Goal: Task Accomplishment & Management: Use online tool/utility

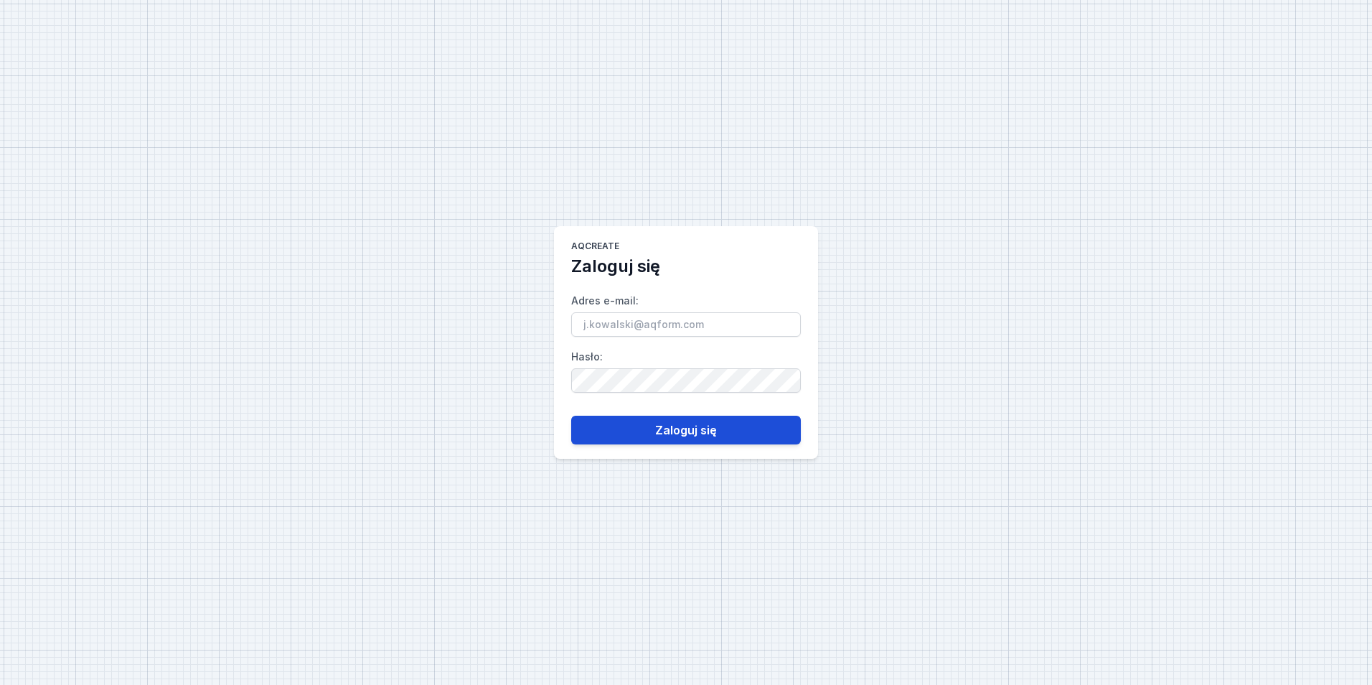
type input "[EMAIL_ADDRESS][PERSON_NAME][DOMAIN_NAME]"
click at [650, 423] on button "Zaloguj się" at bounding box center [686, 430] width 230 height 29
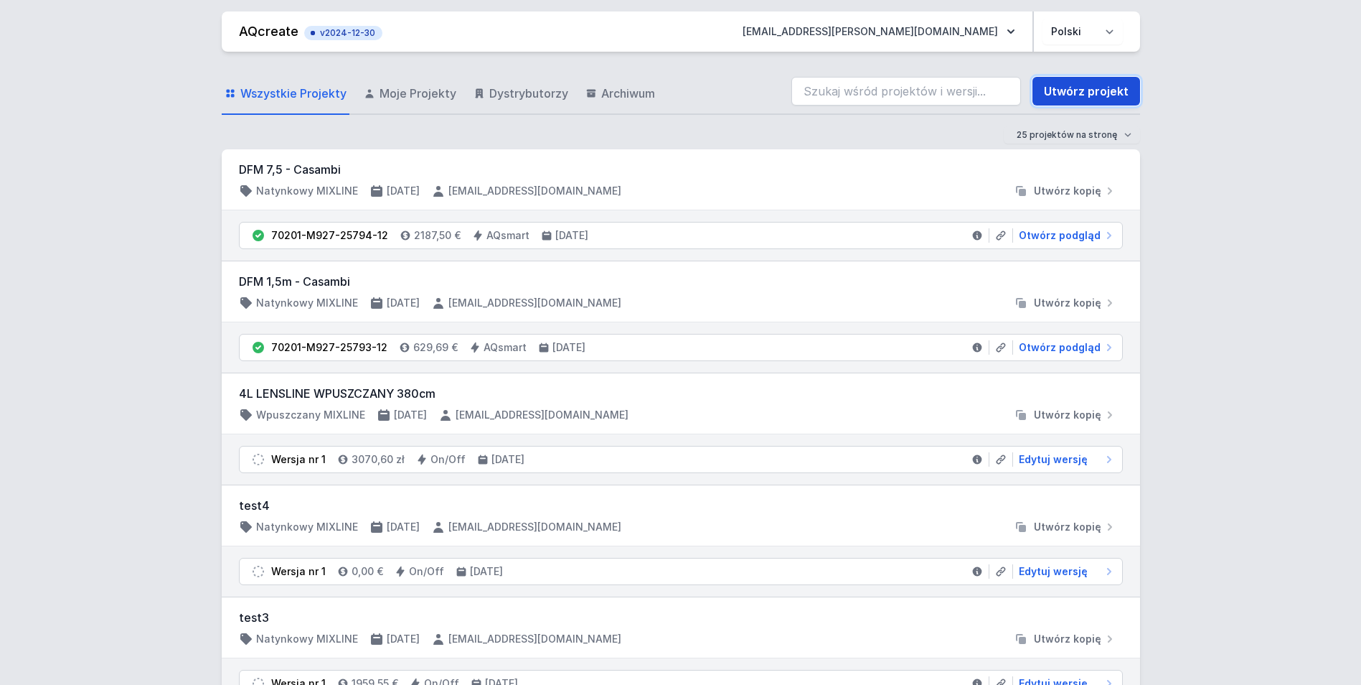
click at [1091, 88] on link "Utwórz projekt" at bounding box center [1087, 91] width 108 height 29
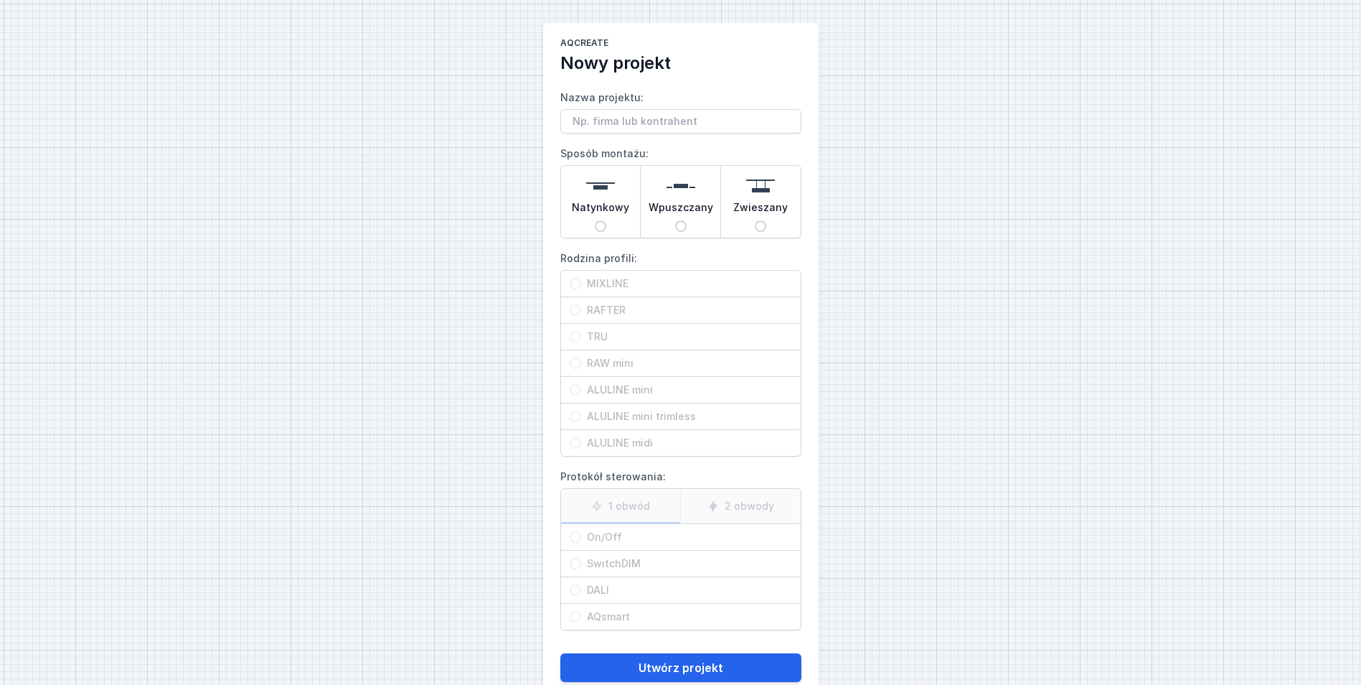
click at [609, 192] on img at bounding box center [600, 186] width 29 height 29
click at [606, 220] on input "Natynkowy" at bounding box center [600, 225] width 11 height 11
radio input "true"
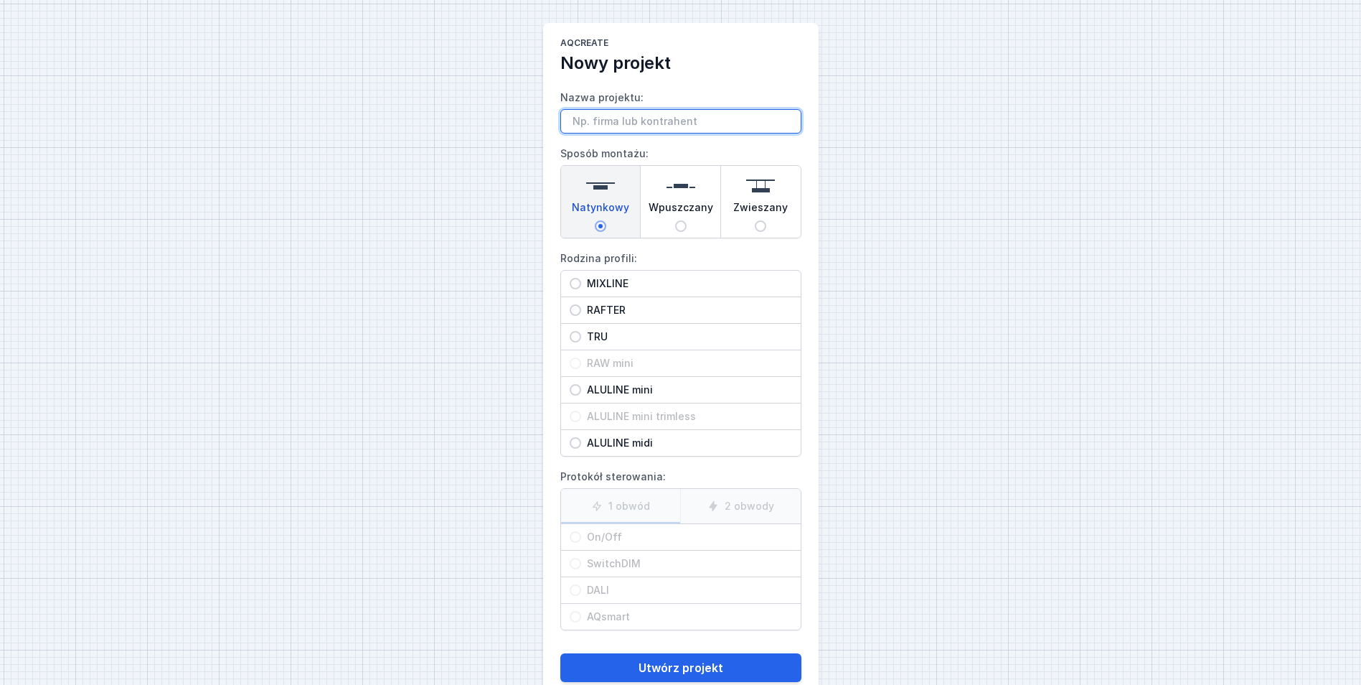
click at [619, 129] on input "Nazwa projektu:" at bounding box center [681, 121] width 241 height 24
paste input "Biuro Artemodo <[EMAIL_ADDRESS][DOMAIN_NAME]>"
type input "Biuro Artemodo <[EMAIL_ADDRESS][DOMAIN_NAME]>"
click at [629, 278] on span "MIXLINE" at bounding box center [686, 283] width 211 height 14
click at [581, 278] on input "MIXLINE" at bounding box center [575, 283] width 11 height 11
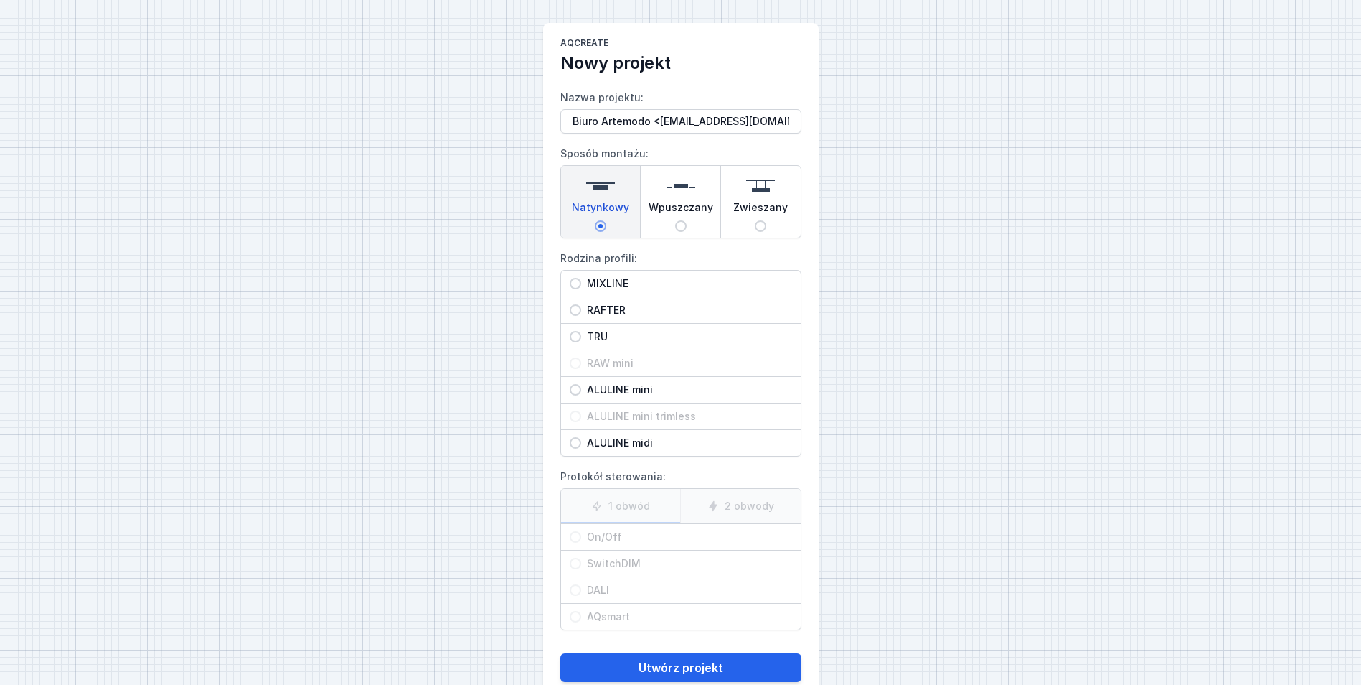
radio input "true"
click at [652, 538] on span "On/Off" at bounding box center [686, 537] width 211 height 14
click at [581, 538] on input "On/Off" at bounding box center [575, 536] width 11 height 11
radio input "true"
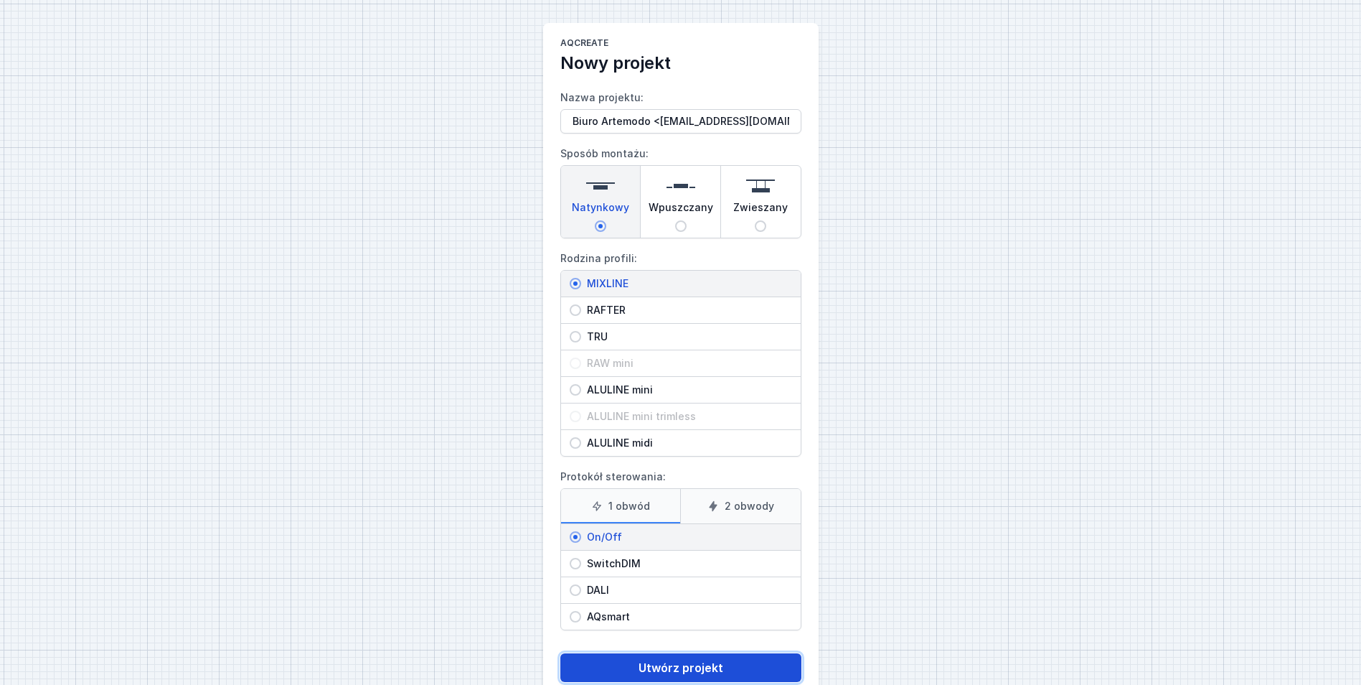
click at [679, 658] on button "Utwórz projekt" at bounding box center [681, 667] width 241 height 29
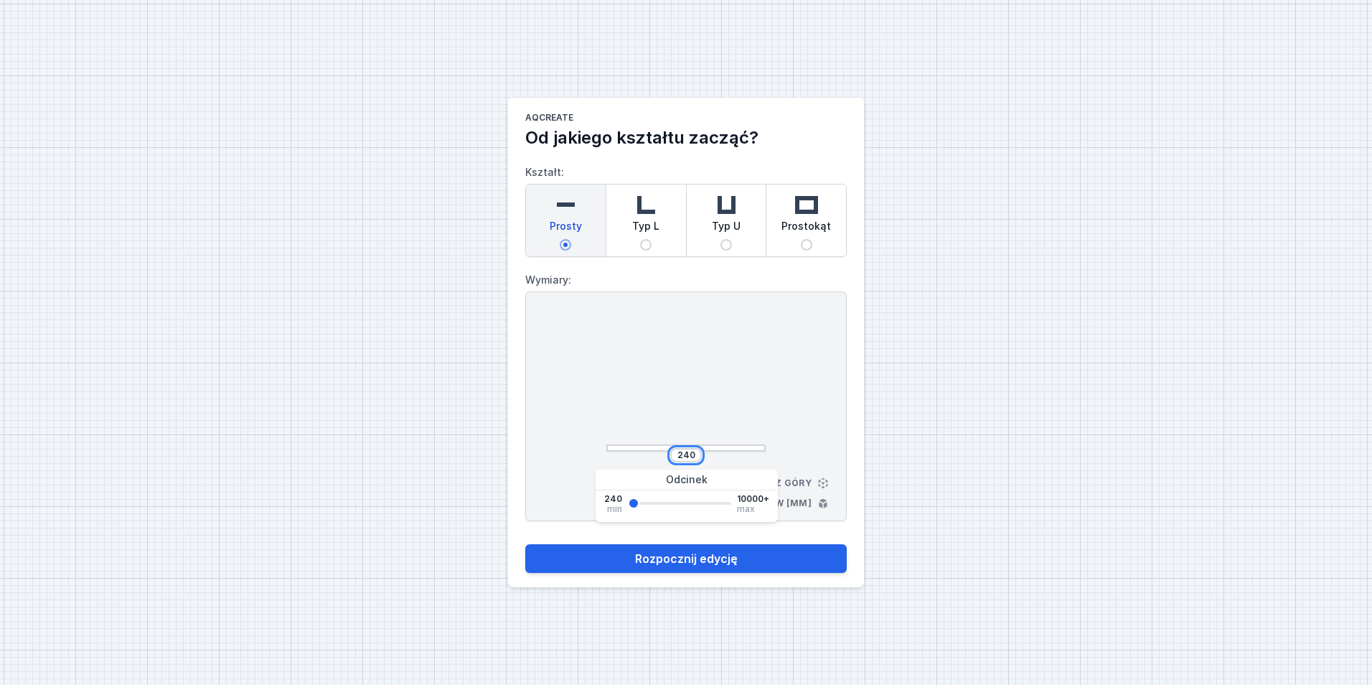
click at [690, 451] on input "240" at bounding box center [686, 454] width 23 height 11
type input "3480"
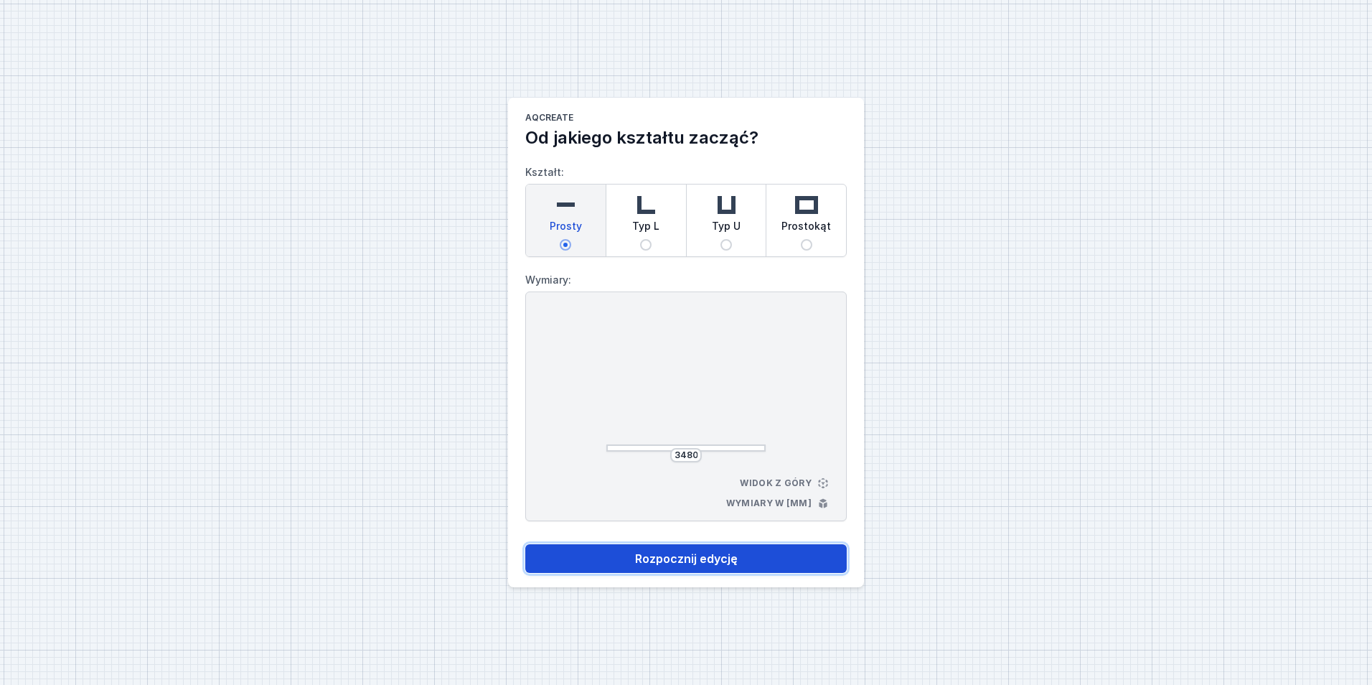
click at [670, 558] on button "Rozpocznij edycję" at bounding box center [686, 558] width 322 height 29
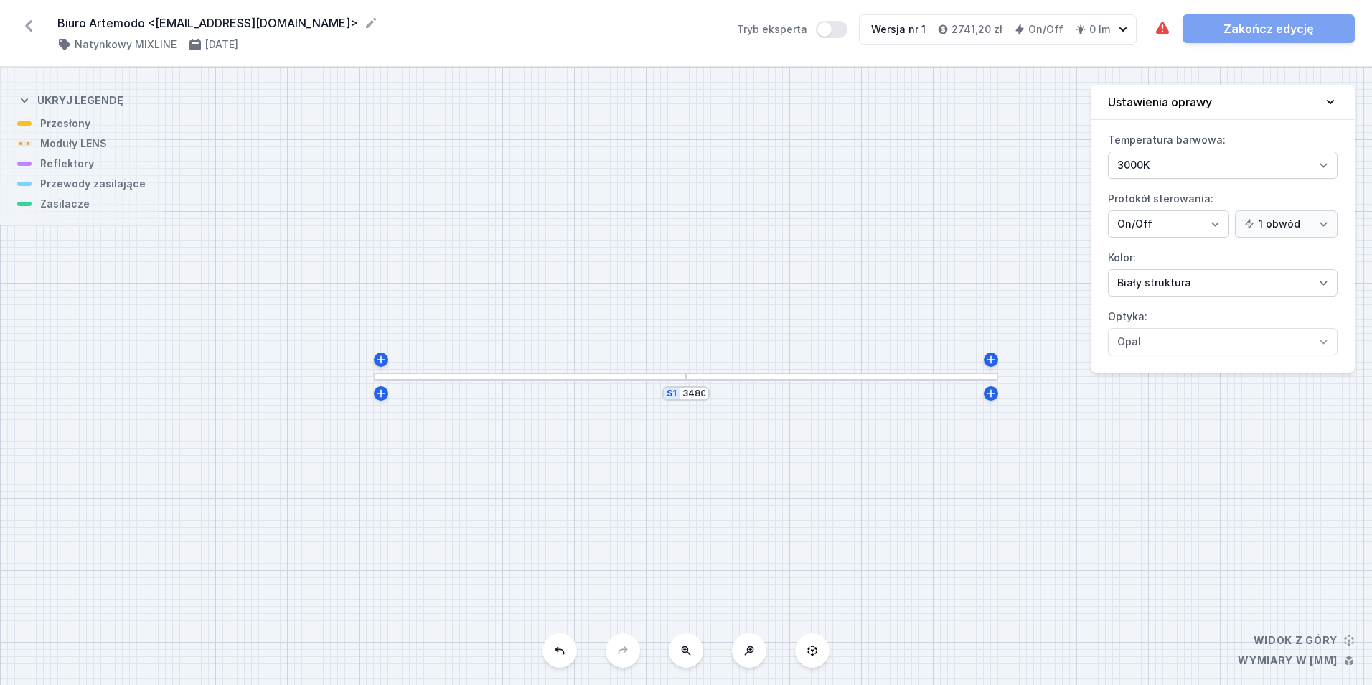
click at [501, 378] on div at bounding box center [530, 376] width 312 height 8
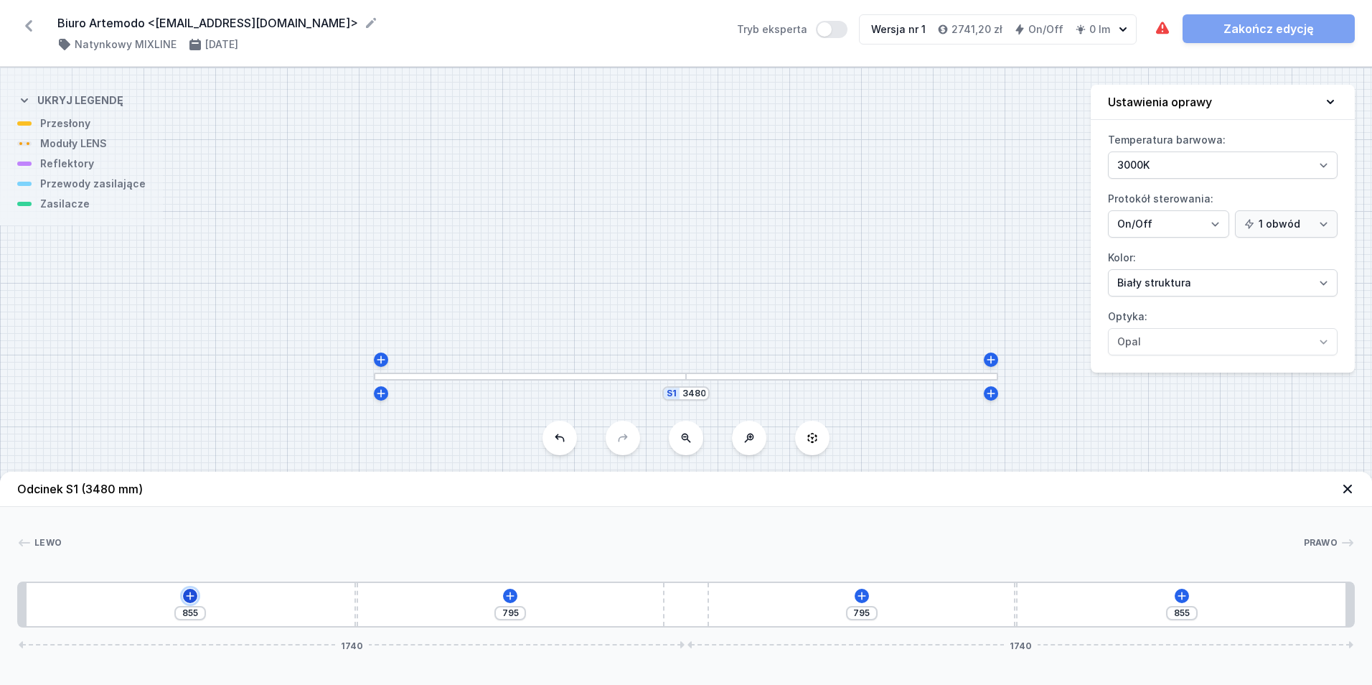
click at [191, 596] on icon at bounding box center [189, 595] width 11 height 11
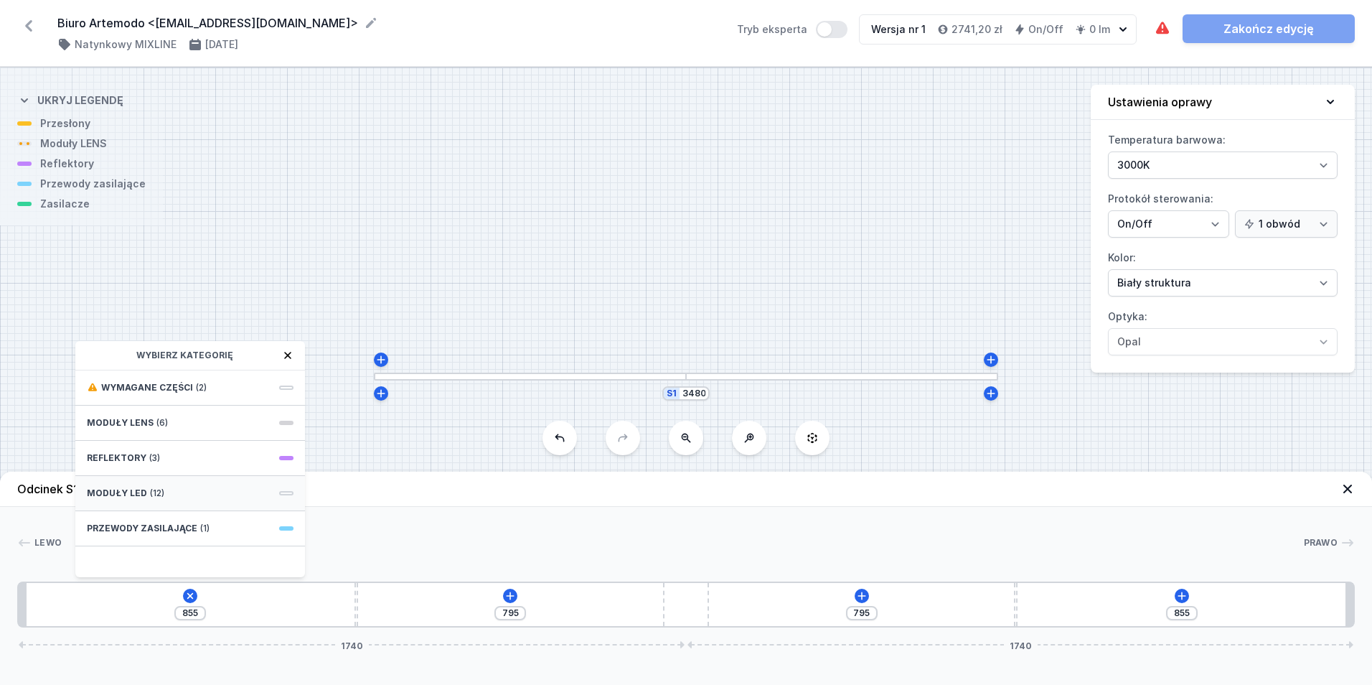
click at [162, 487] on div "Moduły LED (12)" at bounding box center [190, 493] width 230 height 35
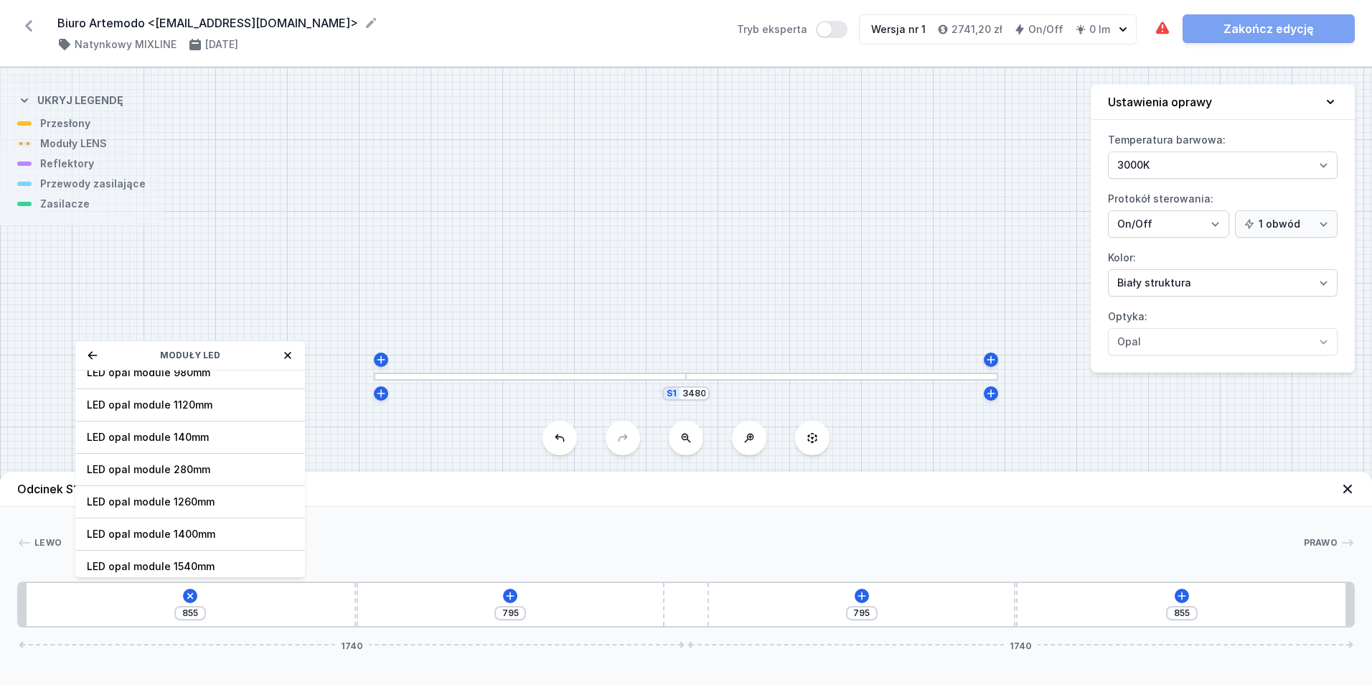
scroll to position [144, 0]
click at [223, 464] on span "LED opal module 280mm" at bounding box center [190, 468] width 207 height 14
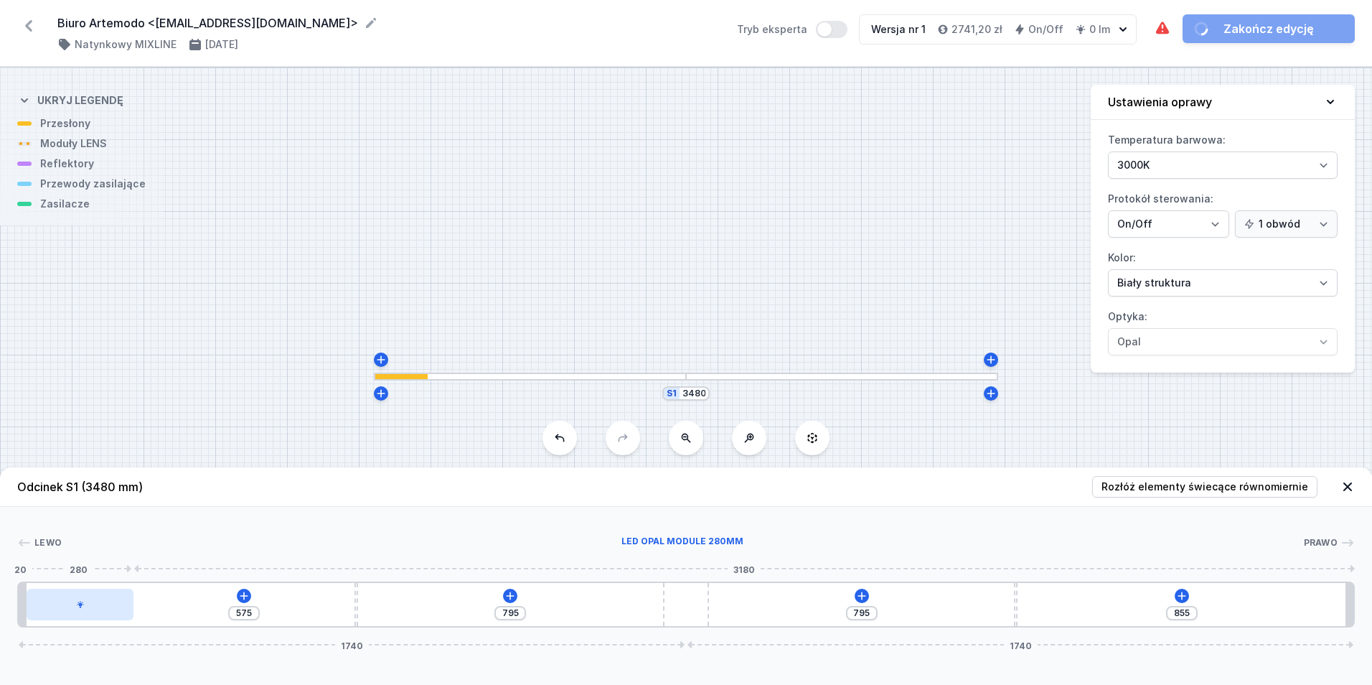
click at [85, 604] on div at bounding box center [81, 605] width 108 height 32
click at [90, 566] on icon at bounding box center [92, 564] width 8 height 8
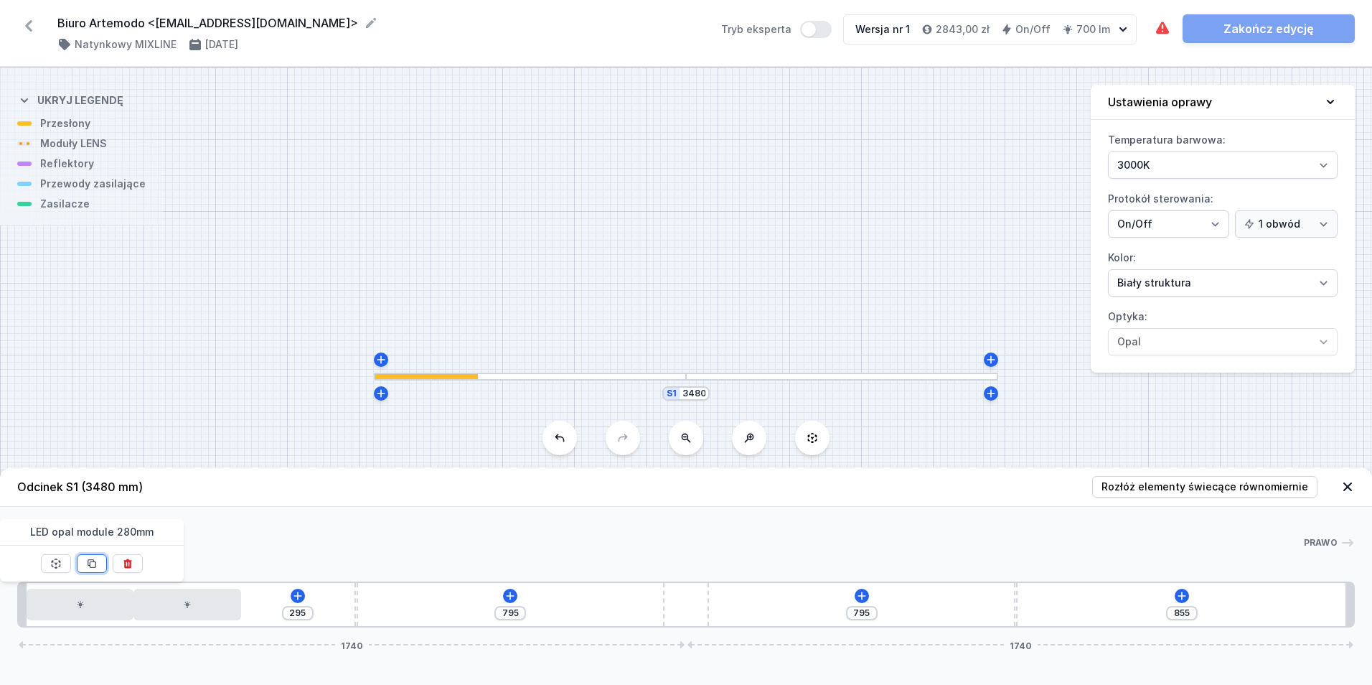
click at [90, 566] on icon at bounding box center [92, 564] width 8 height 8
type input "15"
click at [90, 566] on icon at bounding box center [92, 564] width 8 height 8
type input "515"
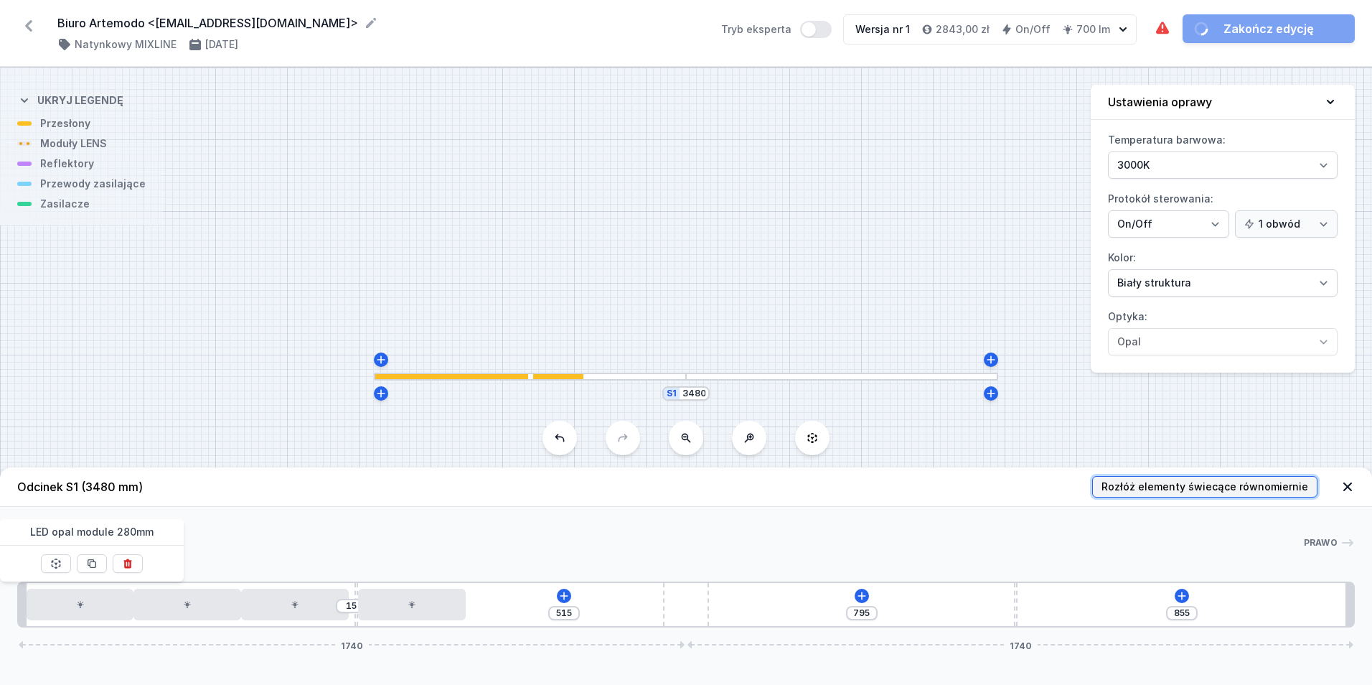
click at [1132, 484] on span "Rozłóż elementy świecące równomiernie" at bounding box center [1205, 486] width 207 height 14
type input "123"
type input "176"
type input "339"
type input "452"
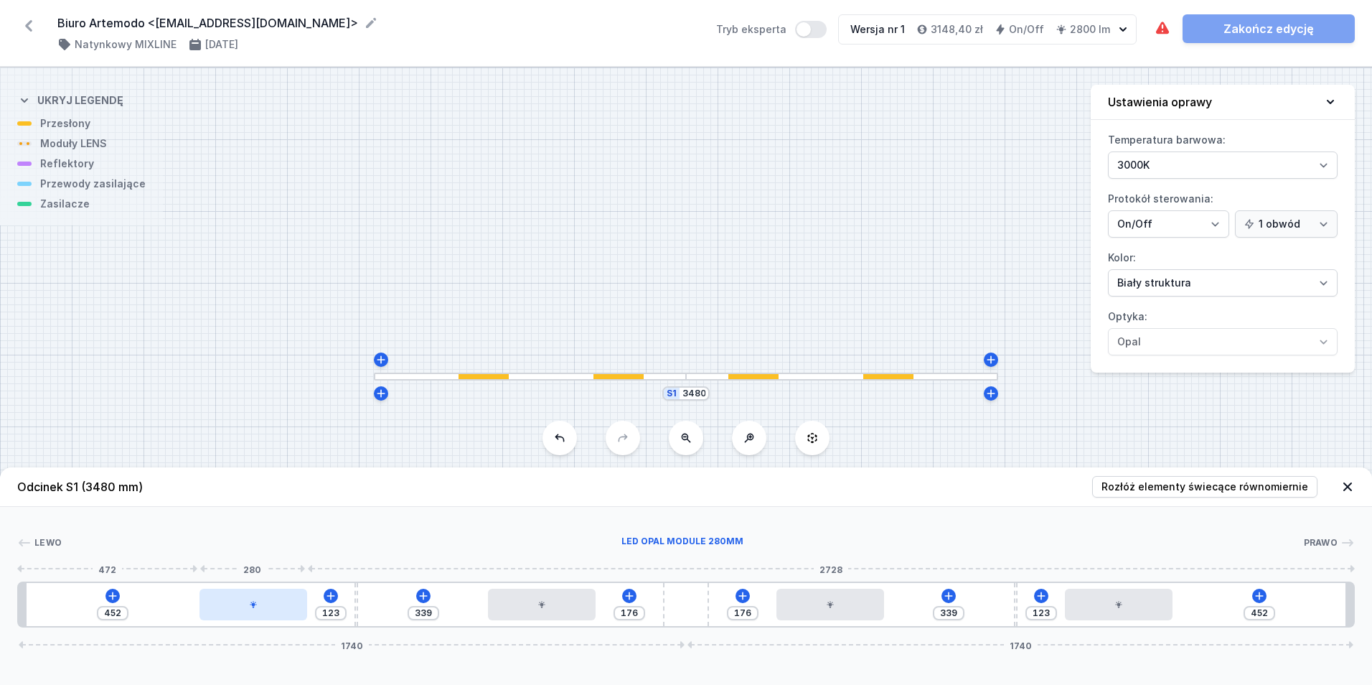
type input "111"
type input "464"
type input "132"
type input "443"
type input "163"
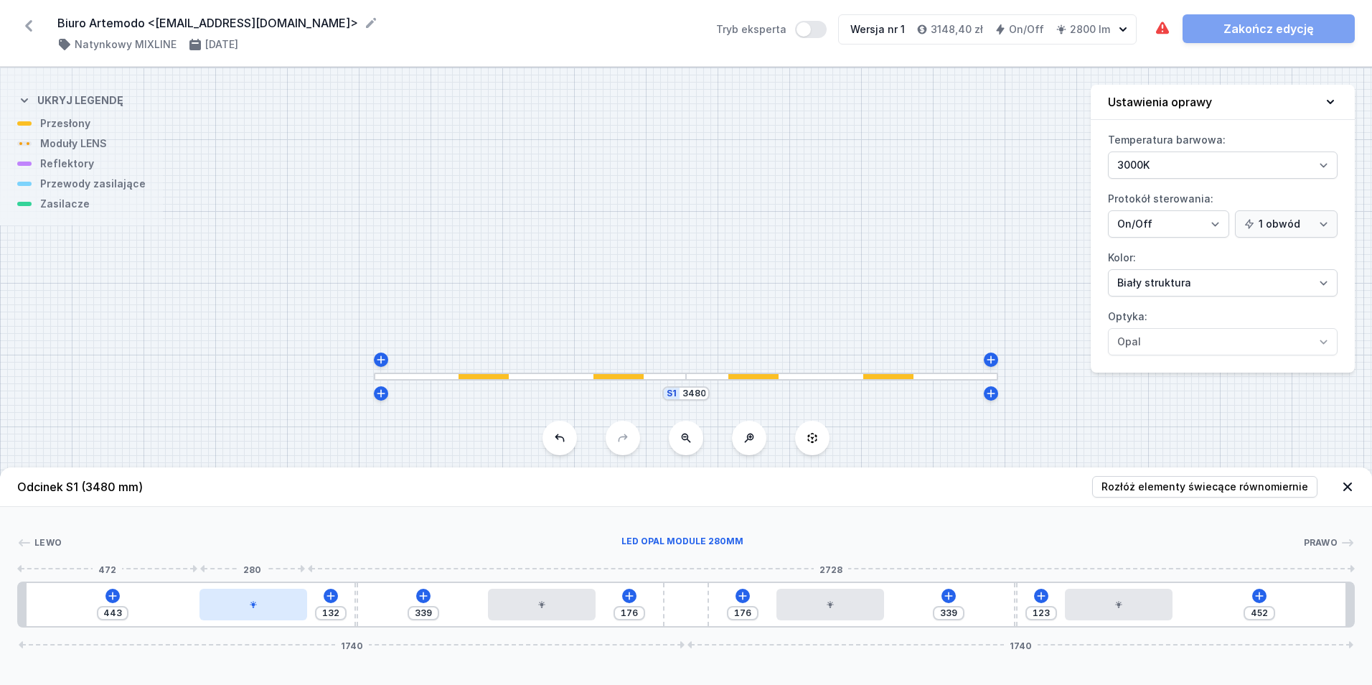
type input "412"
type input "228"
type input "347"
type input "272"
type input "303"
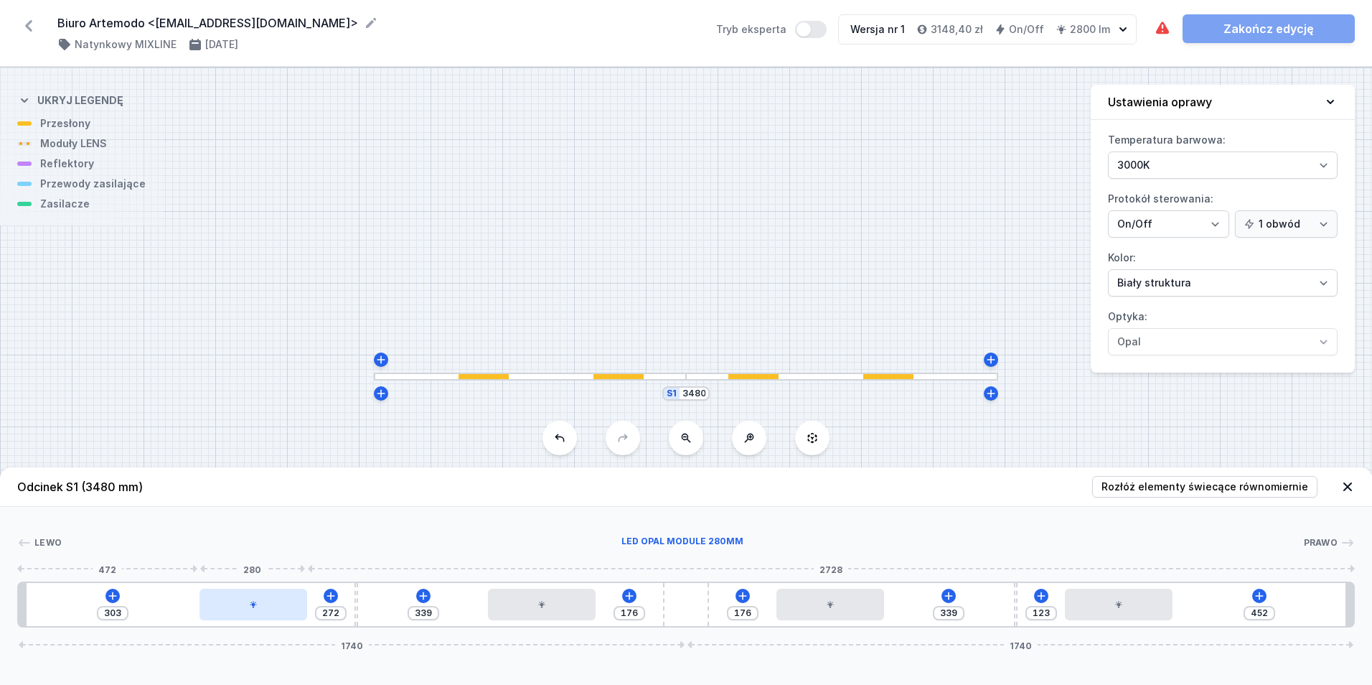
type input "329"
type input "246"
type input "386"
type input "189"
type input "447"
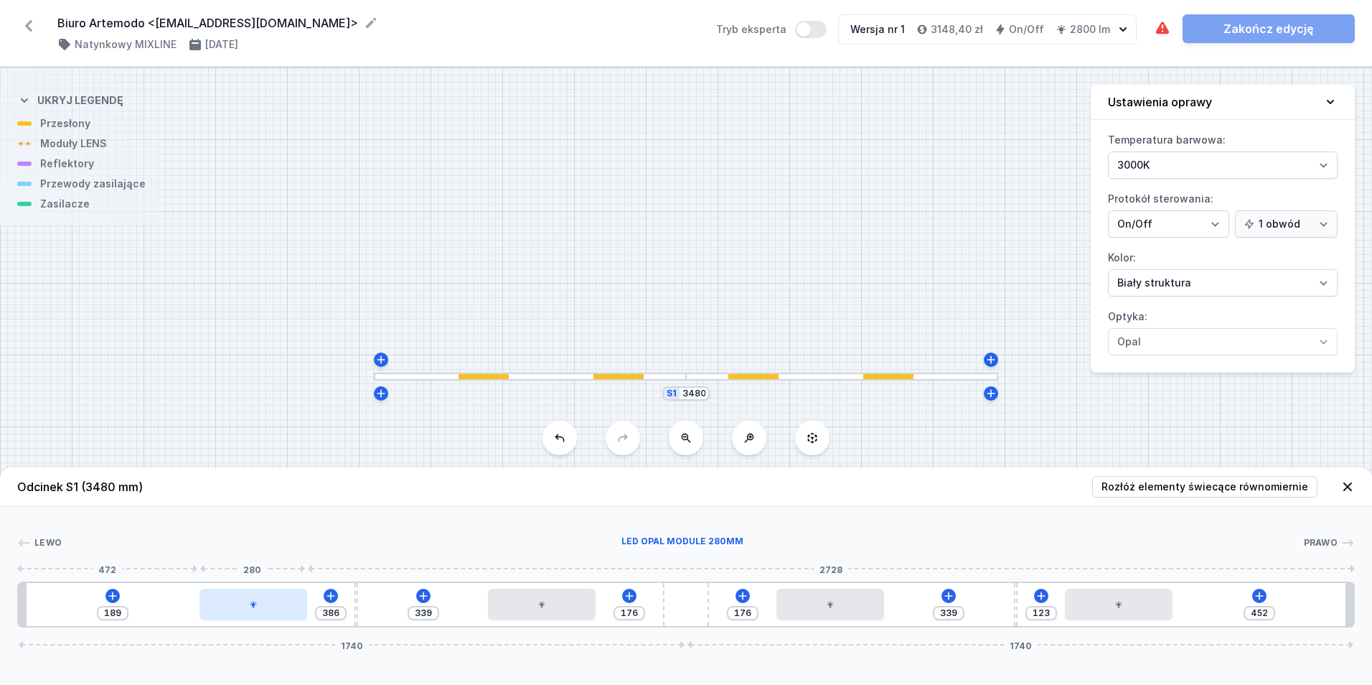
type input "128"
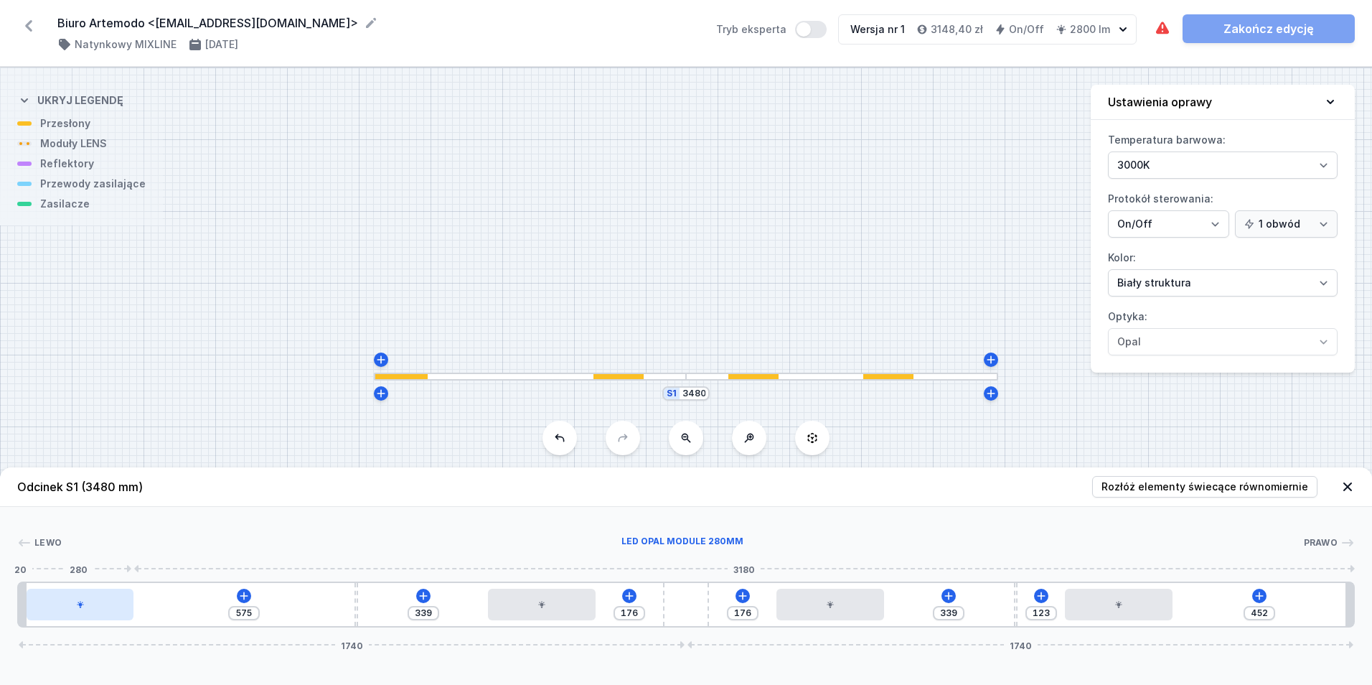
drag, startPoint x: 154, startPoint y: 606, endPoint x: 53, endPoint y: 614, distance: 100.7
click at [53, 614] on div at bounding box center [81, 605] width 108 height 32
type input "587"
type input "327"
type input "594"
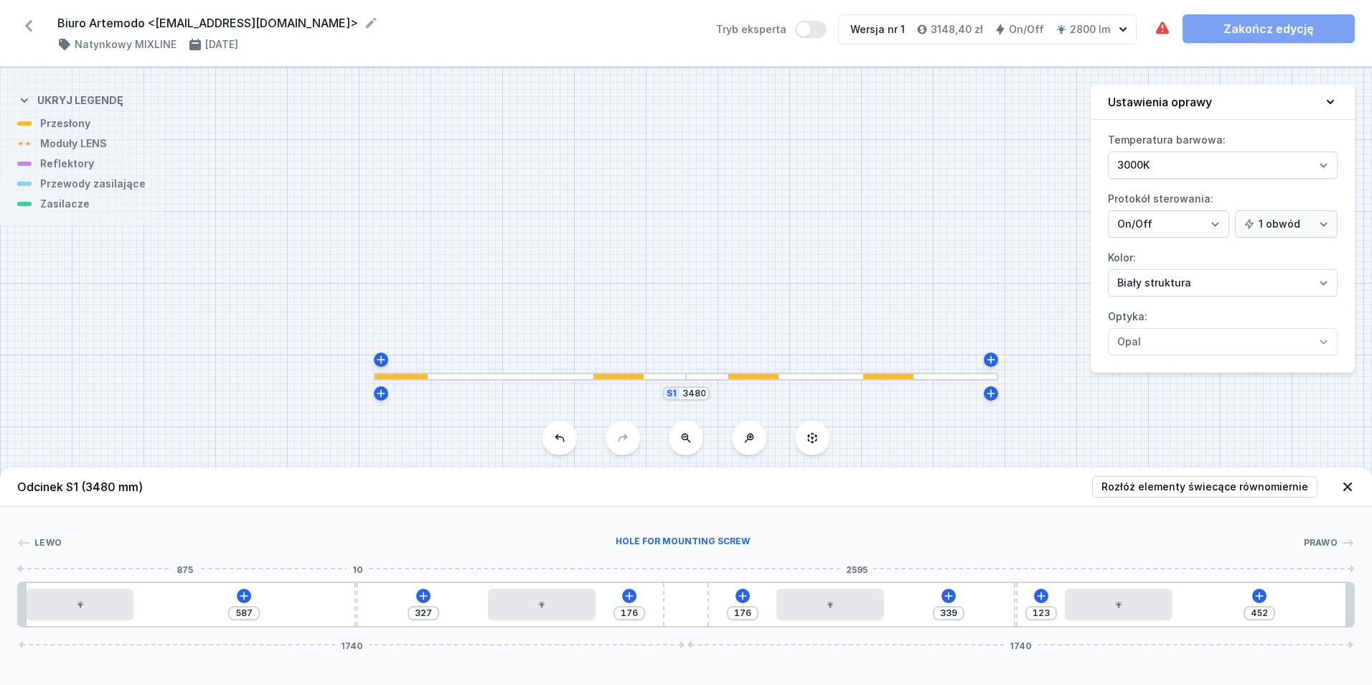
type input "320"
type input "603"
type input "311"
type input "629"
type input "285"
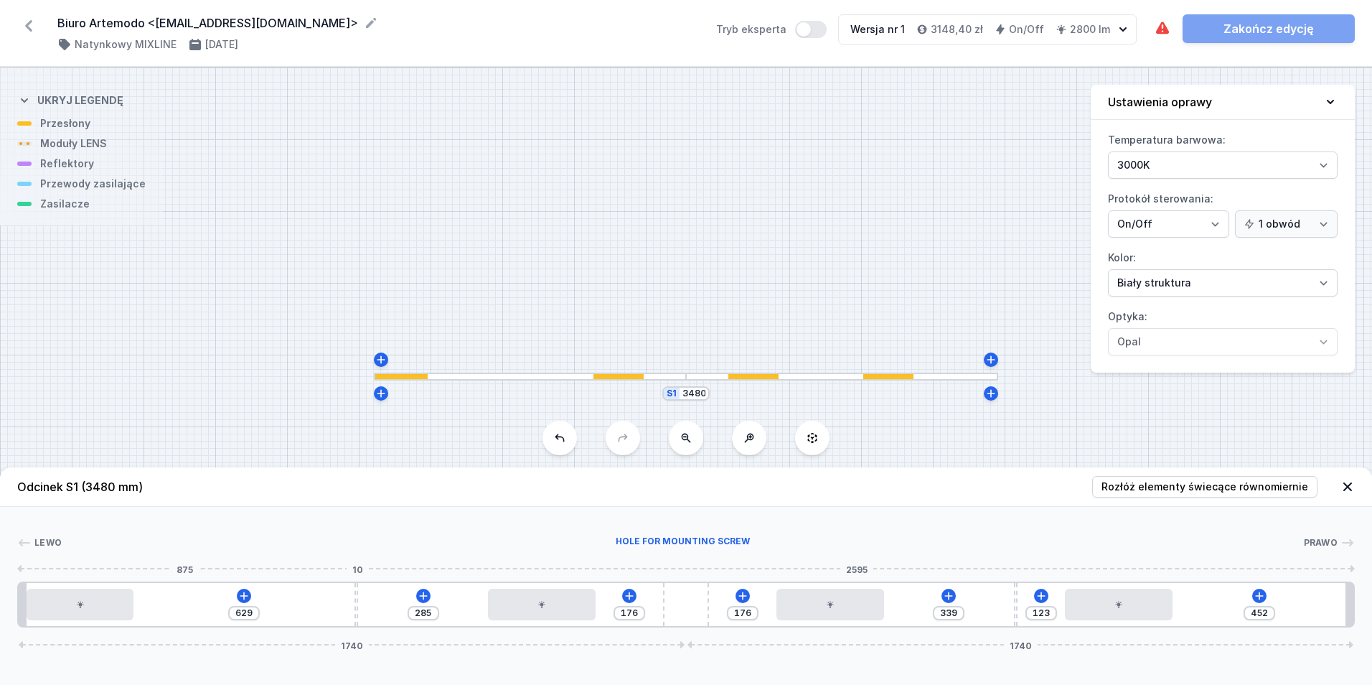
type input "650"
type input "264"
type input "666"
type input "248"
type input "683"
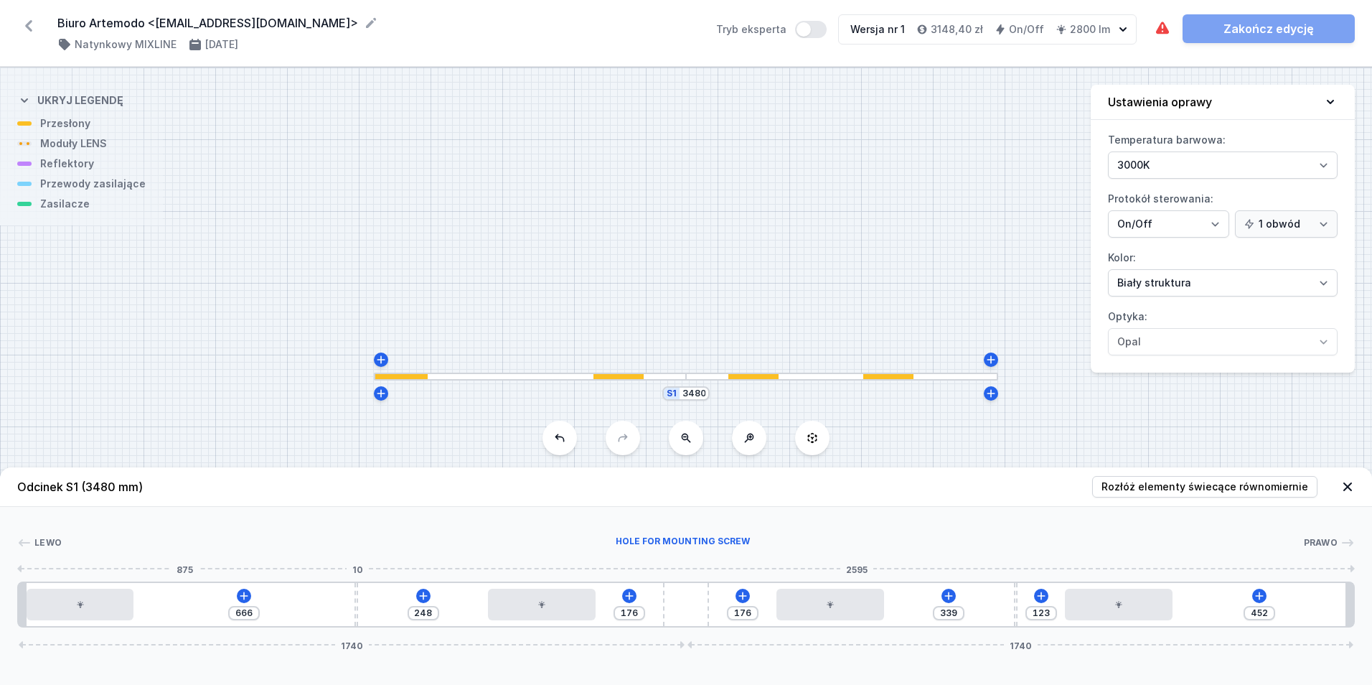
type input "231"
type input "709"
type input "205"
type input "731"
type input "183"
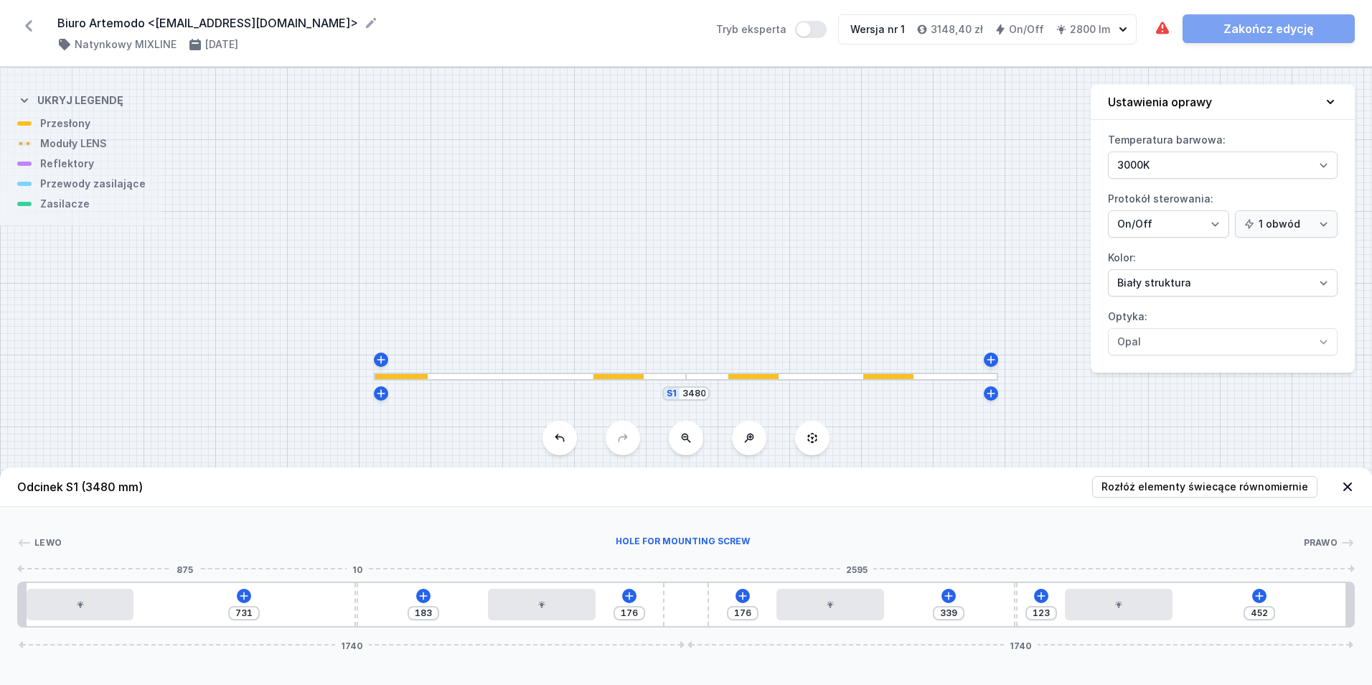
type input "757"
type input "157"
type input "777"
type input "137"
type input "797"
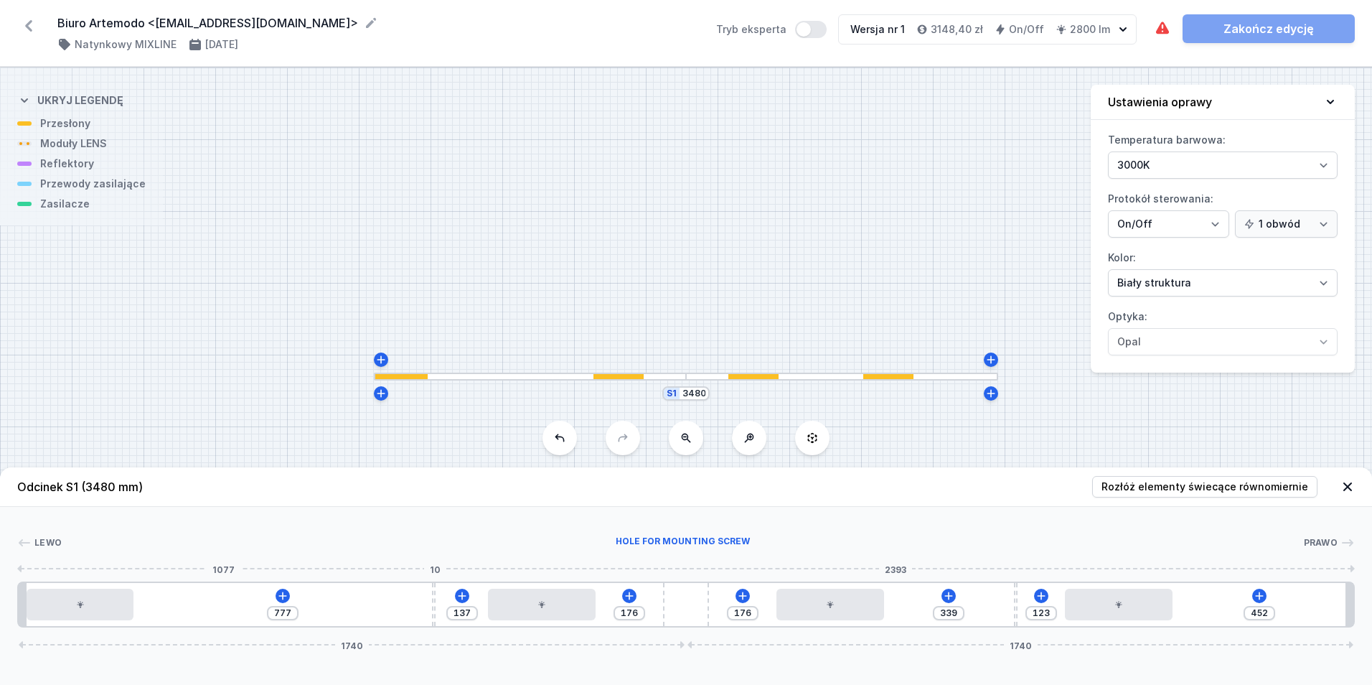
type input "117"
type input "810"
type input "104"
type input "819"
type input "95"
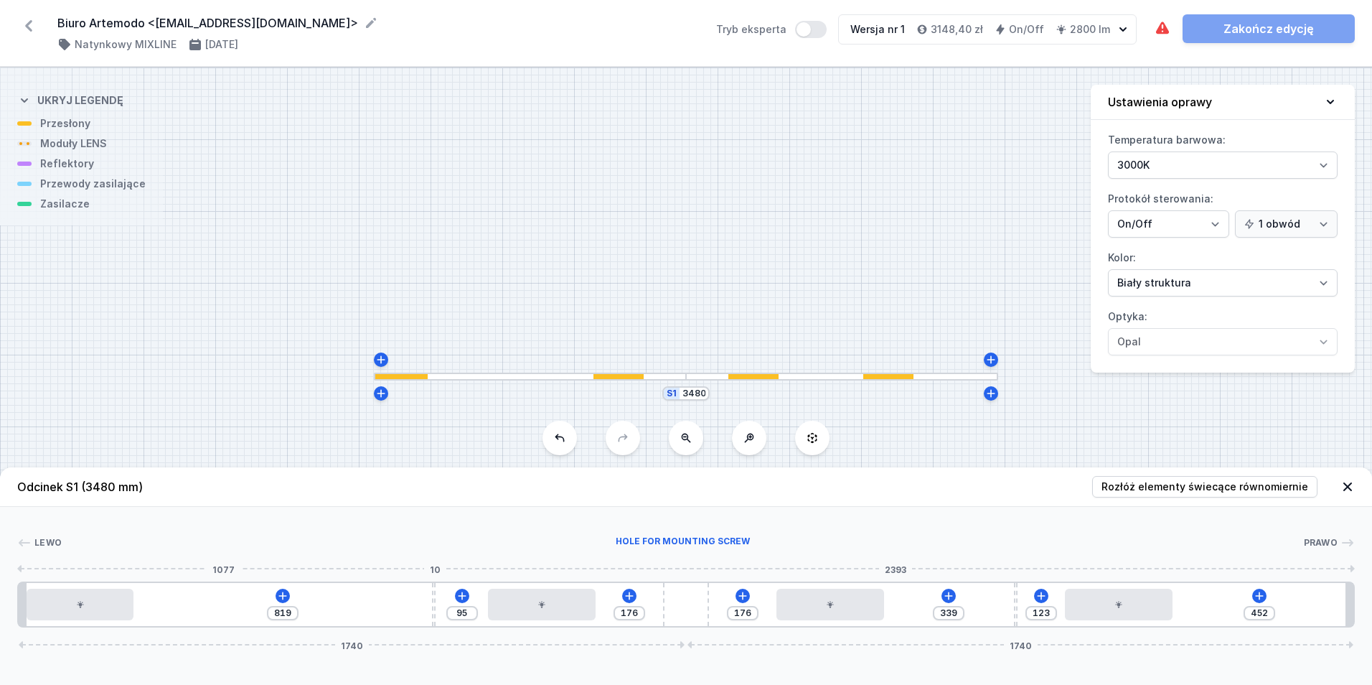
type input "830"
type input "84"
type input "840"
type input "74"
type input "847"
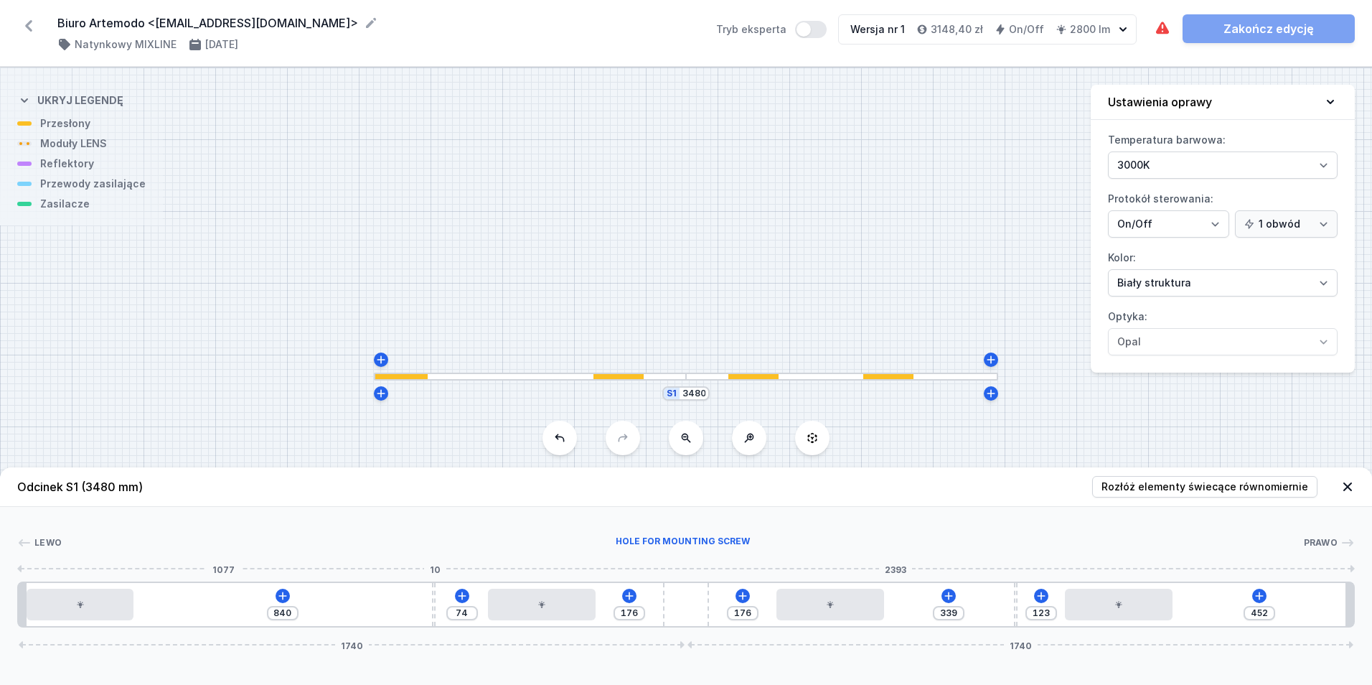
type input "67"
type input "849"
type input "65"
type input "851"
type input "63"
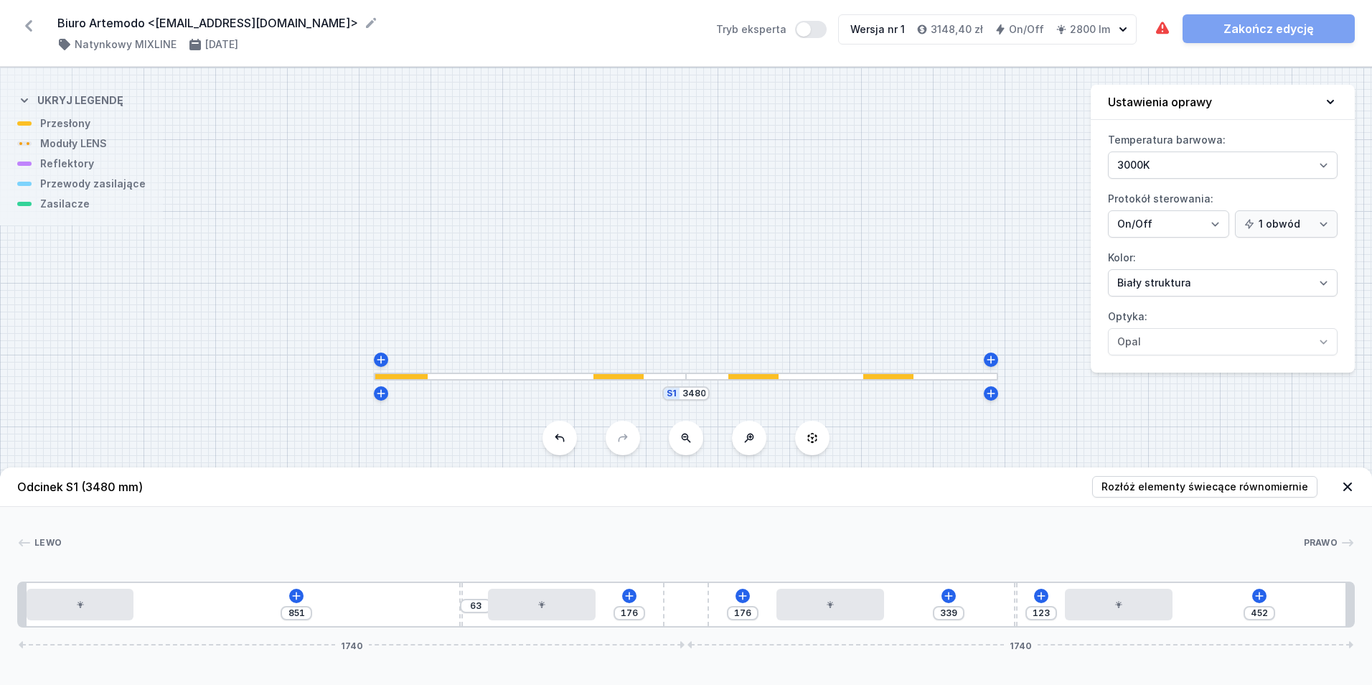
type input "853"
type input "61"
type input "854"
type input "60"
drag, startPoint x: 357, startPoint y: 602, endPoint x: 370, endPoint y: 611, distance: 15.4
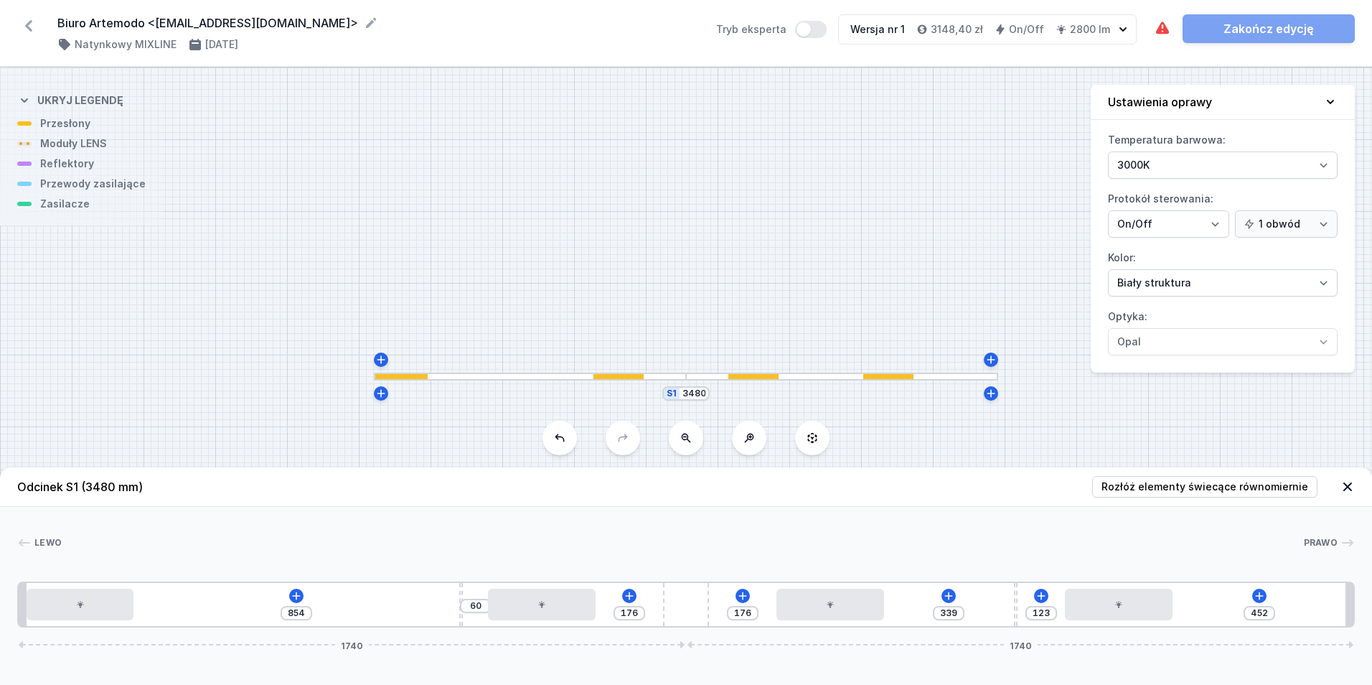
click at [462, 610] on div "854 60 176 176 339 123 452 1740 1740" at bounding box center [686, 604] width 1338 height 46
type input "853"
type input "61"
click at [299, 591] on icon at bounding box center [296, 595] width 11 height 11
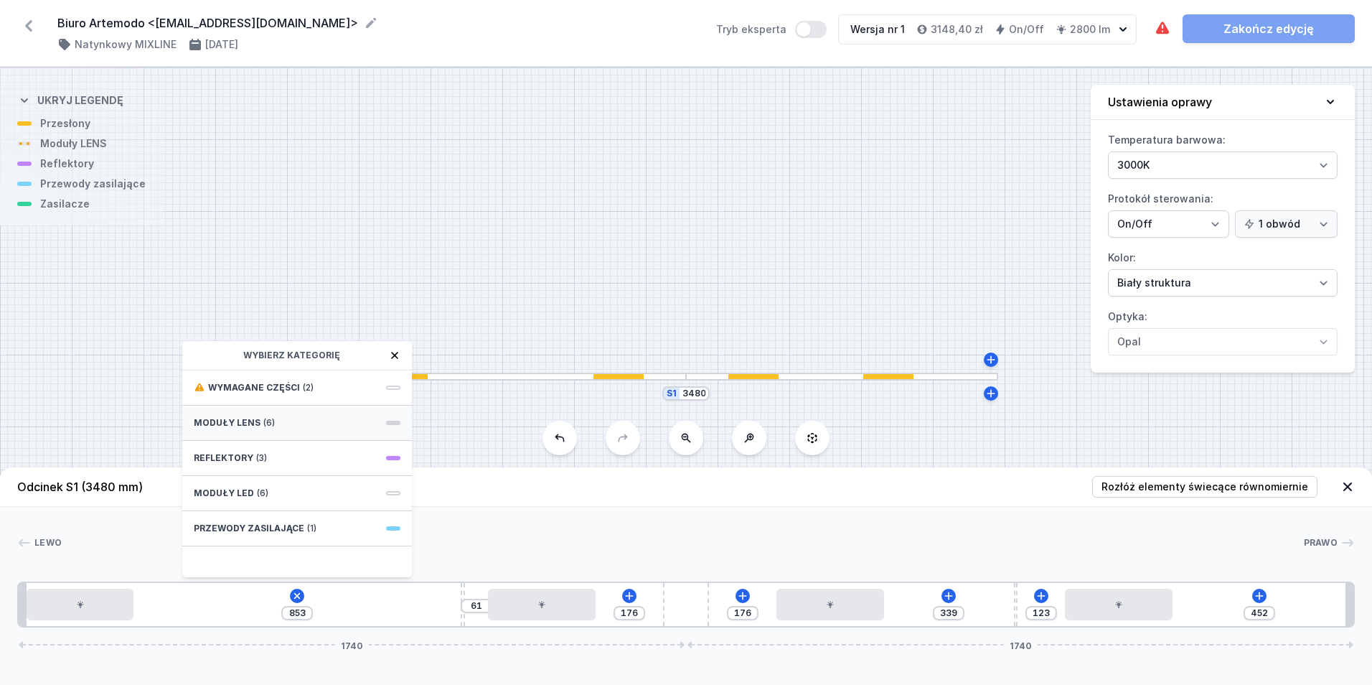
click at [310, 420] on div "Moduły LENS (6)" at bounding box center [297, 422] width 230 height 35
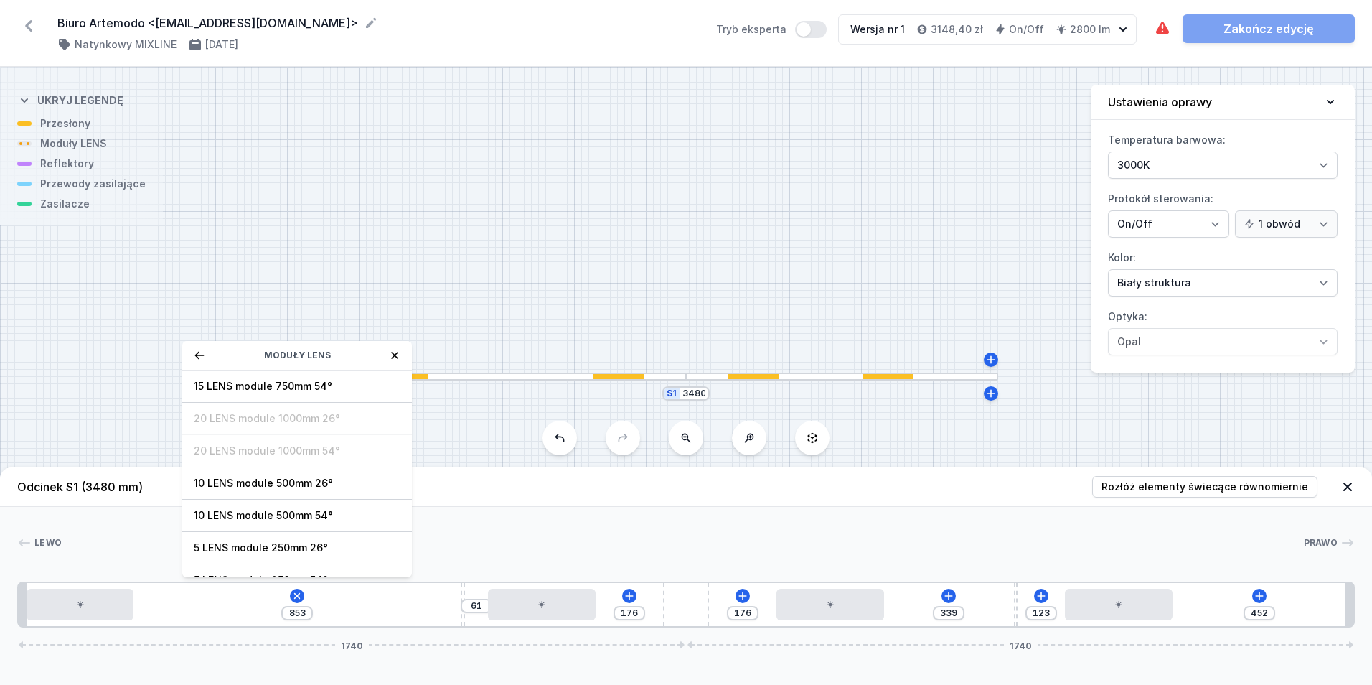
scroll to position [52, 0]
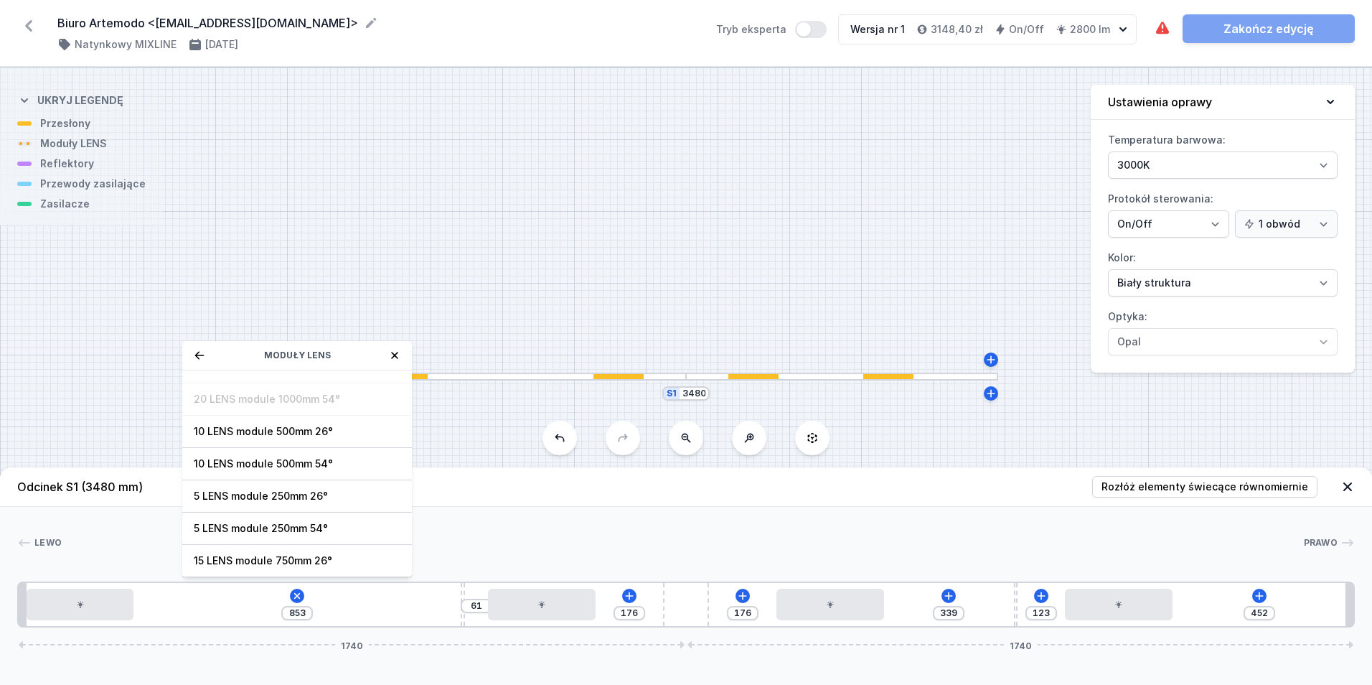
click at [344, 461] on span "10 LENS module 500mm 54°" at bounding box center [297, 463] width 207 height 14
type input "353"
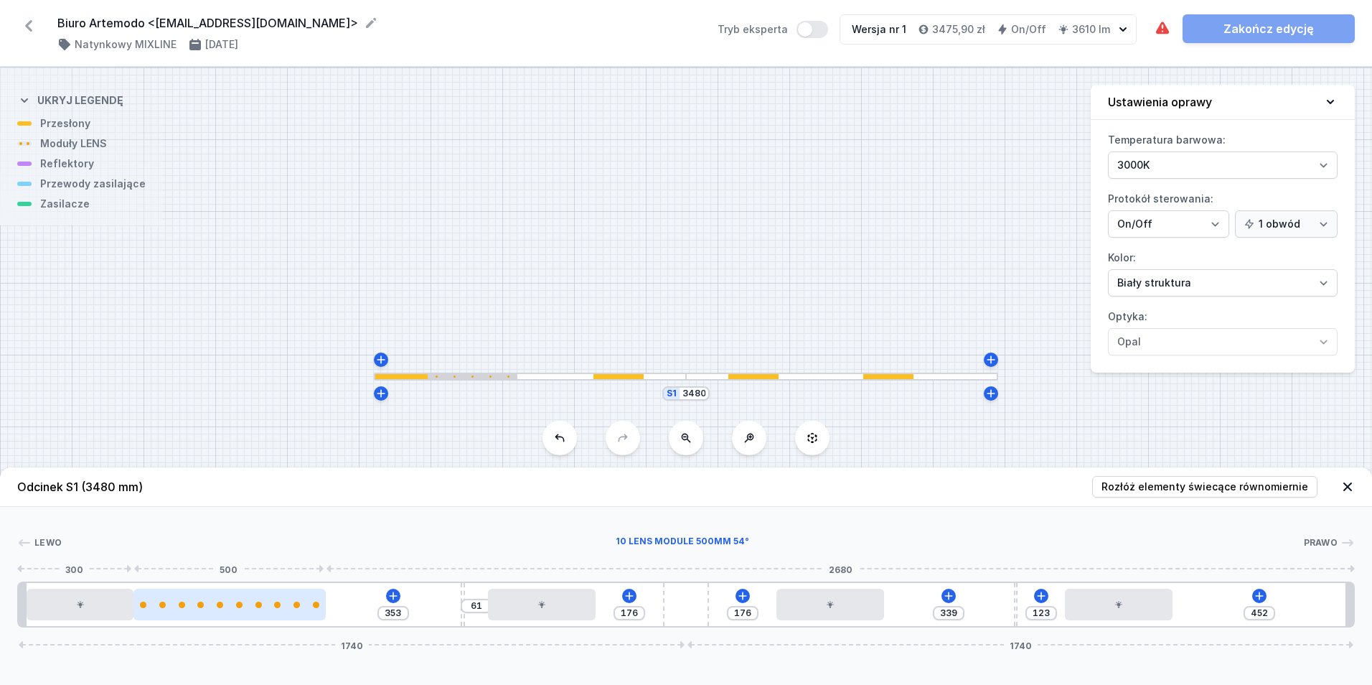
click at [258, 616] on div at bounding box center [229, 605] width 192 height 32
select select "2668"
click at [272, 608] on div at bounding box center [229, 605] width 192 height 32
type input "182"
type input "171"
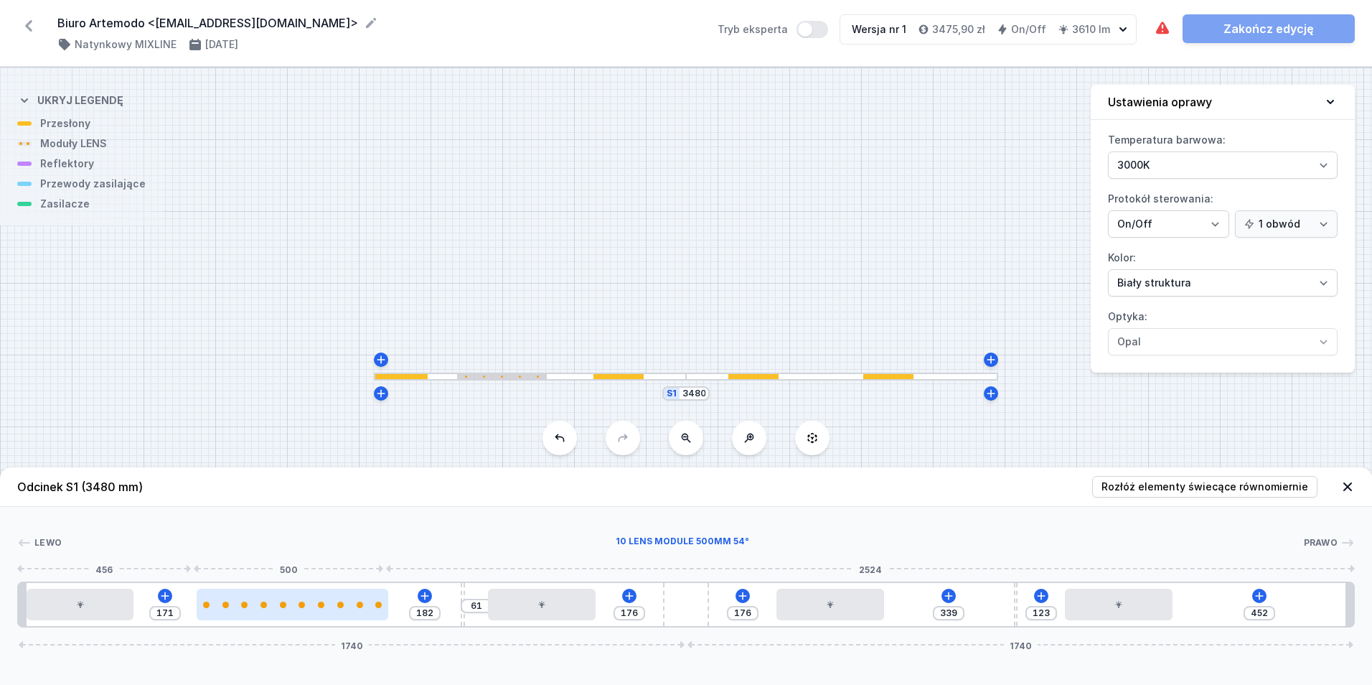
type input "173"
type input "180"
type input "165"
type input "188"
type input "160"
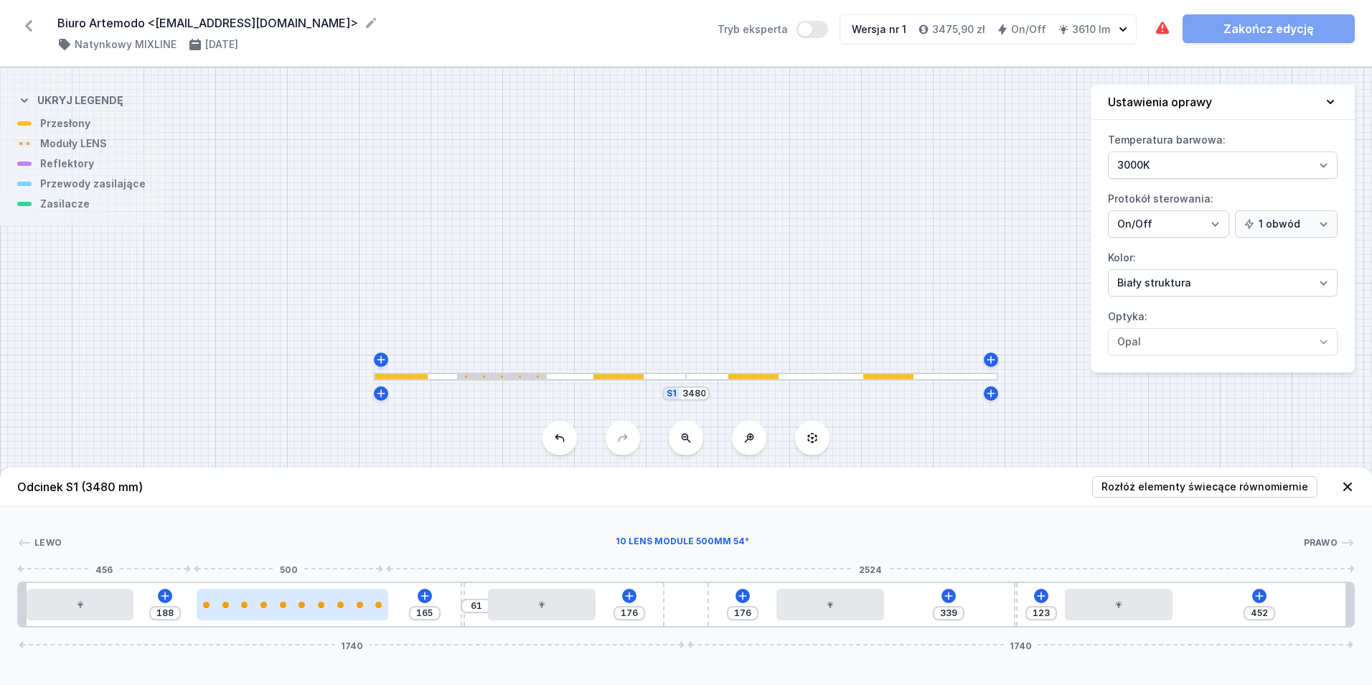
type input "193"
type input "158"
type input "195"
type input "160"
type input "193"
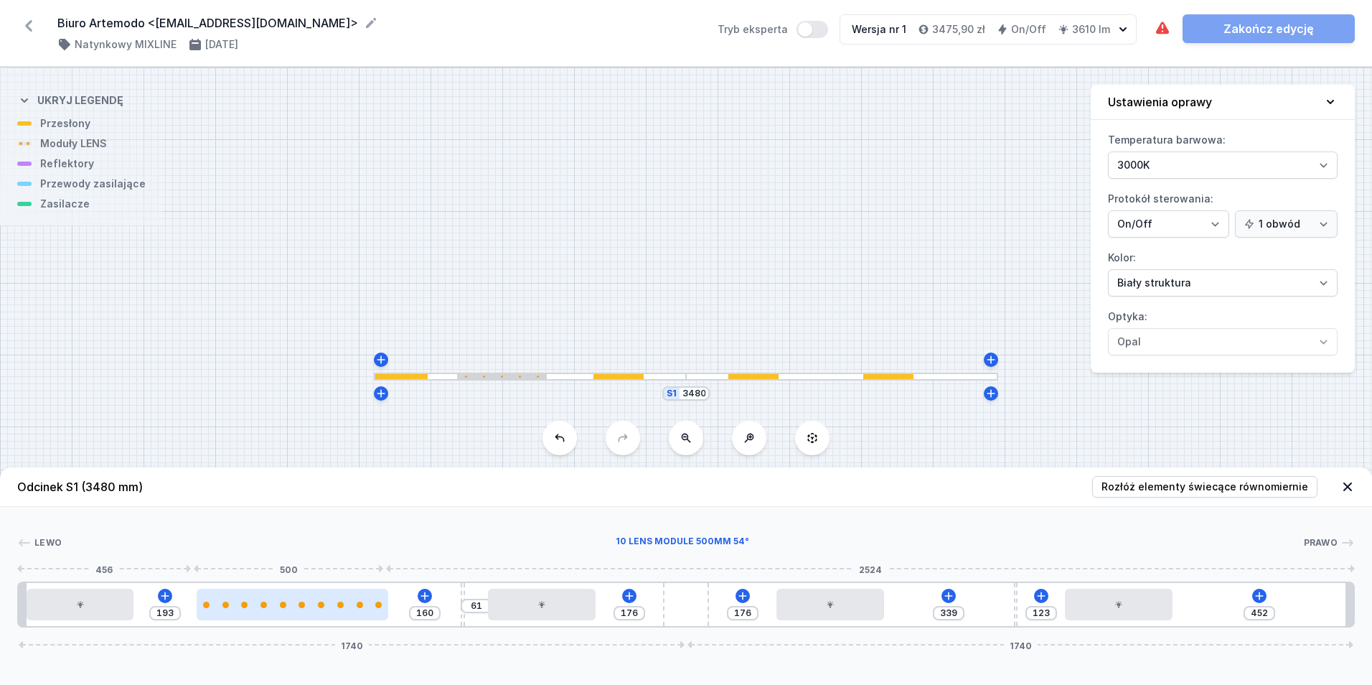
type input "164"
type input "189"
type input "167"
type input "186"
type input "175"
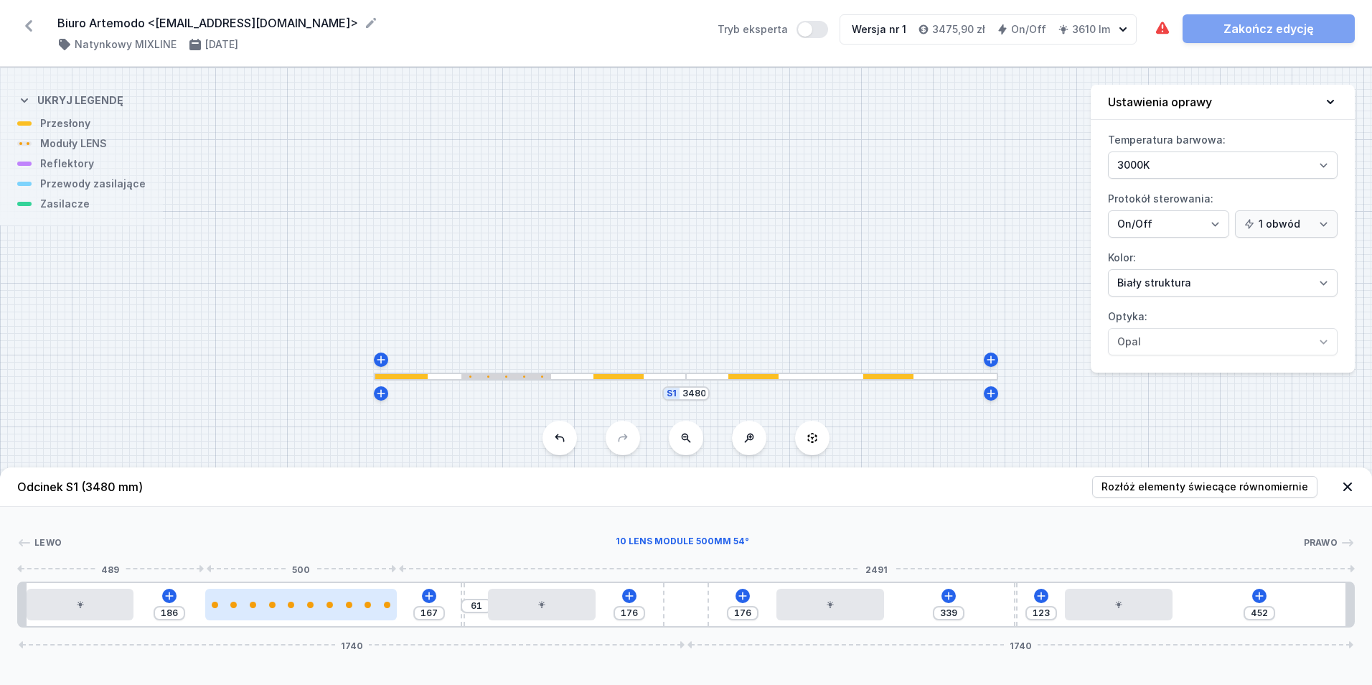
type input "178"
type input "182"
type input "171"
type input "184"
type input "169"
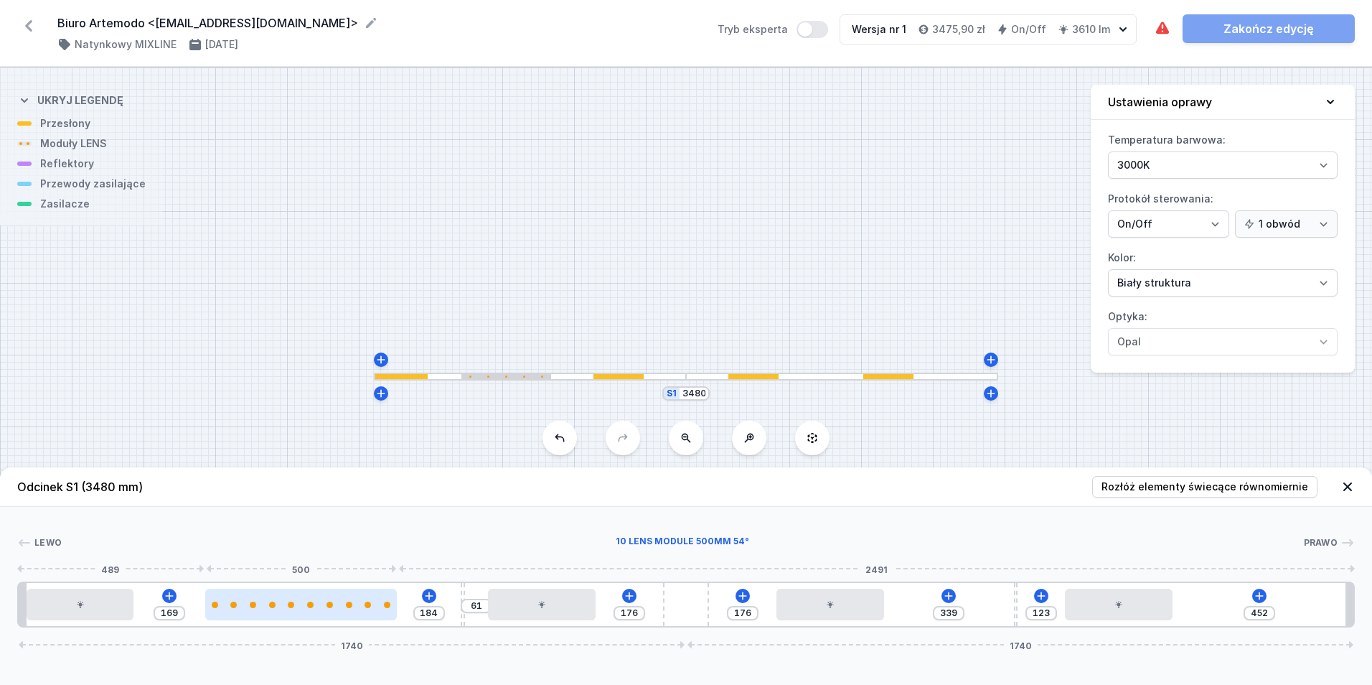
type input "186"
type input "167"
type input "184"
type input "169"
drag, startPoint x: 272, startPoint y: 608, endPoint x: 332, endPoint y: 614, distance: 59.9
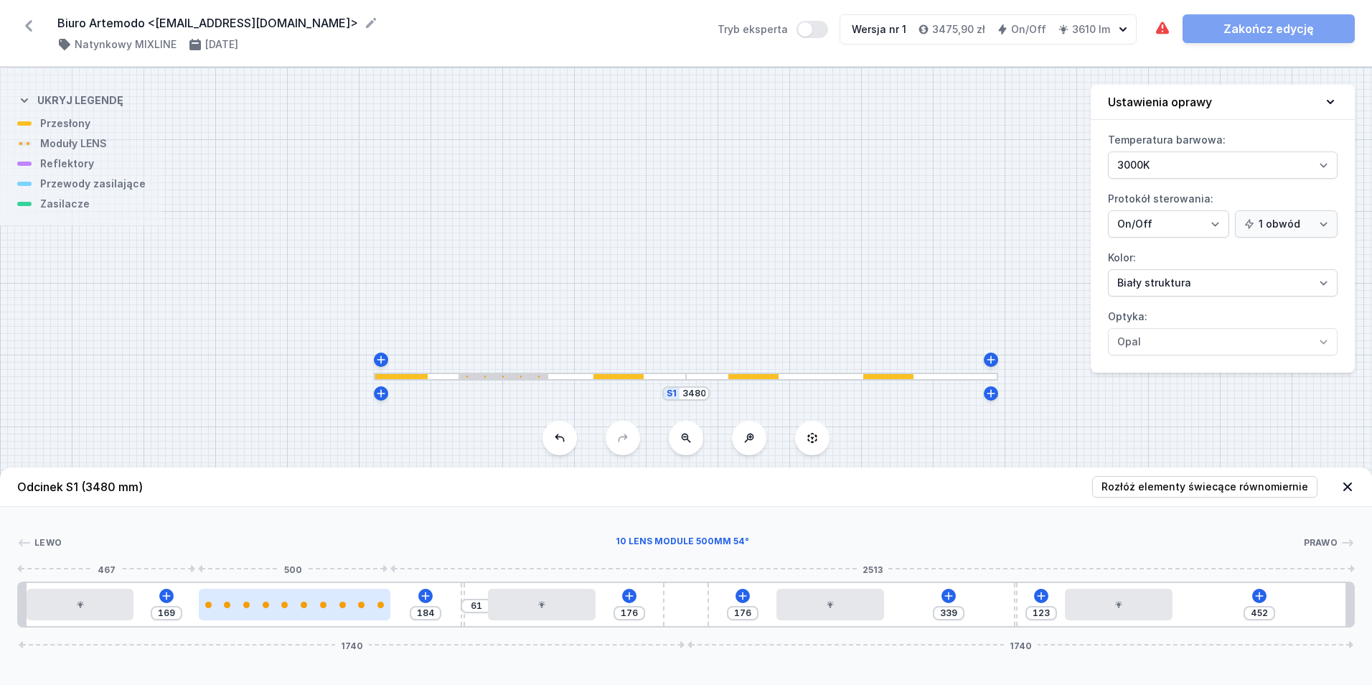
click at [332, 614] on div at bounding box center [295, 605] width 192 height 32
click at [317, 609] on div at bounding box center [295, 605] width 192 height 32
select select "2668"
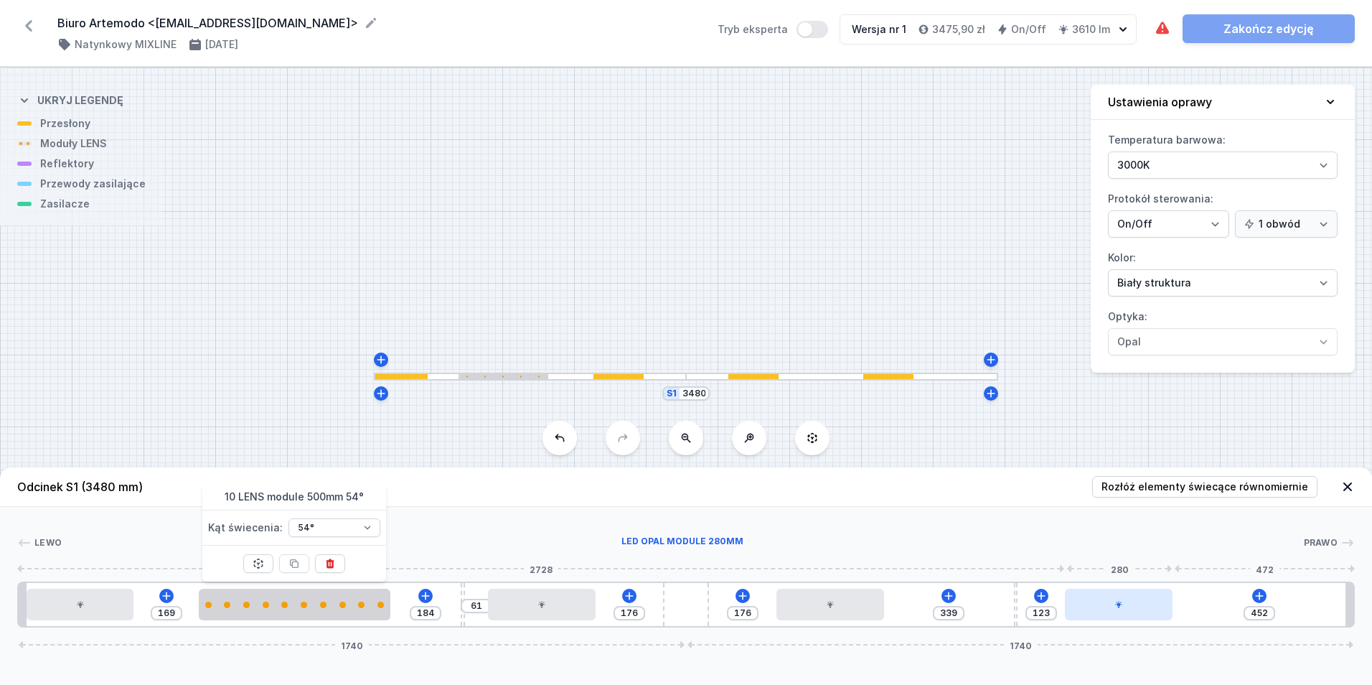
type input "487"
type input "88"
type input "484"
type input "91"
type input "474"
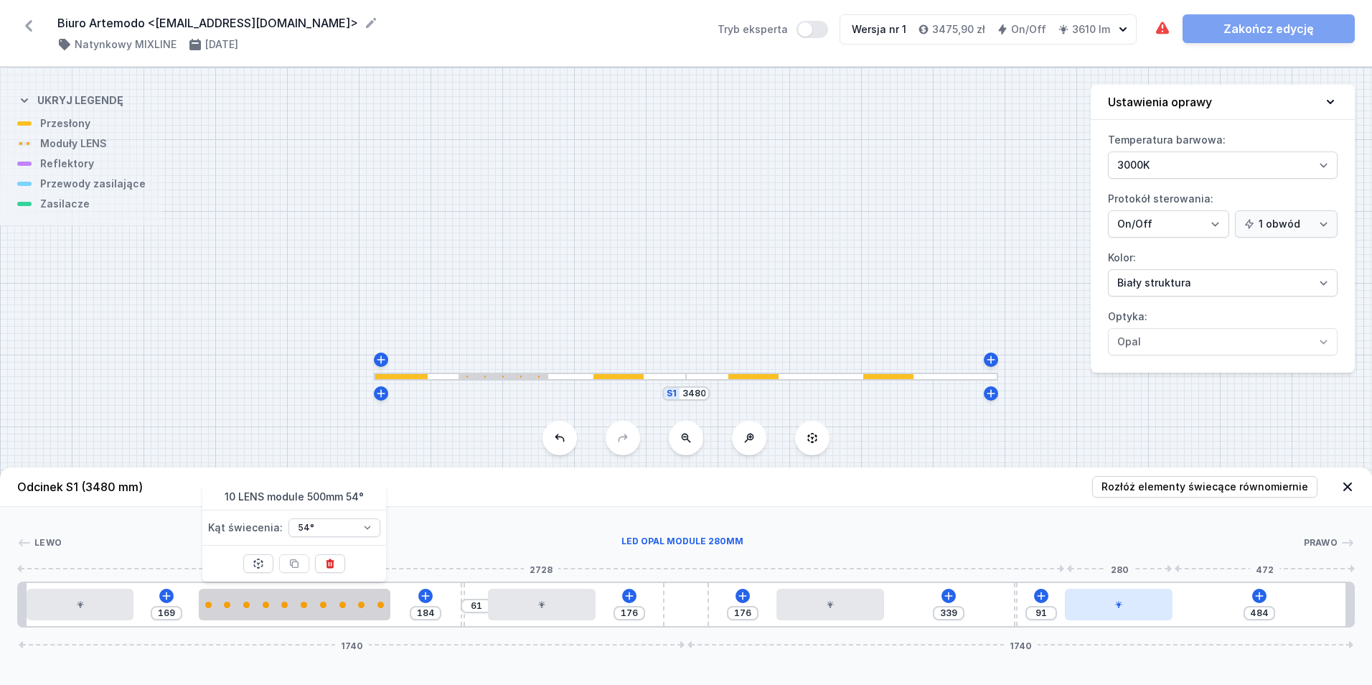
type input "101"
type input "443"
type input "132"
type input "399"
type input "176"
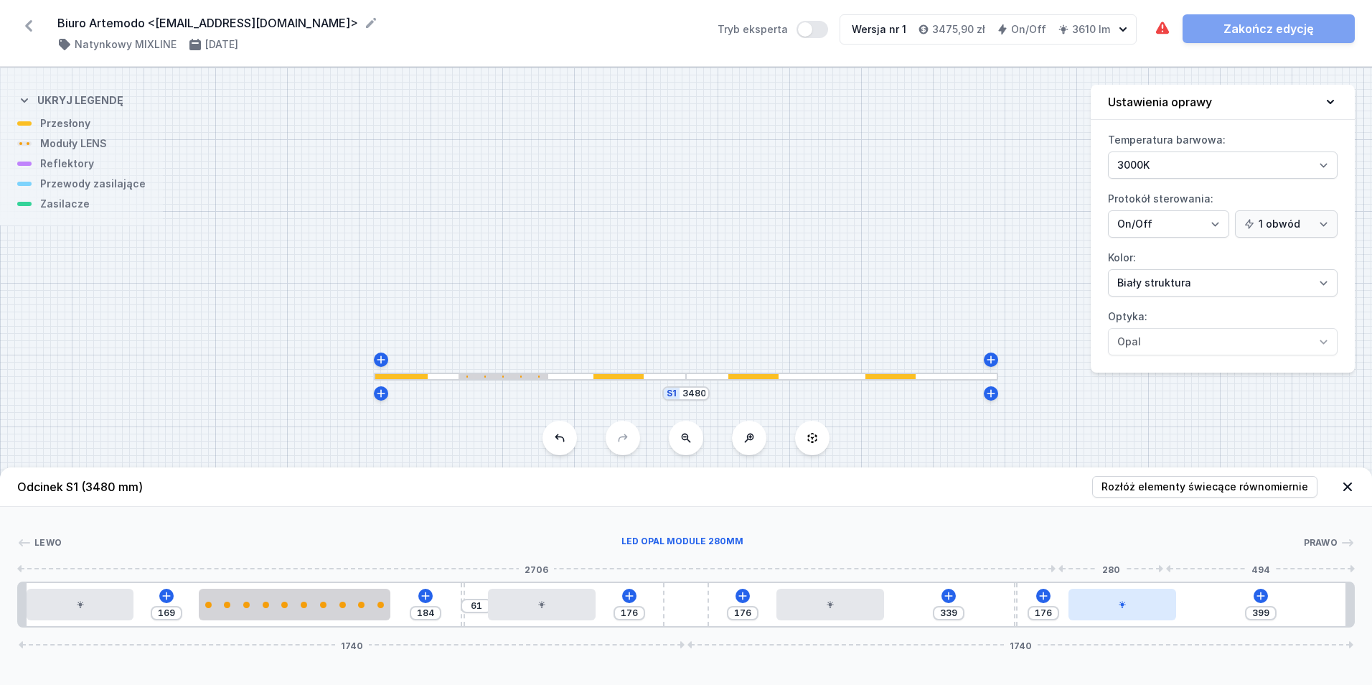
type input "336"
type input "239"
type input "260"
type input "315"
type input "203"
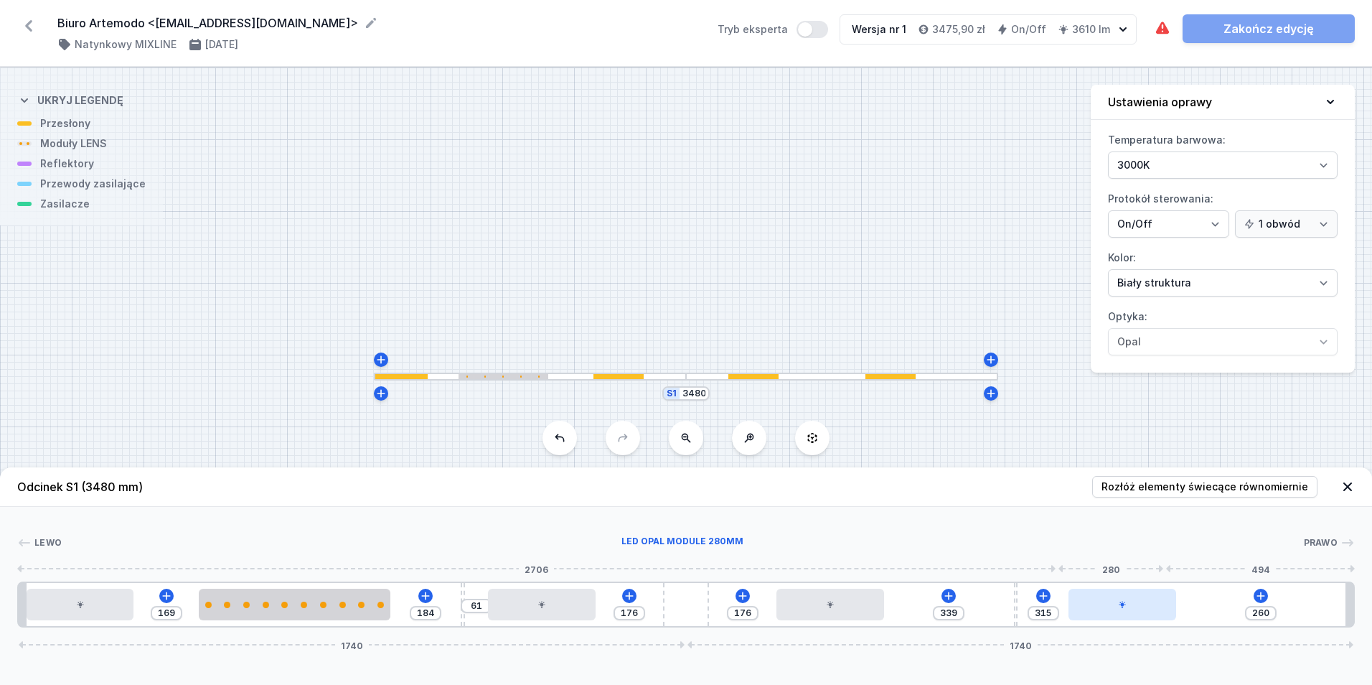
type input "372"
type input "166"
type input "409"
type input "139"
type input "436"
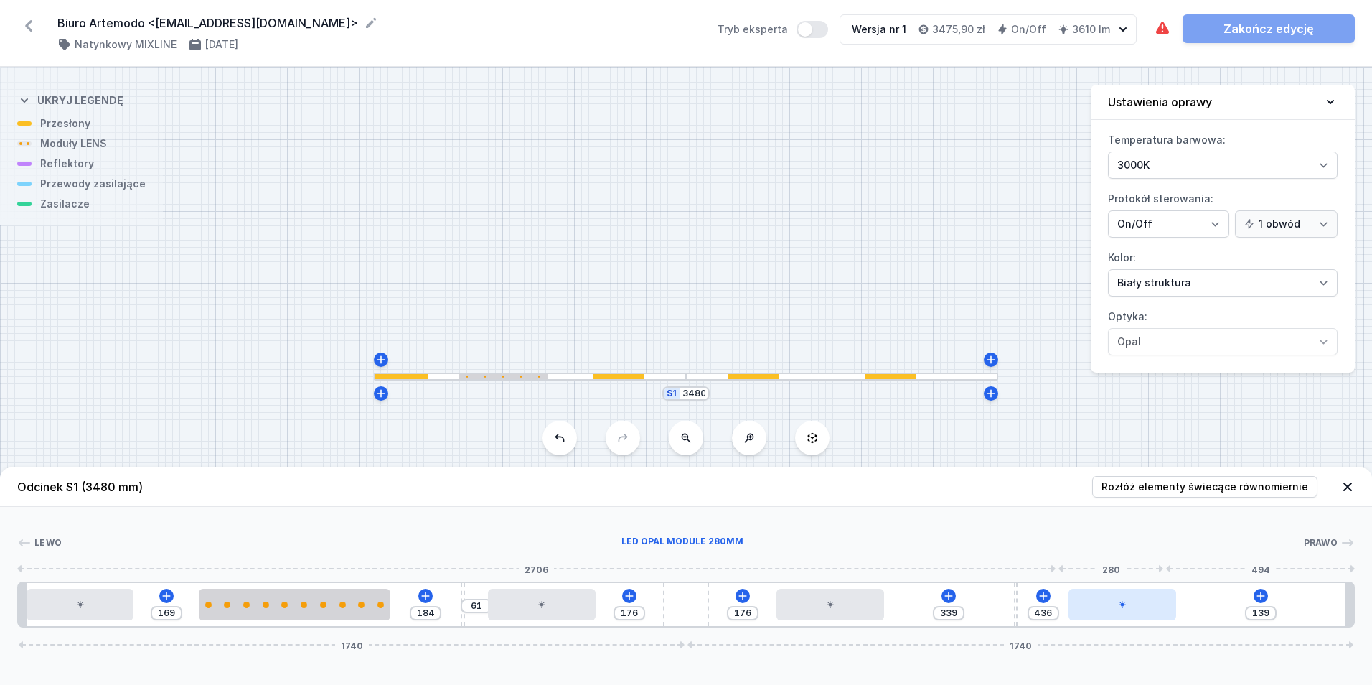
type input "133"
type input "442"
type input "131"
type input "444"
type input "129"
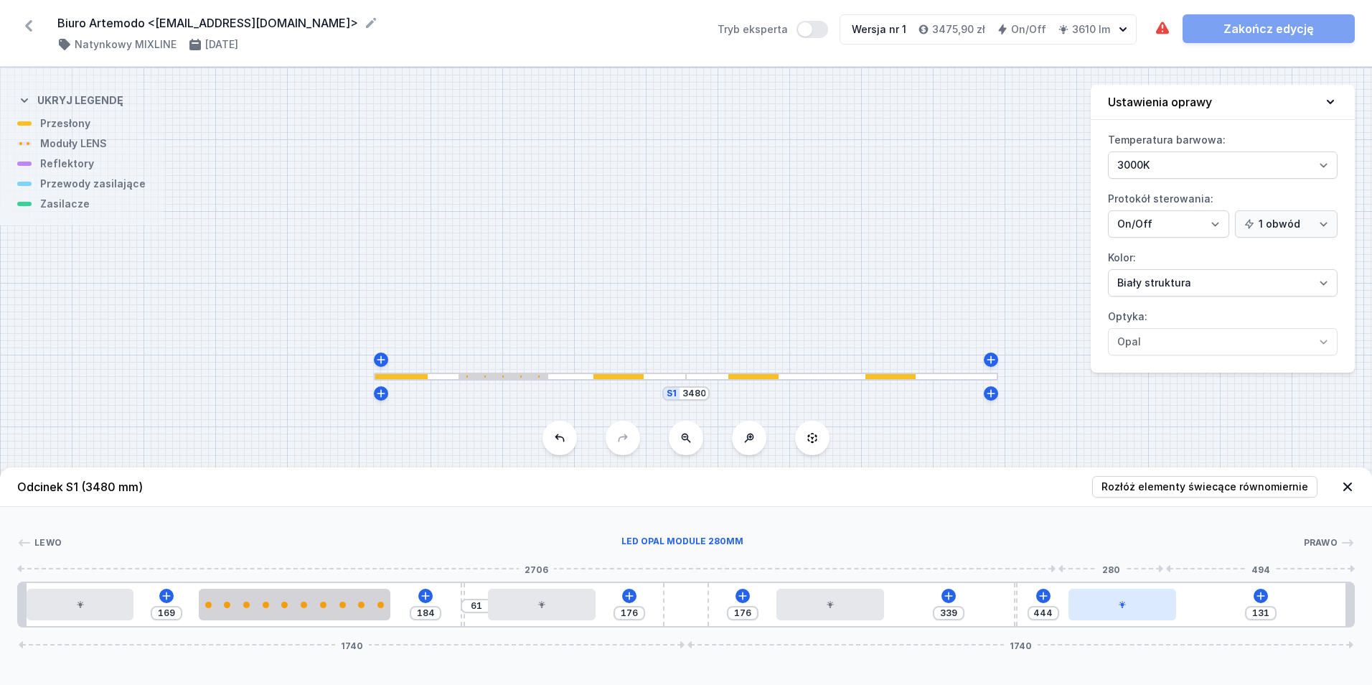
type input "446"
type input "115"
type input "460"
type input "100"
type input "475"
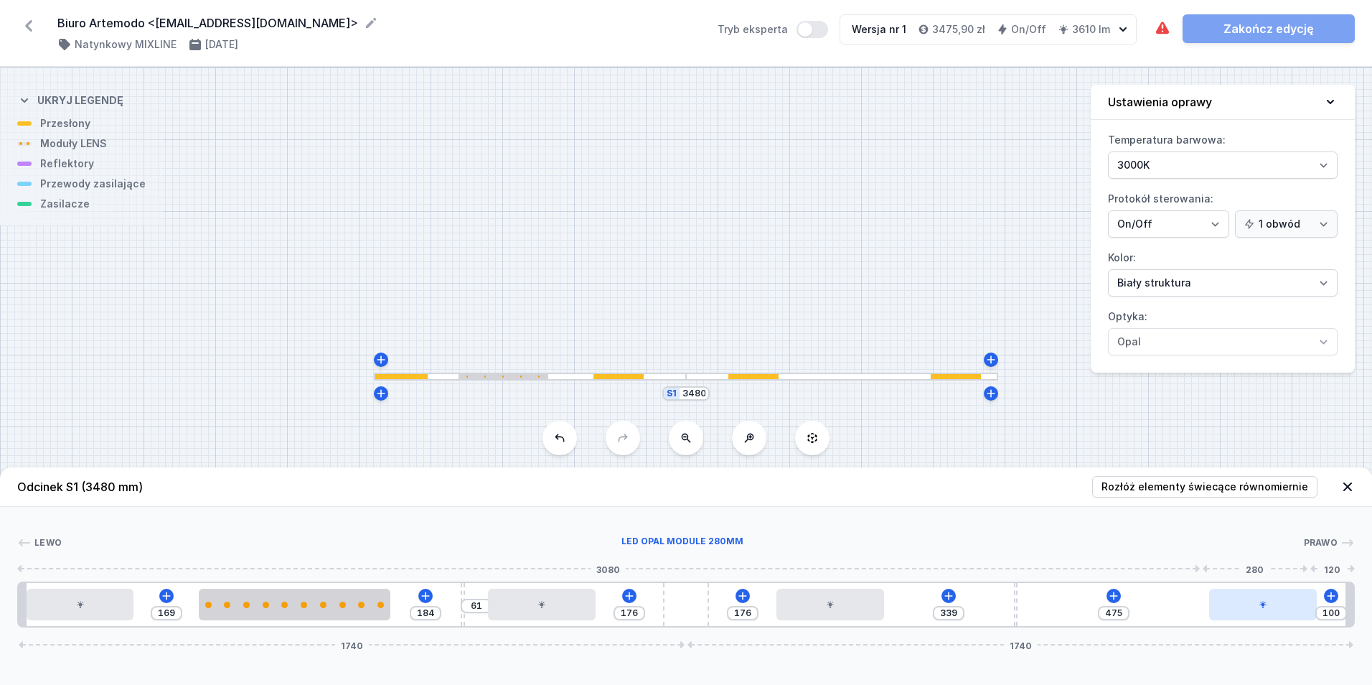
type input "76"
type input "575"
drag, startPoint x: 1144, startPoint y: 607, endPoint x: 1174, endPoint y: 616, distance: 31.6
click at [1359, 606] on div "Lewo LED opal module 280mm Prawo 3080 280 120 1 2 3 4 2 5 2 4 2 1 169 184 61 17…" at bounding box center [686, 567] width 1372 height 121
type input "302"
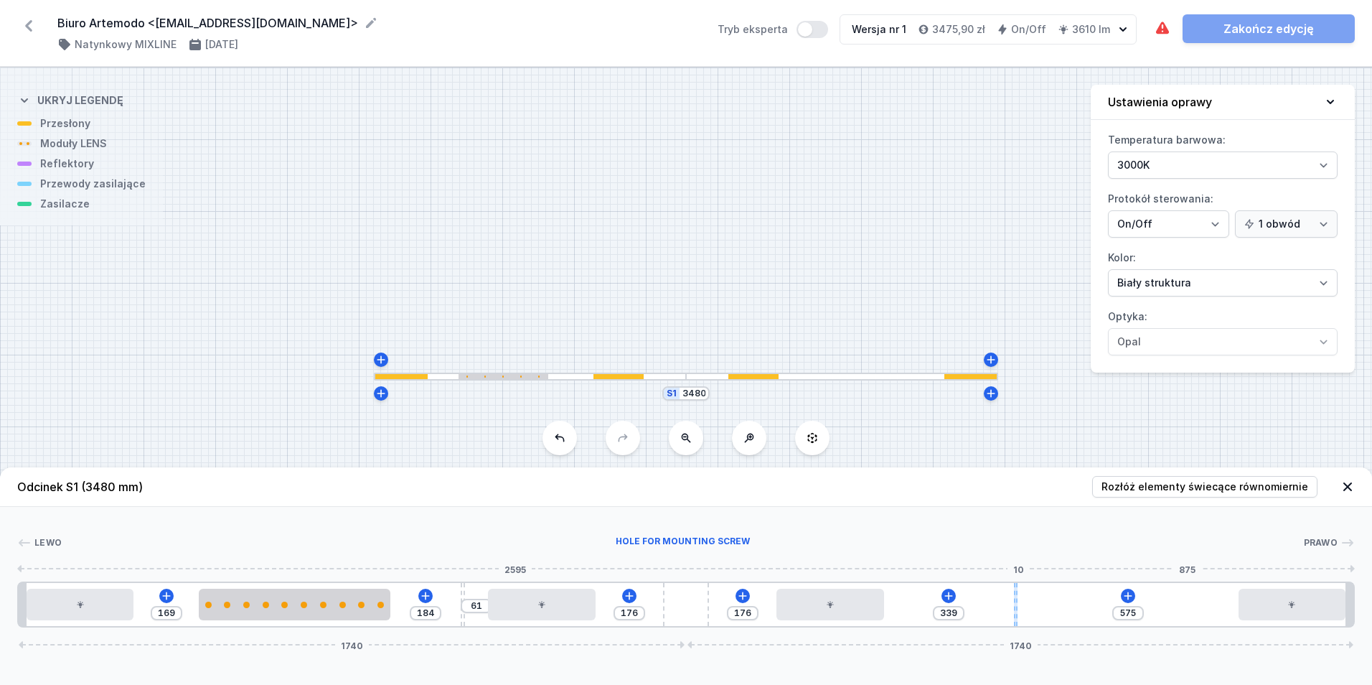
type input "612"
type input "298"
type input "616"
type input "289"
type input "625"
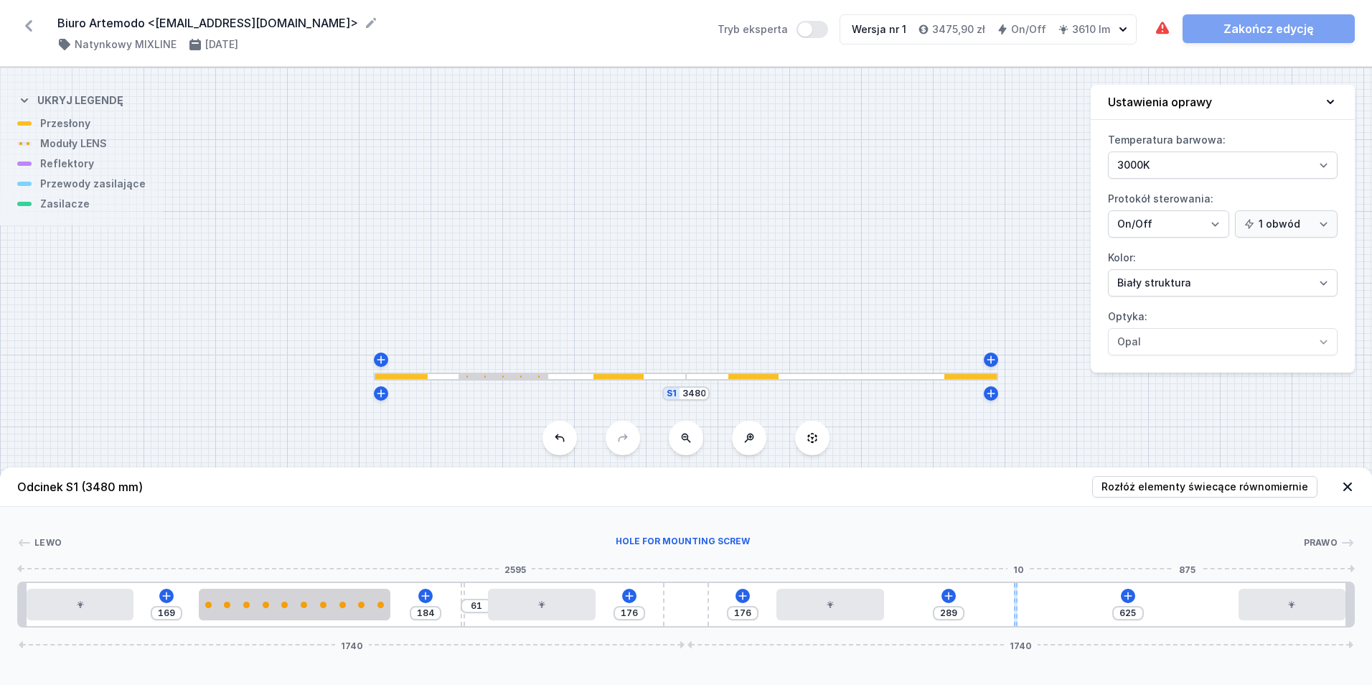
type input "267"
type input "647"
type input "237"
type input "677"
type input "204"
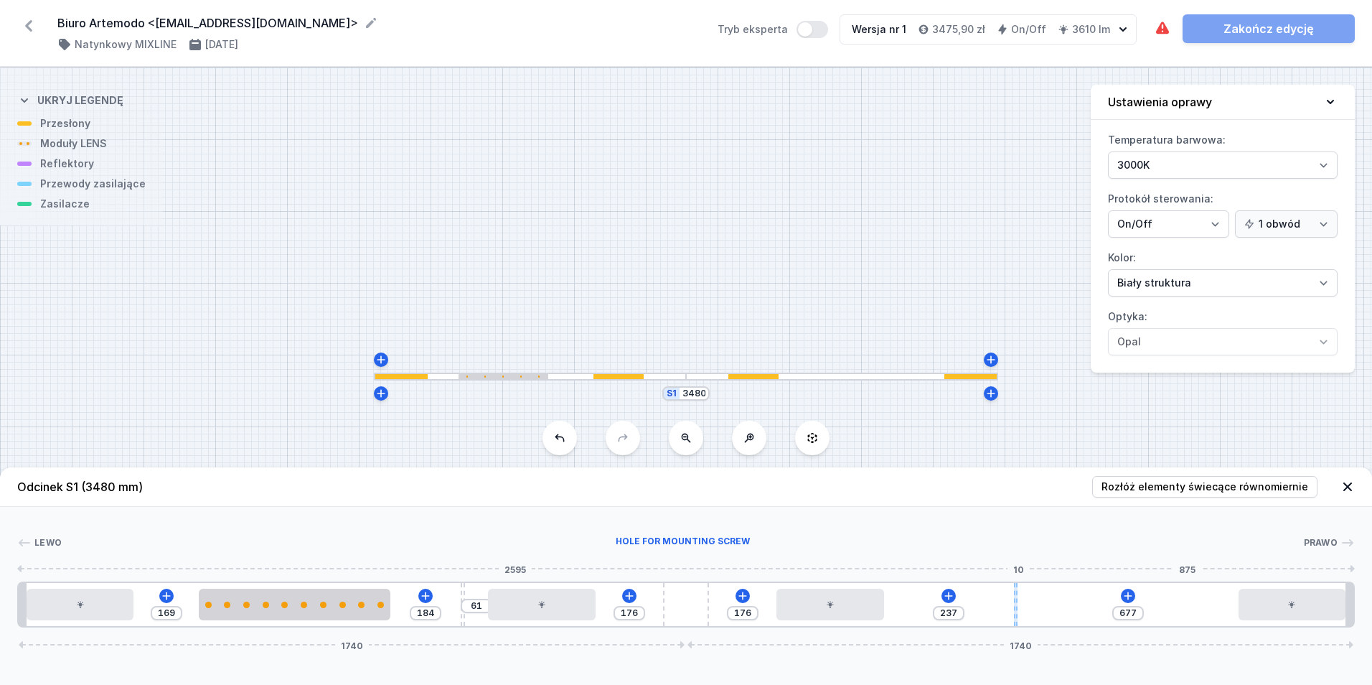
type input "710"
type input "149"
type input "765"
type input "75"
type input "839"
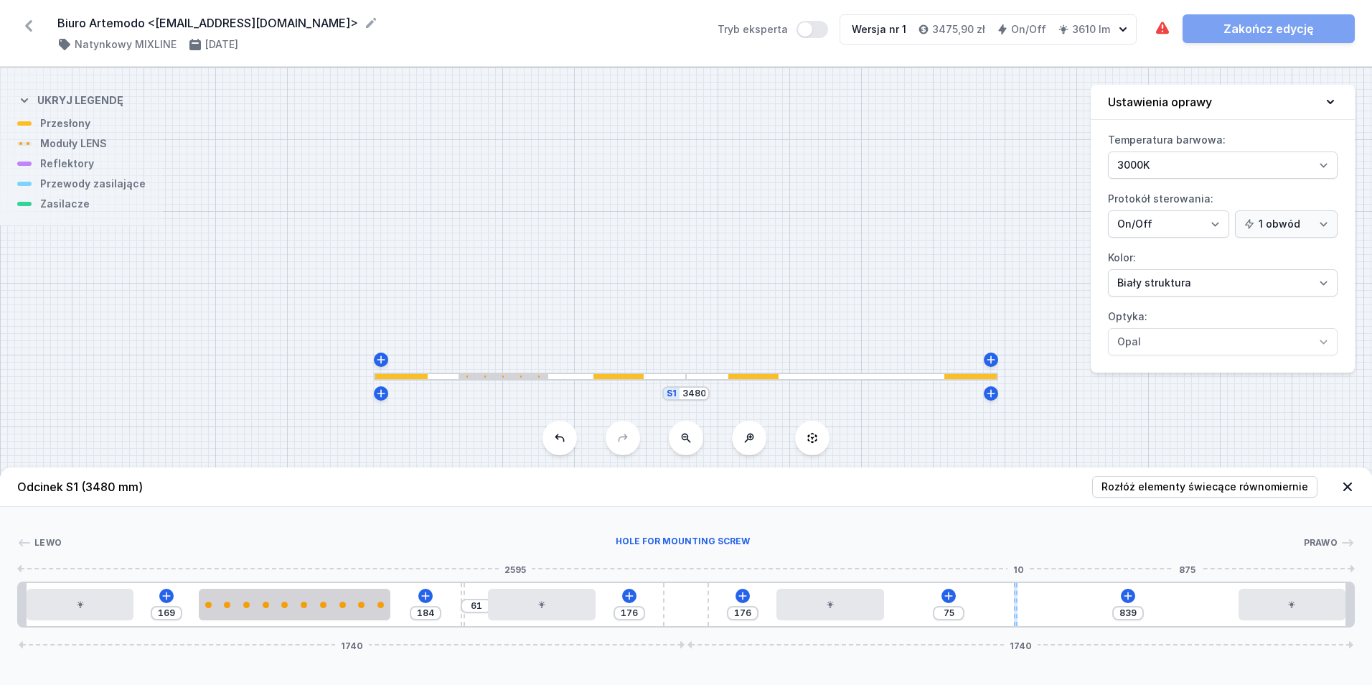
type input "38"
type input "876"
type input "23"
type input "891"
type input "18"
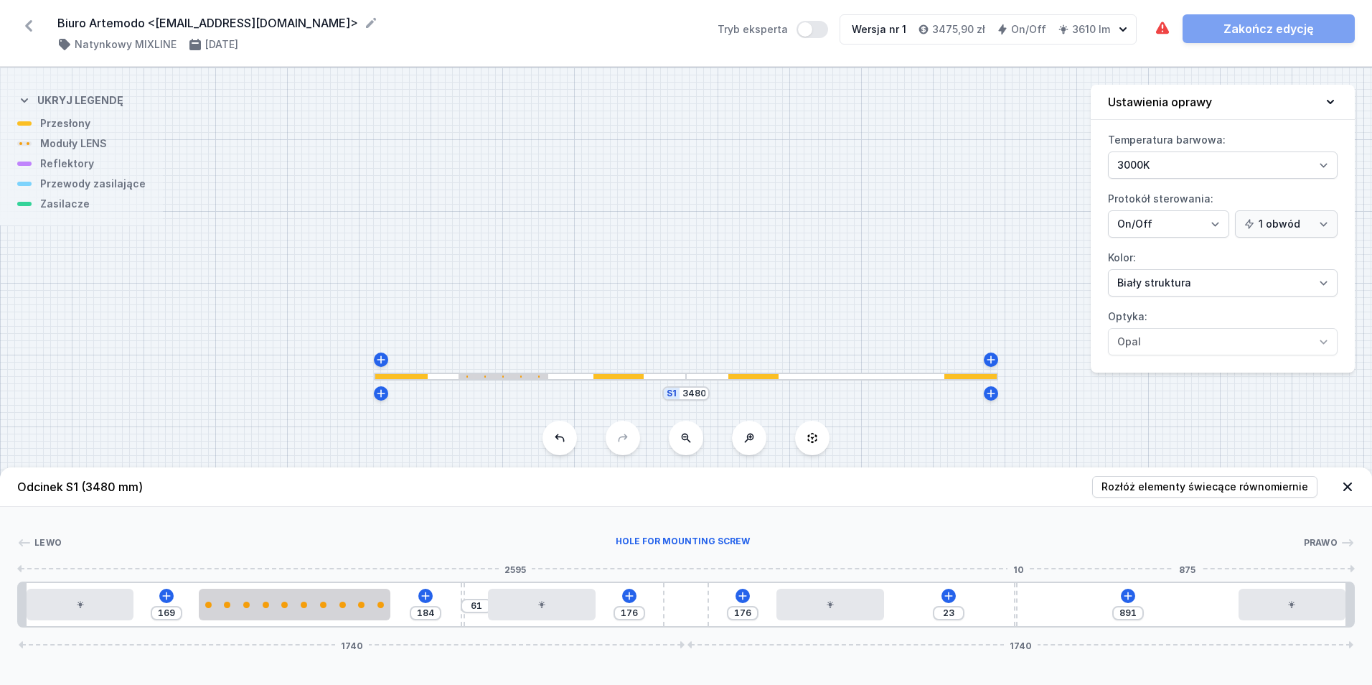
type input "896"
type input "16"
type input "898"
type input "14"
type input "900"
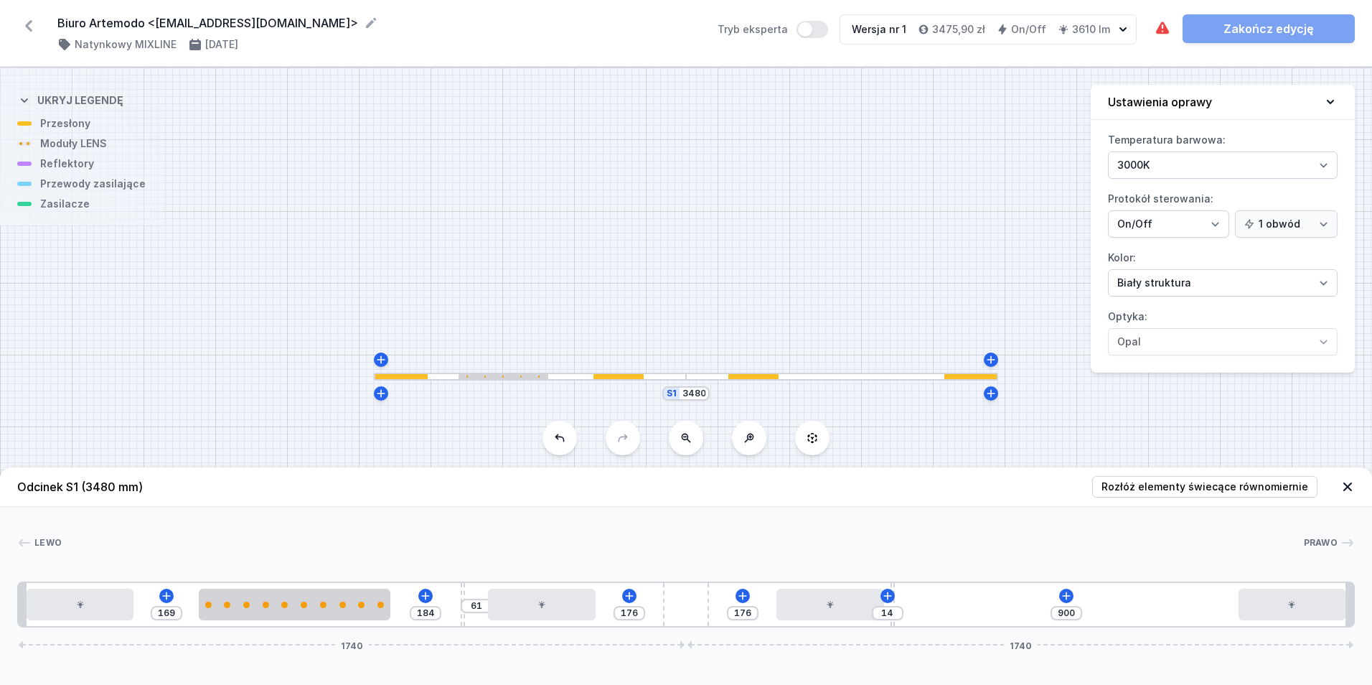
type input "12"
type input "902"
type input "10"
type input "904"
type input "8"
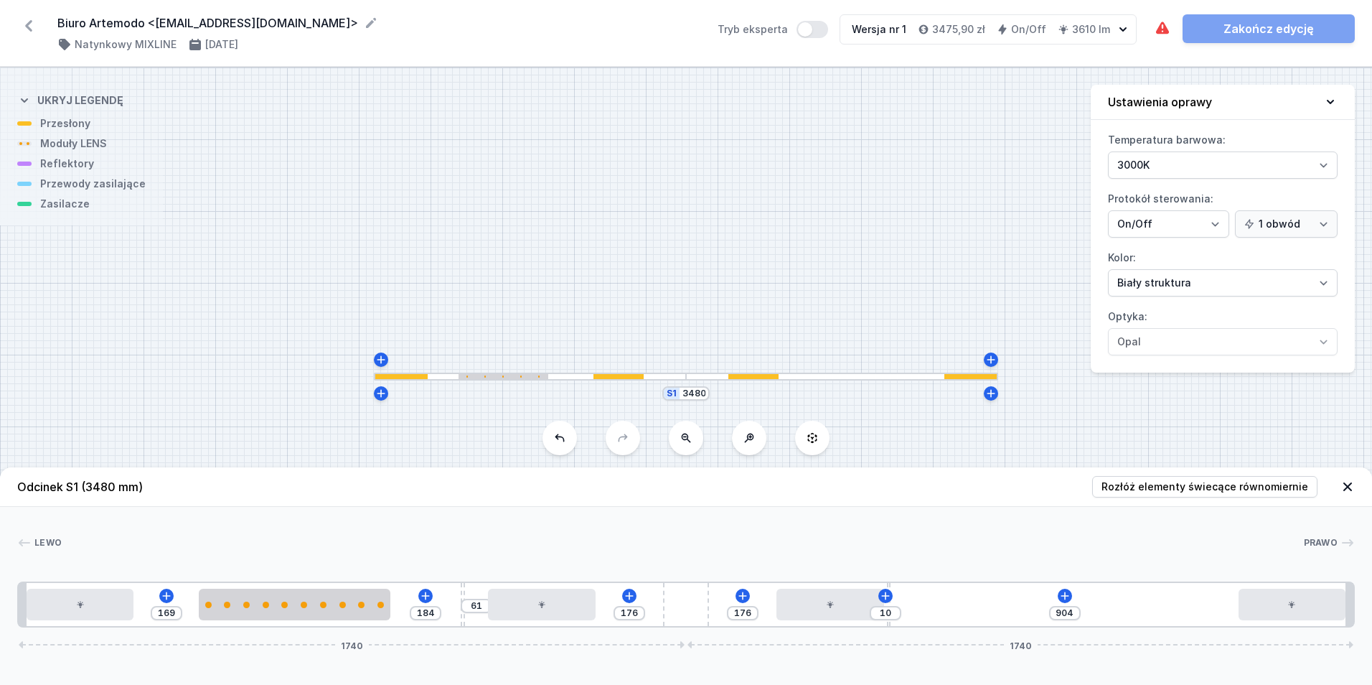
type input "906"
type input "5"
type input "909"
drag, startPoint x: 1017, startPoint y: 601, endPoint x: 901, endPoint y: 607, distance: 116.4
click at [901, 607] on div "169 184 61 176 176 5 909 1740 1740" at bounding box center [686, 604] width 1338 height 46
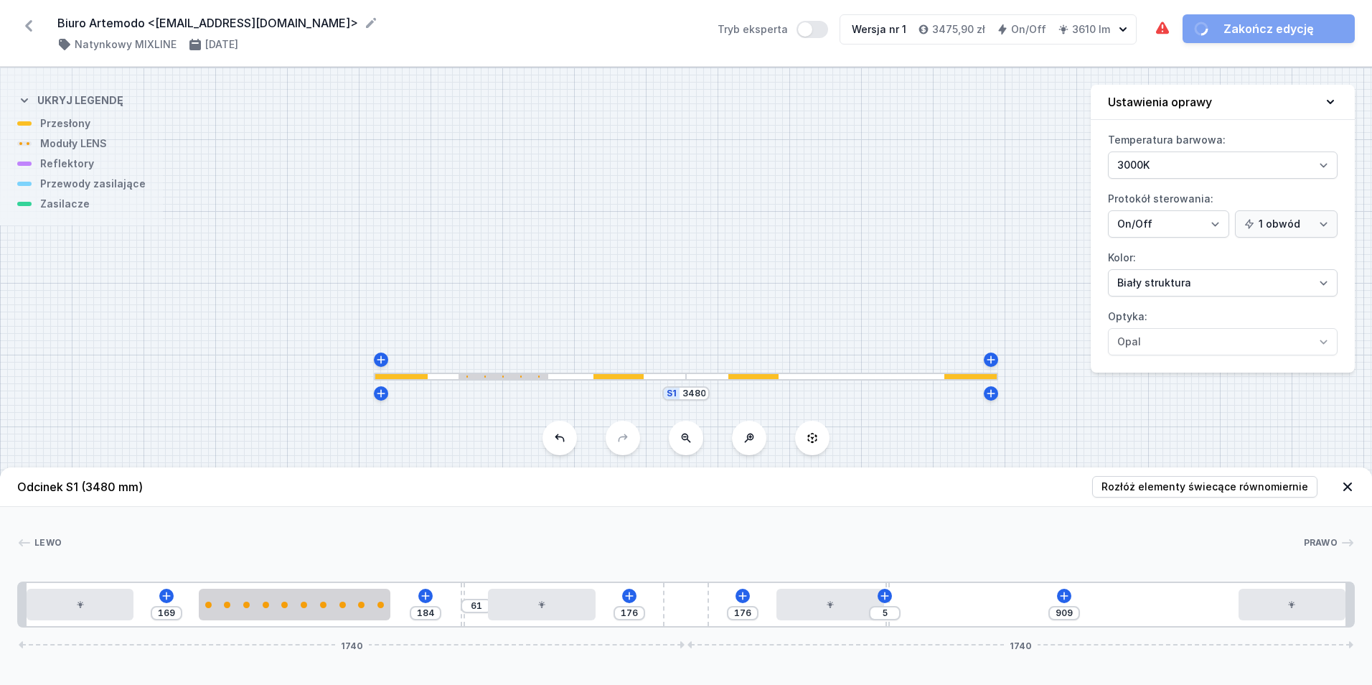
drag, startPoint x: 413, startPoint y: 611, endPoint x: 398, endPoint y: 609, distance: 15.3
click at [413, 611] on div "184" at bounding box center [426, 613] width 32 height 14
type input "170"
type input "183"
click at [360, 604] on div at bounding box center [295, 604] width 192 height 6
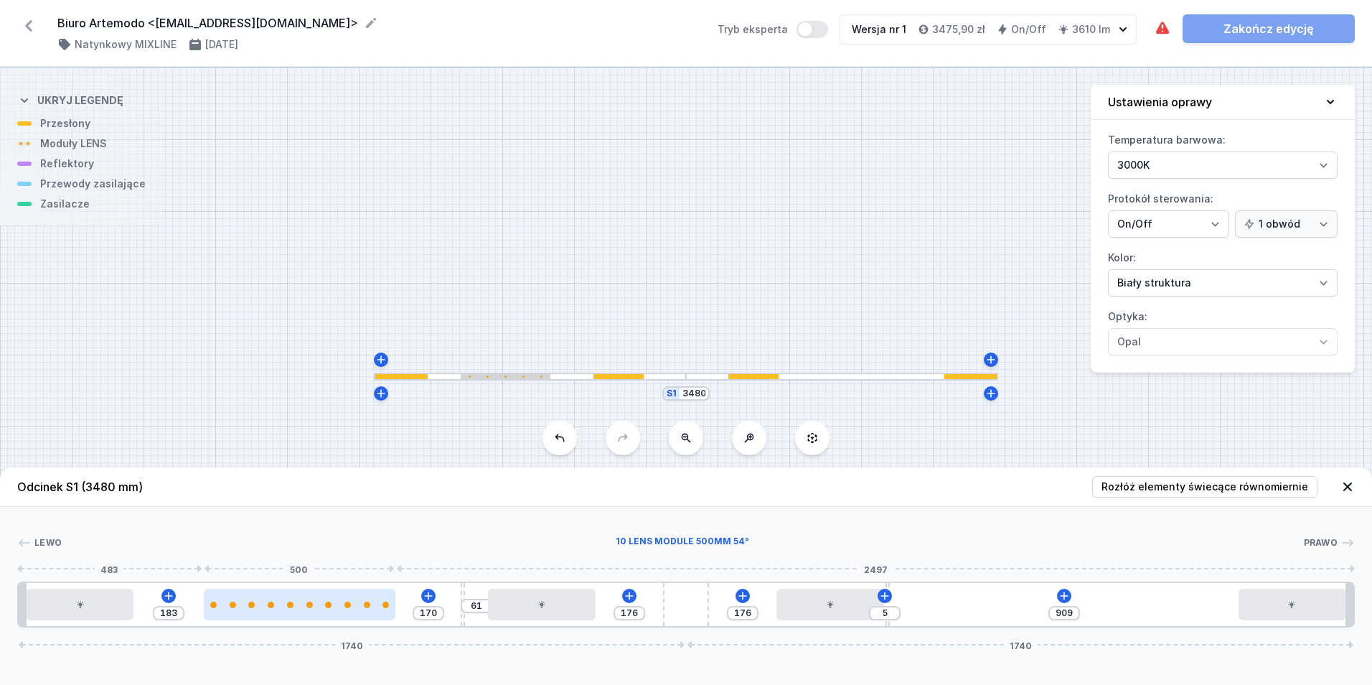
click at [354, 604] on div at bounding box center [300, 604] width 192 height 6
select select "2668"
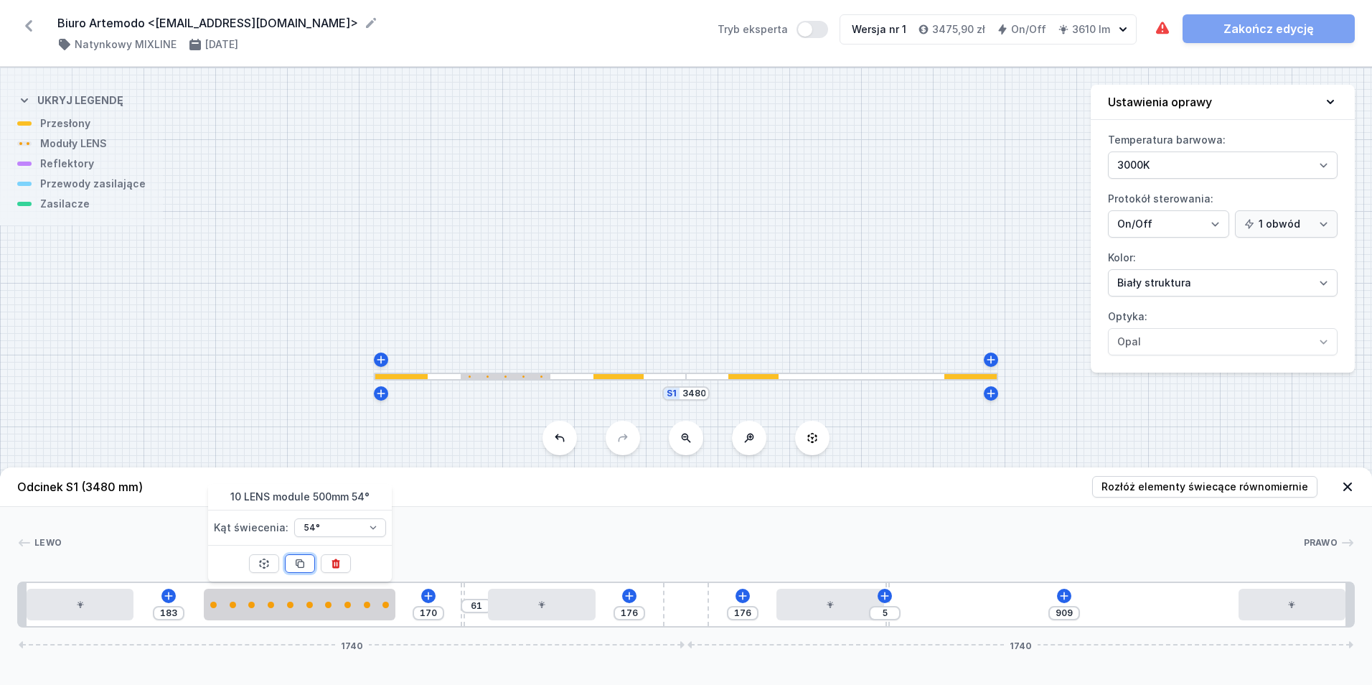
click at [307, 562] on button at bounding box center [300, 563] width 30 height 19
type input "414"
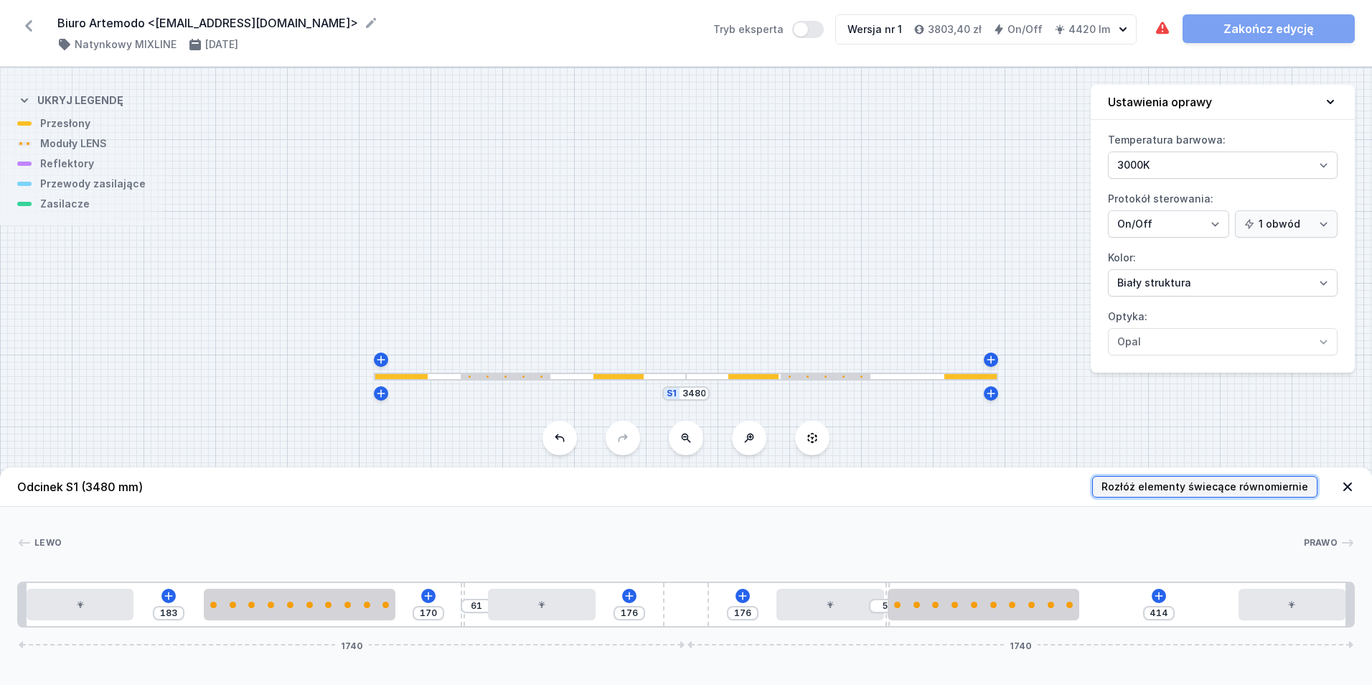
click at [1145, 487] on span "Rozłóż elementy świecące równomiernie" at bounding box center [1205, 486] width 207 height 14
type input "38"
type input "145"
type input "194"
type input "36"
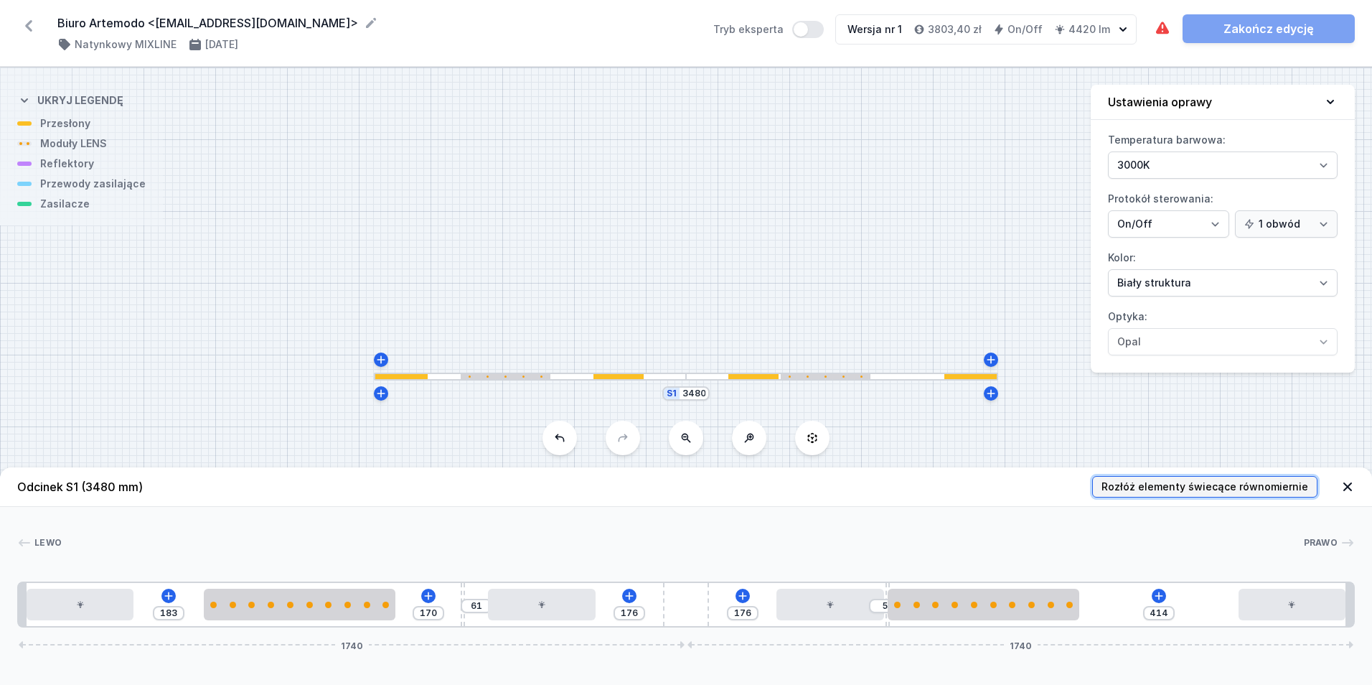
type input "194"
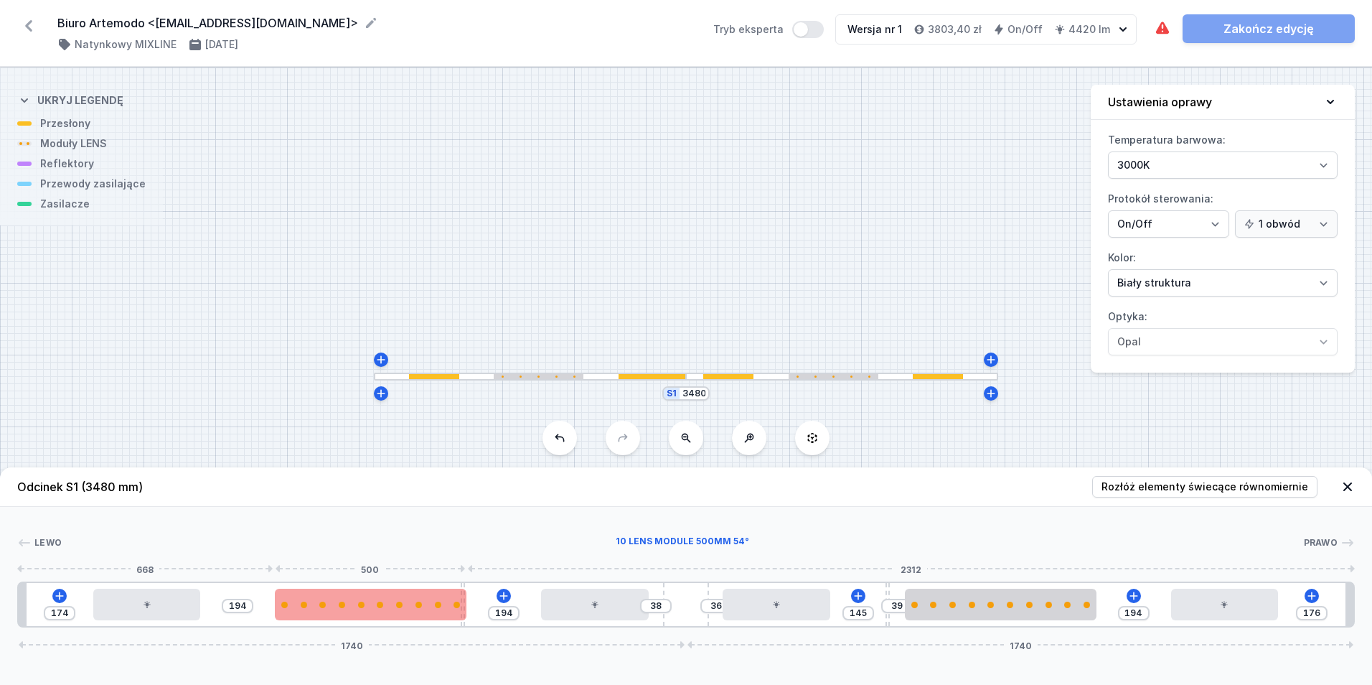
click at [383, 607] on div at bounding box center [371, 604] width 192 height 6
select select "2668"
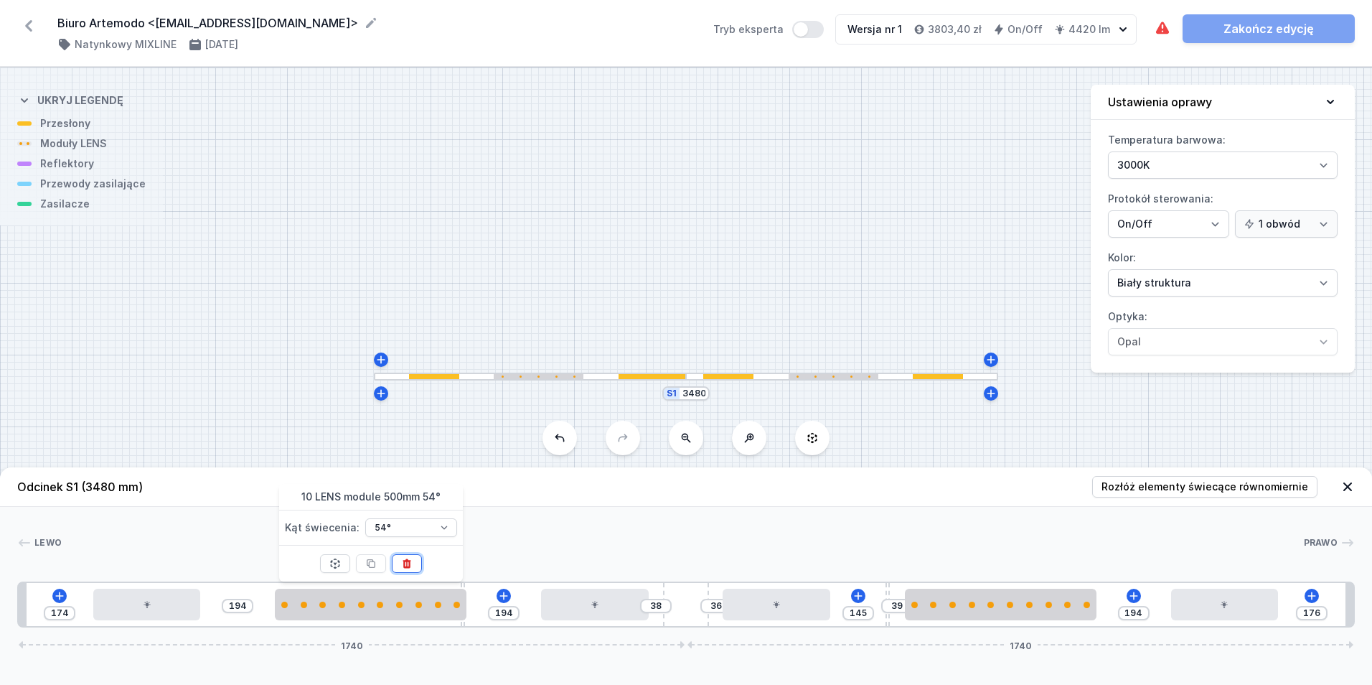
click at [411, 566] on icon at bounding box center [406, 563] width 11 height 11
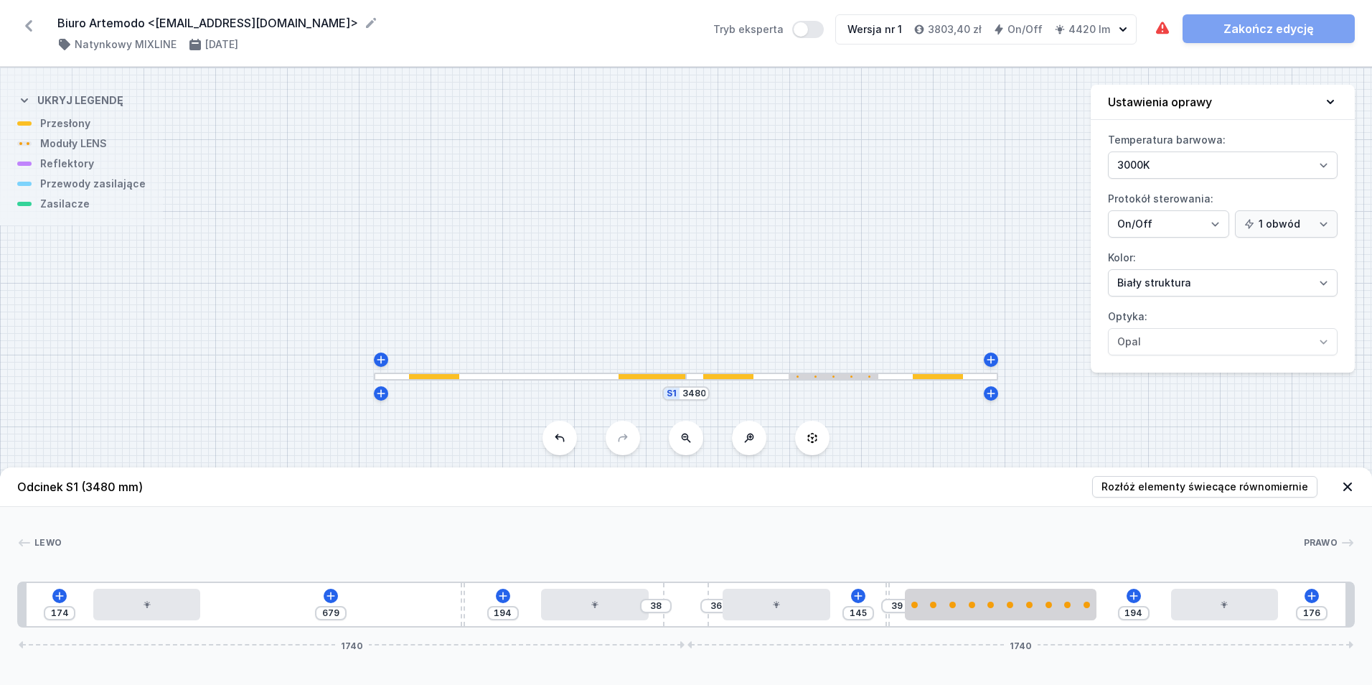
type input "199"
click at [1020, 609] on div at bounding box center [1001, 605] width 192 height 32
select select "2668"
click at [1036, 564] on icon at bounding box center [1036, 563] width 11 height 11
type input "733"
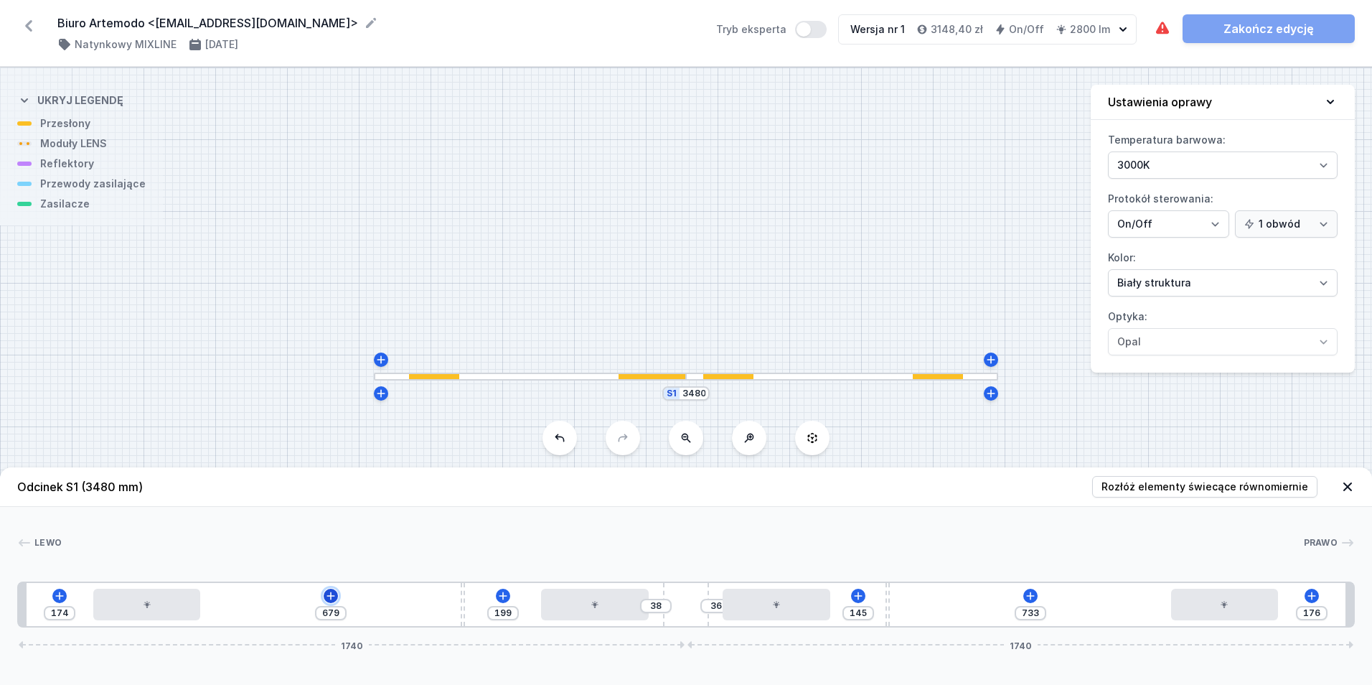
click at [325, 593] on icon at bounding box center [330, 595] width 11 height 11
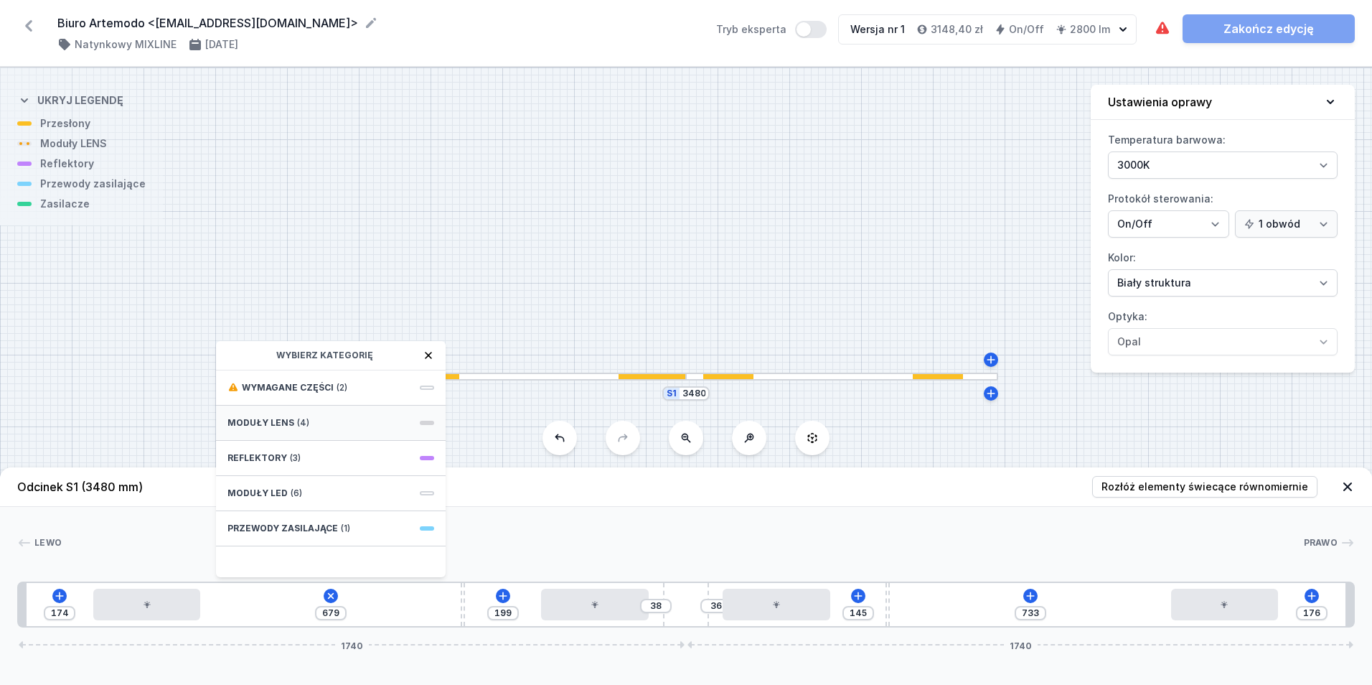
click at [291, 432] on div "Moduły LENS (4)" at bounding box center [331, 422] width 230 height 35
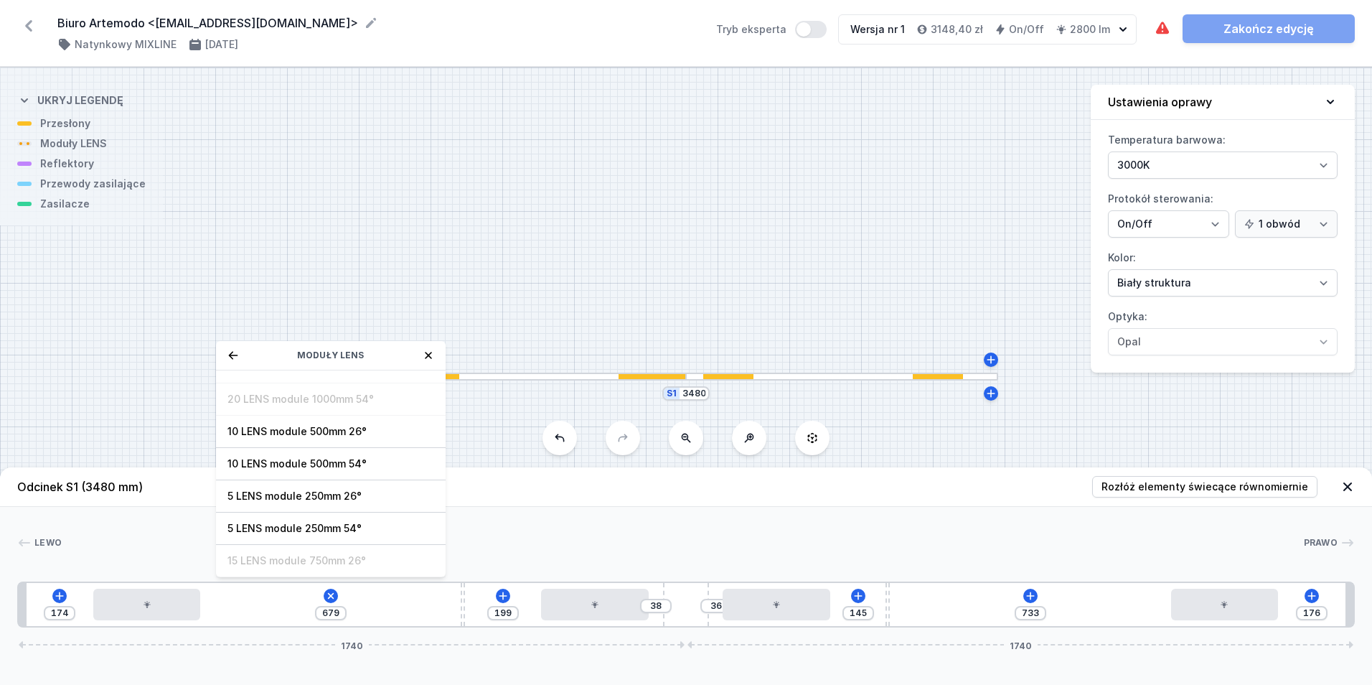
click at [354, 523] on span "5 LENS module 250mm 54°" at bounding box center [331, 528] width 207 height 14
type input "429"
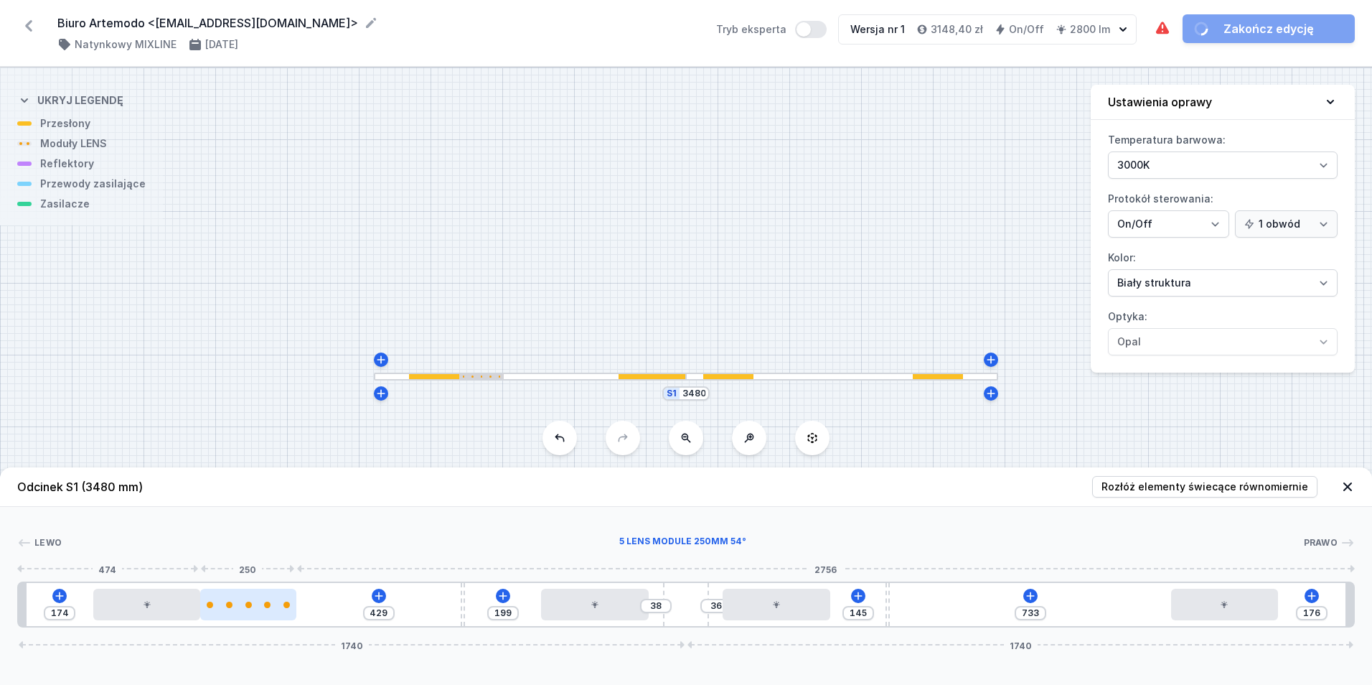
click at [281, 605] on div at bounding box center [248, 604] width 96 height 6
select select "1516"
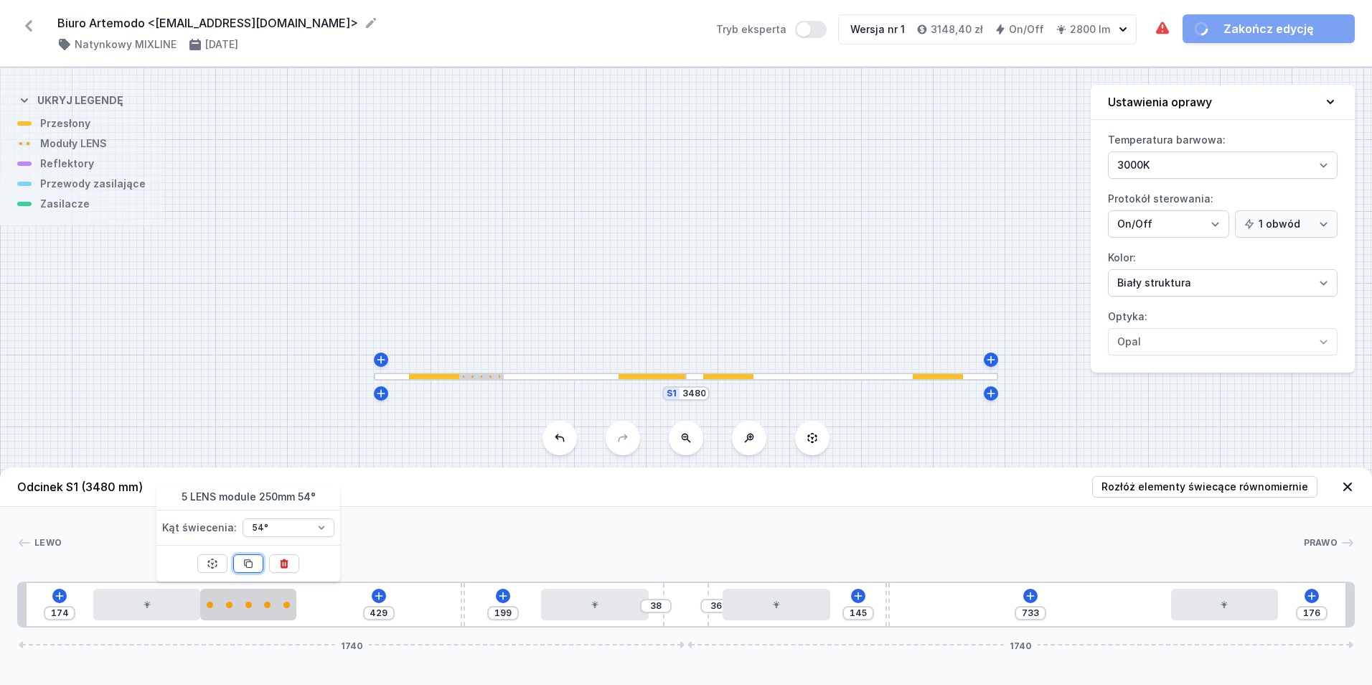
click at [249, 567] on icon at bounding box center [249, 564] width 8 height 8
type input "179"
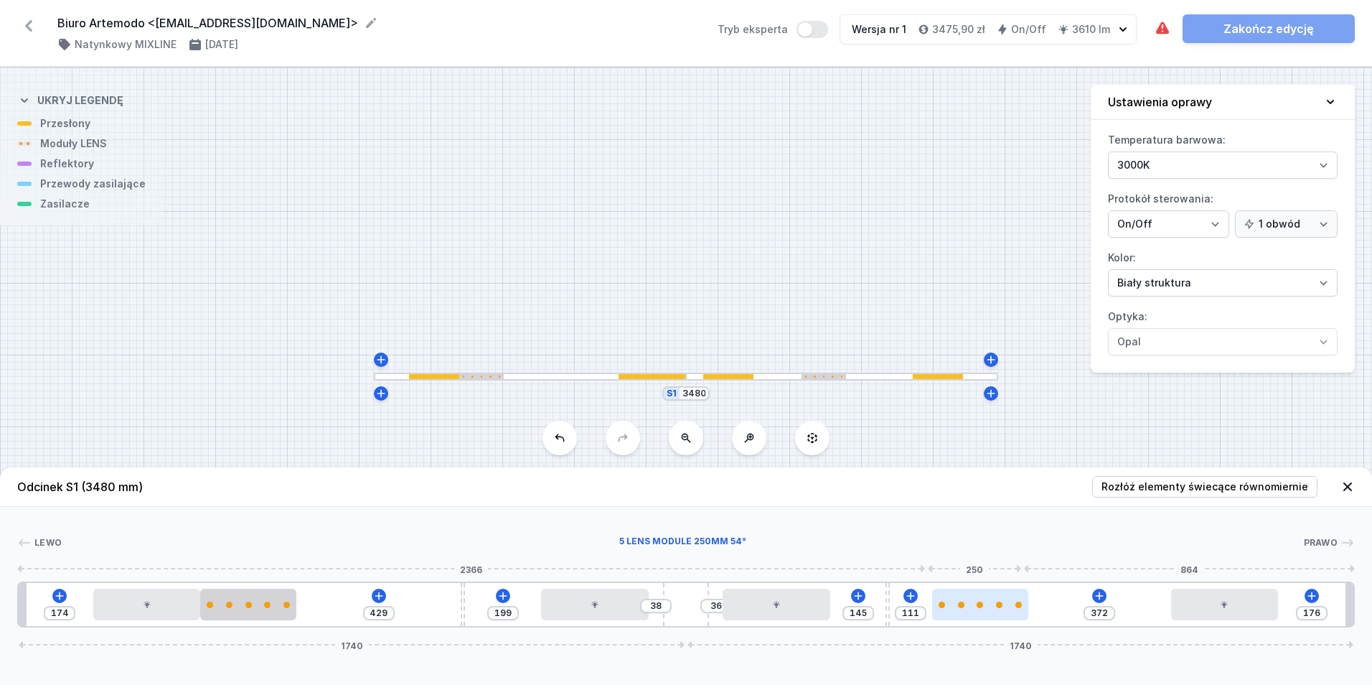
type input "357"
type input "126"
type input "351"
type input "132"
type input "348"
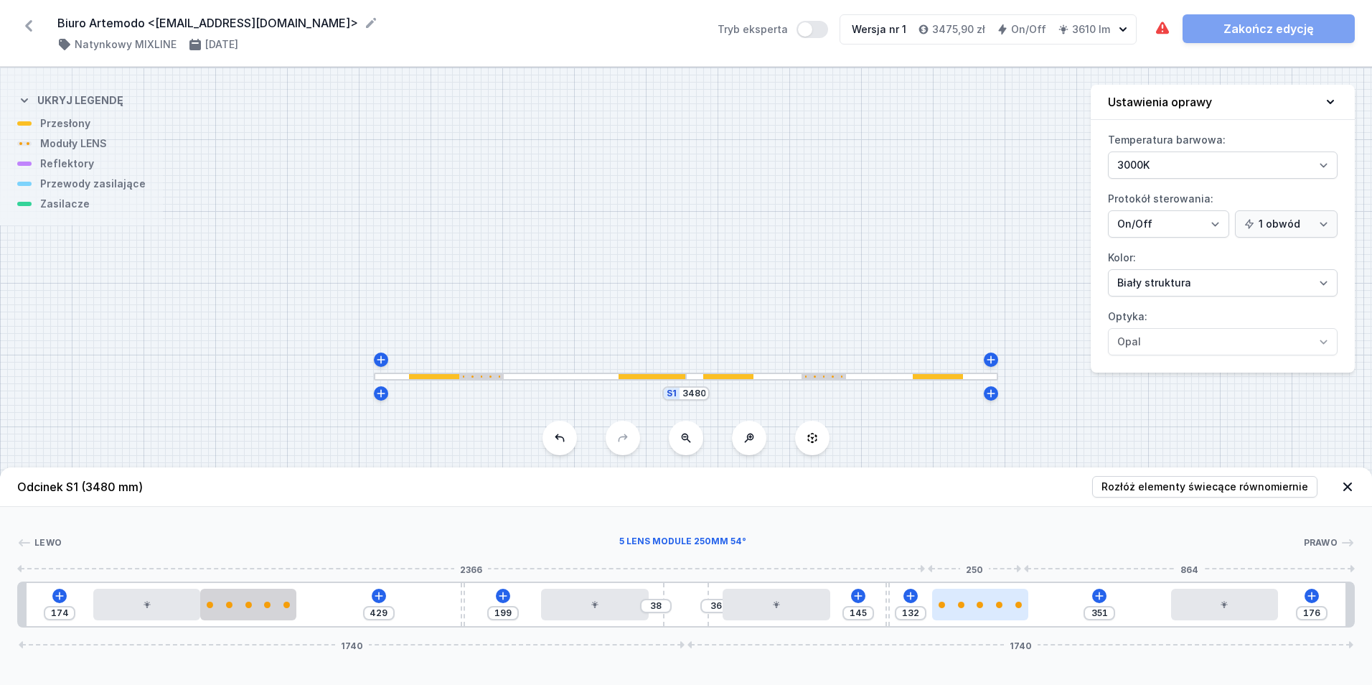
type input "135"
type input "346"
type input "137"
type input "344"
type input "139"
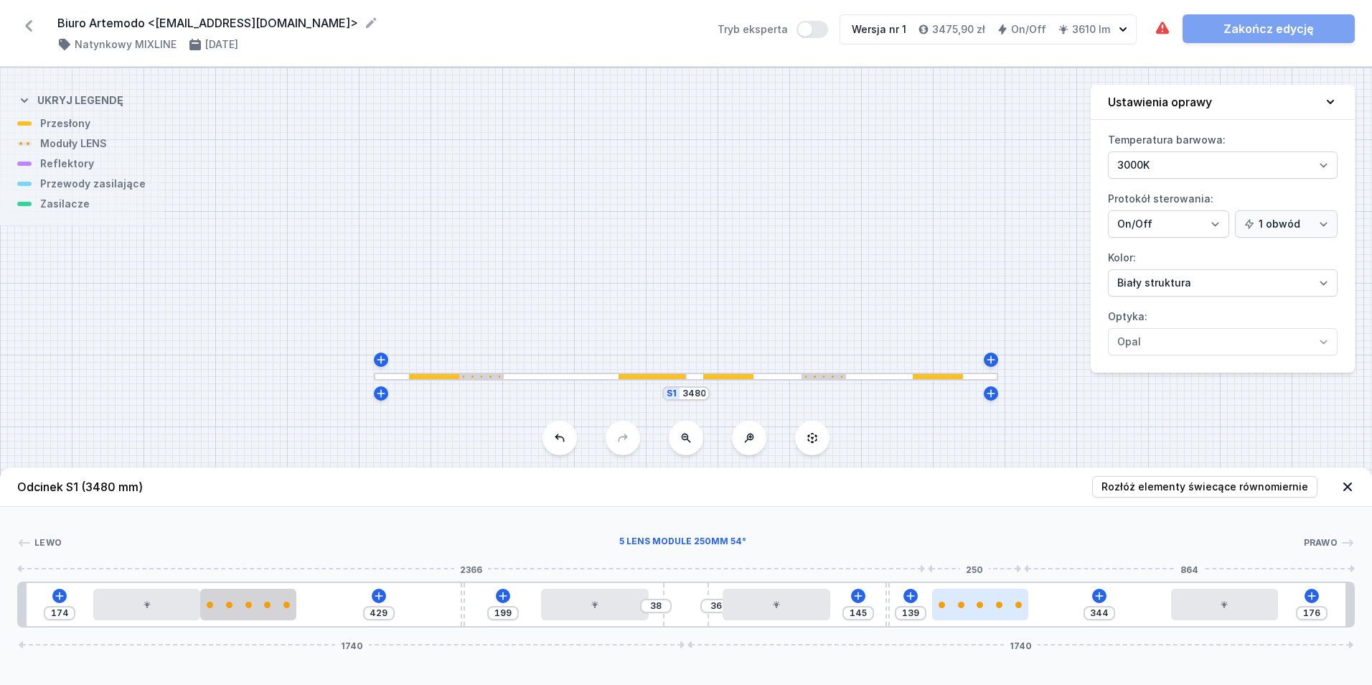
type input "340"
type input "143"
type input "333"
type input "150"
type input "325"
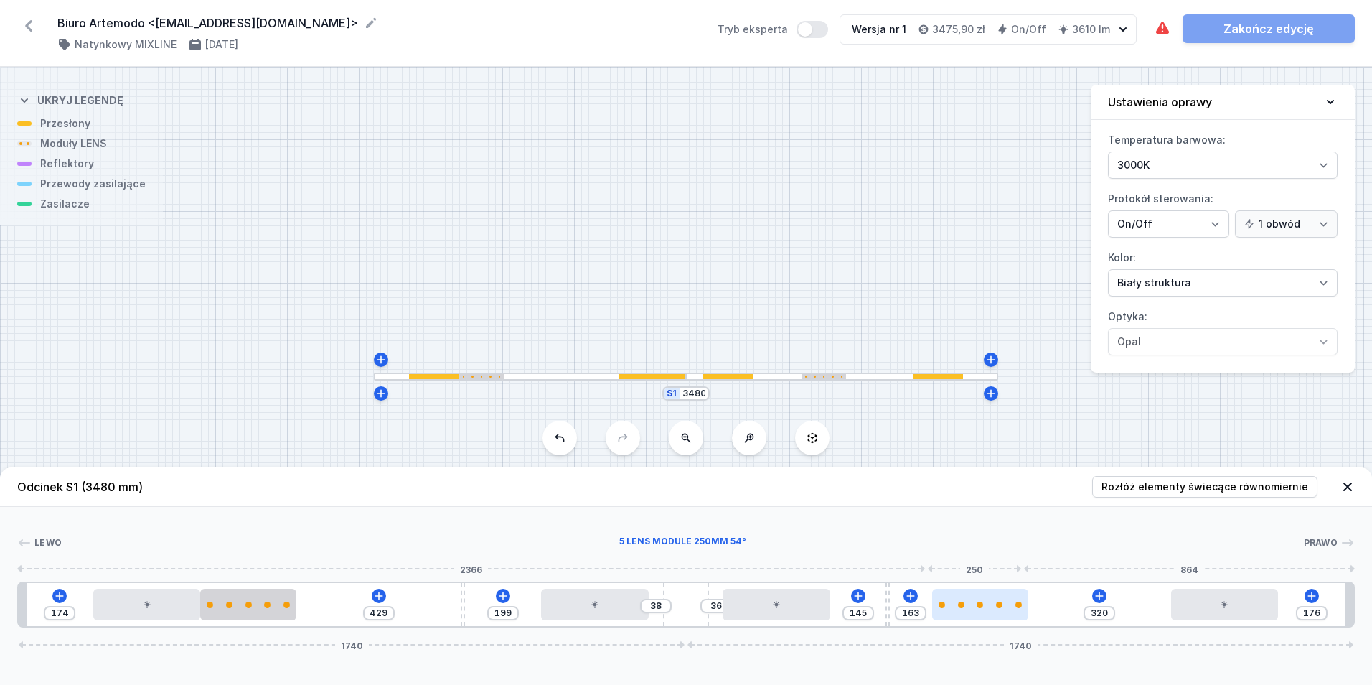
drag, startPoint x: 389, startPoint y: 609, endPoint x: 1011, endPoint y: 611, distance: 621.5
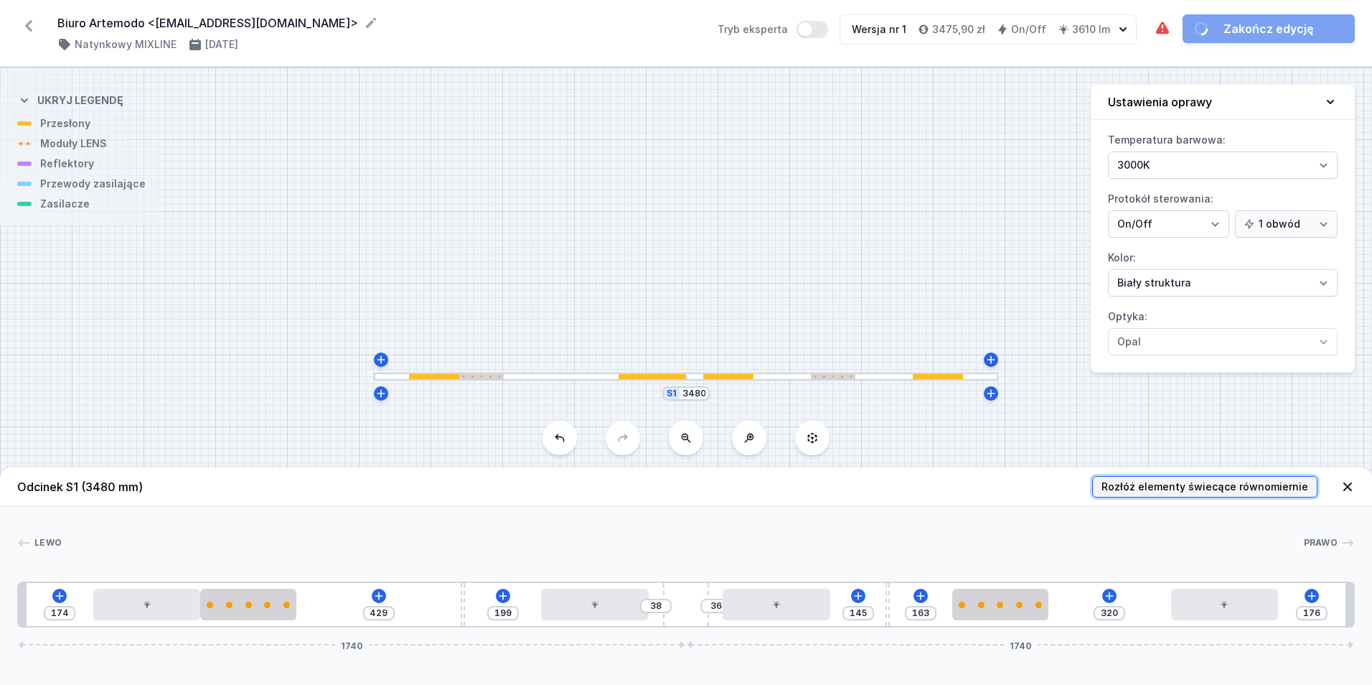
click at [1148, 481] on span "Rozłóż elementy świecące równomiernie" at bounding box center [1205, 486] width 207 height 14
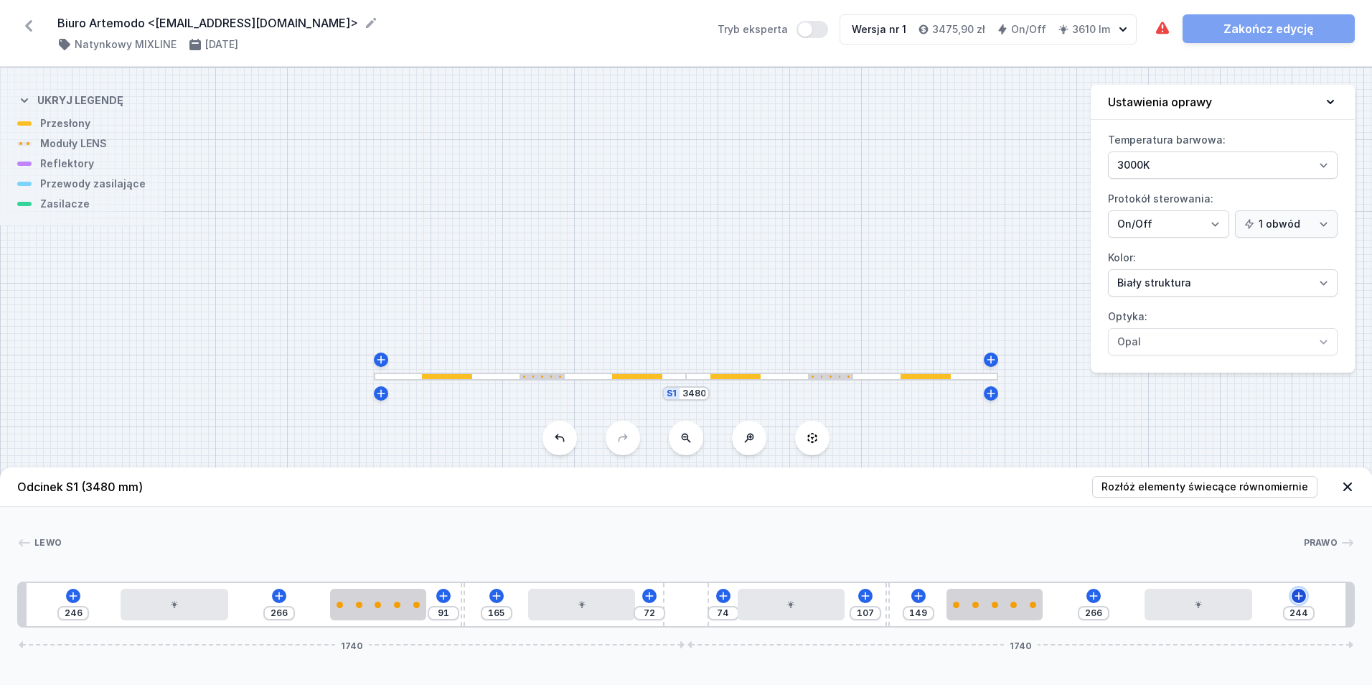
click at [1299, 594] on icon at bounding box center [1299, 595] width 8 height 8
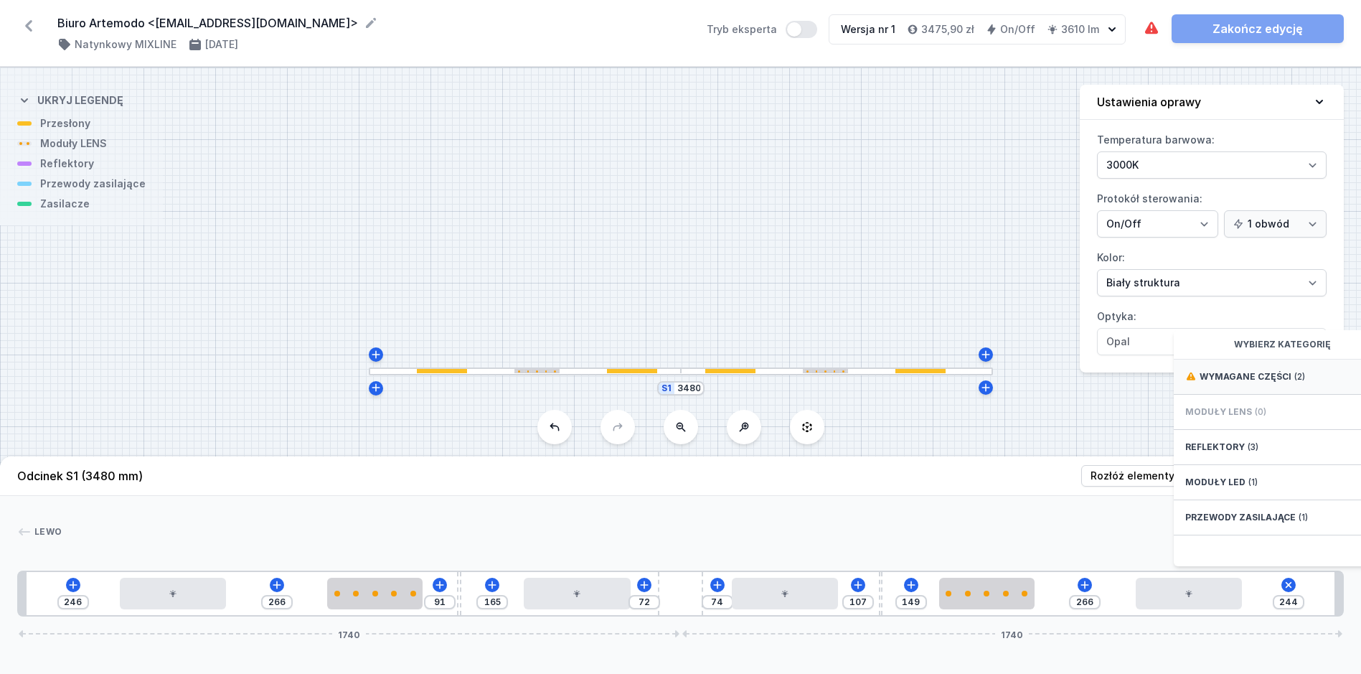
click at [1262, 383] on span "Wymagane części" at bounding box center [1246, 376] width 92 height 11
click at [1264, 383] on span "Hole for power supply cable" at bounding box center [1289, 375] width 207 height 14
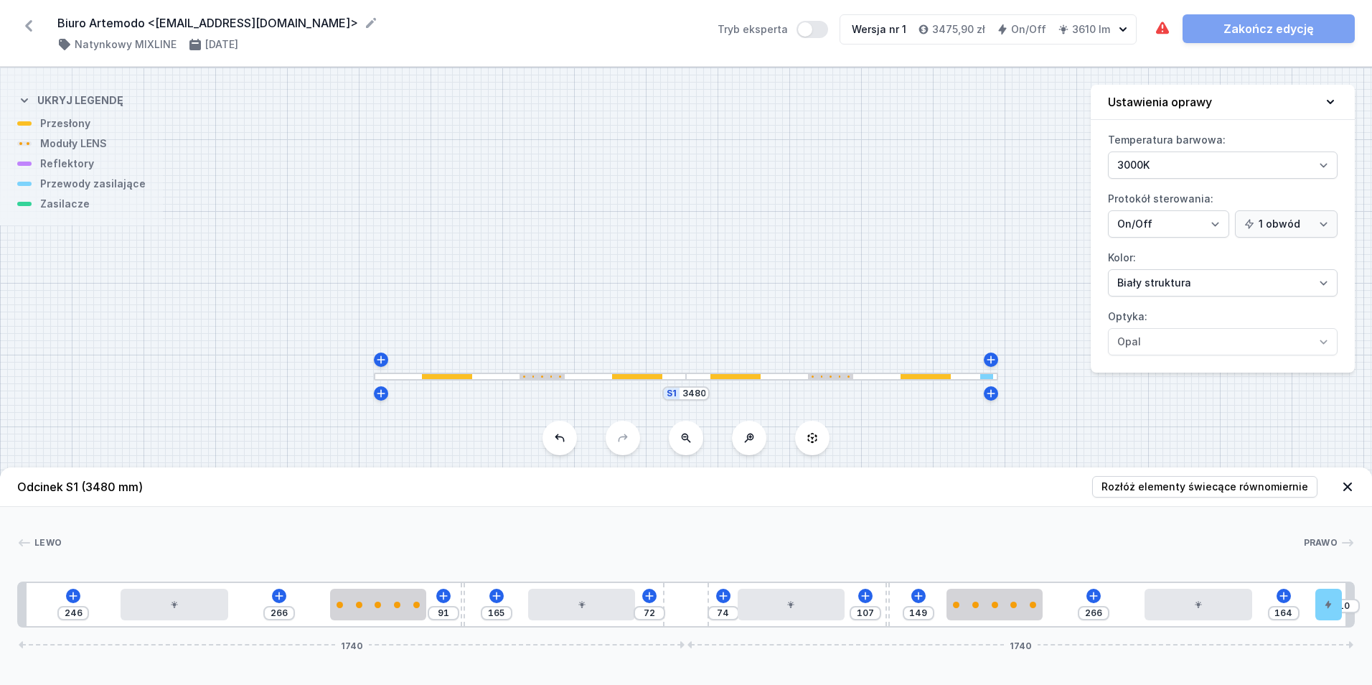
drag, startPoint x: 1265, startPoint y: 607, endPoint x: 1364, endPoint y: 606, distance: 99.8
click at [1364, 606] on div "[PERSON_NAME] 1 2 3 4 2 5 2 4 3 2 6 1 246 266 91 165 72 74 107 149 266 164 10 1…" at bounding box center [686, 567] width 1372 height 121
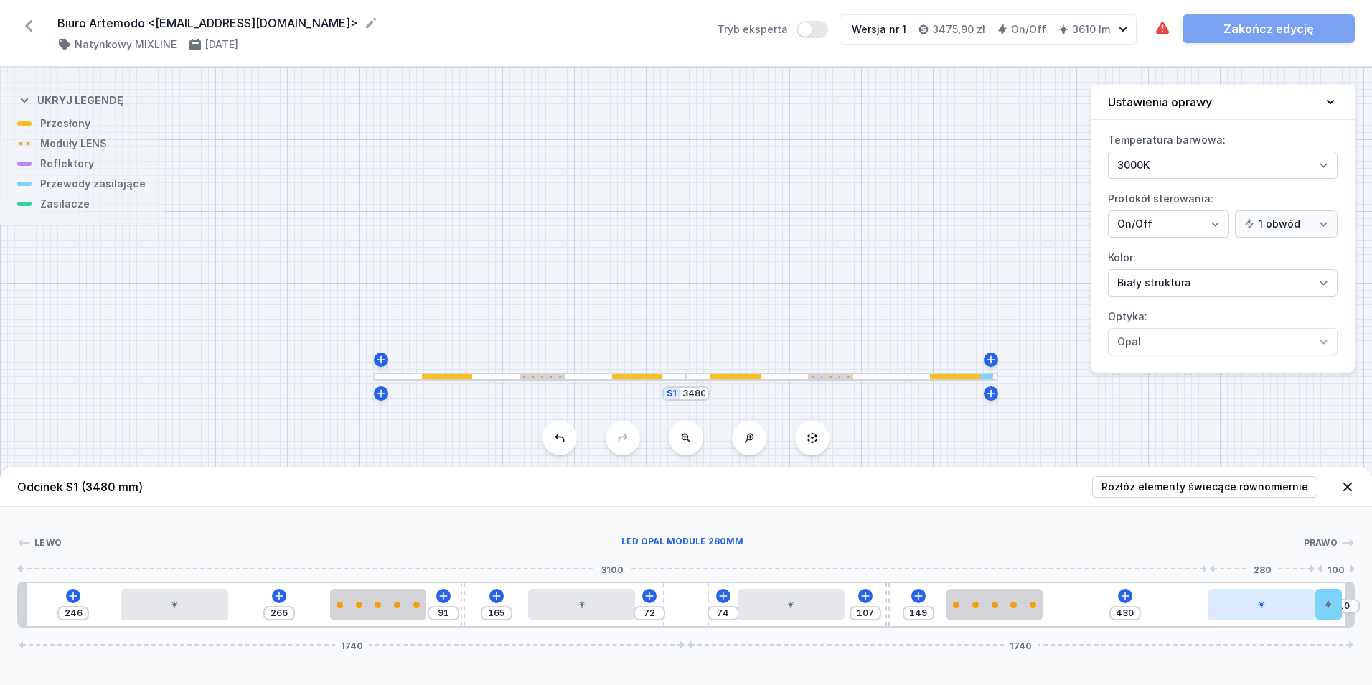
drag, startPoint x: 1224, startPoint y: 616, endPoint x: 1292, endPoint y: 614, distance: 67.5
click at [1292, 614] on div at bounding box center [1262, 605] width 108 height 32
drag, startPoint x: 80, startPoint y: 615, endPoint x: 29, endPoint y: 614, distance: 51.0
click at [29, 614] on div "246 266 91 165 72 74 107 149 430 10 1740 1740" at bounding box center [686, 604] width 1338 height 46
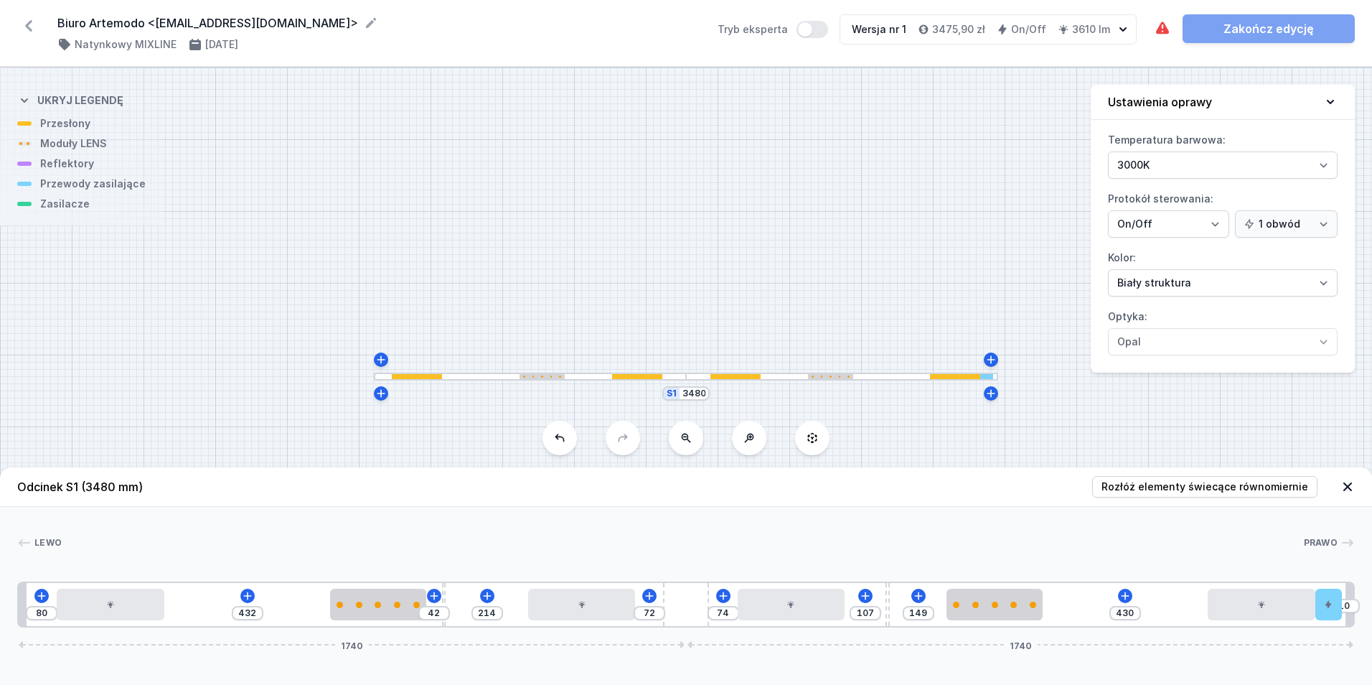
drag, startPoint x: 461, startPoint y: 604, endPoint x: 440, endPoint y: 622, distance: 27.0
click at [250, 613] on input "432" at bounding box center [247, 612] width 23 height 11
drag, startPoint x: 444, startPoint y: 619, endPoint x: 327, endPoint y: 634, distance: 118.8
click at [327, 634] on div "Odcinek S1 (3480 mm) Rozłóż elementy świecące równomiernie Lewo Prawo 1 2 3 4 2…" at bounding box center [686, 575] width 1372 height 217
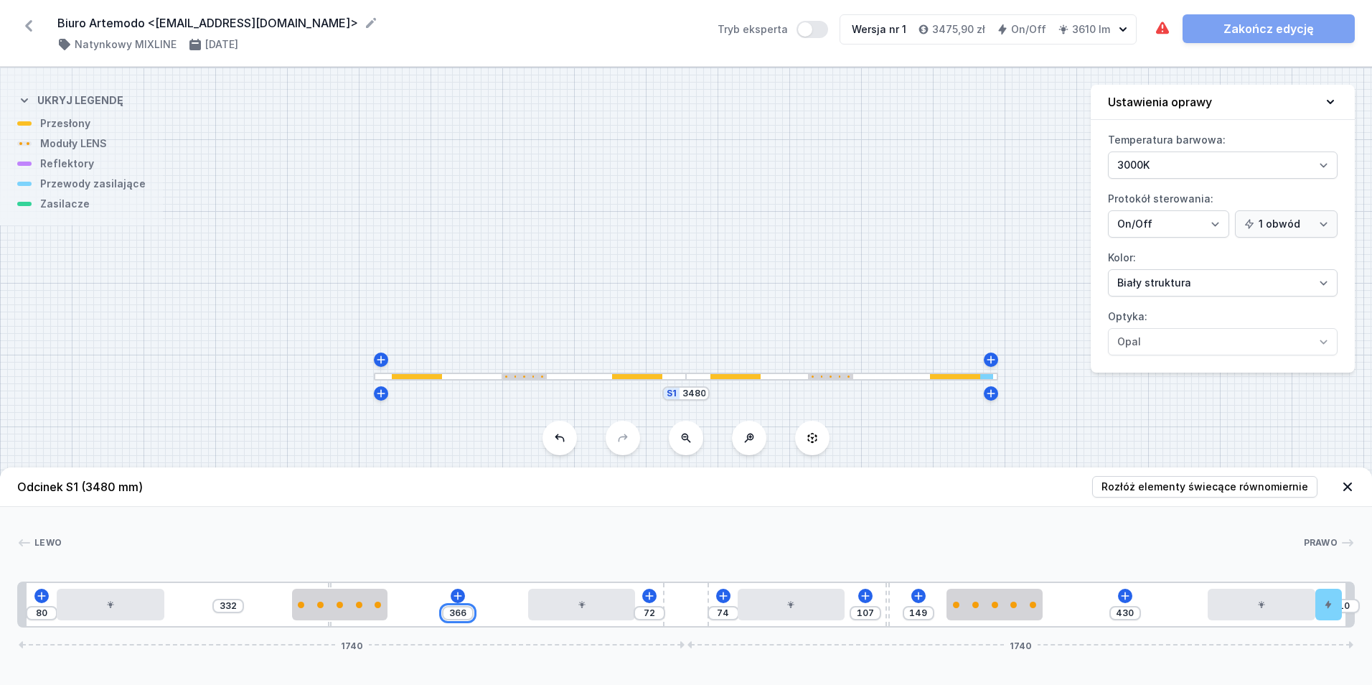
click at [466, 613] on input "366" at bounding box center [457, 612] width 23 height 11
drag, startPoint x: 467, startPoint y: 616, endPoint x: 418, endPoint y: 606, distance: 50.4
click at [421, 618] on div "80 332 366 72 74 107 149 430 10 1740 1740" at bounding box center [686, 604] width 1338 height 46
drag, startPoint x: 329, startPoint y: 623, endPoint x: 389, endPoint y: 631, distance: 60.1
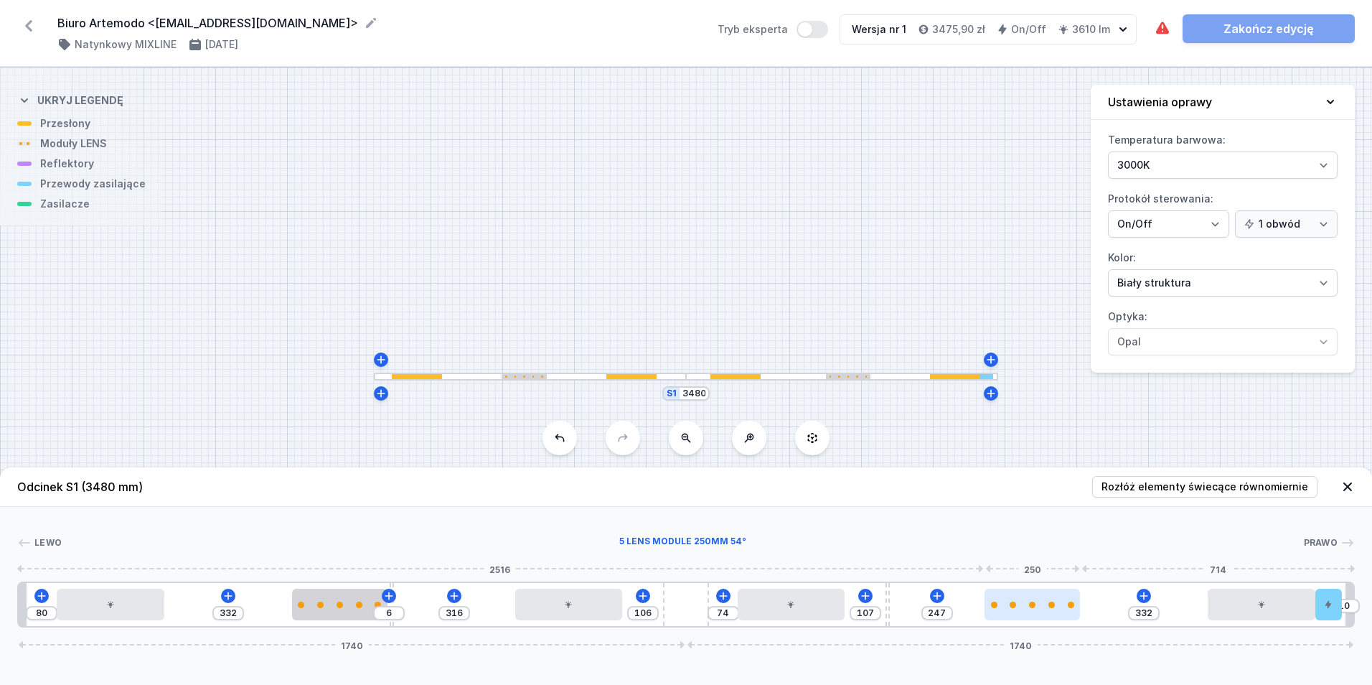
drag, startPoint x: 985, startPoint y: 610, endPoint x: 1036, endPoint y: 614, distance: 51.1
click at [1036, 614] on div at bounding box center [1033, 605] width 96 height 32
drag, startPoint x: 884, startPoint y: 624, endPoint x: 1006, endPoint y: 637, distance: 122.8
click at [1006, 637] on div "Odcinek S1 (3480 mm) Rozłóż elementy świecące równomiernie Lewo Prawo 1 2 3 4 2…" at bounding box center [686, 575] width 1372 height 217
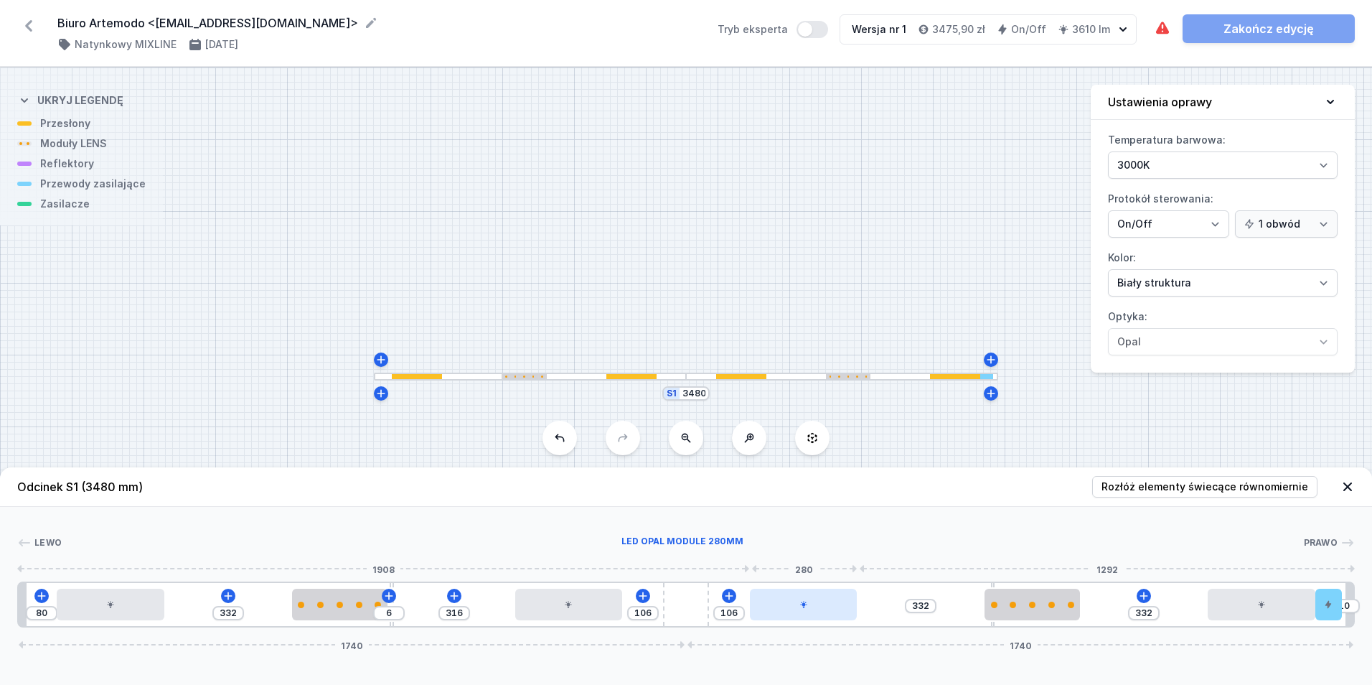
drag, startPoint x: 784, startPoint y: 610, endPoint x: 807, endPoint y: 614, distance: 22.5
click at [807, 614] on div at bounding box center [804, 605] width 108 height 32
click at [1148, 599] on icon at bounding box center [1143, 595] width 11 height 11
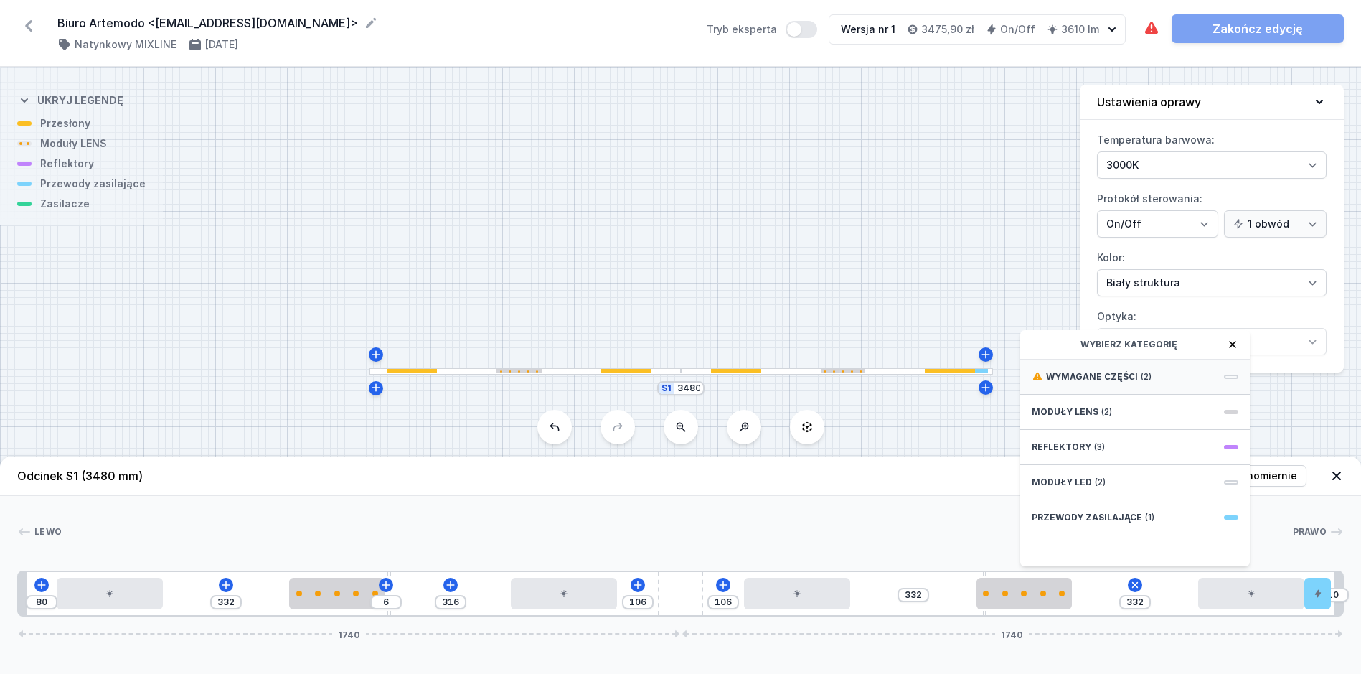
click at [1187, 386] on div "Wymagane części (2)" at bounding box center [1136, 377] width 230 height 35
click at [1185, 383] on span "ON/OFF Driver - up to 40W" at bounding box center [1135, 375] width 207 height 14
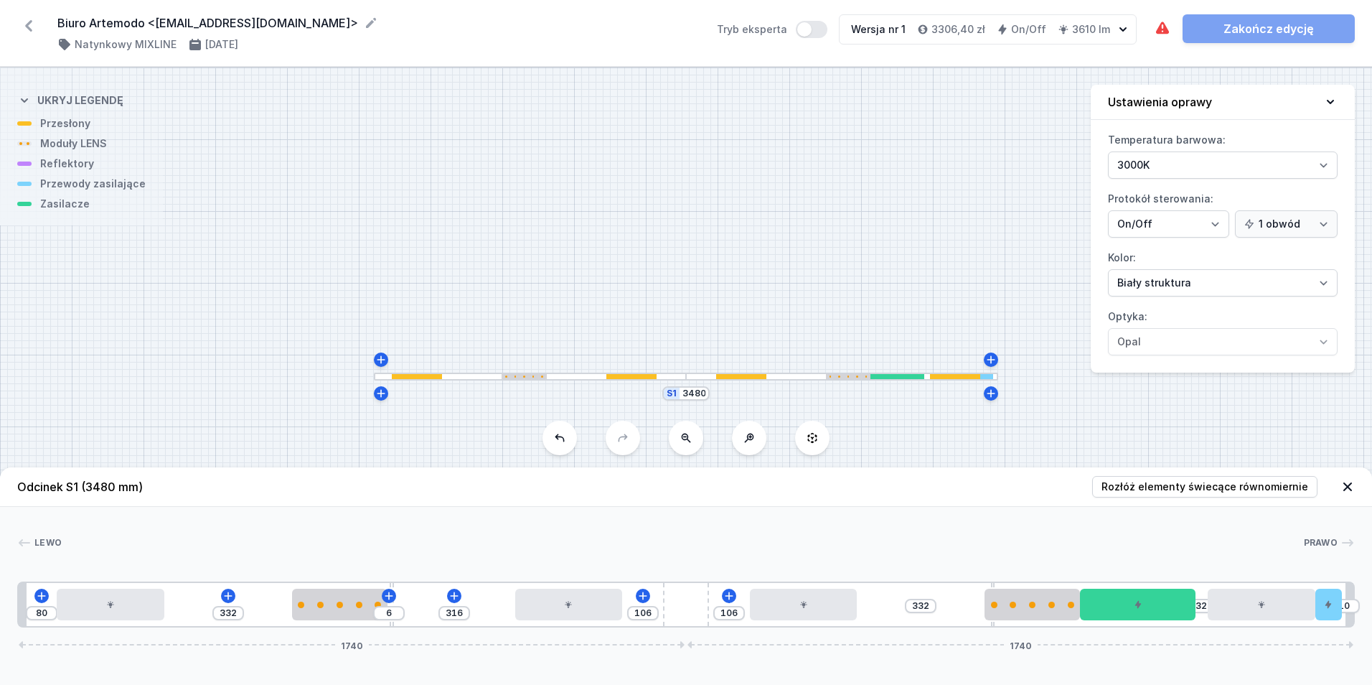
click at [991, 627] on div "Odcinek S1 (3480 mm) Rozłóż elementy świecące równomiernie Lewo Prawo 1 2 3 4 2…" at bounding box center [686, 575] width 1372 height 217
click at [995, 629] on div "Odcinek S1 (3480 mm) Rozłóż elementy świecące równomiernie Lewo Prawo 1 2 3 4 2…" at bounding box center [686, 575] width 1372 height 217
click at [916, 599] on icon at bounding box center [918, 595] width 11 height 11
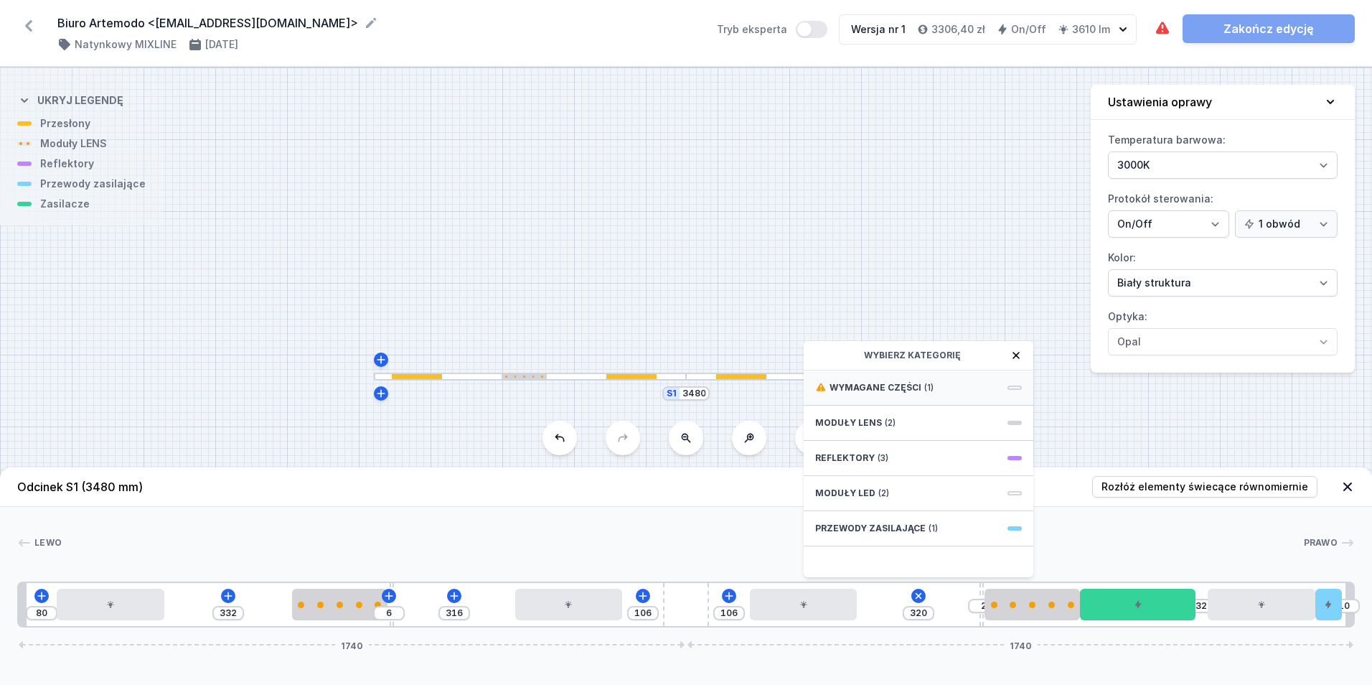
click at [932, 384] on div "Wymagane części (1)" at bounding box center [919, 387] width 230 height 35
click at [927, 383] on span "ON/OFF Driver - up to 3,5W" at bounding box center [918, 386] width 207 height 14
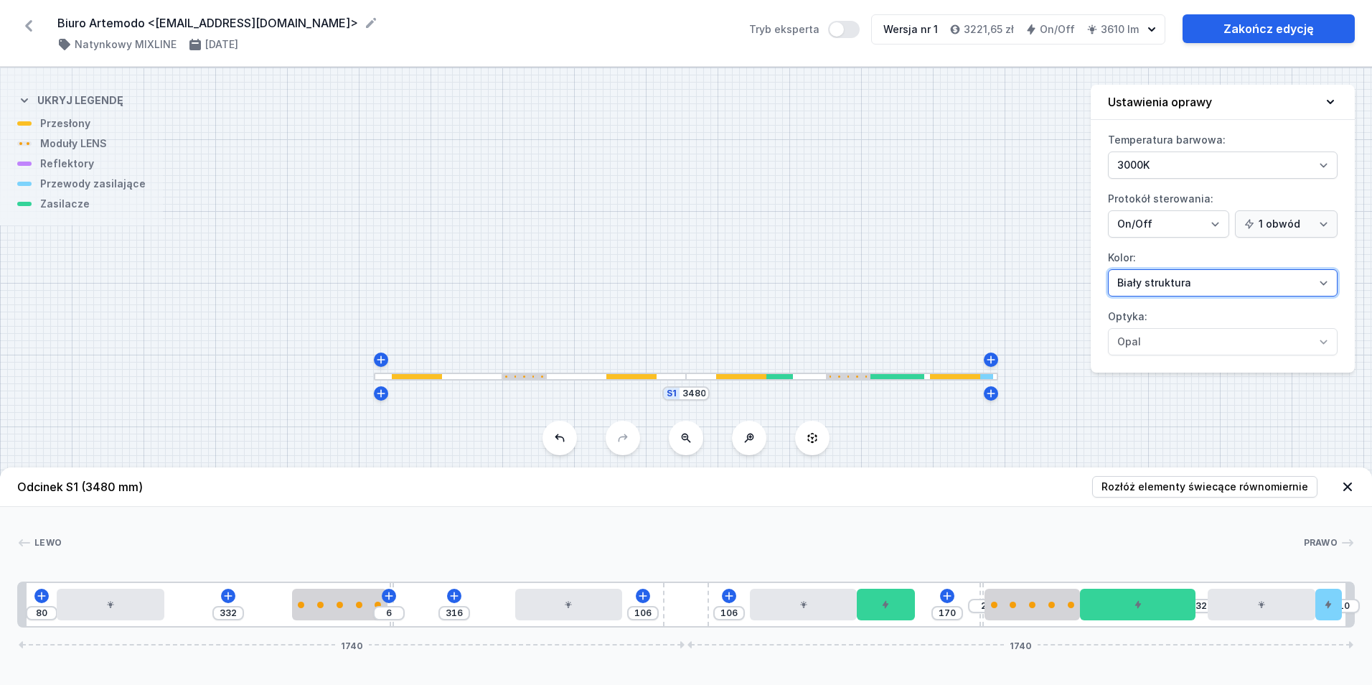
click at [1259, 283] on select "Biały struktura Czarny struktura Złoty struktura Miedziany Szary Inny (z palety…" at bounding box center [1223, 282] width 230 height 27
click at [1108, 269] on select "Biały struktura Czarny struktura Złoty struktura Miedziany Szary Inny (z palety…" at bounding box center [1223, 282] width 230 height 27
click at [1231, 29] on link "Zakończ edycję" at bounding box center [1269, 28] width 172 height 29
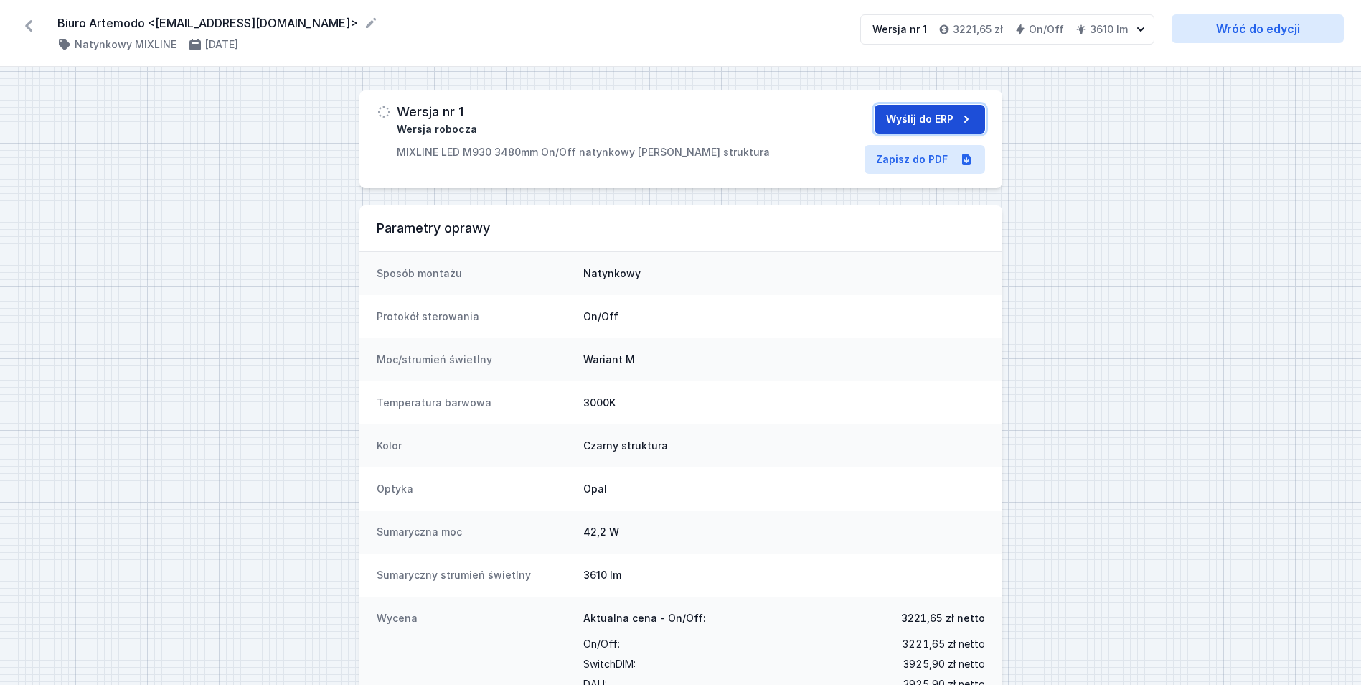
click at [891, 127] on button "Wyślij do ERP" at bounding box center [930, 119] width 111 height 29
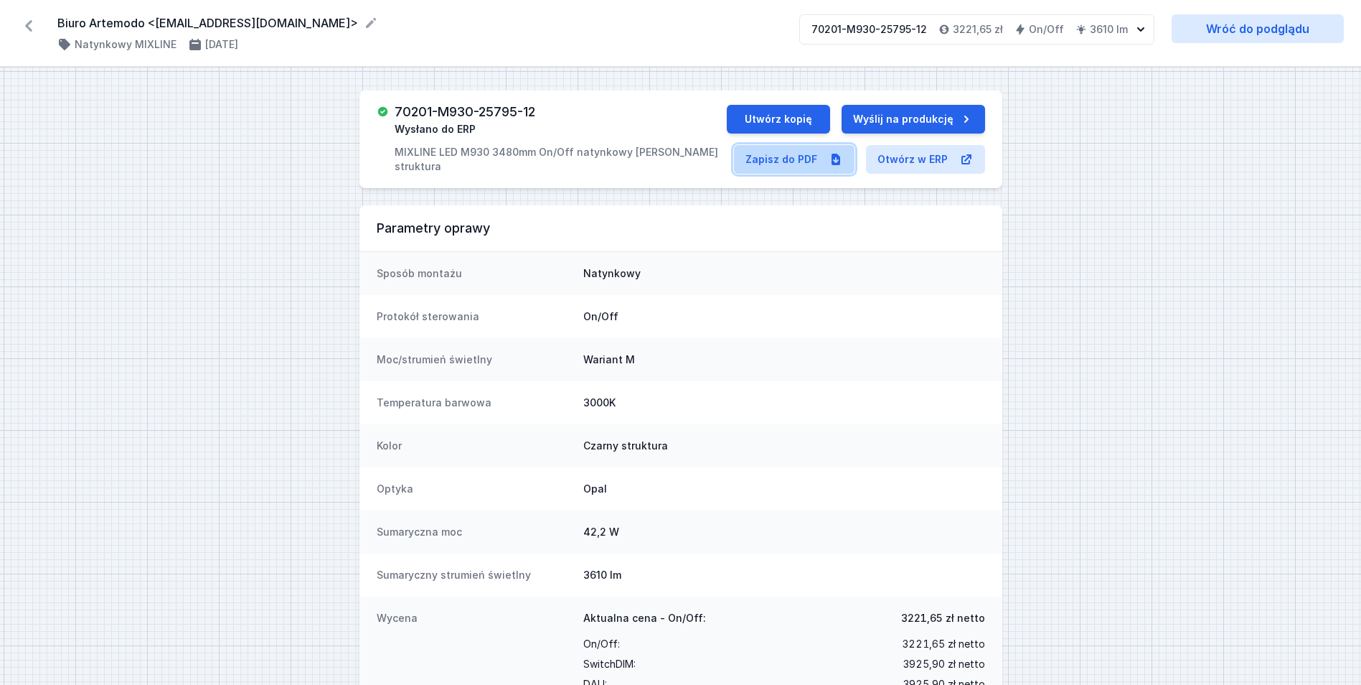
click at [789, 158] on link "Zapisz do PDF" at bounding box center [794, 159] width 121 height 29
click at [746, 121] on button "Utwórz kopię" at bounding box center [778, 119] width 103 height 29
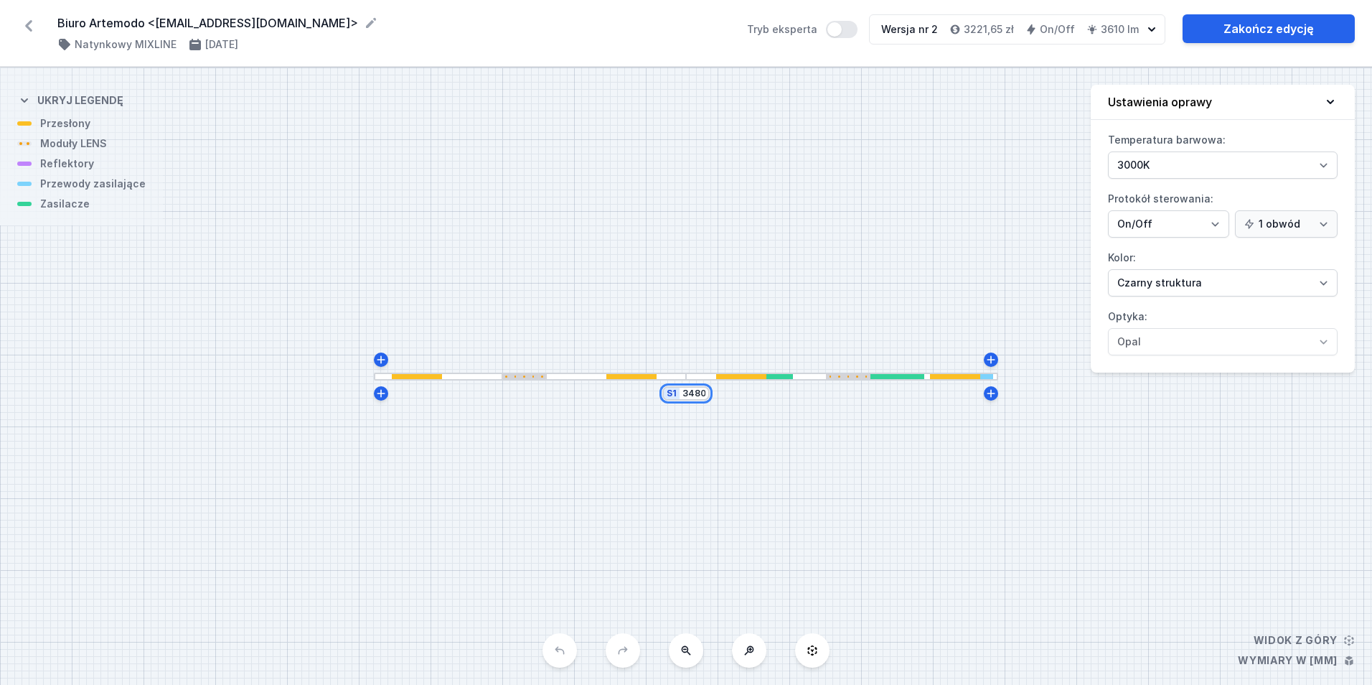
click at [693, 396] on input "3480" at bounding box center [694, 393] width 23 height 11
click at [696, 393] on input "34280" at bounding box center [694, 393] width 29 height 11
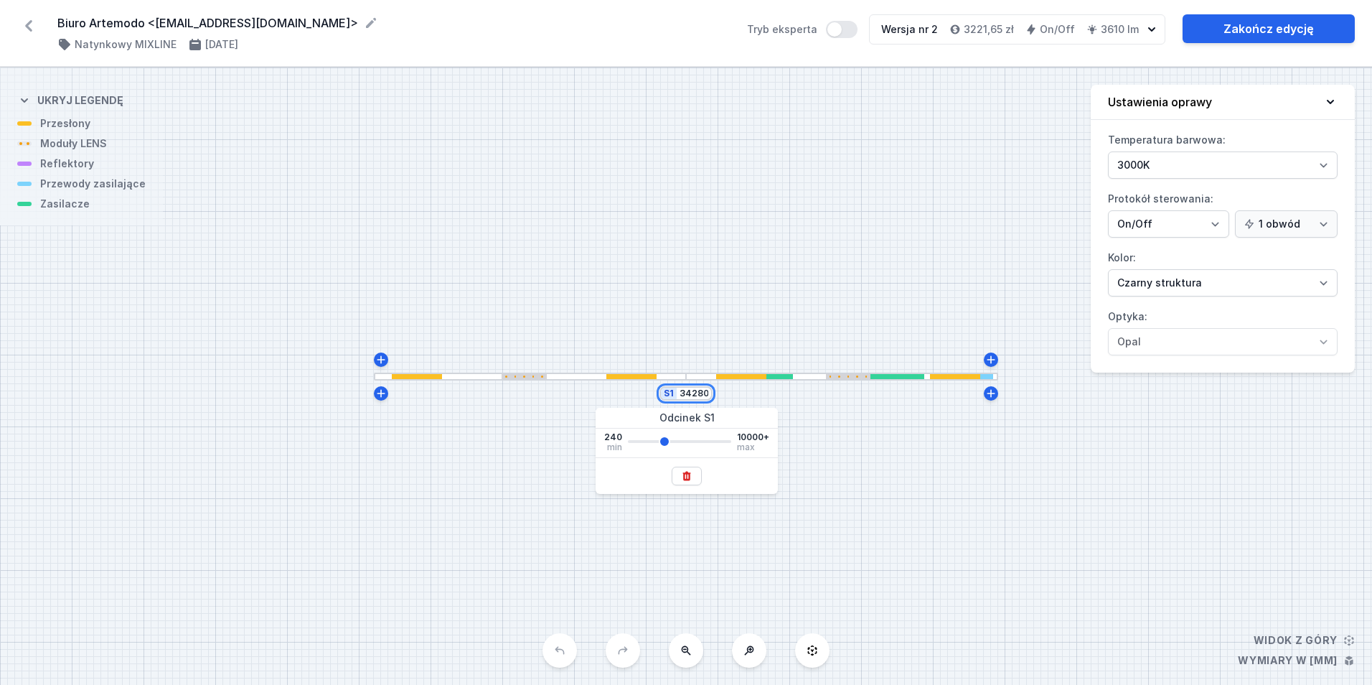
click at [696, 393] on input "34280" at bounding box center [694, 393] width 29 height 11
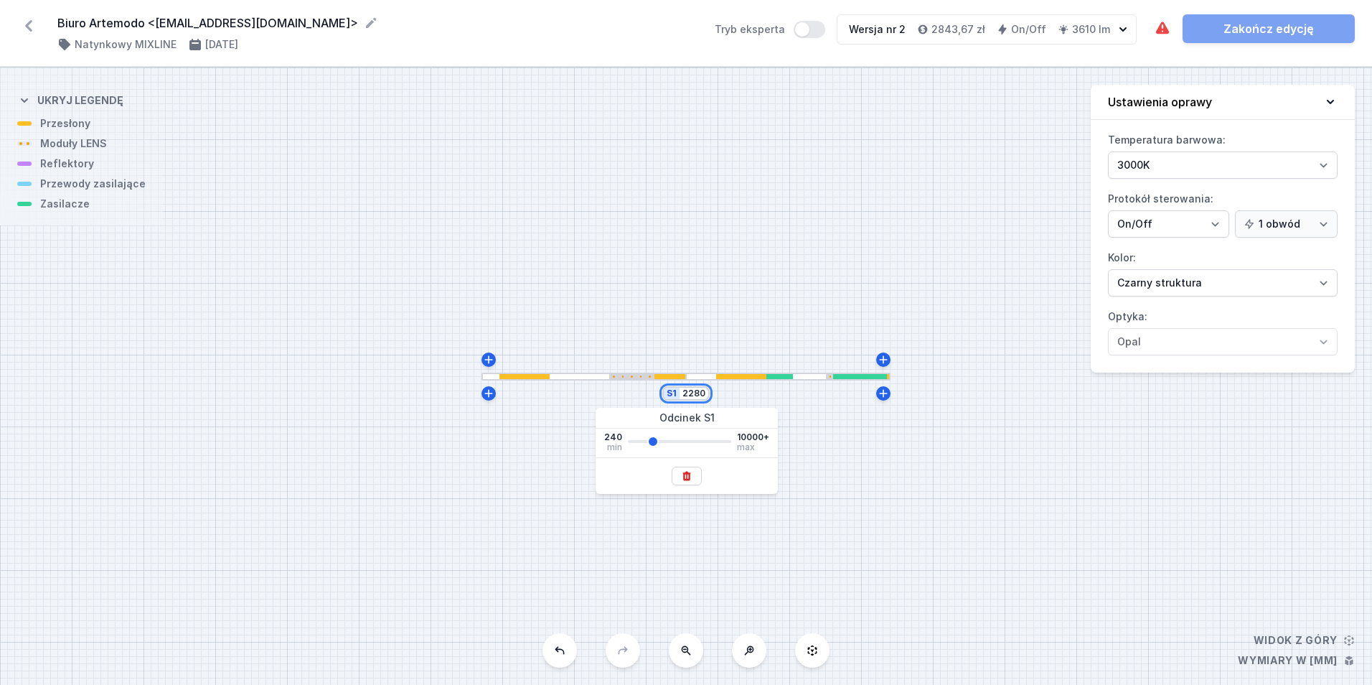
click at [695, 393] on input "2280" at bounding box center [694, 393] width 23 height 11
click at [632, 248] on div "S1 2080" at bounding box center [686, 375] width 1372 height 617
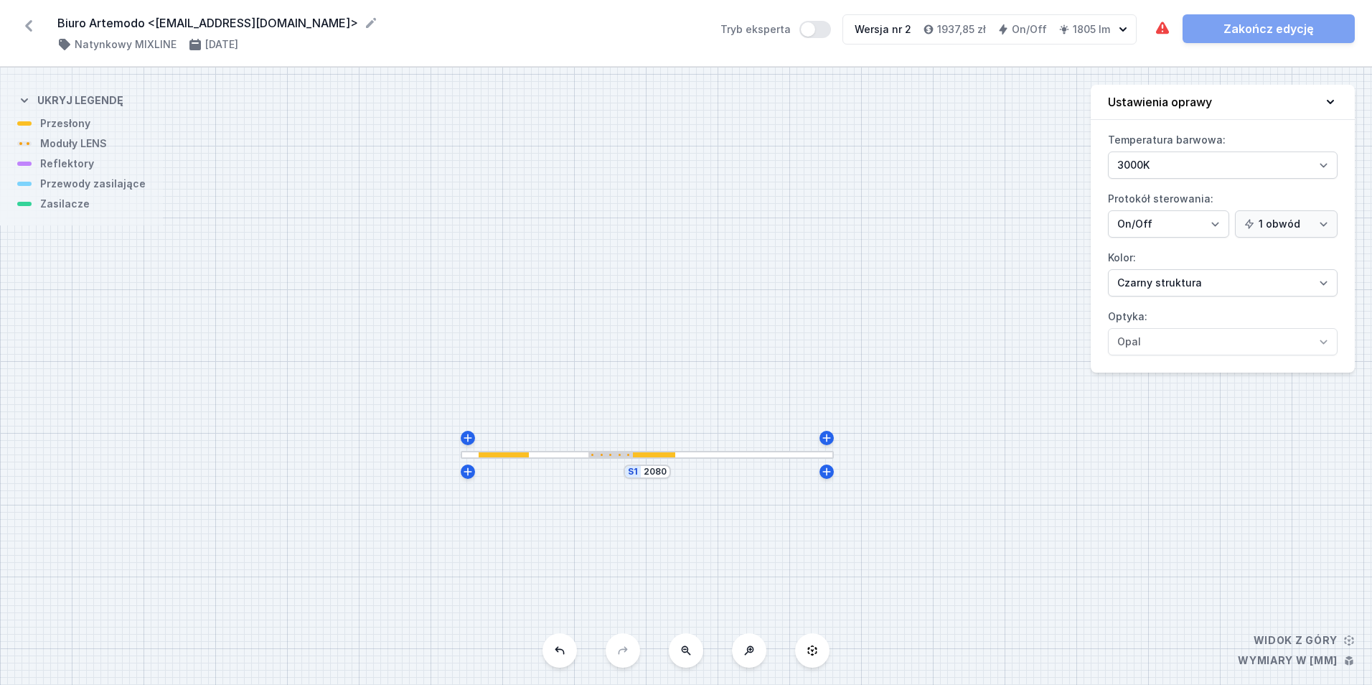
drag, startPoint x: 600, startPoint y: 251, endPoint x: 743, endPoint y: 329, distance: 162.8
click at [743, 329] on div "S1 2080" at bounding box center [686, 375] width 1372 height 617
click at [830, 439] on icon at bounding box center [826, 437] width 11 height 11
click at [846, 472] on input "252" at bounding box center [838, 473] width 23 height 11
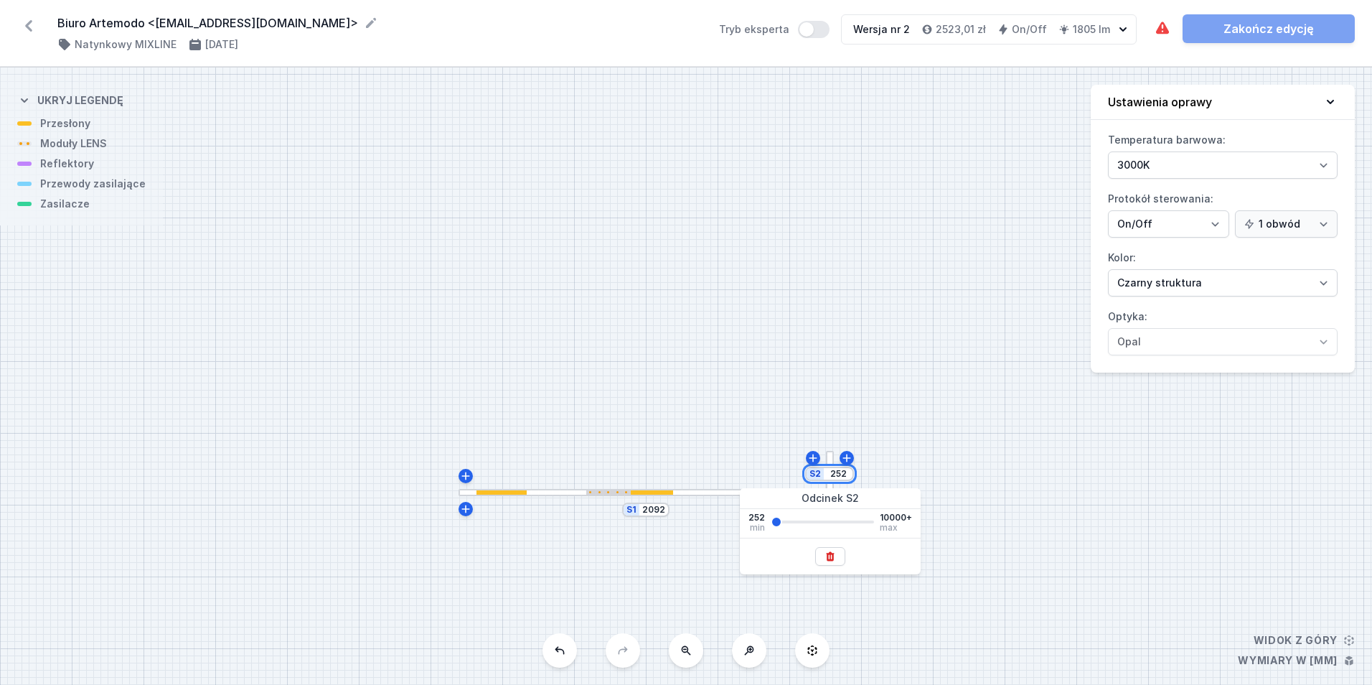
click at [846, 472] on input "252" at bounding box center [838, 473] width 23 height 11
click at [842, 472] on input "252" at bounding box center [838, 473] width 23 height 11
click at [842, 471] on input "252" at bounding box center [838, 473] width 23 height 11
click at [654, 345] on div "S2 2640 S1 2092" at bounding box center [686, 375] width 1372 height 617
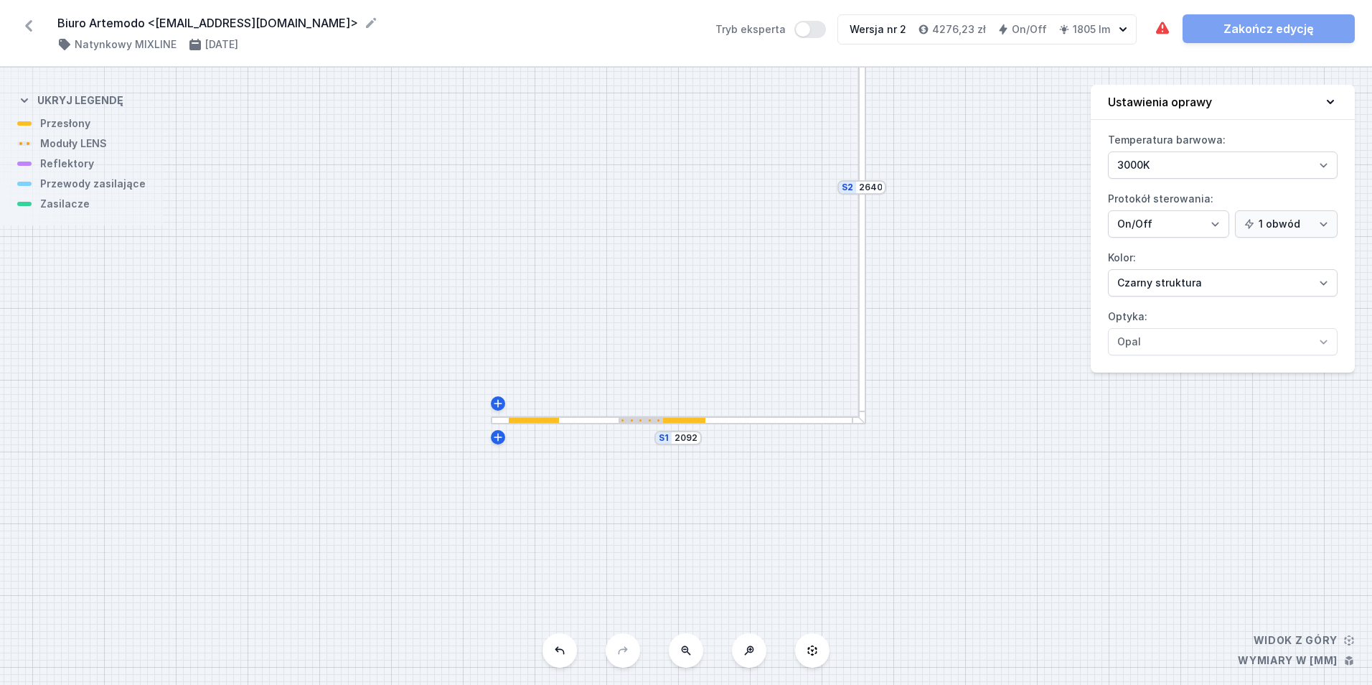
drag, startPoint x: 659, startPoint y: 461, endPoint x: 662, endPoint y: 319, distance: 142.1
click at [685, 155] on div "S2 2640 S1 2092" at bounding box center [686, 375] width 1372 height 617
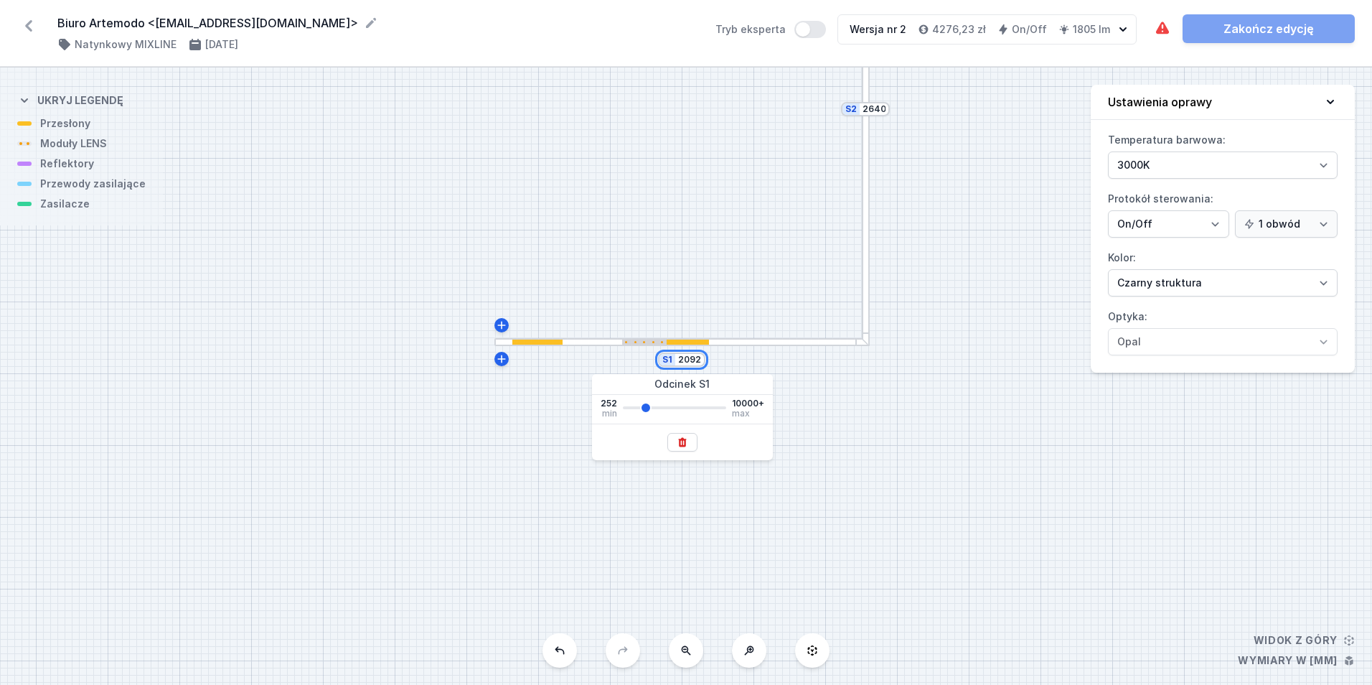
click at [687, 359] on input "2092" at bounding box center [689, 359] width 23 height 11
drag, startPoint x: 690, startPoint y: 362, endPoint x: 710, endPoint y: 365, distance: 19.6
click at [710, 365] on div "S2 2640 S1 2092" at bounding box center [686, 375] width 1372 height 617
click at [692, 192] on div "S2 2640 S1 2080" at bounding box center [686, 375] width 1372 height 617
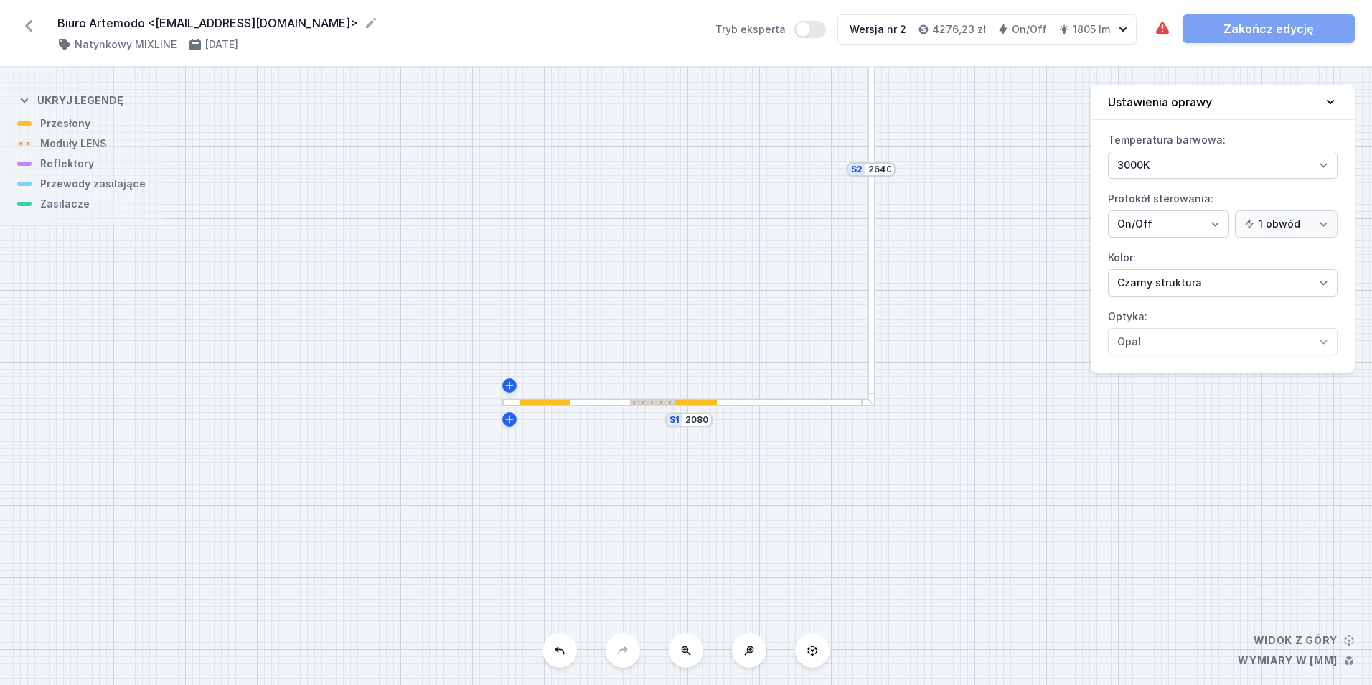
drag, startPoint x: 678, startPoint y: 159, endPoint x: 668, endPoint y: 422, distance: 263.6
click at [668, 422] on div "S2 2640 S1 2080" at bounding box center [686, 375] width 1372 height 617
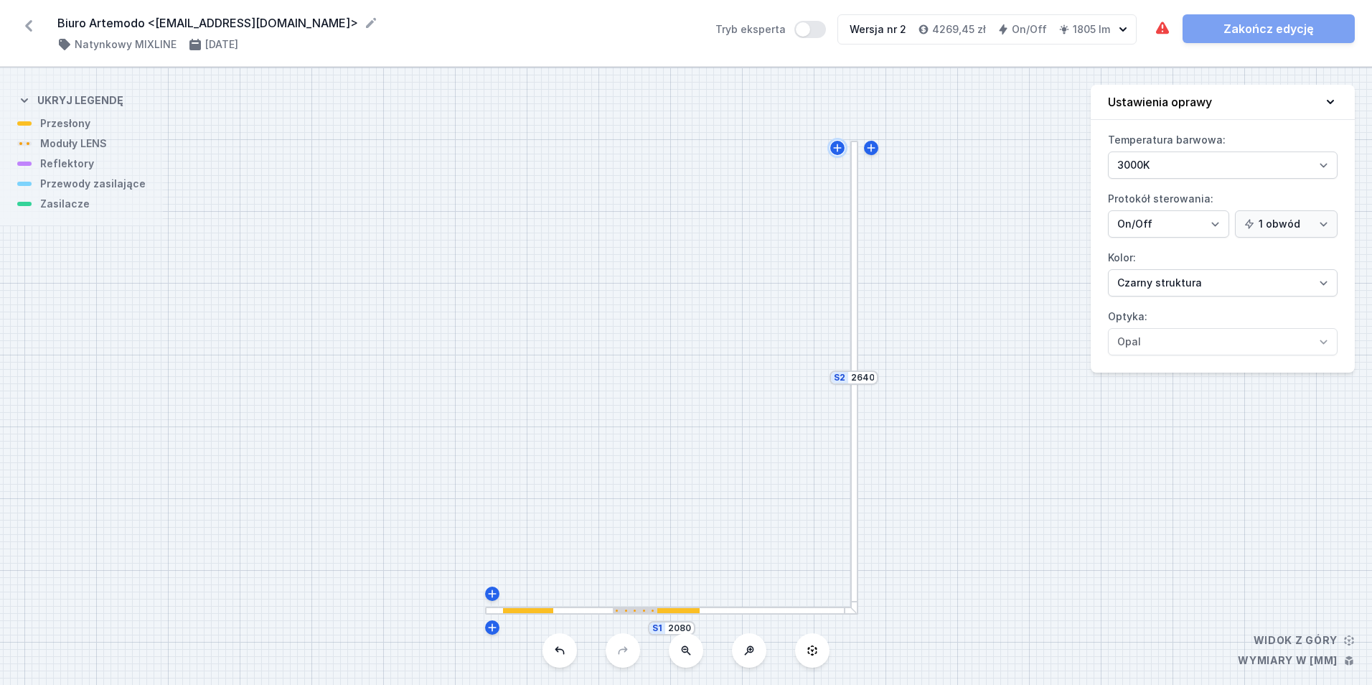
click at [839, 146] on icon at bounding box center [837, 147] width 11 height 11
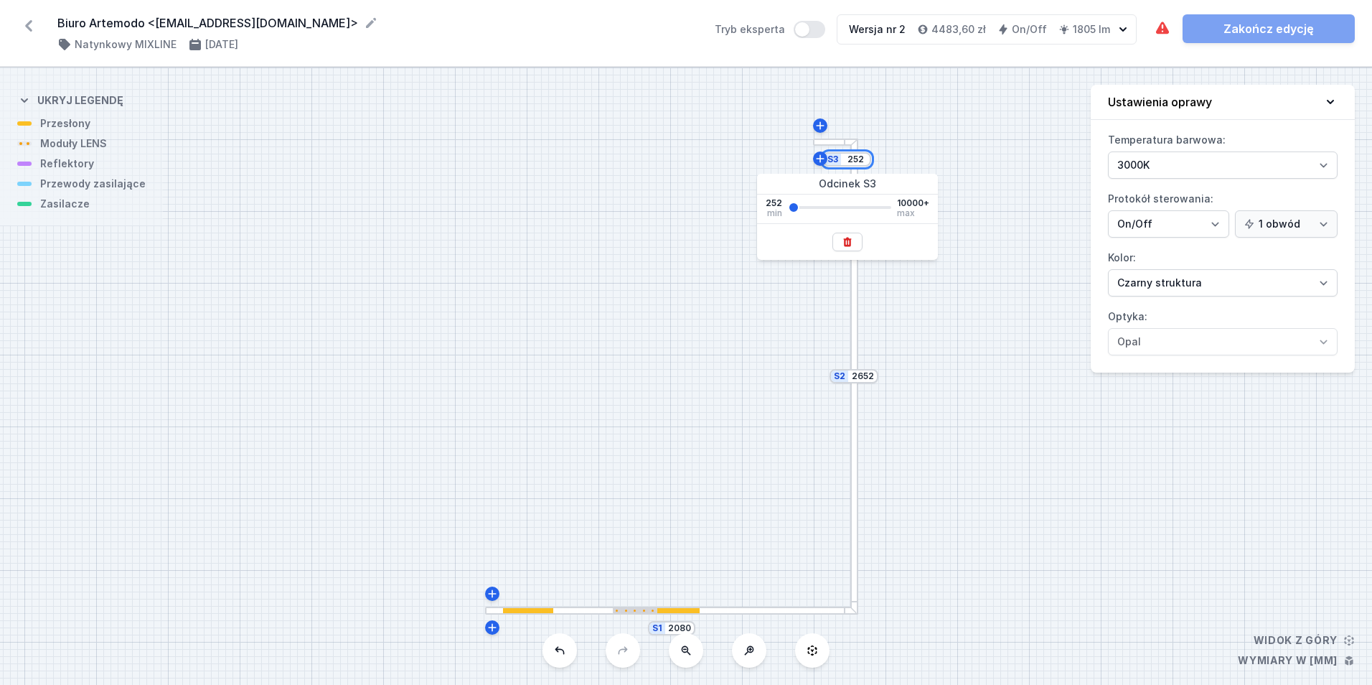
click at [850, 161] on input "252" at bounding box center [855, 159] width 23 height 11
click at [592, 201] on div "S3 2080 S2 2652 S1 2080" at bounding box center [686, 375] width 1372 height 617
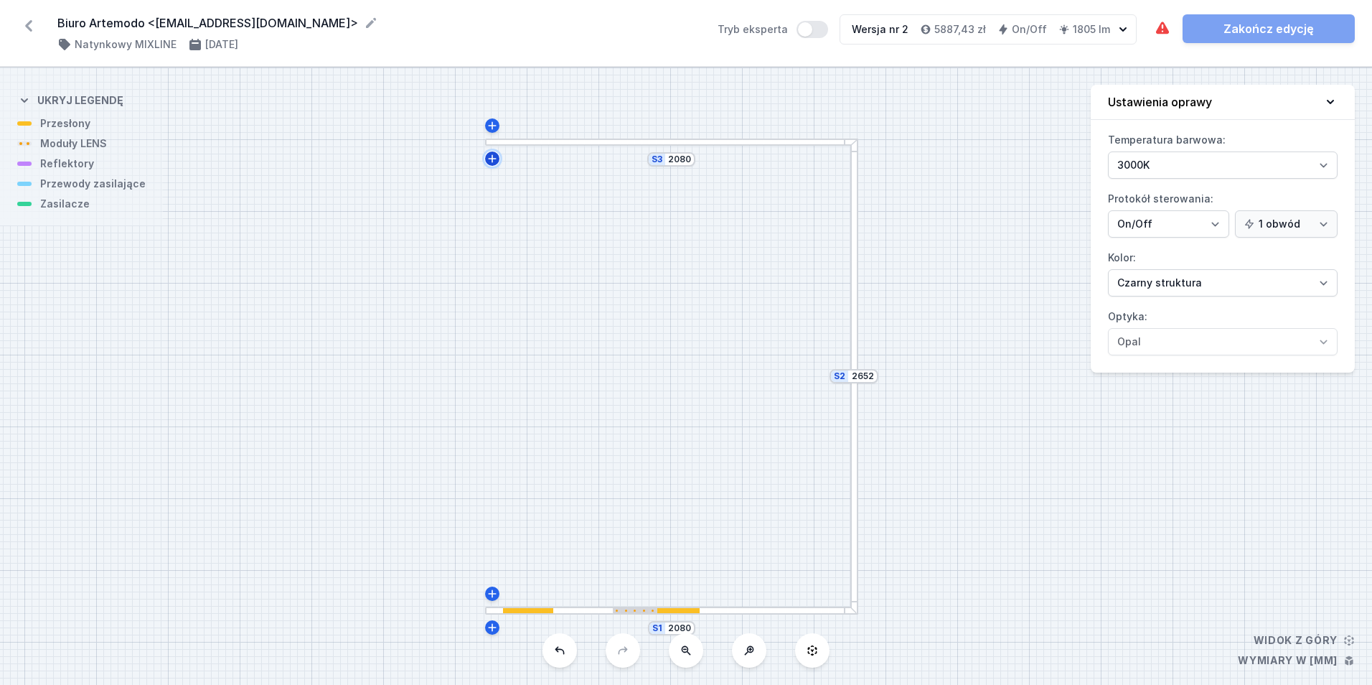
click at [490, 161] on icon at bounding box center [492, 158] width 11 height 11
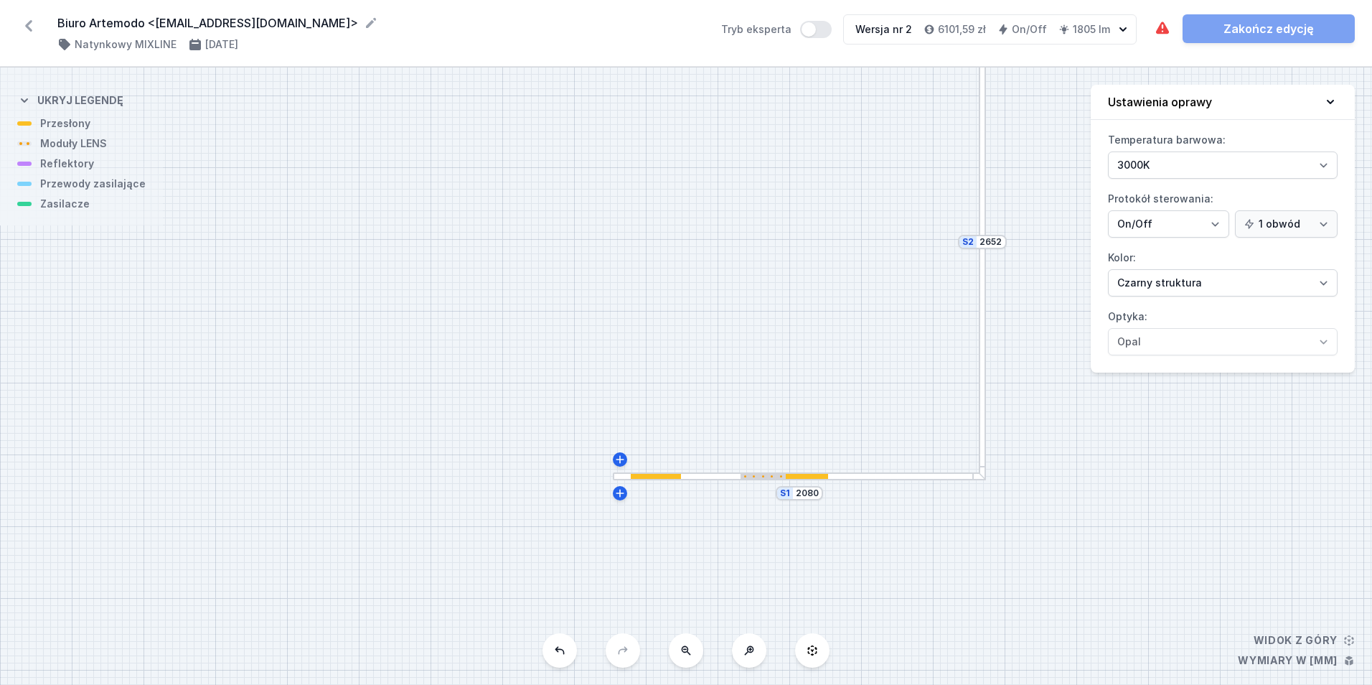
drag, startPoint x: 650, startPoint y: 373, endPoint x: 472, endPoint y: 179, distance: 263.6
click at [472, 179] on div "S4 252 S3 2092 S2 2652 S1 2080" at bounding box center [686, 375] width 1372 height 617
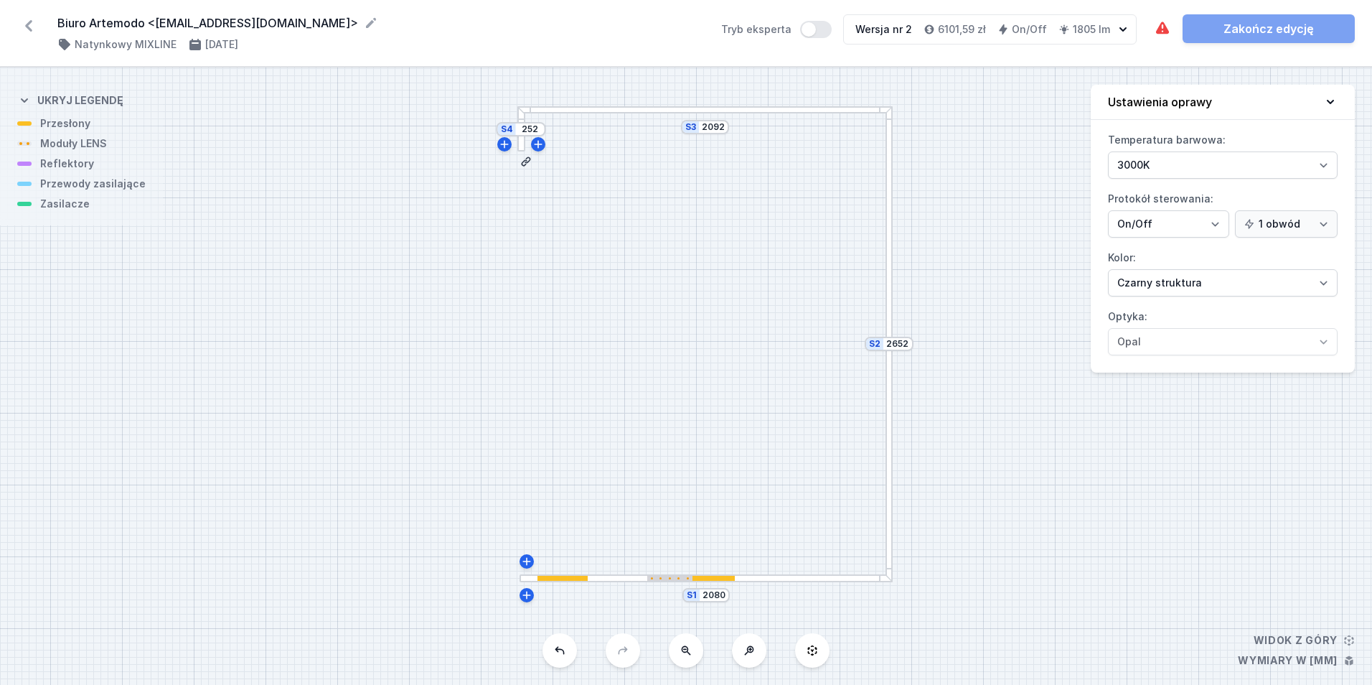
click at [439, 367] on div "S4 252 S3 2092 S2 2652 S1 2080" at bounding box center [686, 375] width 1372 height 617
click at [716, 131] on input "2092" at bounding box center [713, 126] width 23 height 11
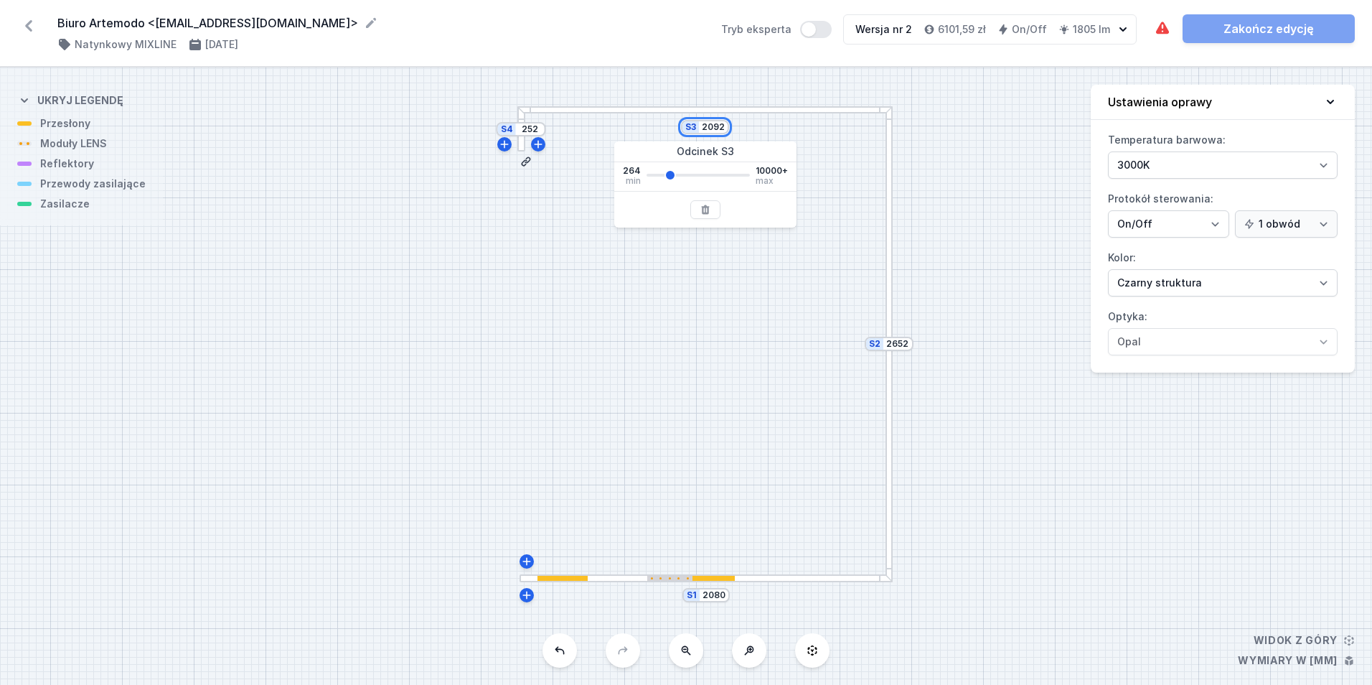
click at [716, 131] on input "2092" at bounding box center [713, 126] width 23 height 11
click at [716, 124] on input "2092" at bounding box center [713, 126] width 23 height 11
drag, startPoint x: 714, startPoint y: 128, endPoint x: 743, endPoint y: 139, distance: 30.4
click at [742, 136] on div "S4 252 S3 2092 S2 2652 S1 2080" at bounding box center [686, 375] width 1372 height 617
click at [726, 127] on div "S3 2092" at bounding box center [705, 127] width 48 height 14
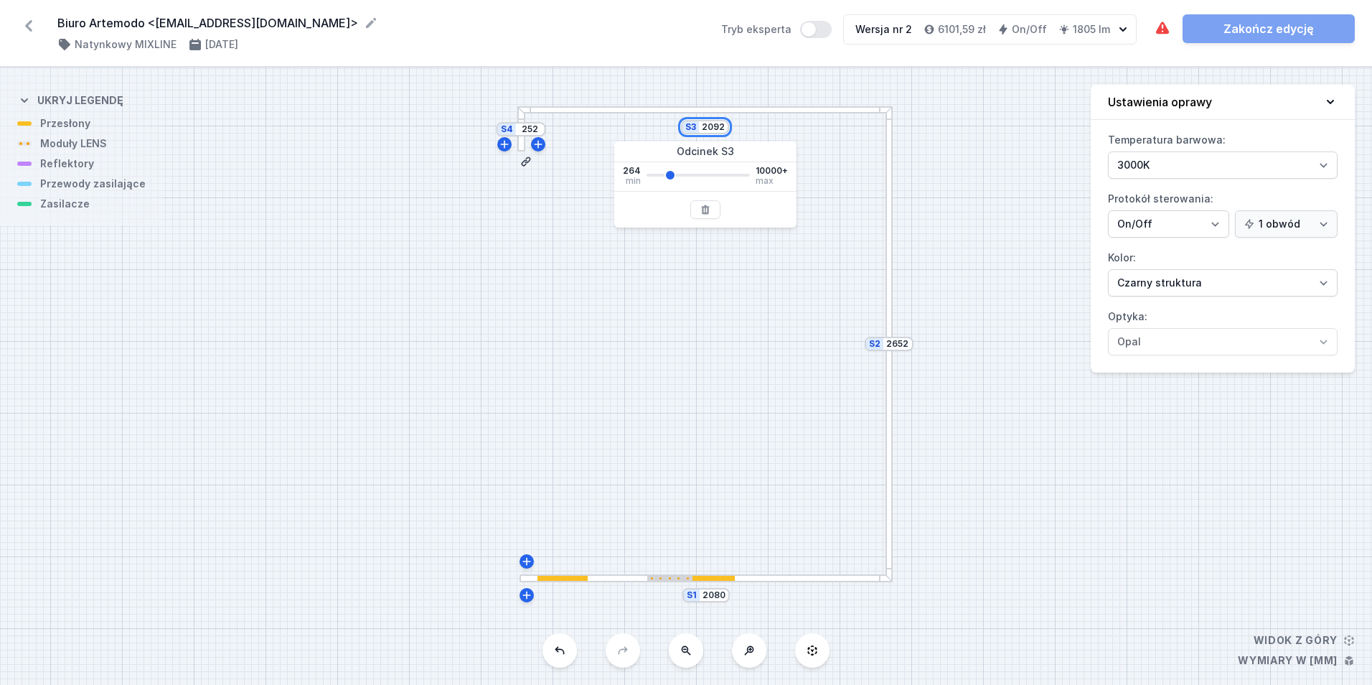
drag, startPoint x: 723, startPoint y: 129, endPoint x: 713, endPoint y: 128, distance: 10.1
click at [713, 128] on input "2092" at bounding box center [713, 126] width 23 height 11
click at [566, 338] on div "S4 252 S3 2080 S2 2652 S1 2080" at bounding box center [686, 375] width 1372 height 617
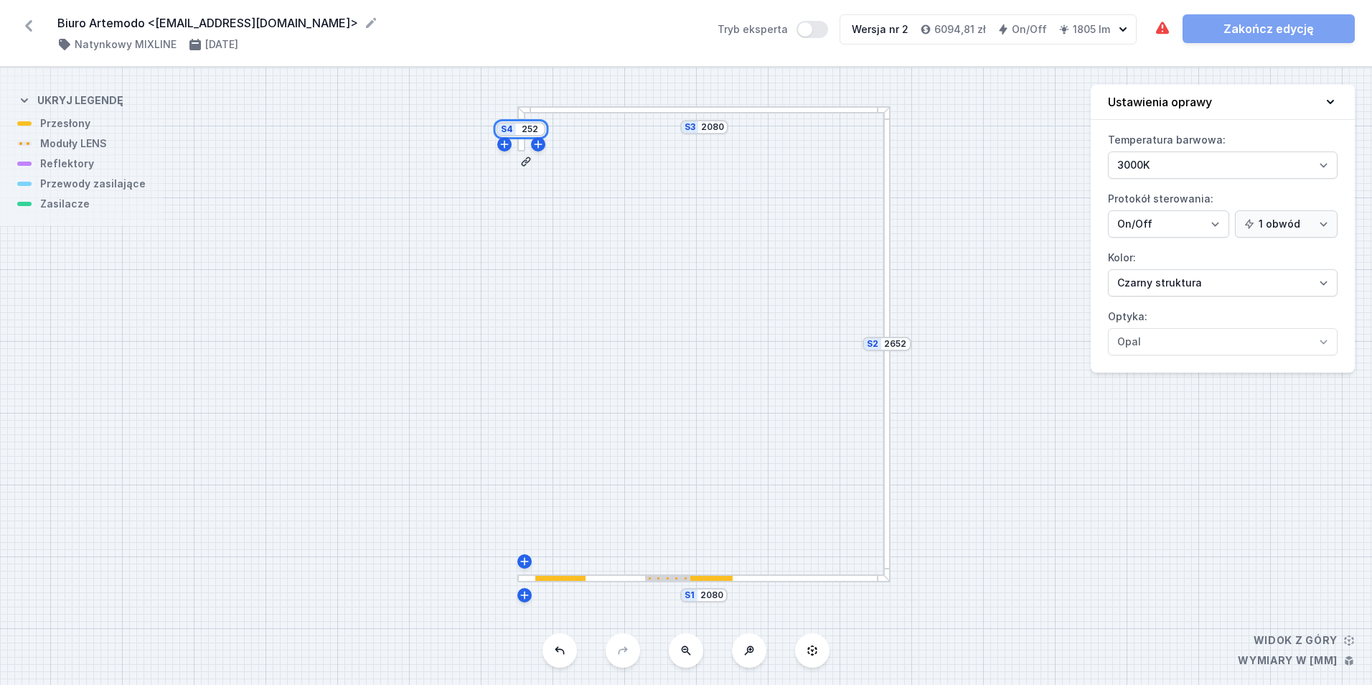
click at [529, 131] on input "252" at bounding box center [530, 128] width 23 height 11
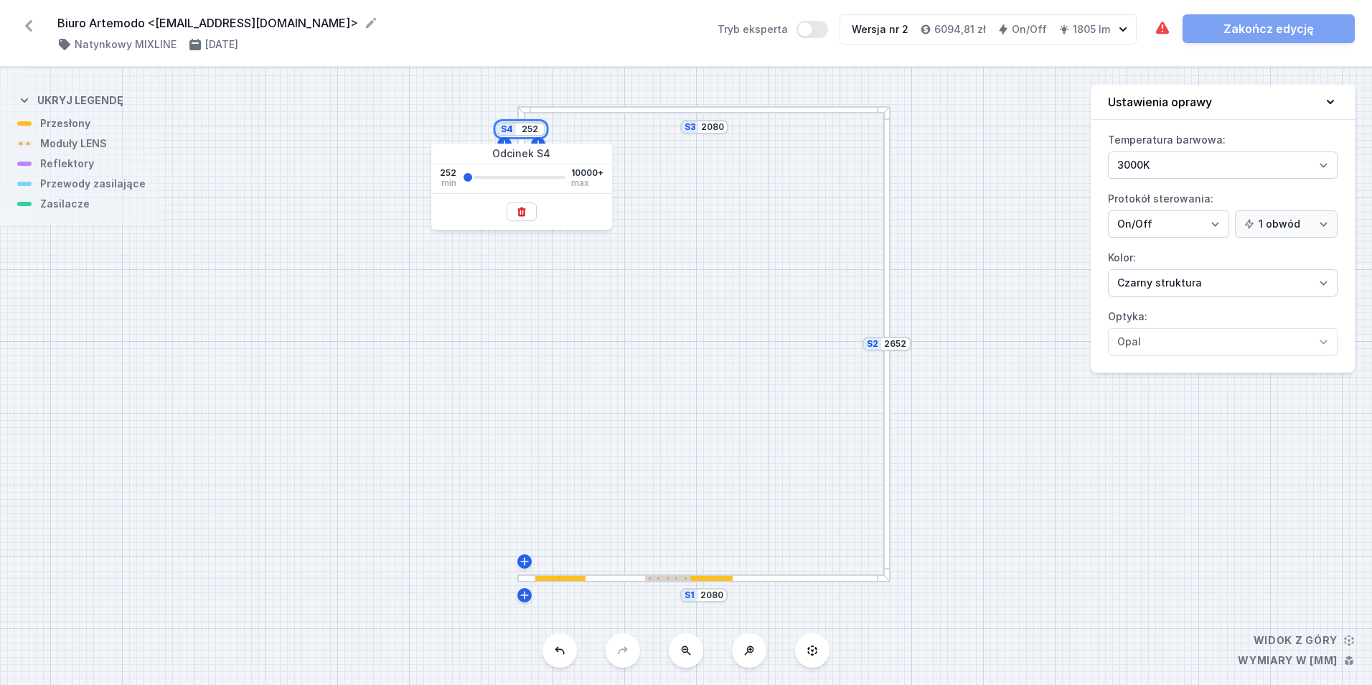
click at [529, 131] on input "252" at bounding box center [530, 128] width 23 height 11
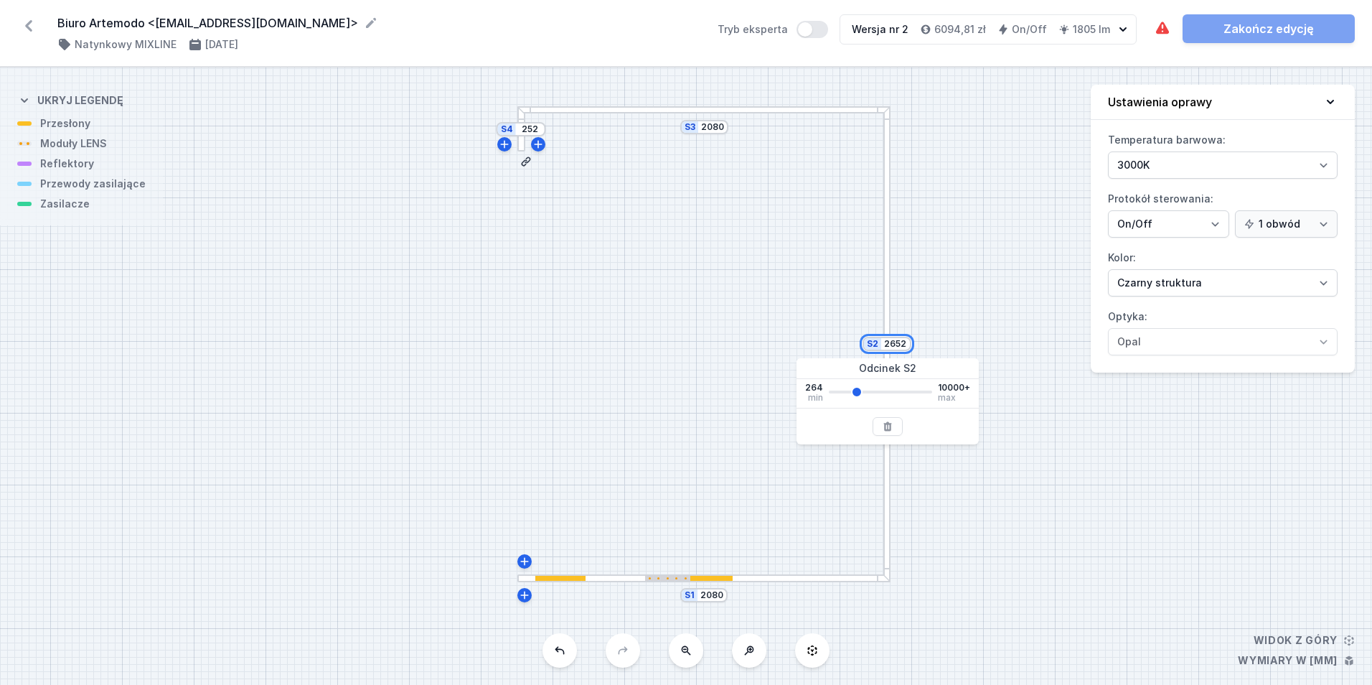
click at [896, 342] on input "2652" at bounding box center [895, 343] width 23 height 11
drag, startPoint x: 897, startPoint y: 339, endPoint x: 911, endPoint y: 339, distance: 13.7
click at [911, 339] on div "S2 2652" at bounding box center [887, 344] width 49 height 14
click at [675, 294] on div "S4 252 S3 2080 S2 2640 S1 2080" at bounding box center [686, 375] width 1372 height 617
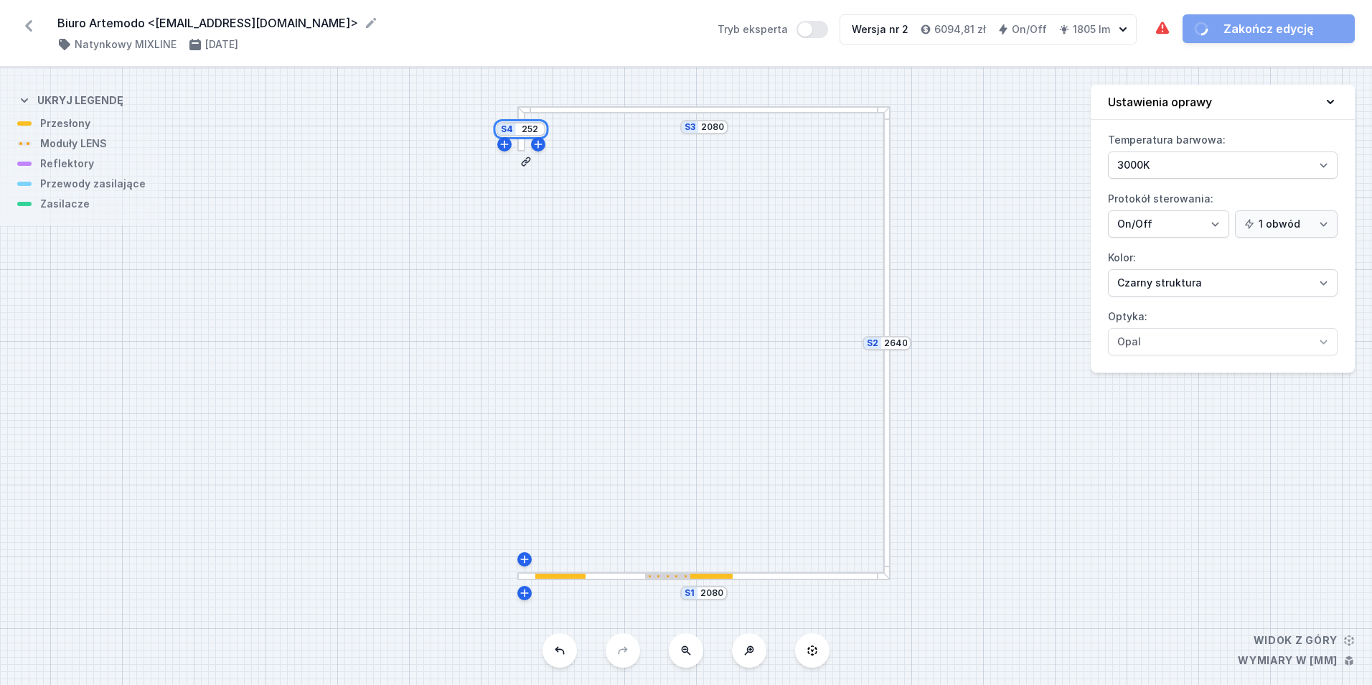
click at [530, 129] on input "252" at bounding box center [530, 128] width 23 height 11
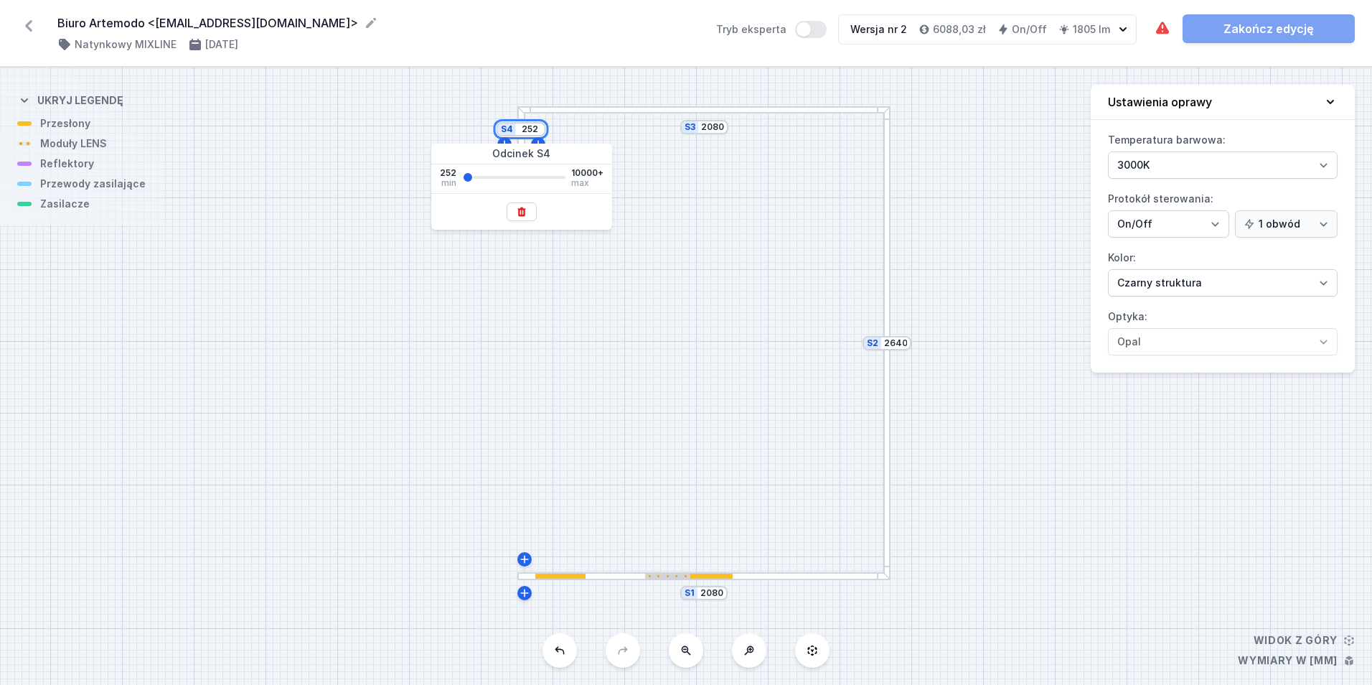
click at [530, 129] on input "252" at bounding box center [530, 128] width 23 height 11
click at [707, 413] on div "S4 2640 S3 2080 S2 2640 S1 2080" at bounding box center [686, 375] width 1372 height 617
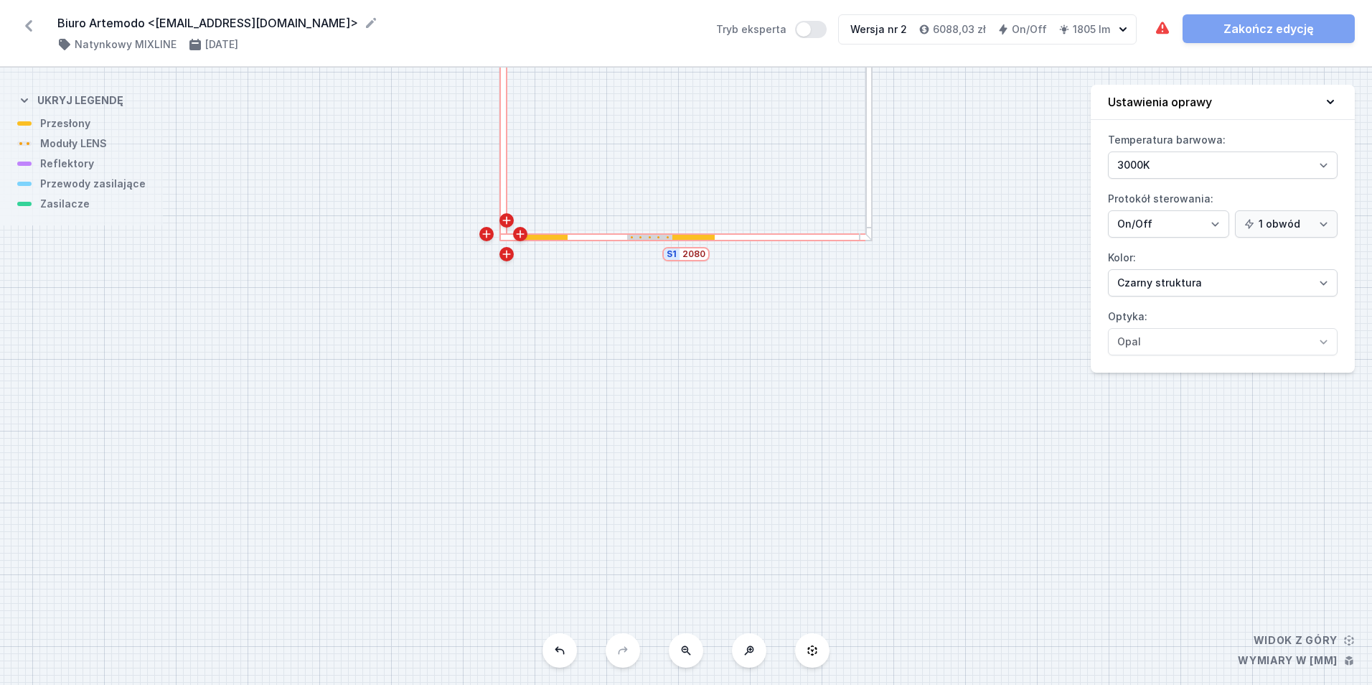
drag, startPoint x: 686, startPoint y: 456, endPoint x: 665, endPoint y: 563, distance: 108.4
click at [665, 563] on div "S4 2640 S3 2080 S2 2640 S1 2080" at bounding box center [686, 375] width 1372 height 617
click at [504, 248] on div at bounding box center [501, 140] width 8 height 236
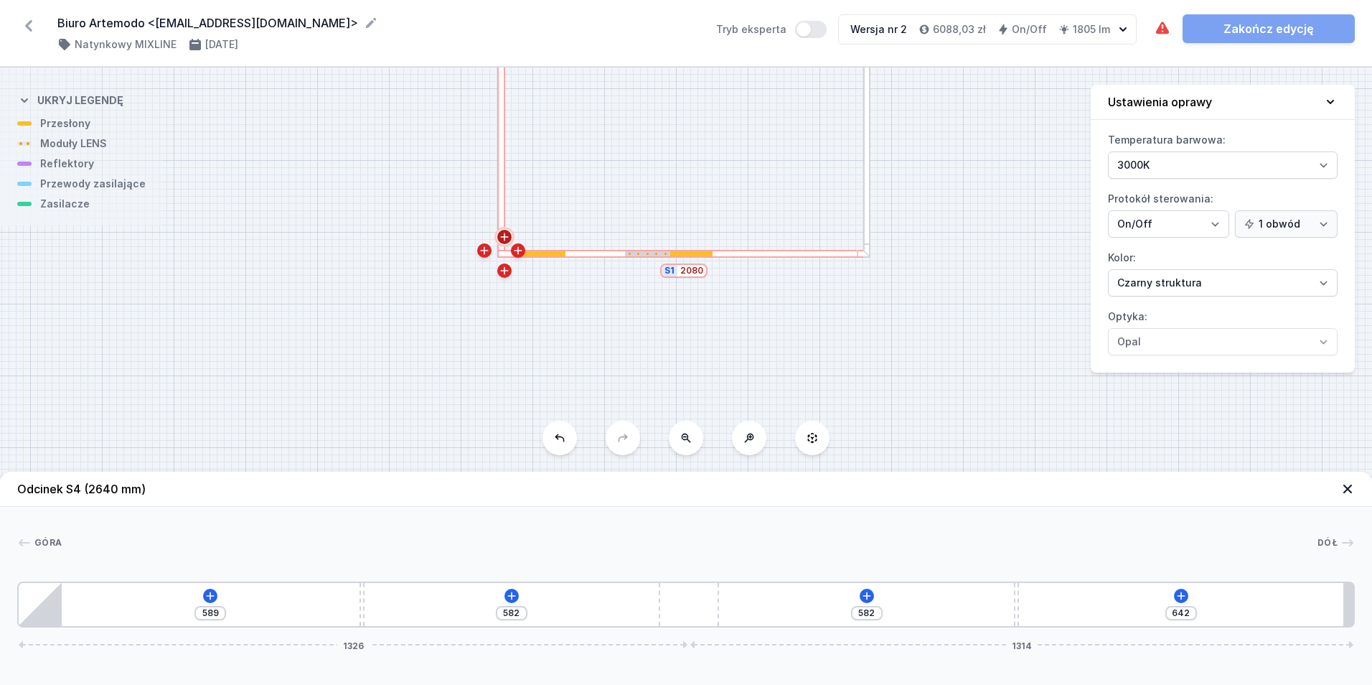
click at [504, 233] on icon at bounding box center [504, 236] width 11 height 11
drag, startPoint x: 602, startPoint y: 156, endPoint x: 587, endPoint y: 212, distance: 58.0
click at [594, 215] on div "S5 252 S4 2640 S3 2080 S2 2640 S1 2092" at bounding box center [686, 375] width 1372 height 617
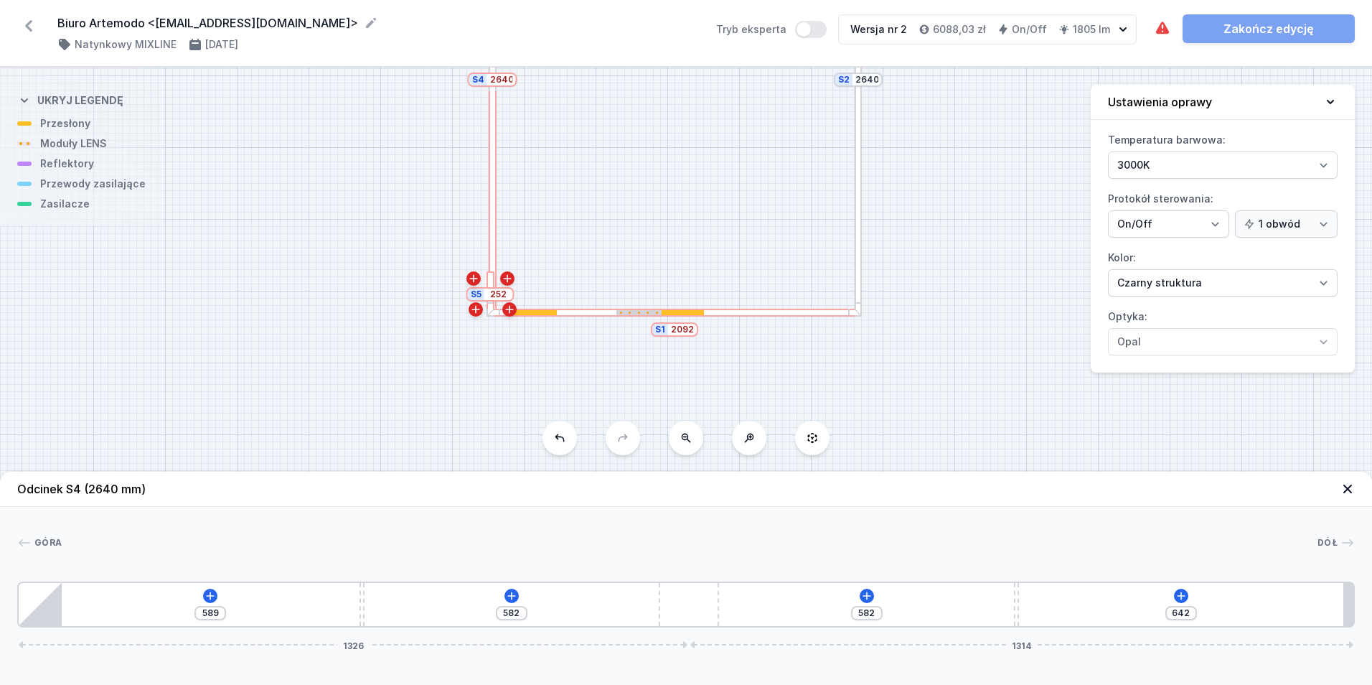
click at [34, 28] on icon at bounding box center [28, 25] width 23 height 23
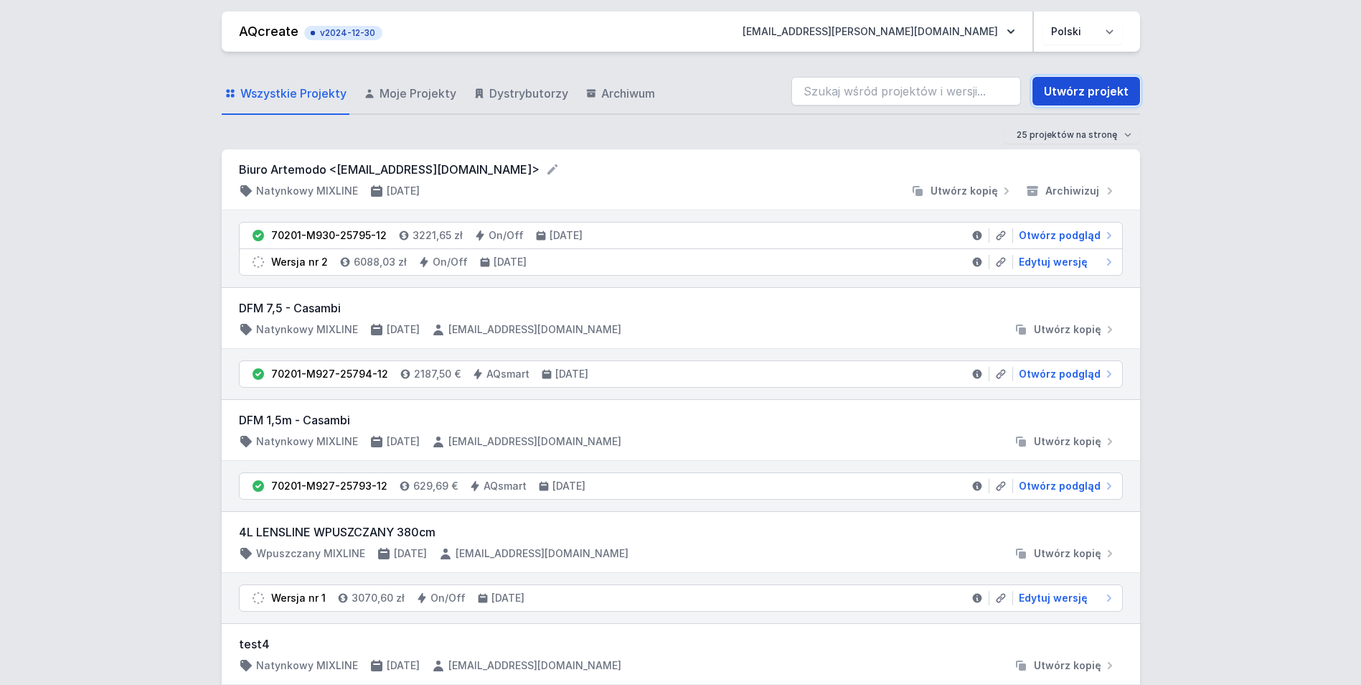
click at [1066, 95] on link "Utwórz projekt" at bounding box center [1087, 91] width 108 height 29
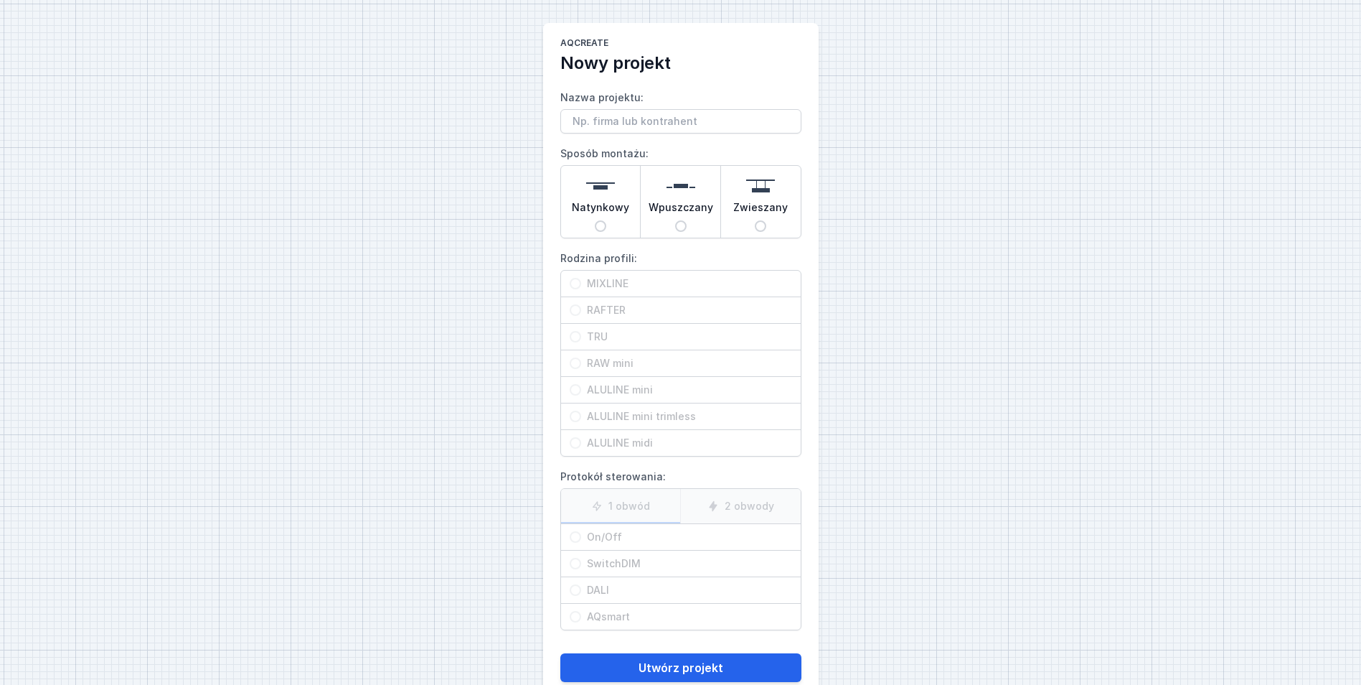
click at [601, 189] on img at bounding box center [600, 186] width 29 height 29
click at [601, 220] on input "Natynkowy" at bounding box center [600, 225] width 11 height 11
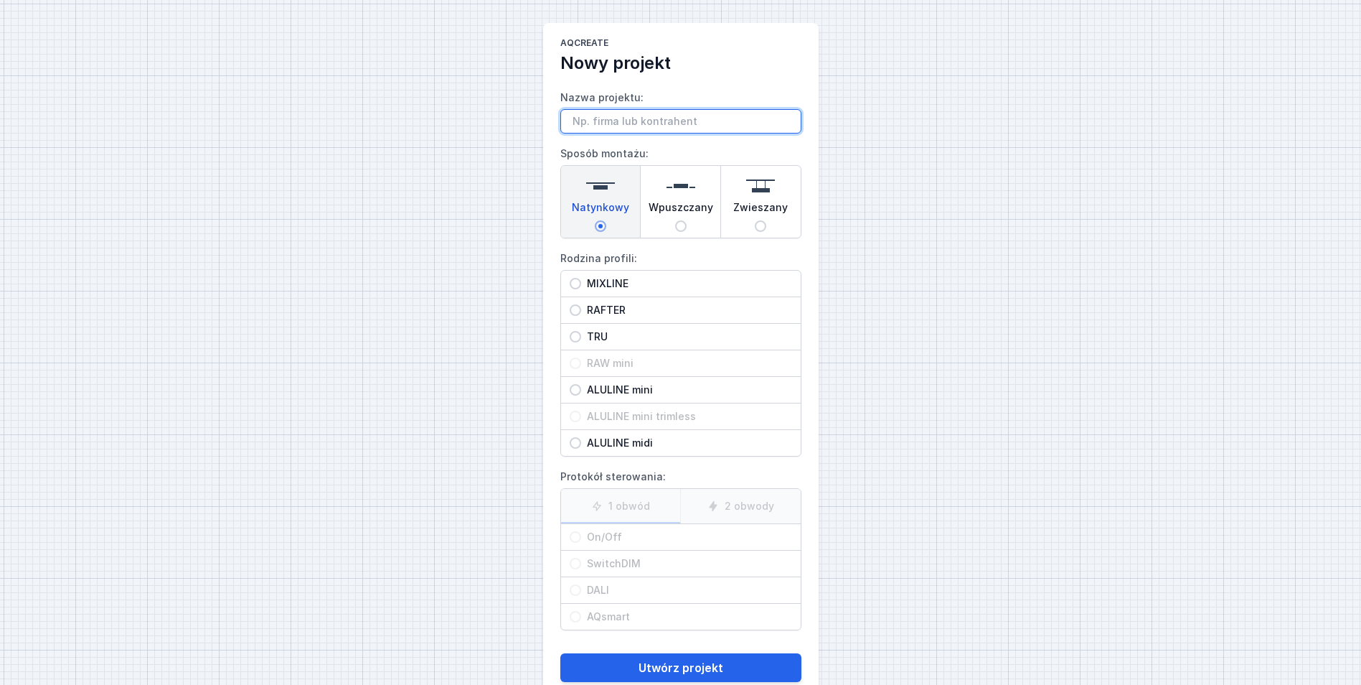
click at [638, 116] on input "Nazwa projektu:" at bounding box center [681, 121] width 241 height 24
paste input "Biuro Artemodo <[EMAIL_ADDRESS][DOMAIN_NAME]>"
click at [573, 278] on input "MIXLINE" at bounding box center [575, 283] width 11 height 11
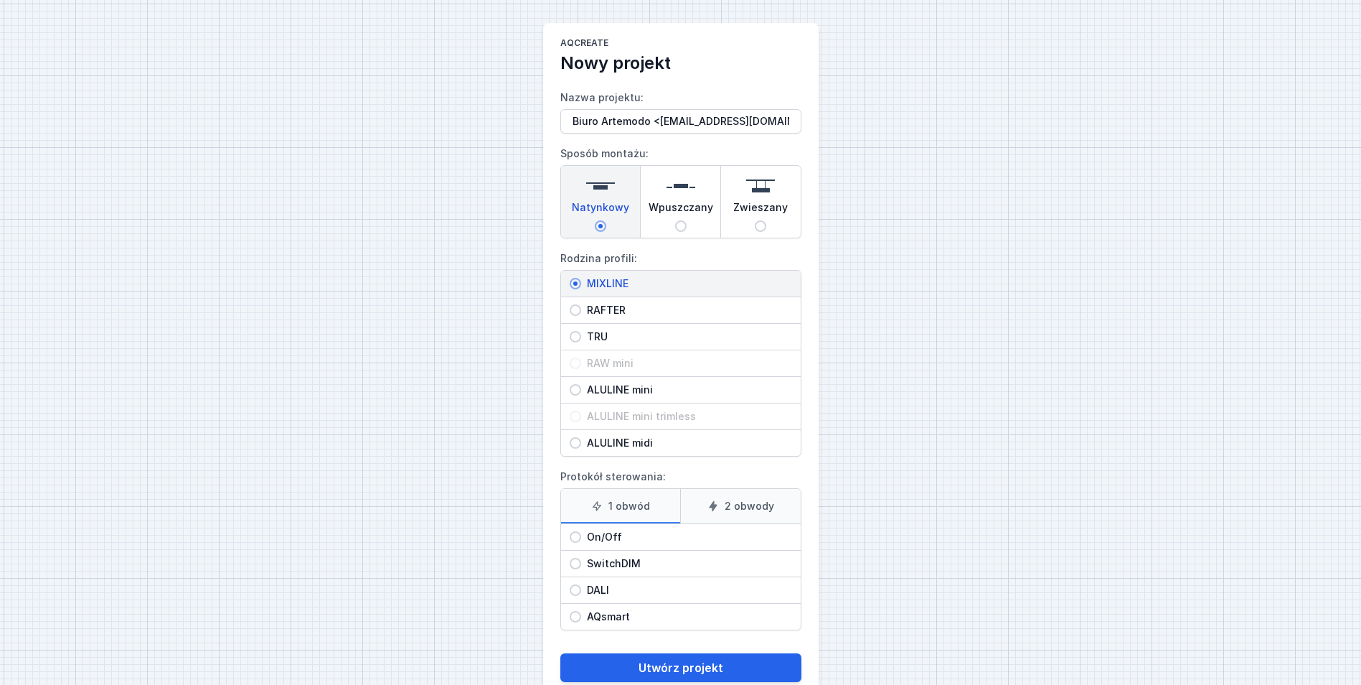
click at [634, 538] on span "On/Off" at bounding box center [686, 537] width 211 height 14
click at [581, 538] on input "On/Off" at bounding box center [575, 536] width 11 height 11
click at [717, 672] on button "Utwórz projekt" at bounding box center [681, 667] width 241 height 29
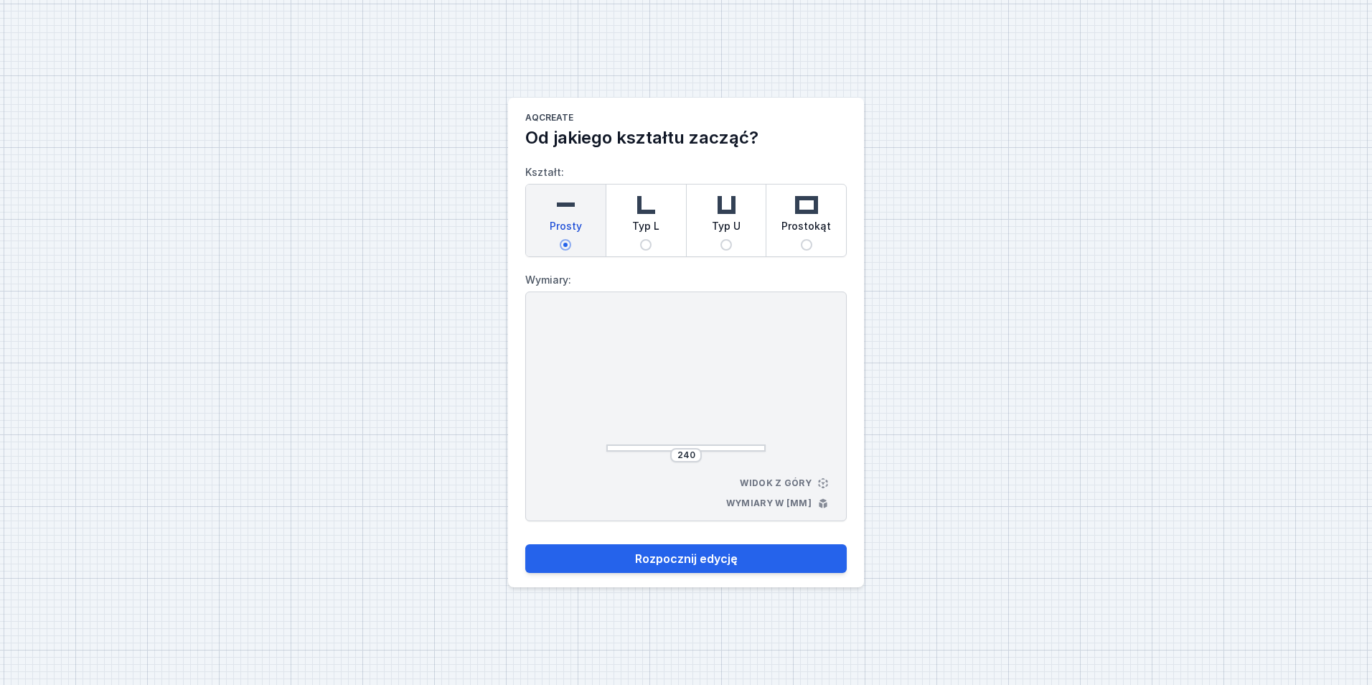
click at [809, 215] on img at bounding box center [806, 204] width 29 height 29
click at [809, 239] on input "Prostokąt" at bounding box center [806, 244] width 11 height 11
click at [688, 449] on input "264" at bounding box center [686, 454] width 23 height 11
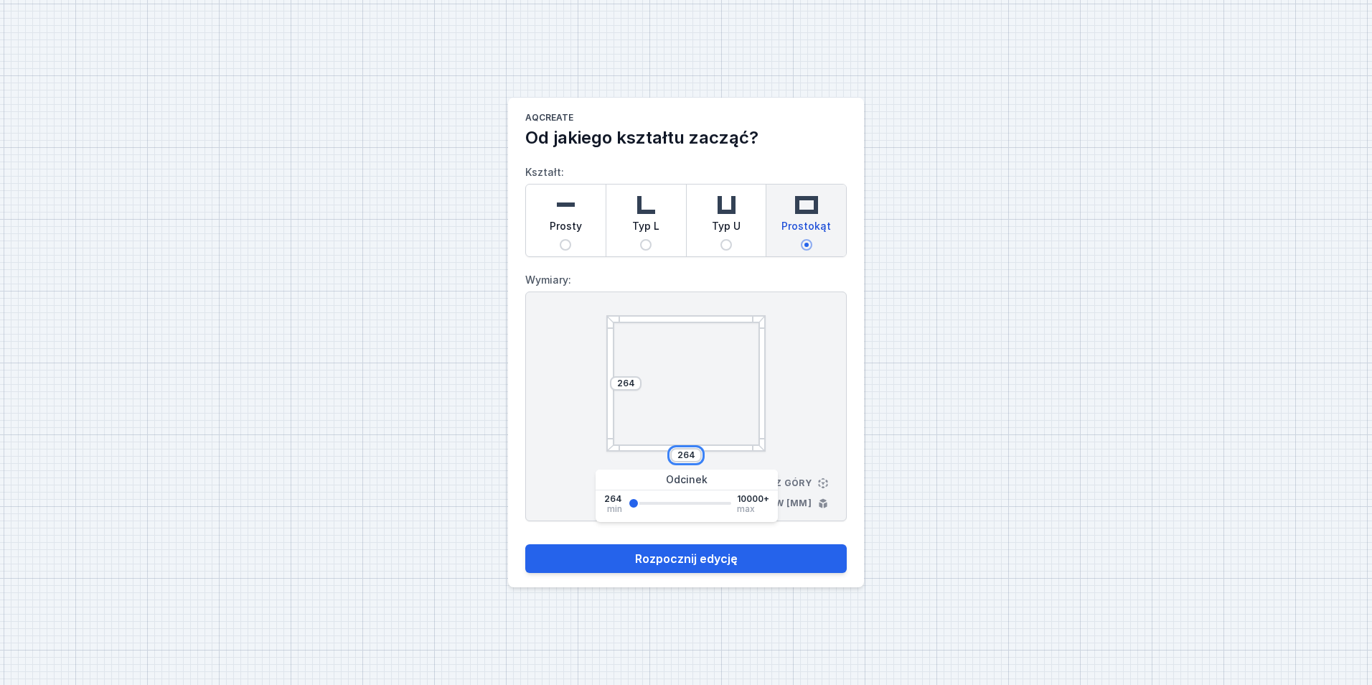
click at [688, 449] on input "264" at bounding box center [686, 454] width 23 height 11
click at [628, 376] on div "264" at bounding box center [626, 383] width 32 height 14
click at [629, 382] on input "264" at bounding box center [625, 383] width 23 height 11
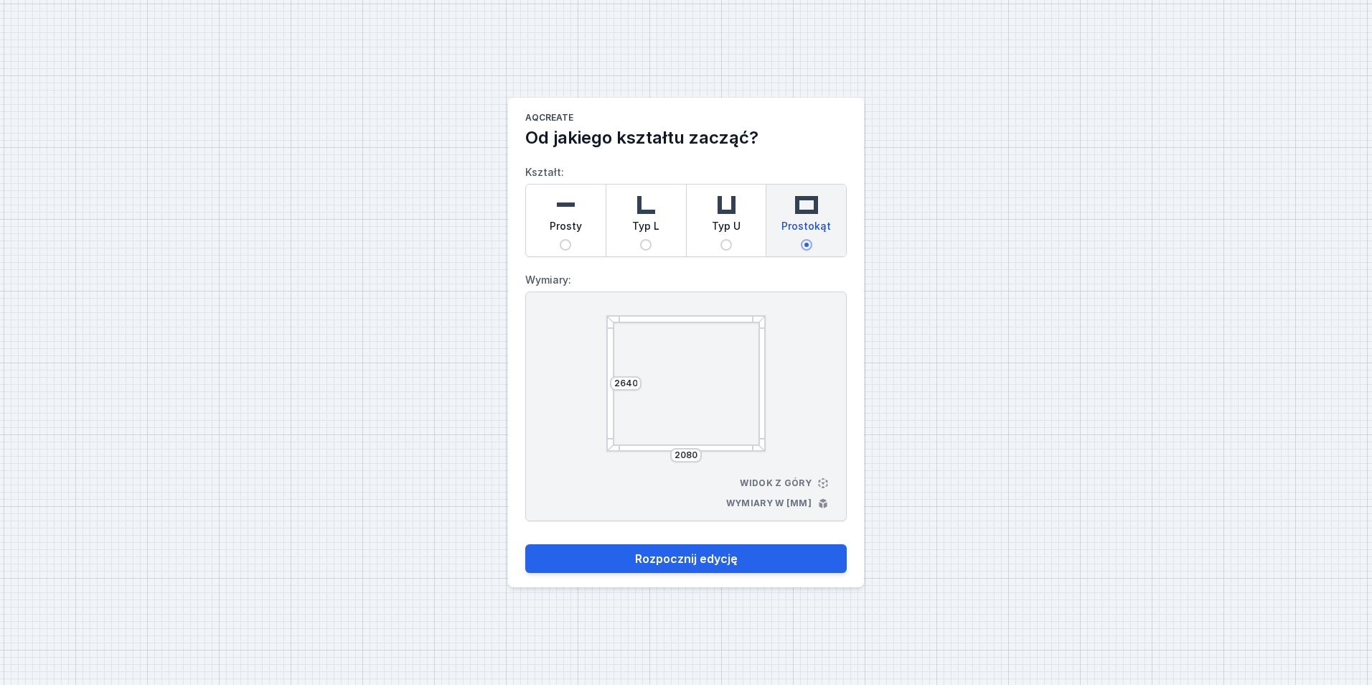
click at [803, 380] on div "2640 2080 Widok z góry Wymiary w [mm]" at bounding box center [686, 406] width 322 height 230
click at [782, 554] on button "Rozpocznij edycję" at bounding box center [686, 558] width 322 height 29
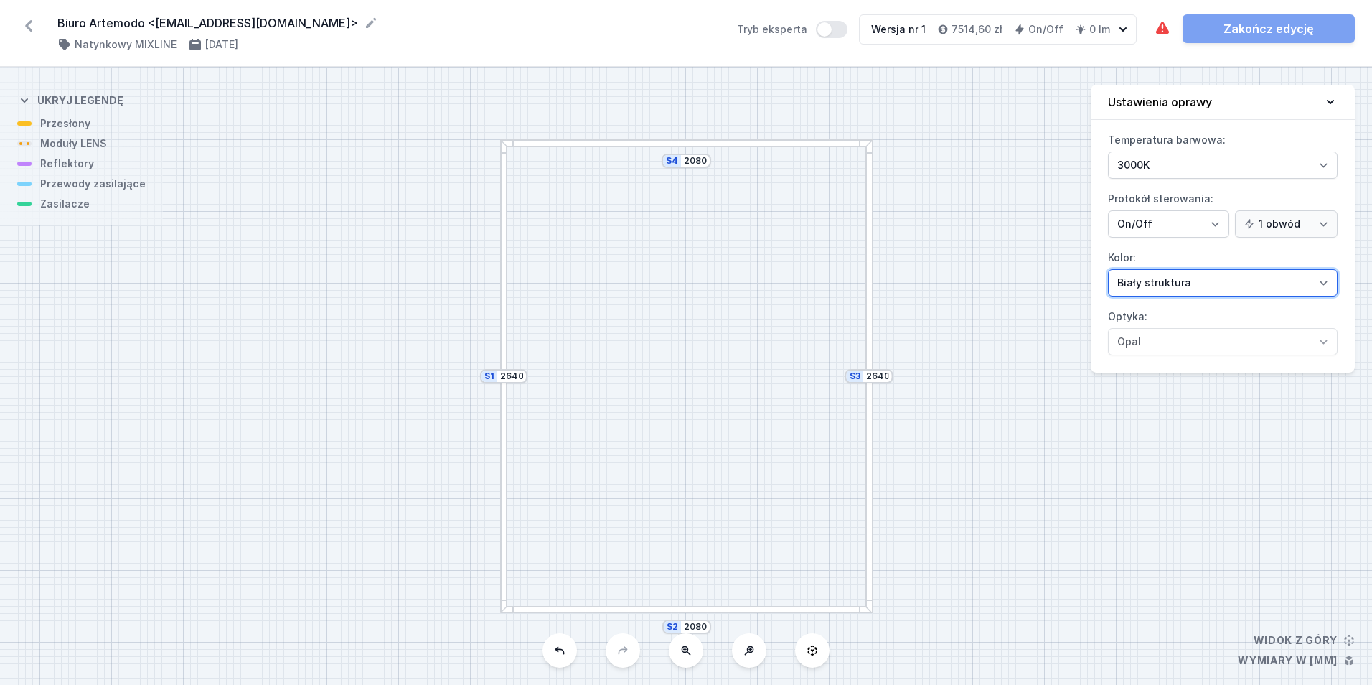
click at [1272, 273] on select "Biały struktura Czarny struktura Złoty struktura Miedziany Szary Inny (z palety…" at bounding box center [1223, 282] width 230 height 27
click at [1108, 269] on select "Biały struktura Czarny struktura Złoty struktura Miedziany Szary Inny (z palety…" at bounding box center [1223, 282] width 230 height 27
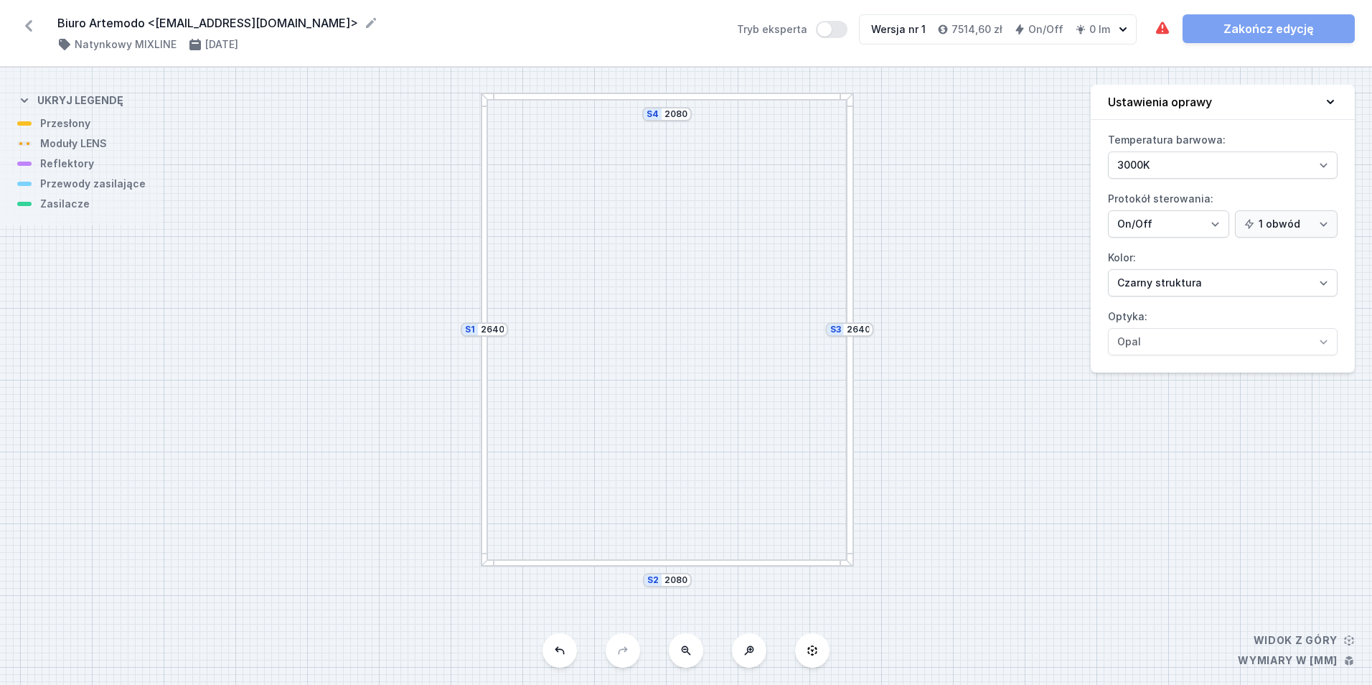
drag, startPoint x: 733, startPoint y: 360, endPoint x: 708, endPoint y: 416, distance: 60.7
click at [667, 220] on div "S4 2080 S3 2640 S2 2080 S1 2640" at bounding box center [686, 375] width 1372 height 617
click at [802, 396] on div at bounding box center [803, 352] width 8 height 237
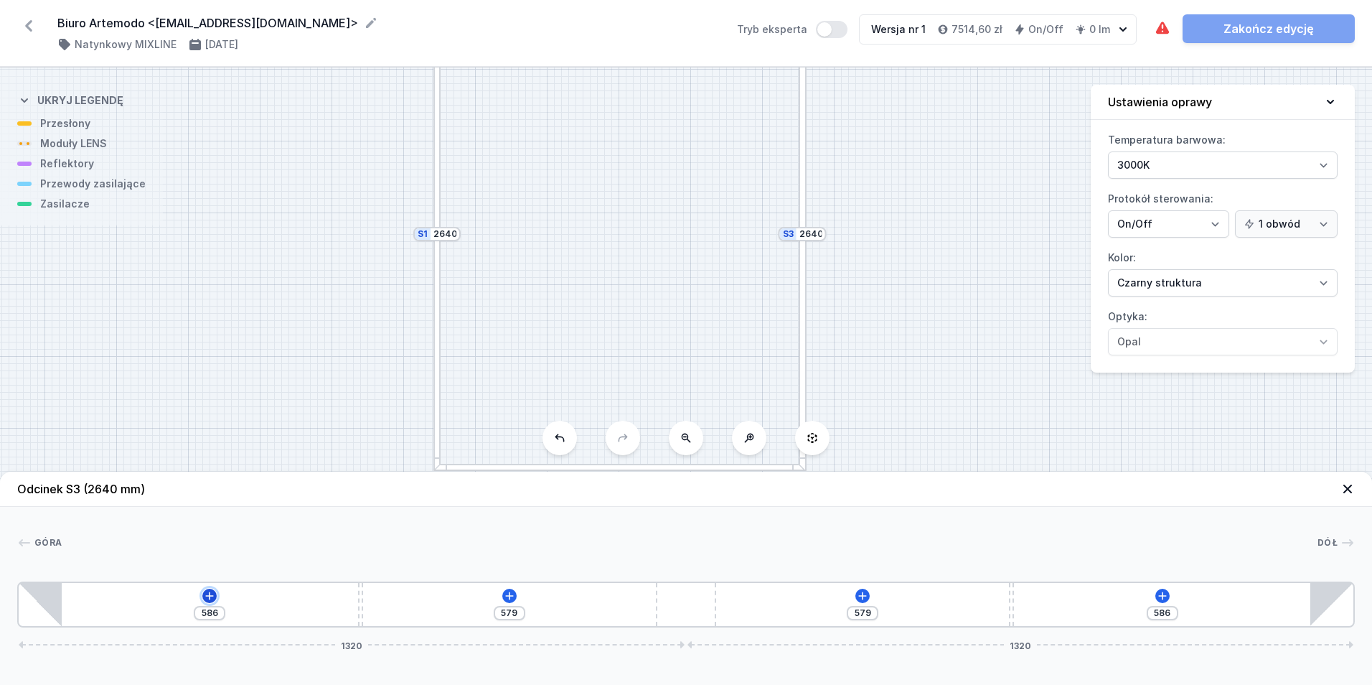
click at [207, 596] on icon at bounding box center [209, 595] width 11 height 11
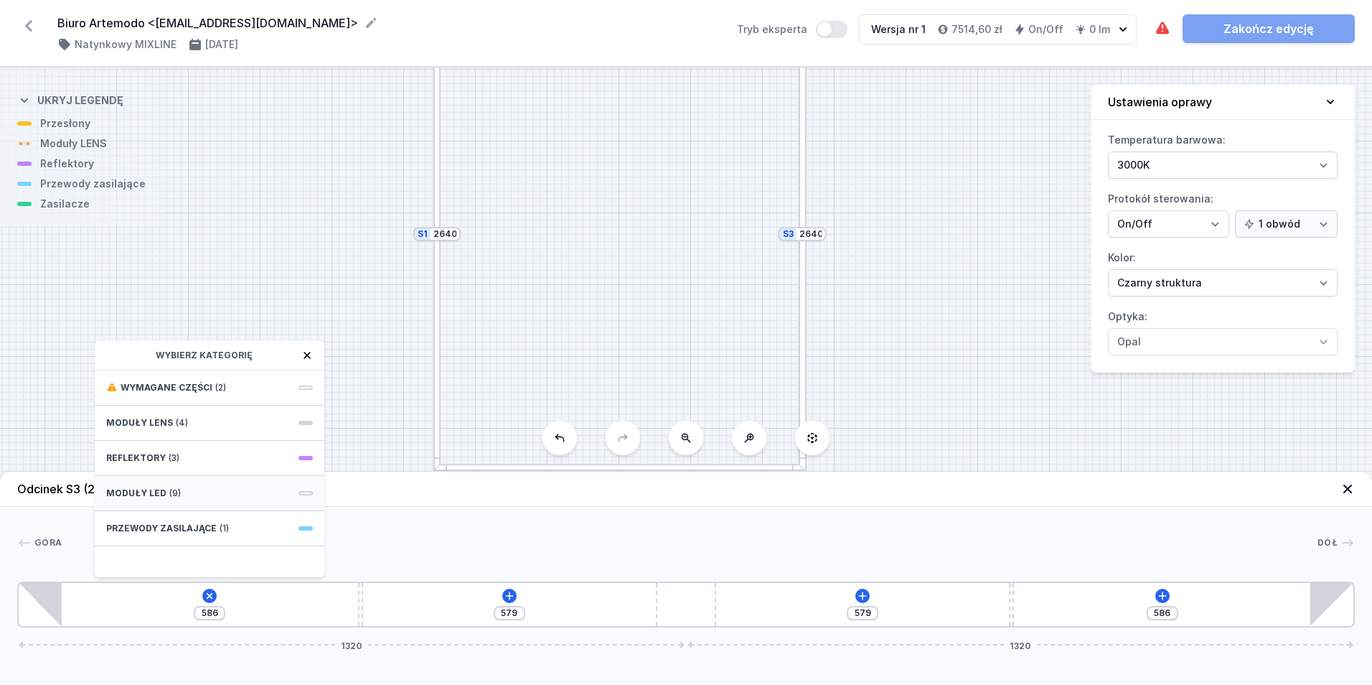
click at [200, 493] on div "Moduły LED (9)" at bounding box center [210, 493] width 230 height 35
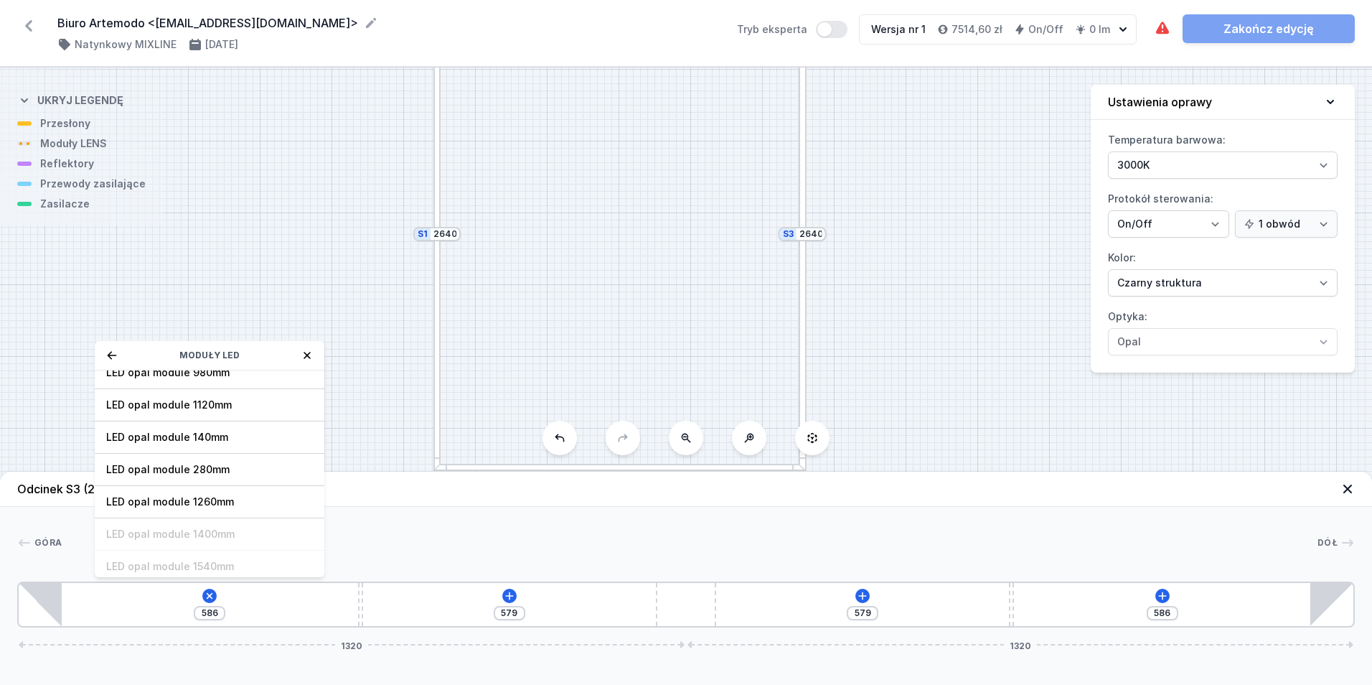
scroll to position [144, 0]
click at [228, 472] on span "LED opal module 280mm" at bounding box center [209, 468] width 207 height 14
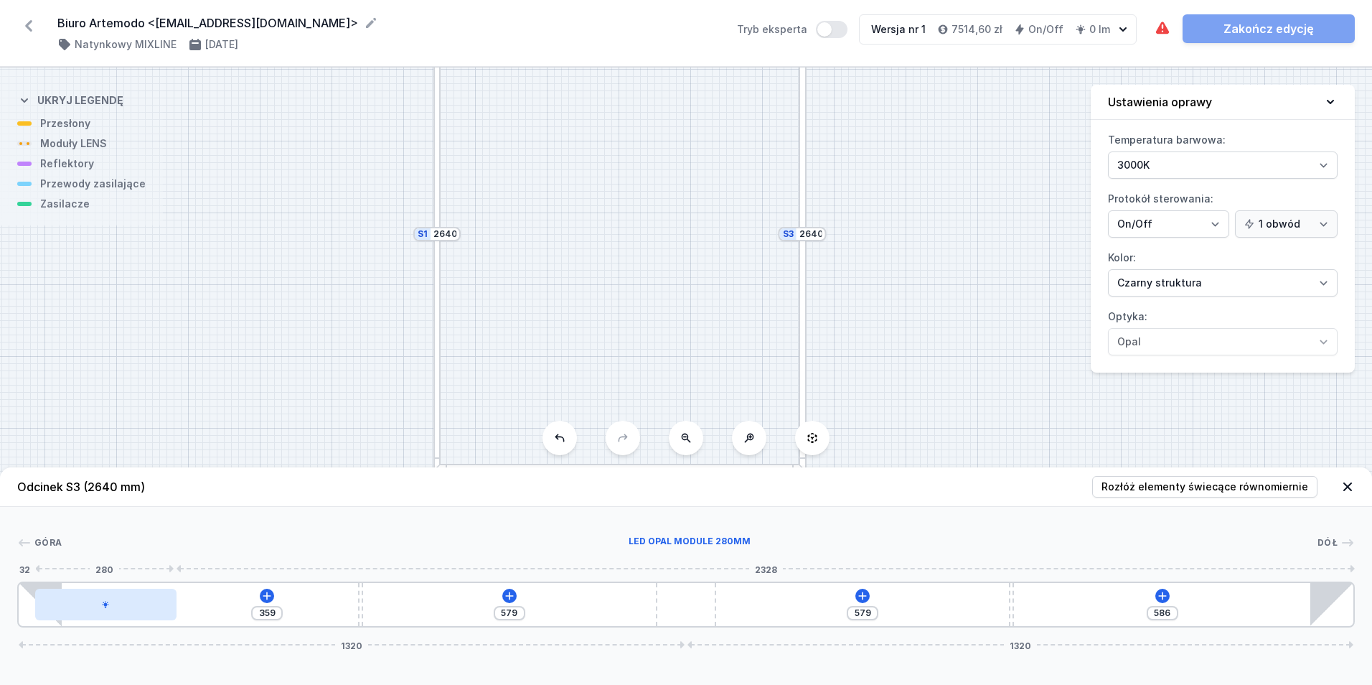
click at [106, 609] on div at bounding box center [105, 605] width 141 height 32
drag, startPoint x: 104, startPoint y: 619, endPoint x: 184, endPoint y: 615, distance: 79.8
click at [184, 615] on div at bounding box center [198, 605] width 141 height 32
click at [198, 609] on div at bounding box center [198, 605] width 141 height 32
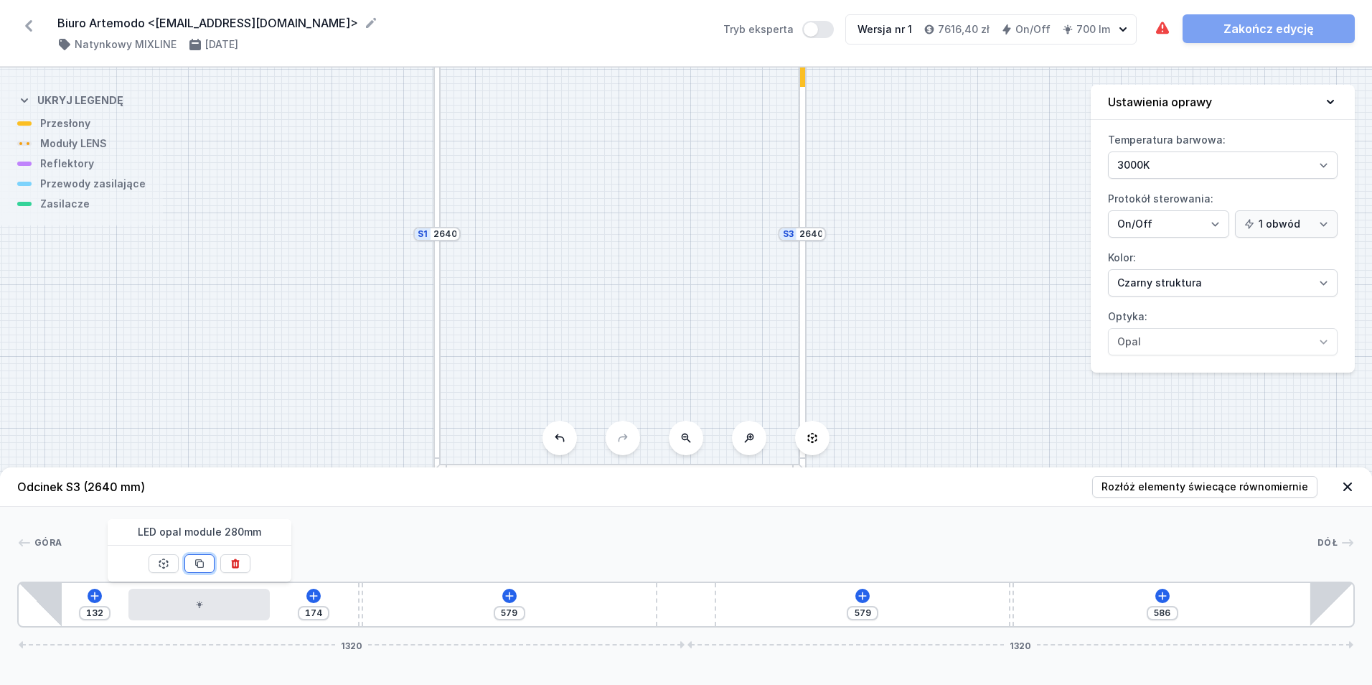
click at [200, 566] on icon at bounding box center [199, 563] width 11 height 11
click at [200, 568] on icon at bounding box center [199, 563] width 11 height 11
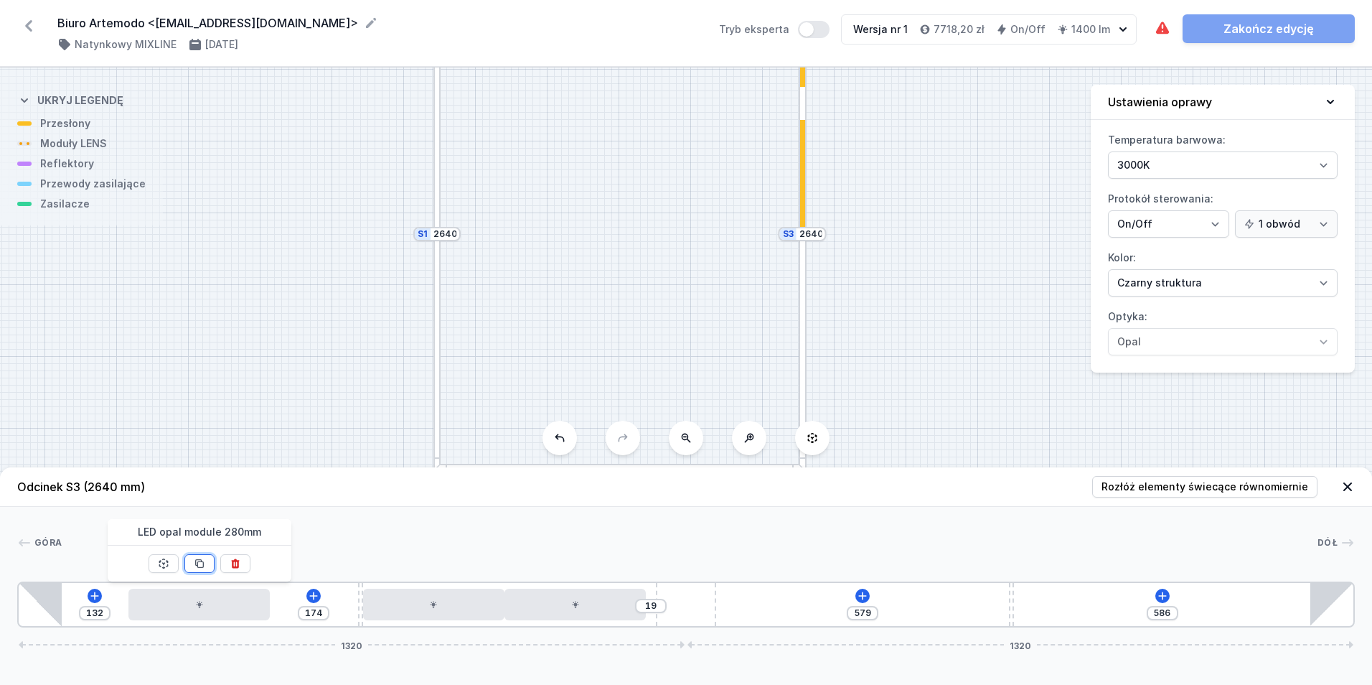
click at [200, 569] on button at bounding box center [199, 563] width 30 height 19
drag, startPoint x: 800, startPoint y: 614, endPoint x: 1294, endPoint y: 599, distance: 494.0
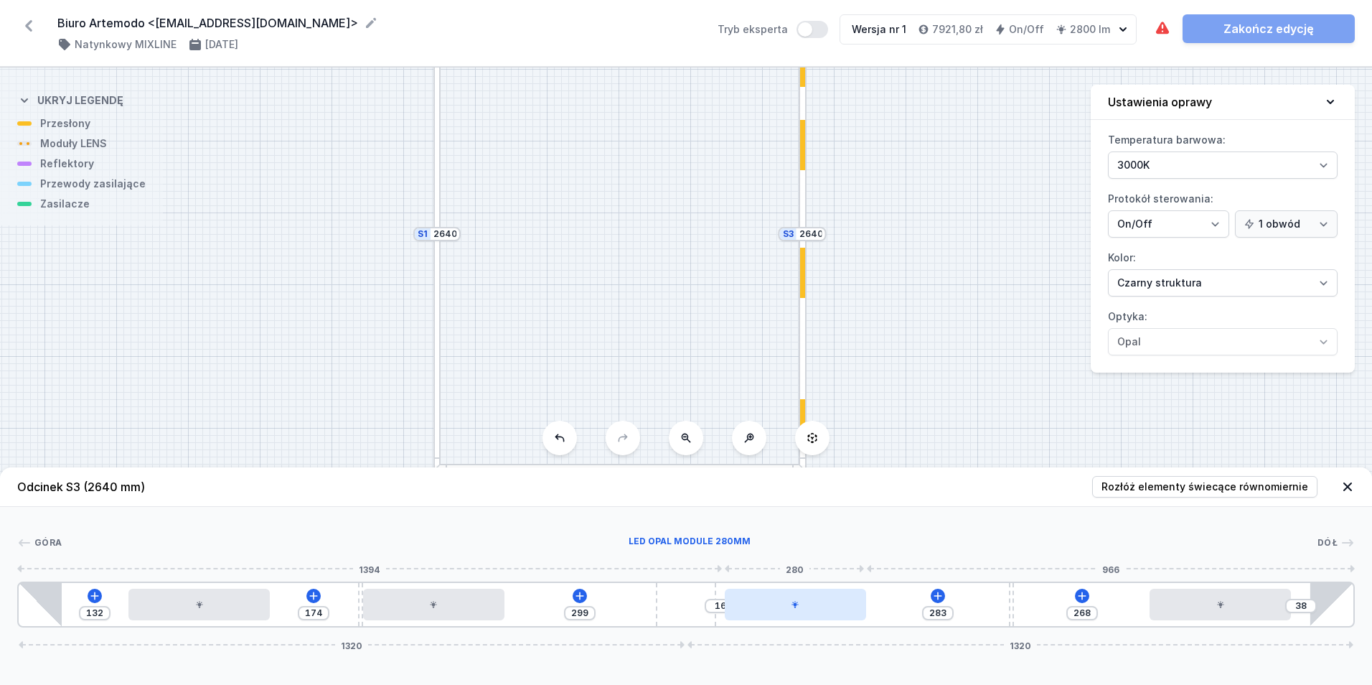
drag, startPoint x: 659, startPoint y: 614, endPoint x: 858, endPoint y: 611, distance: 198.8
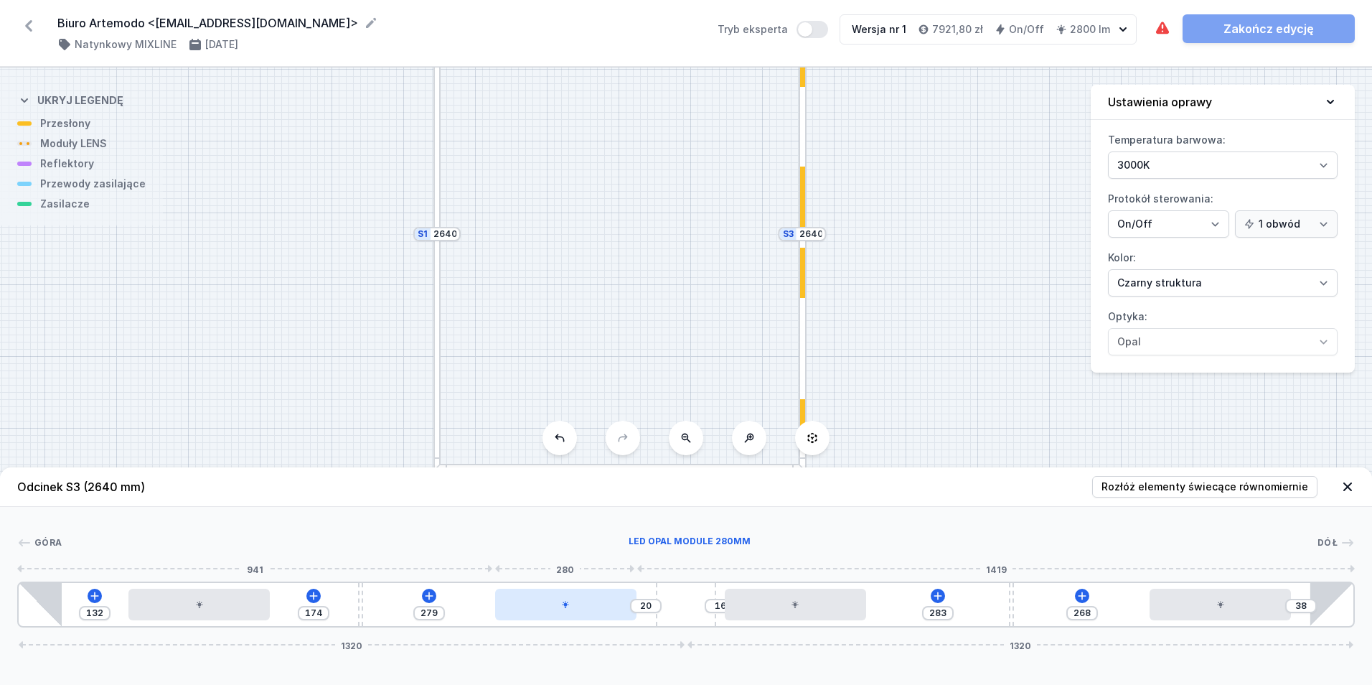
drag, startPoint x: 470, startPoint y: 610, endPoint x: 571, endPoint y: 616, distance: 100.7
click at [571, 616] on div at bounding box center [565, 605] width 141 height 32
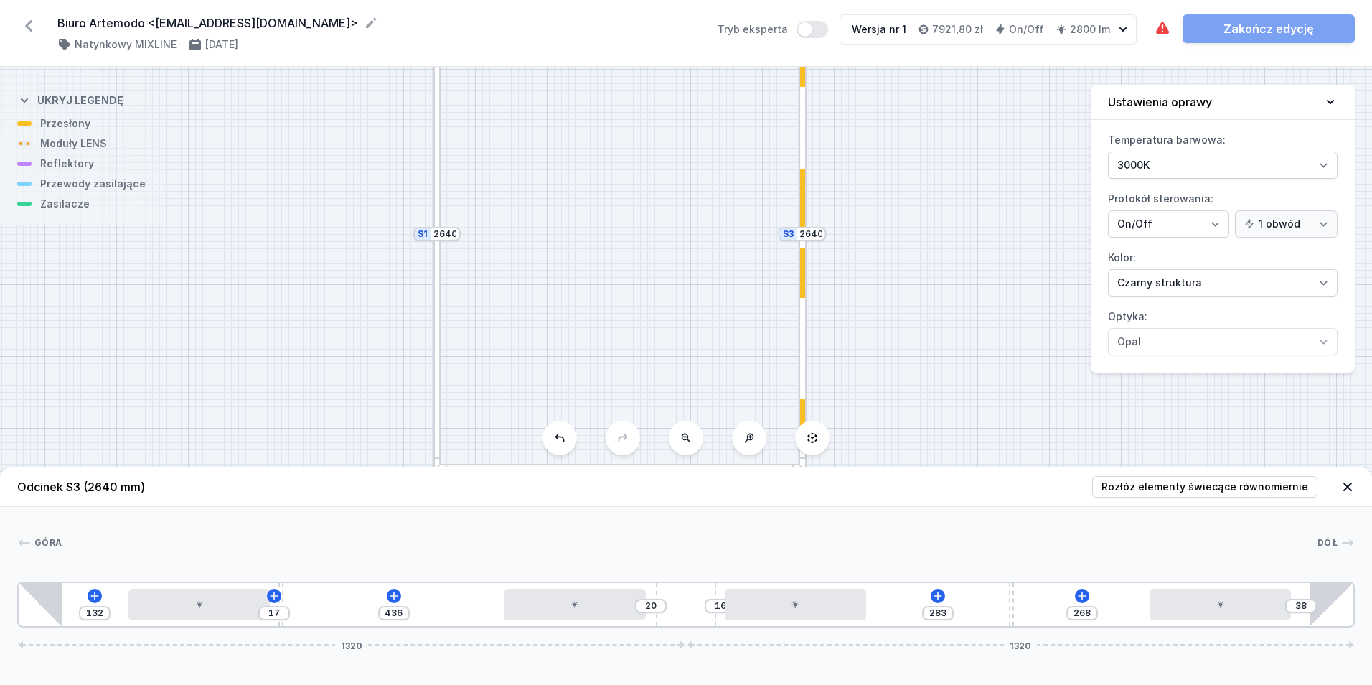
drag, startPoint x: 360, startPoint y: 609, endPoint x: 271, endPoint y: 630, distance: 91.6
click at [405, 594] on div "132 17 436 20 16 283 268 38 1320 1320" at bounding box center [686, 604] width 1338 height 46
click at [393, 596] on icon at bounding box center [394, 595] width 8 height 8
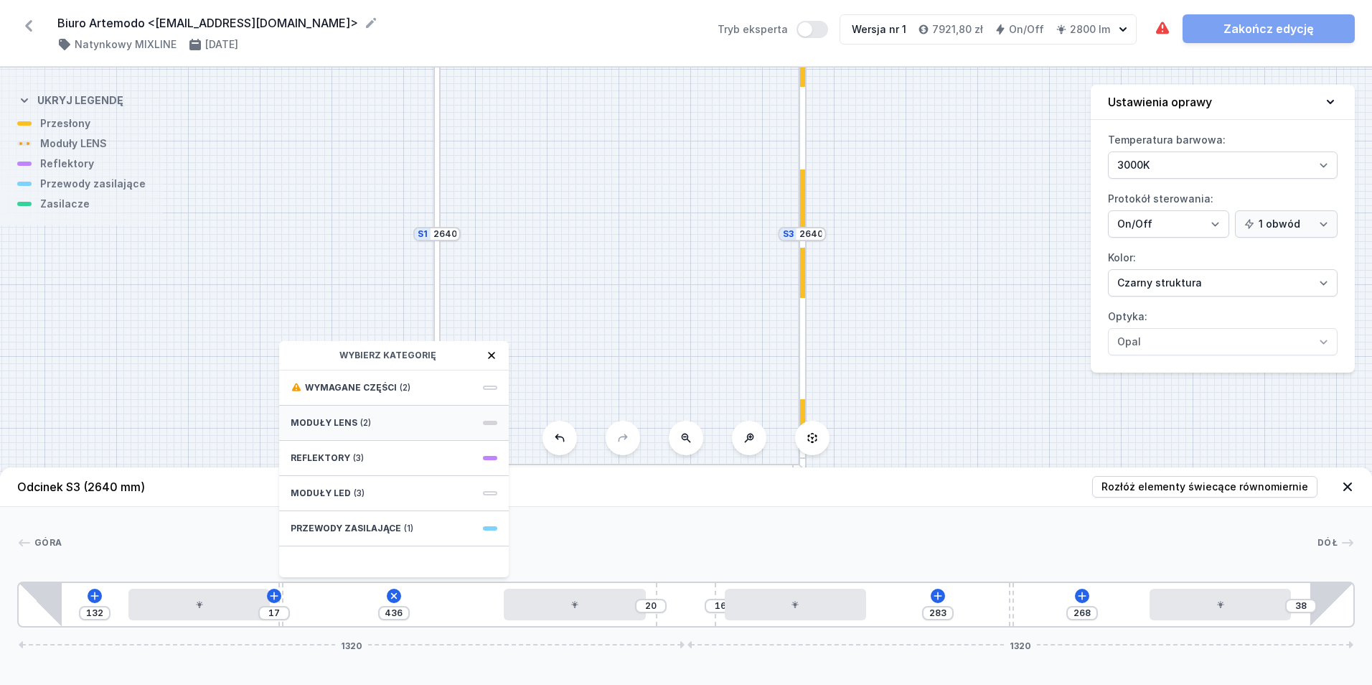
click at [384, 425] on div "Moduły LENS (2)" at bounding box center [394, 422] width 230 height 35
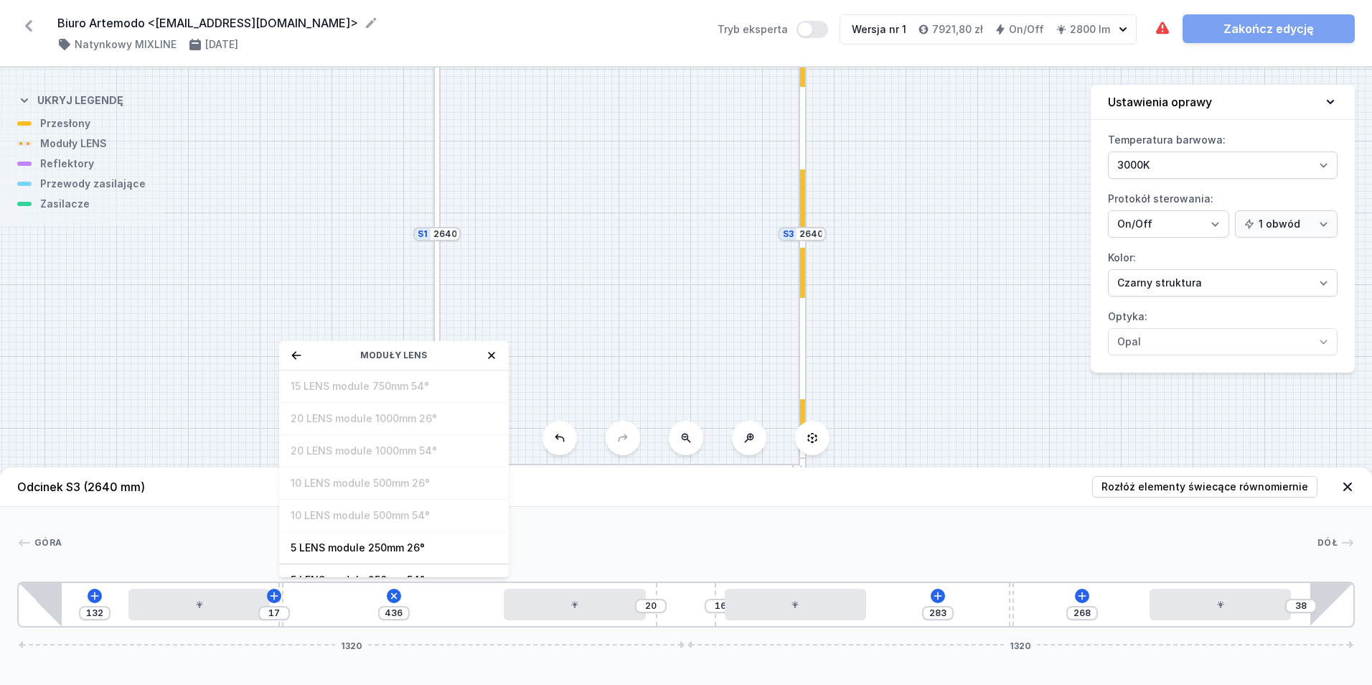
scroll to position [52, 0]
click at [401, 533] on span "5 LENS module 250mm 54°" at bounding box center [394, 528] width 207 height 14
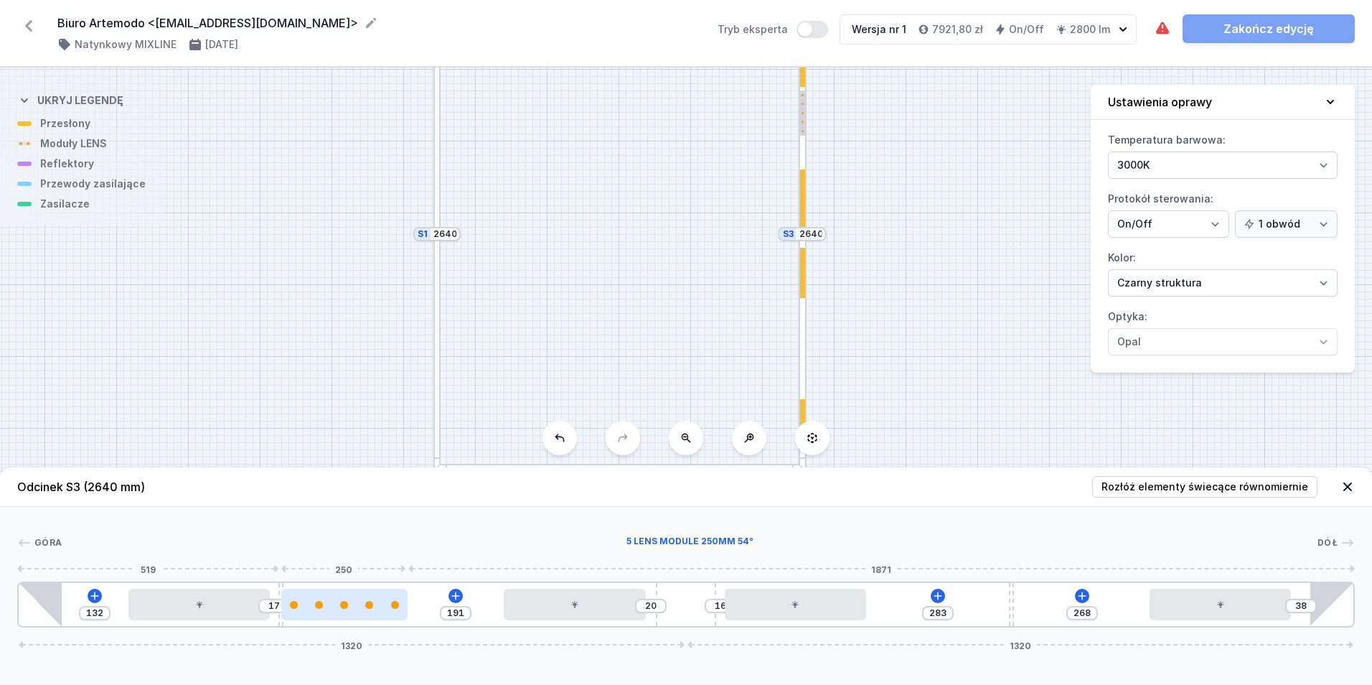
click at [362, 601] on div at bounding box center [344, 605] width 126 height 8
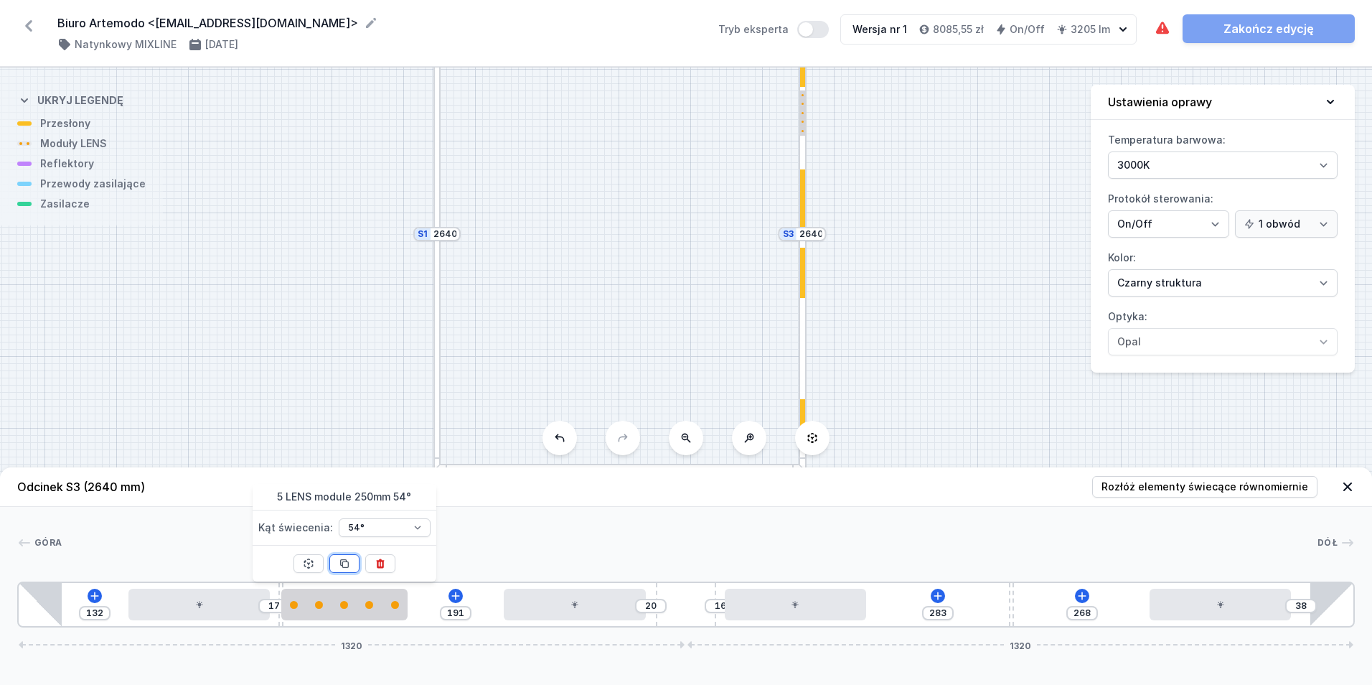
click at [349, 563] on icon at bounding box center [344, 563] width 11 height 11
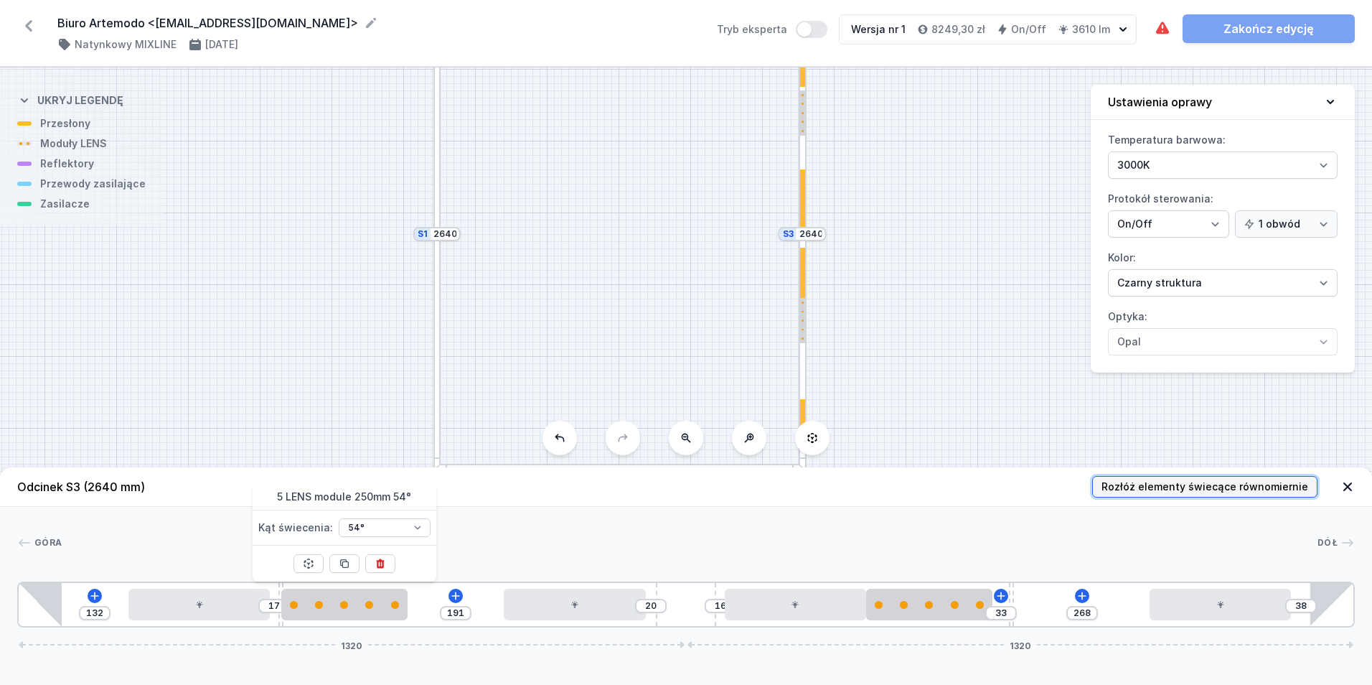
click at [1175, 477] on button "Rozłóż elementy świecące równomiernie" at bounding box center [1204, 487] width 225 height 22
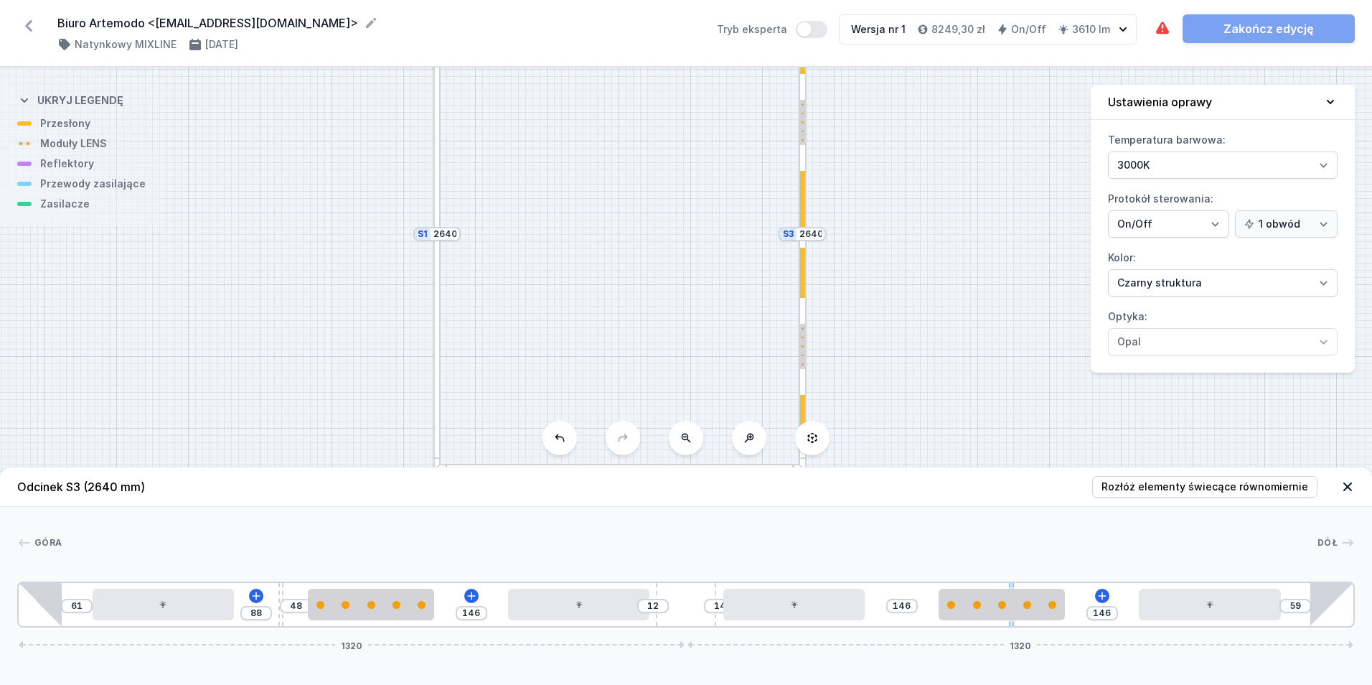
click at [1013, 625] on div "61 88 48 146 12 14 146 146 59 1320 1320" at bounding box center [686, 604] width 1338 height 46
drag, startPoint x: 1013, startPoint y: 625, endPoint x: 1113, endPoint y: 627, distance: 100.5
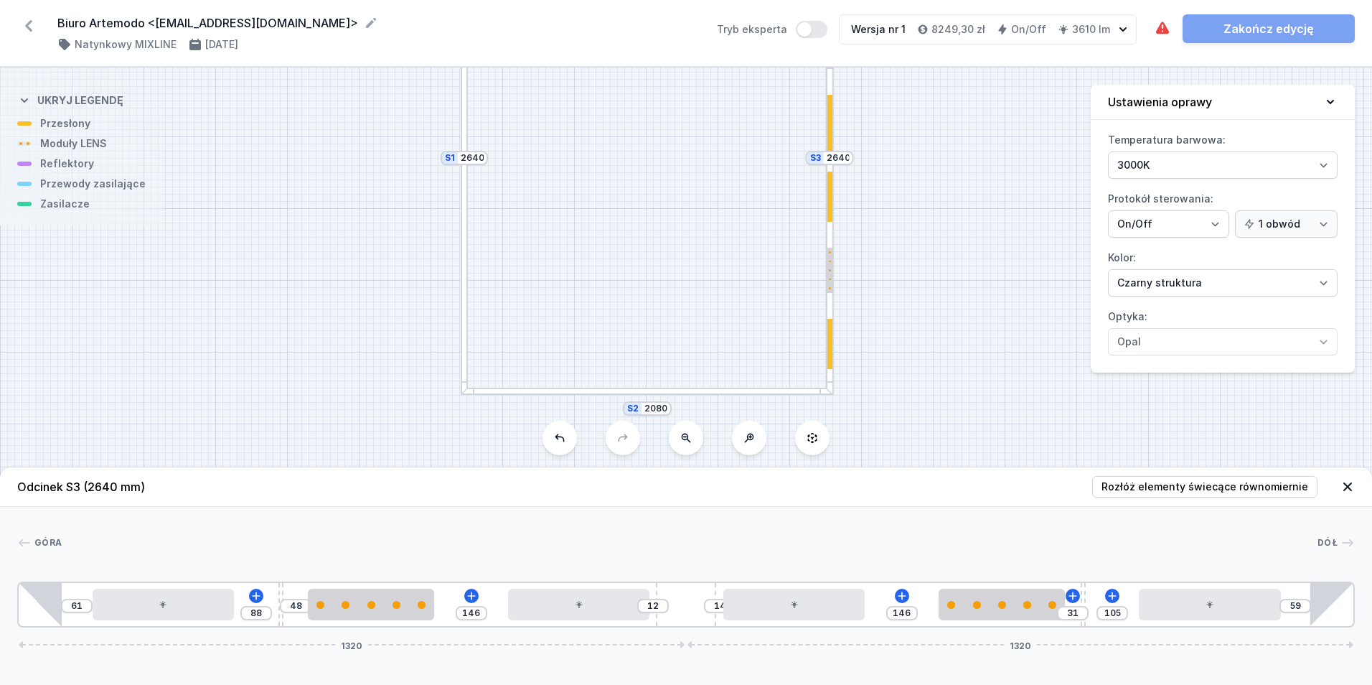
drag, startPoint x: 658, startPoint y: 346, endPoint x: 685, endPoint y: 270, distance: 80.8
click at [685, 270] on div "S4 2080 S3 2640 S2 2080 S1 2640" at bounding box center [686, 375] width 1372 height 617
click at [619, 614] on div at bounding box center [578, 605] width 141 height 32
click at [619, 561] on icon at bounding box center [615, 563] width 8 height 9
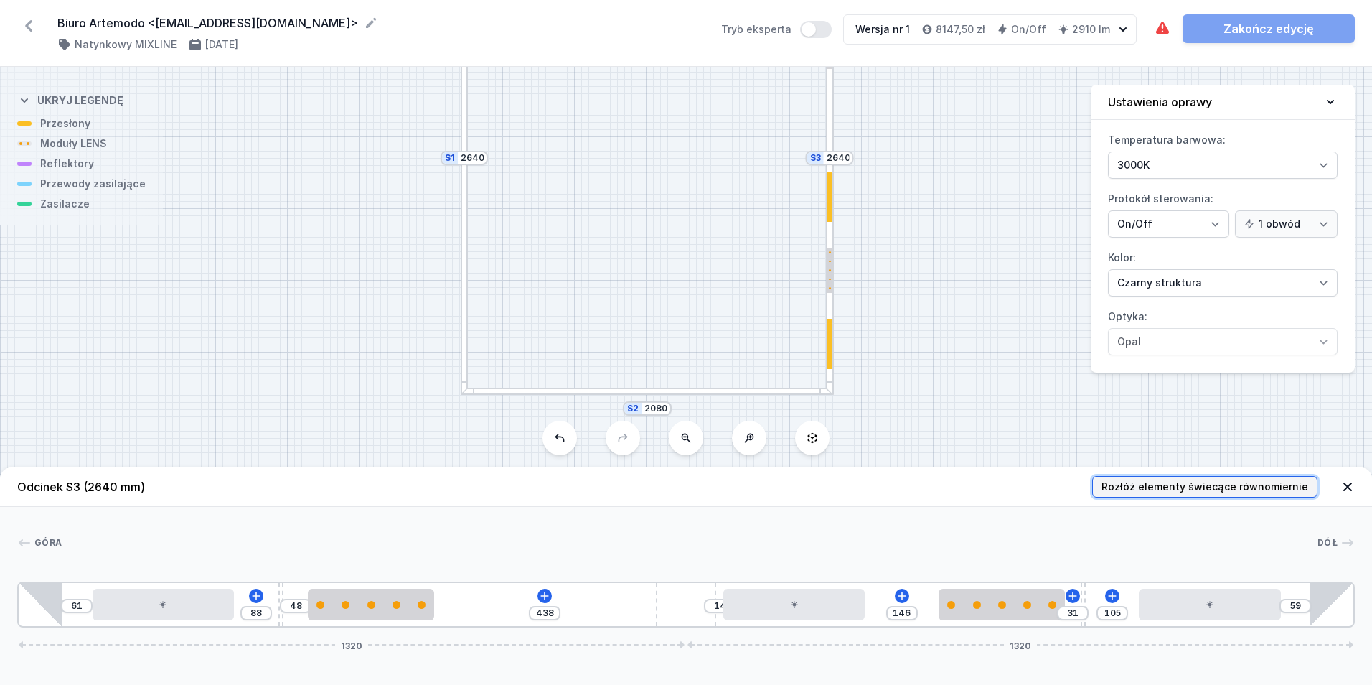
click at [1131, 485] on span "Rozłóż elementy świecące równomiernie" at bounding box center [1205, 486] width 207 height 14
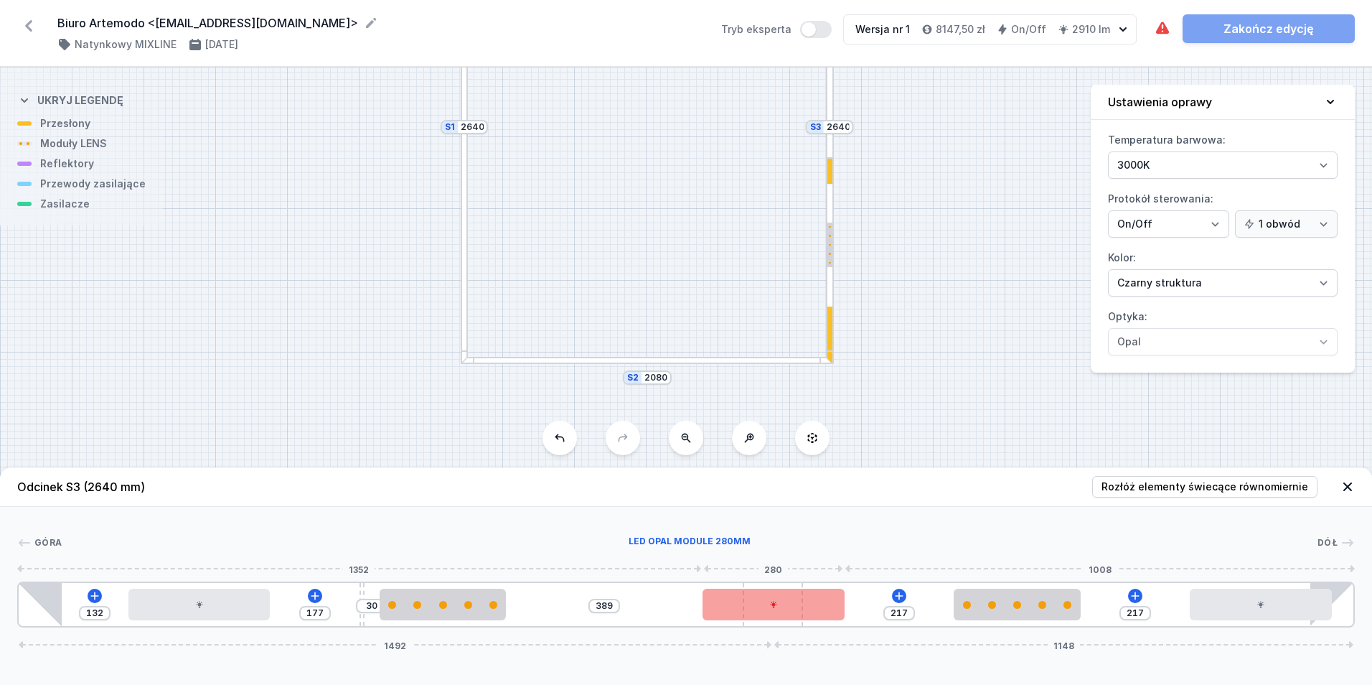
drag, startPoint x: 694, startPoint y: 623, endPoint x: 832, endPoint y: 616, distance: 138.0
click at [832, 616] on div "132 177 30 389 217 217 1492 1148" at bounding box center [686, 604] width 1338 height 46
drag, startPoint x: 944, startPoint y: 536, endPoint x: 823, endPoint y: 454, distance: 145.7
click at [823, 454] on div "S4 2080 S3 2640 S2 2080 S1 2640 Odcinek S3 (2640 mm) Rozłóż elementy świecące r…" at bounding box center [686, 375] width 1372 height 617
click at [1200, 472] on header "Odcinek S3 (2640 mm) Rozłóż elementy świecące równomiernie" at bounding box center [686, 486] width 1372 height 39
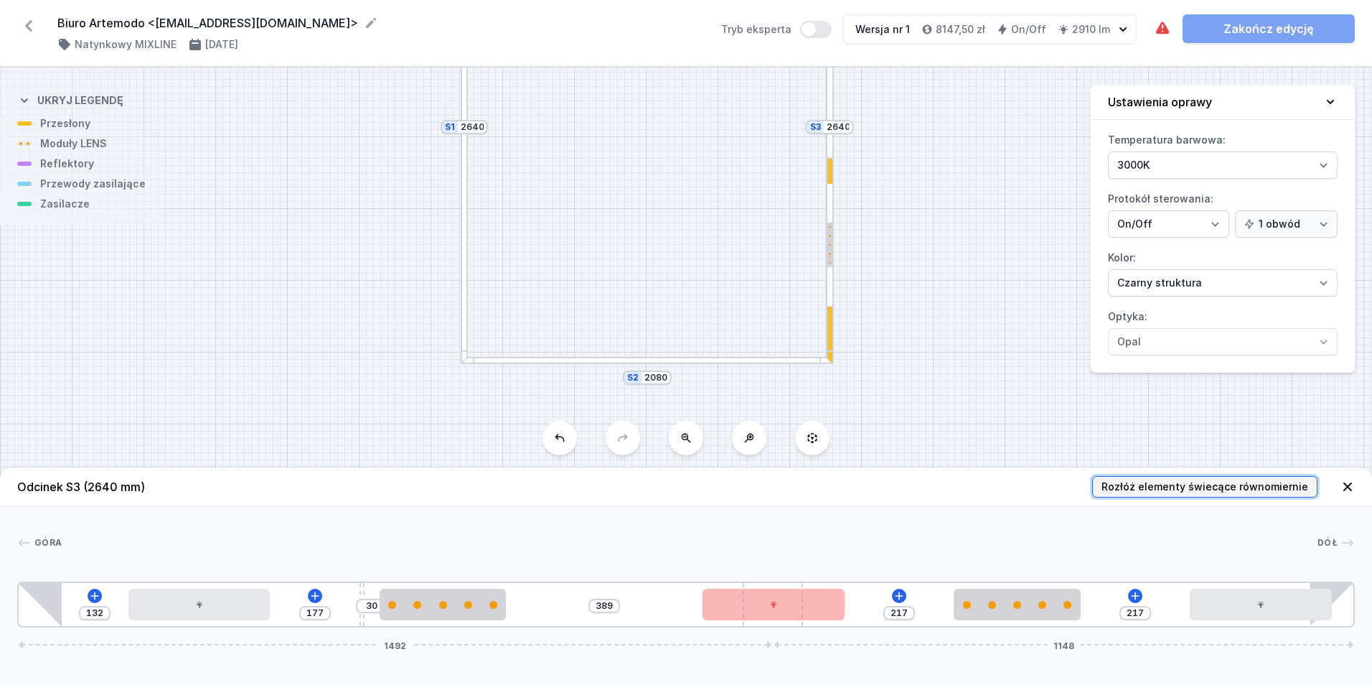
click at [1189, 489] on span "Rozłóż elementy świecące równomiernie" at bounding box center [1205, 486] width 207 height 14
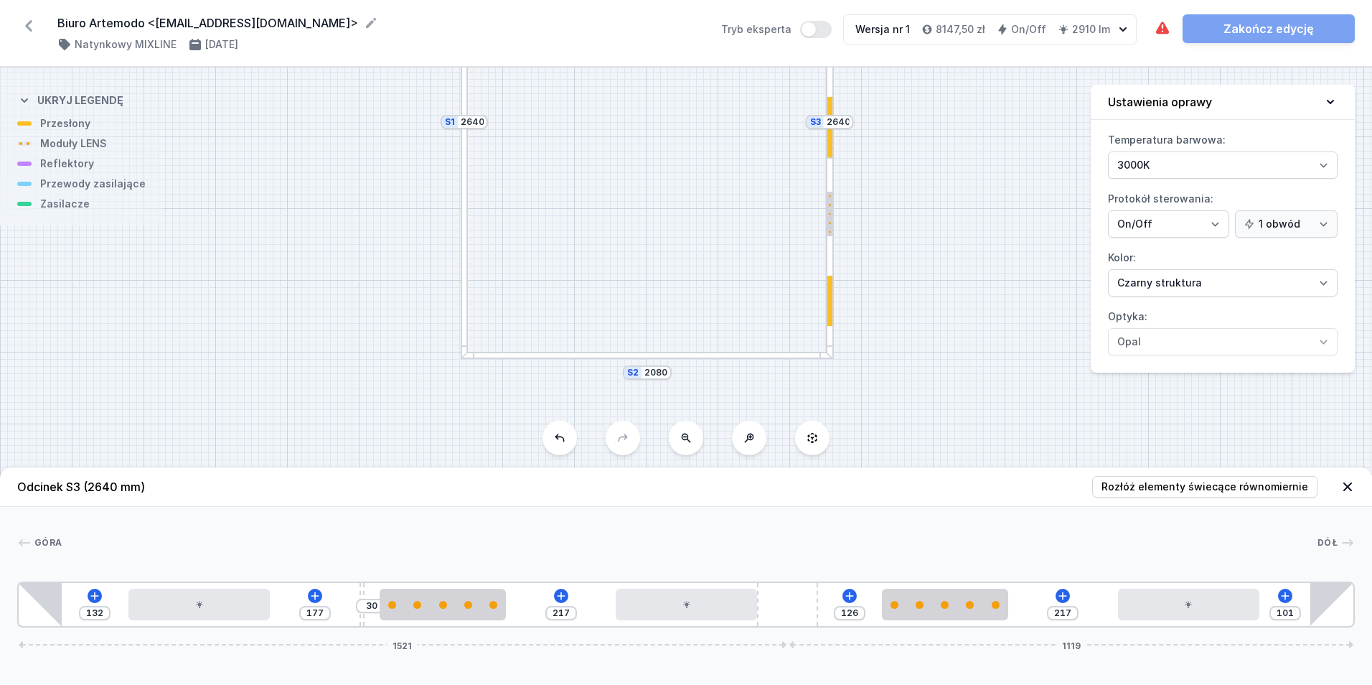
drag, startPoint x: 783, startPoint y: 607, endPoint x: 848, endPoint y: 616, distance: 65.9
click at [848, 616] on div "132 177 30 217 126 217 101 1521 1119" at bounding box center [686, 604] width 1338 height 46
click at [1214, 492] on span "Rozłóż elementy świecące równomiernie" at bounding box center [1205, 486] width 207 height 14
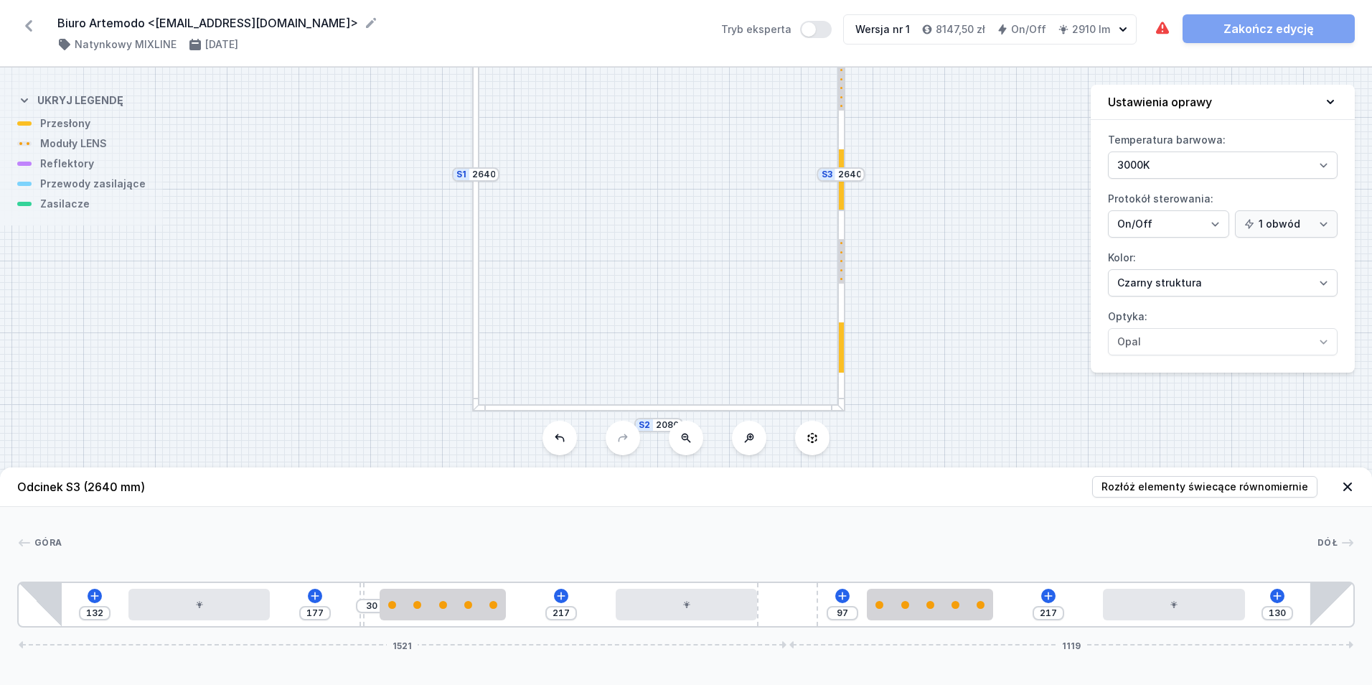
drag, startPoint x: 675, startPoint y: 212, endPoint x: 688, endPoint y: 266, distance: 55.2
click at [692, 266] on div "S4 2080 S3 2640 S2 2080 S1 2640" at bounding box center [686, 375] width 1372 height 617
click at [481, 342] on div at bounding box center [482, 298] width 8 height 237
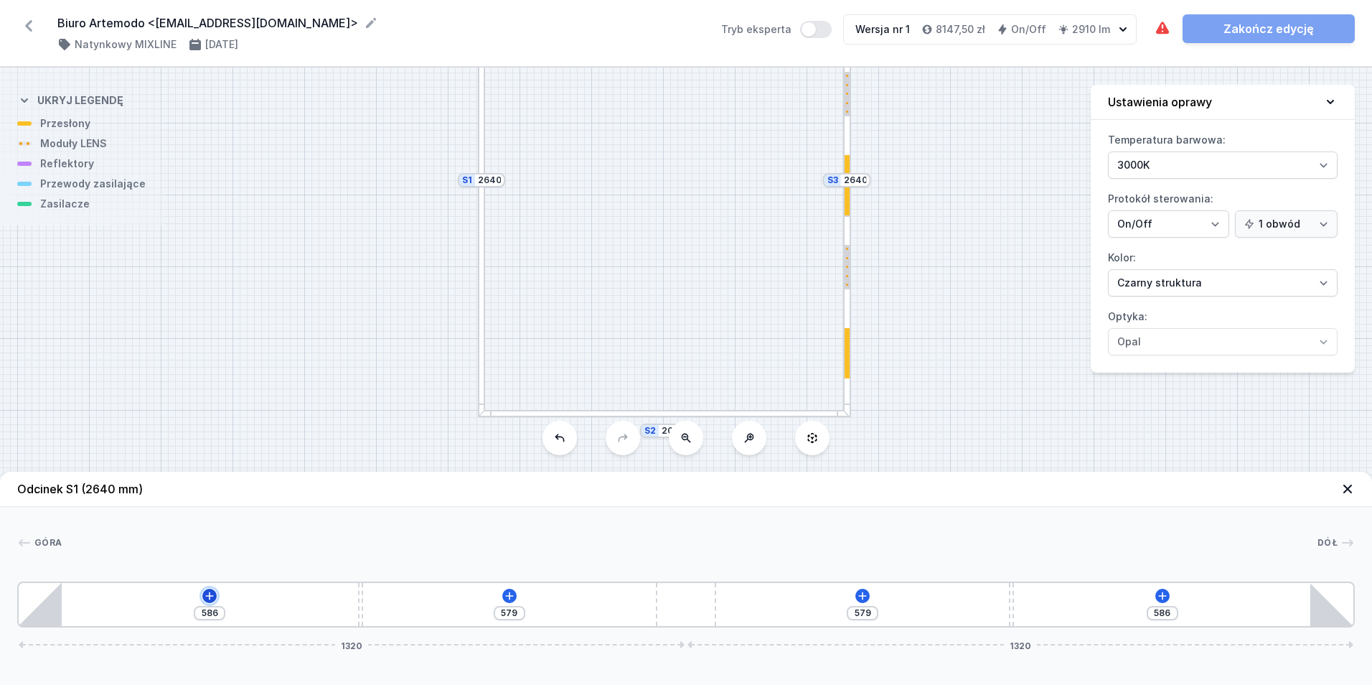
click at [209, 597] on icon at bounding box center [209, 595] width 11 height 11
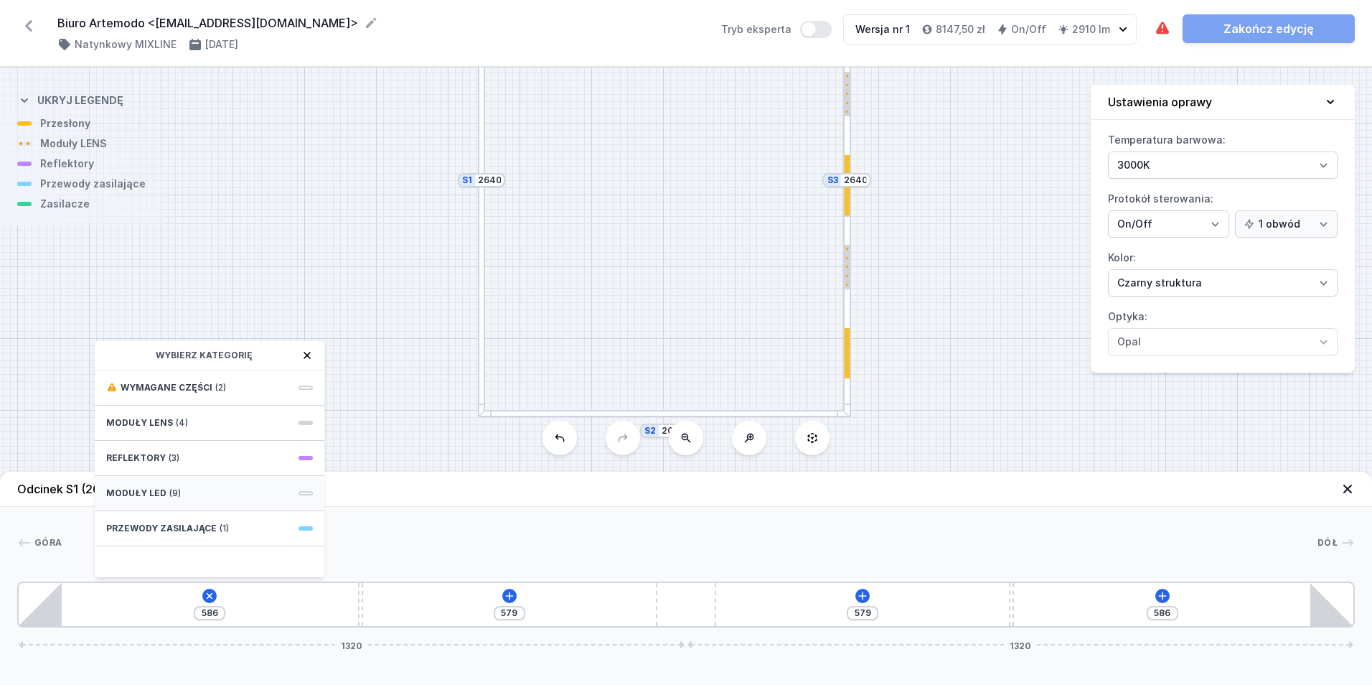
click at [190, 489] on div "Moduły LED (9)" at bounding box center [210, 493] width 230 height 35
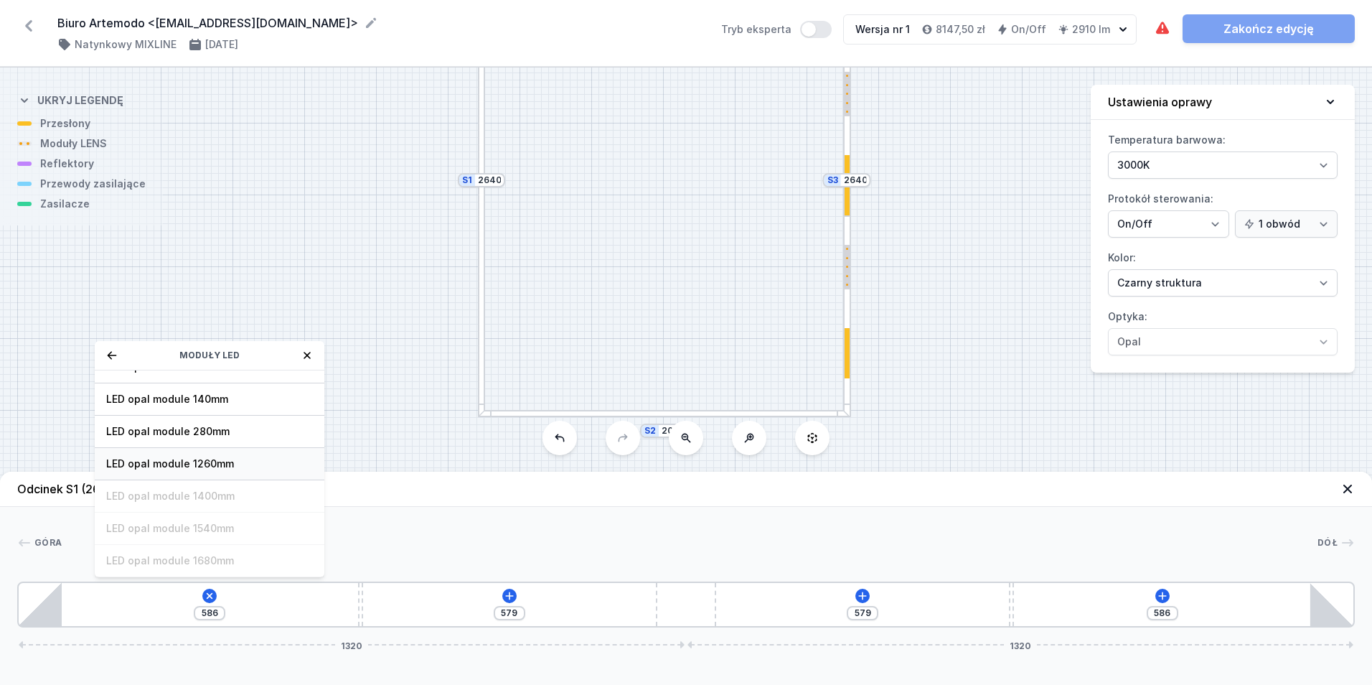
scroll to position [109, 0]
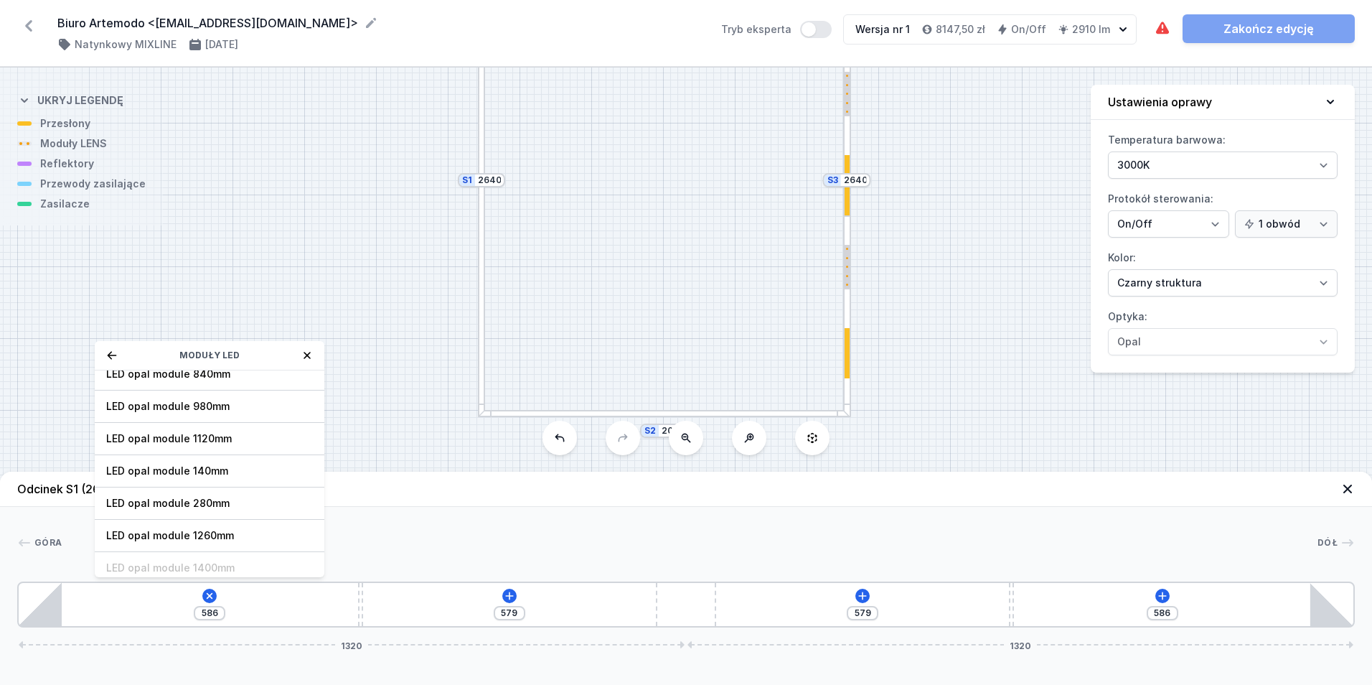
click at [211, 508] on span "LED opal module 280mm" at bounding box center [209, 503] width 207 height 14
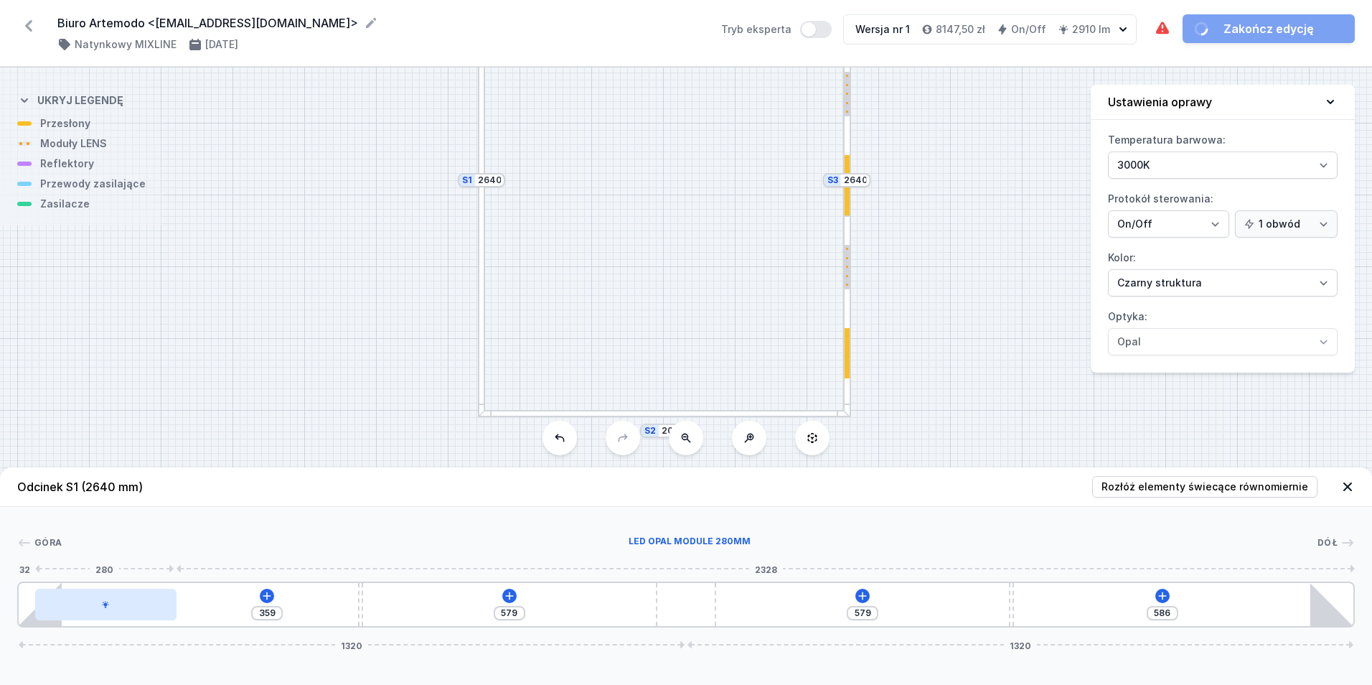
click at [139, 614] on div at bounding box center [105, 605] width 141 height 32
click at [122, 572] on div at bounding box center [106, 563] width 184 height 36
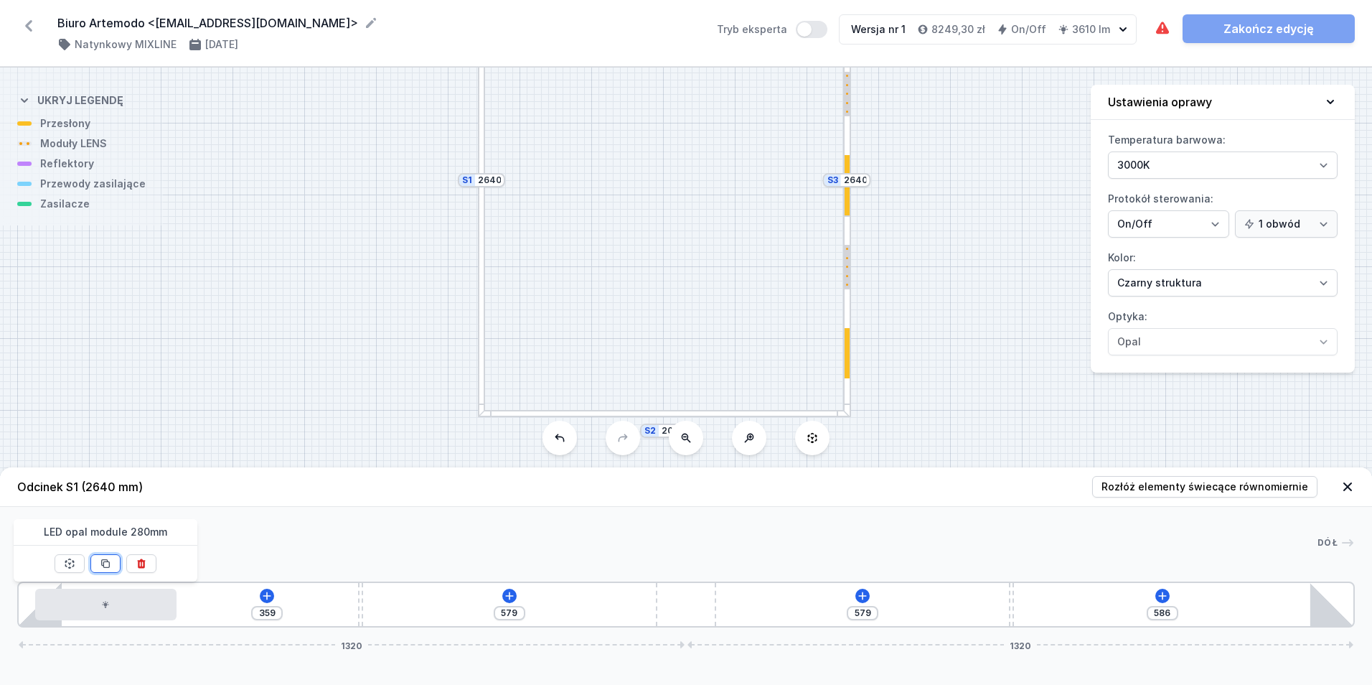
click at [117, 567] on button at bounding box center [105, 563] width 30 height 19
click at [116, 567] on button at bounding box center [105, 563] width 30 height 19
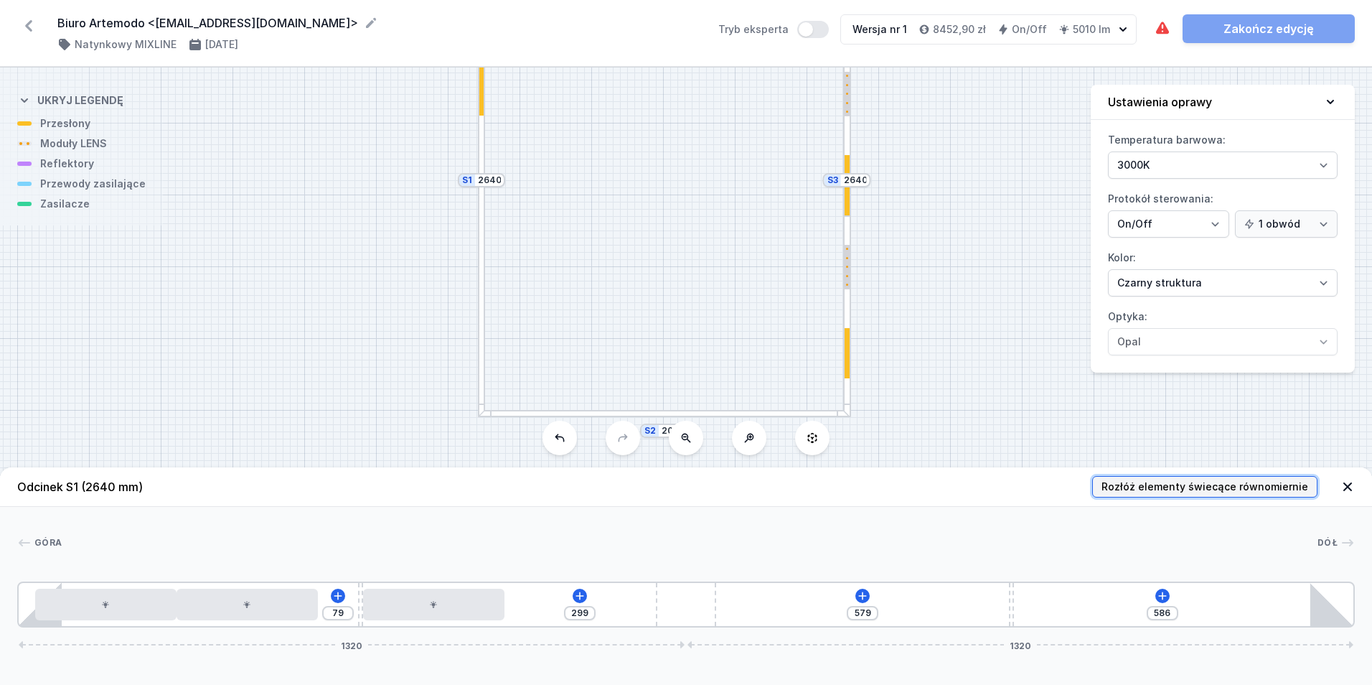
click at [1227, 483] on span "Rozłóż elementy świecące równomiernie" at bounding box center [1205, 486] width 207 height 14
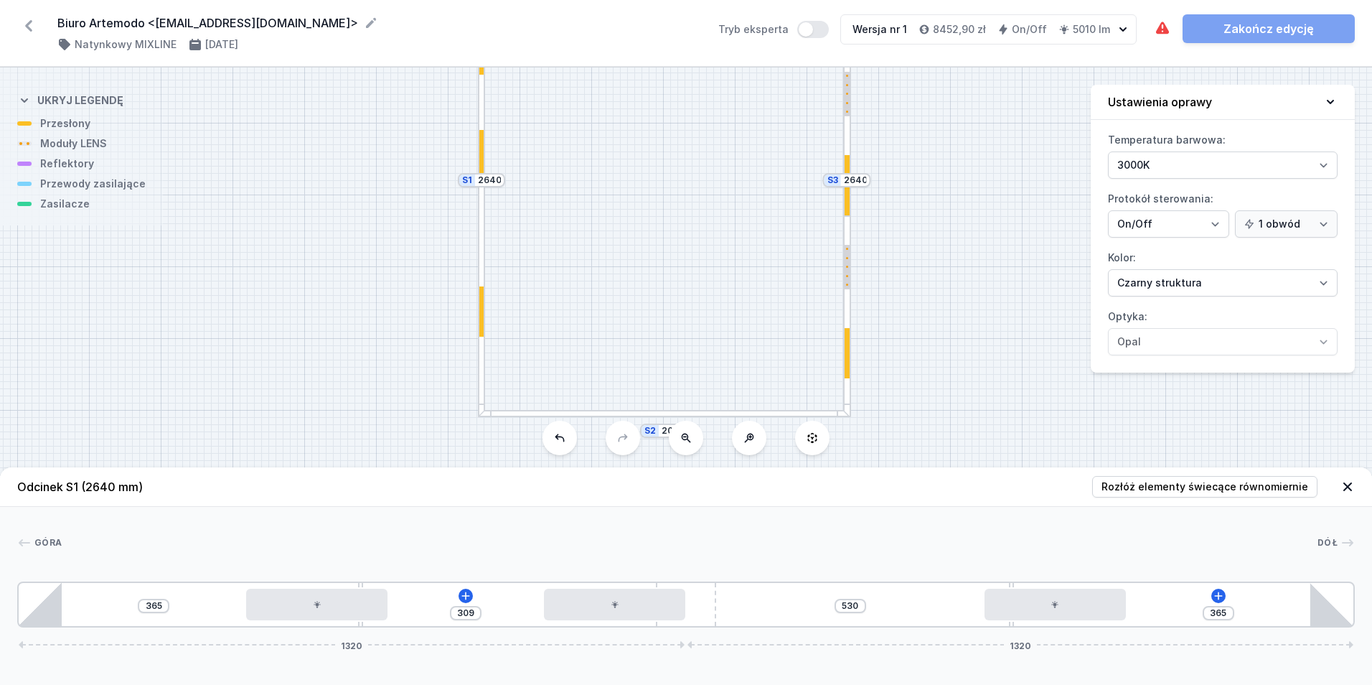
drag, startPoint x: 629, startPoint y: 611, endPoint x: 586, endPoint y: 629, distance: 45.7
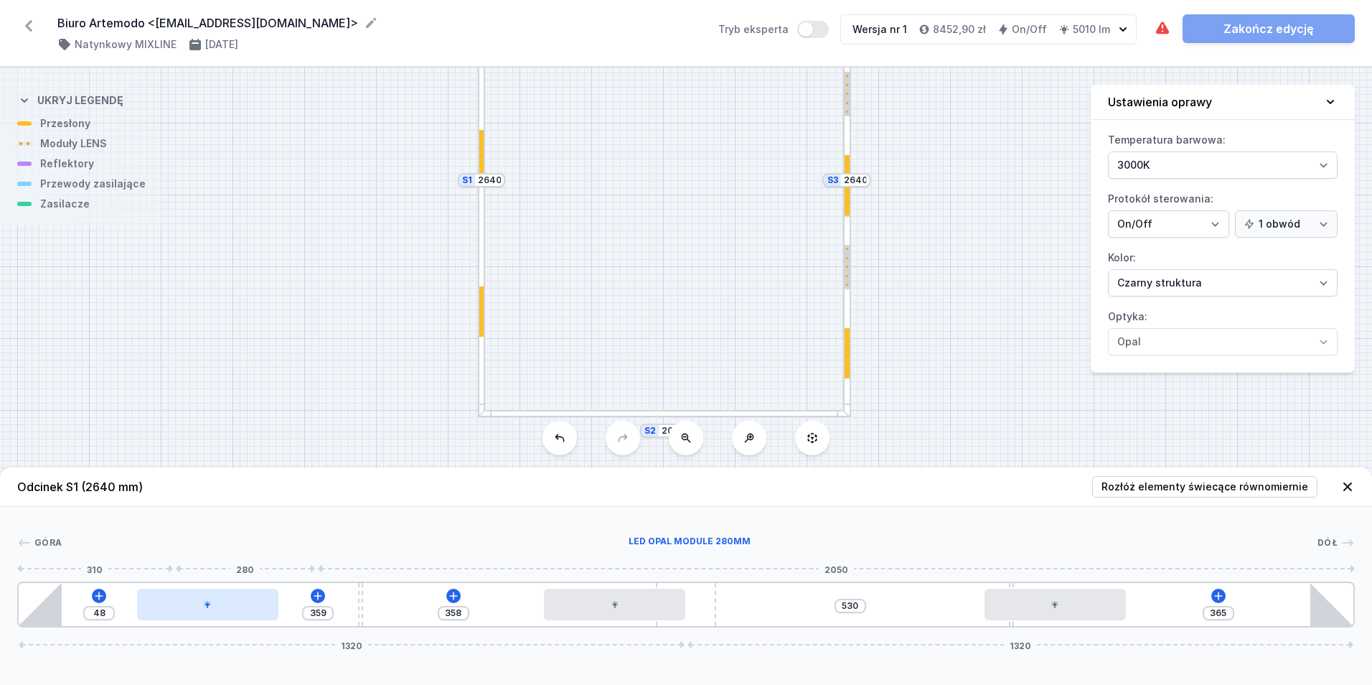
drag, startPoint x: 195, startPoint y: 608, endPoint x: 120, endPoint y: 601, distance: 75.7
click at [137, 601] on div at bounding box center [207, 605] width 141 height 32
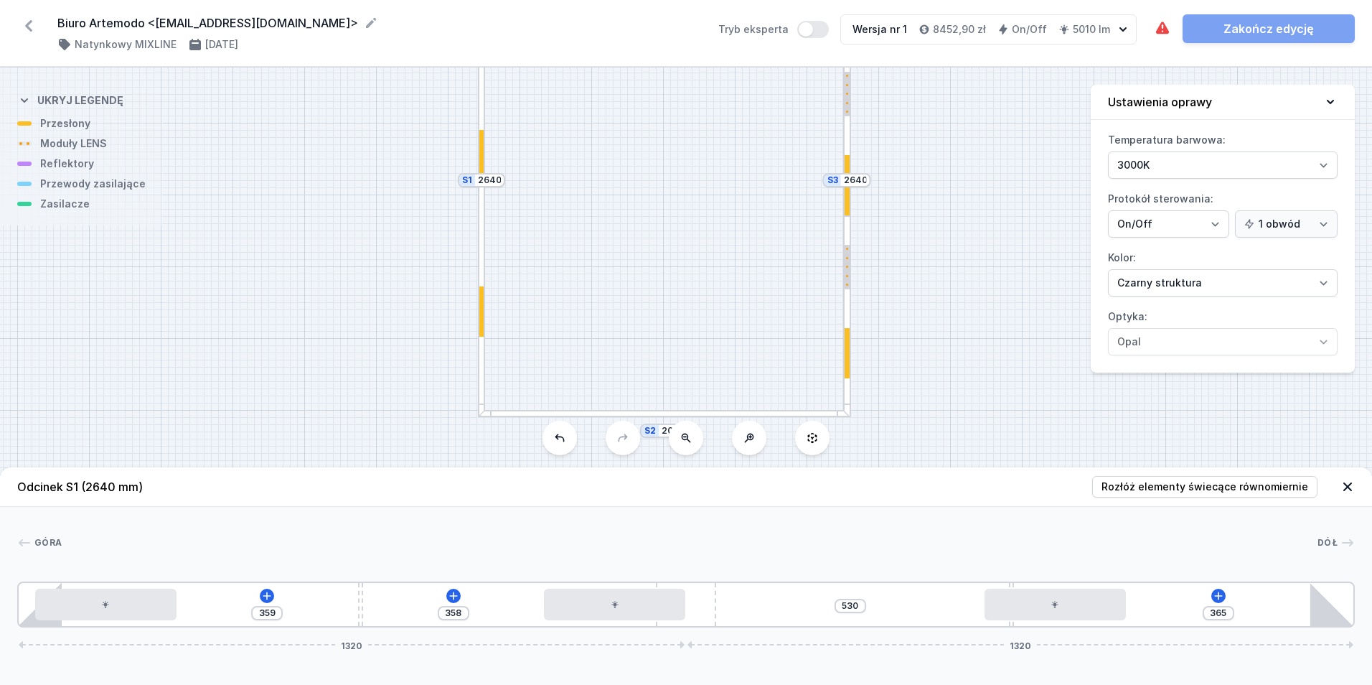
click at [364, 608] on div "359 358 530 365 1320 1320" at bounding box center [686, 604] width 1338 height 46
drag, startPoint x: 360, startPoint y: 609, endPoint x: 294, endPoint y: 602, distance: 67.1
click at [294, 602] on div "245 472 530 365 1320 1320" at bounding box center [686, 604] width 1338 height 46
click at [427, 593] on icon at bounding box center [424, 595] width 11 height 11
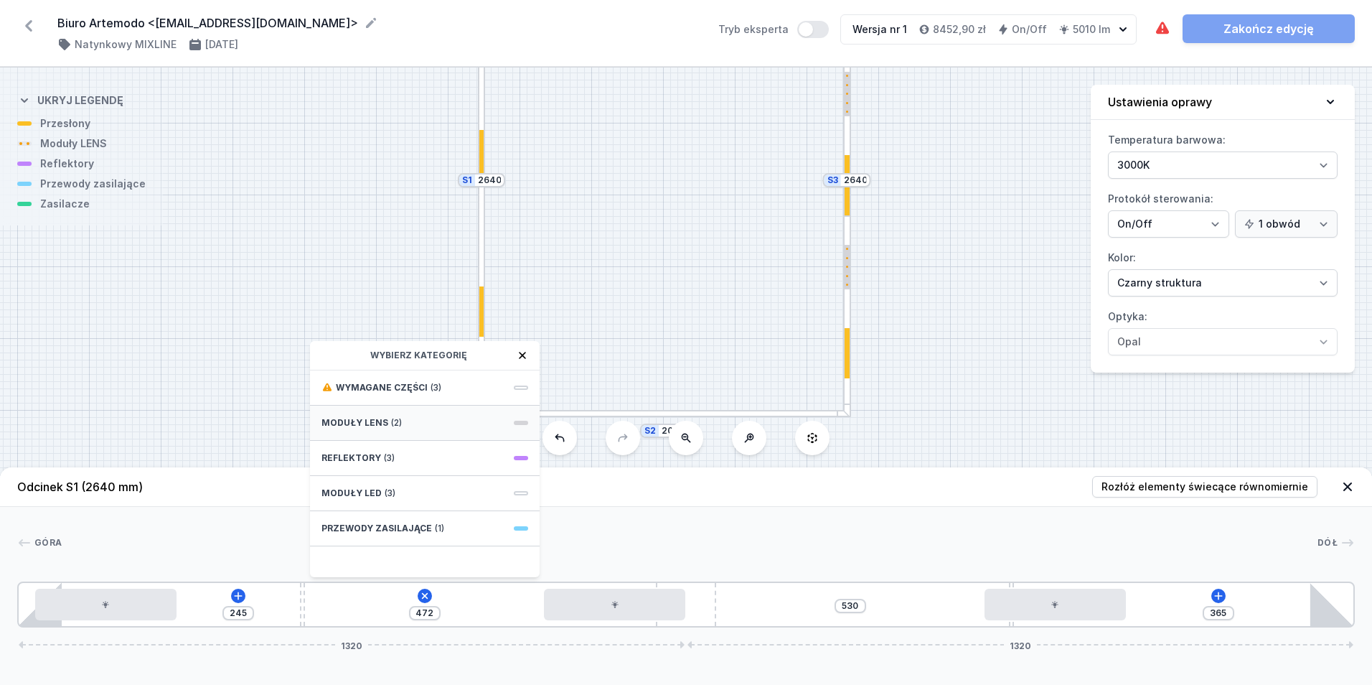
click at [402, 421] on div "Moduły LENS (2)" at bounding box center [425, 422] width 230 height 35
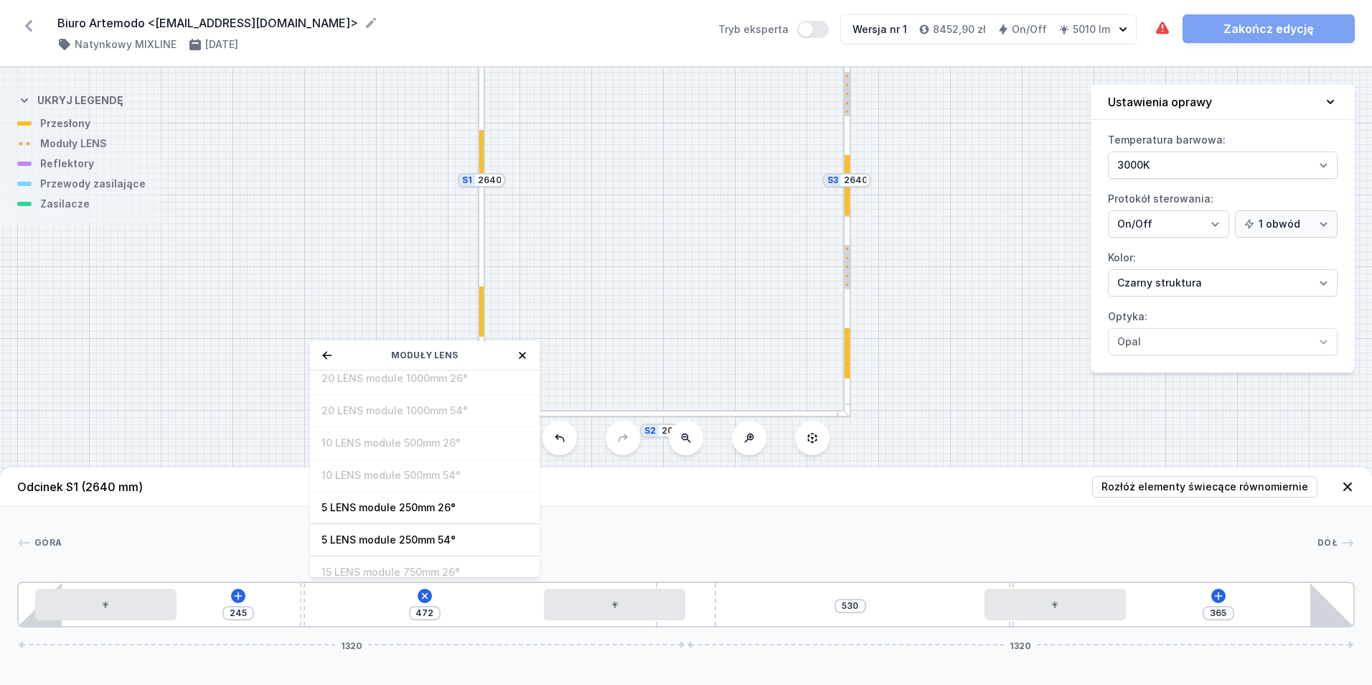
scroll to position [52, 0]
click at [431, 535] on div "5 LENS module 250mm 54°" at bounding box center [425, 528] width 230 height 32
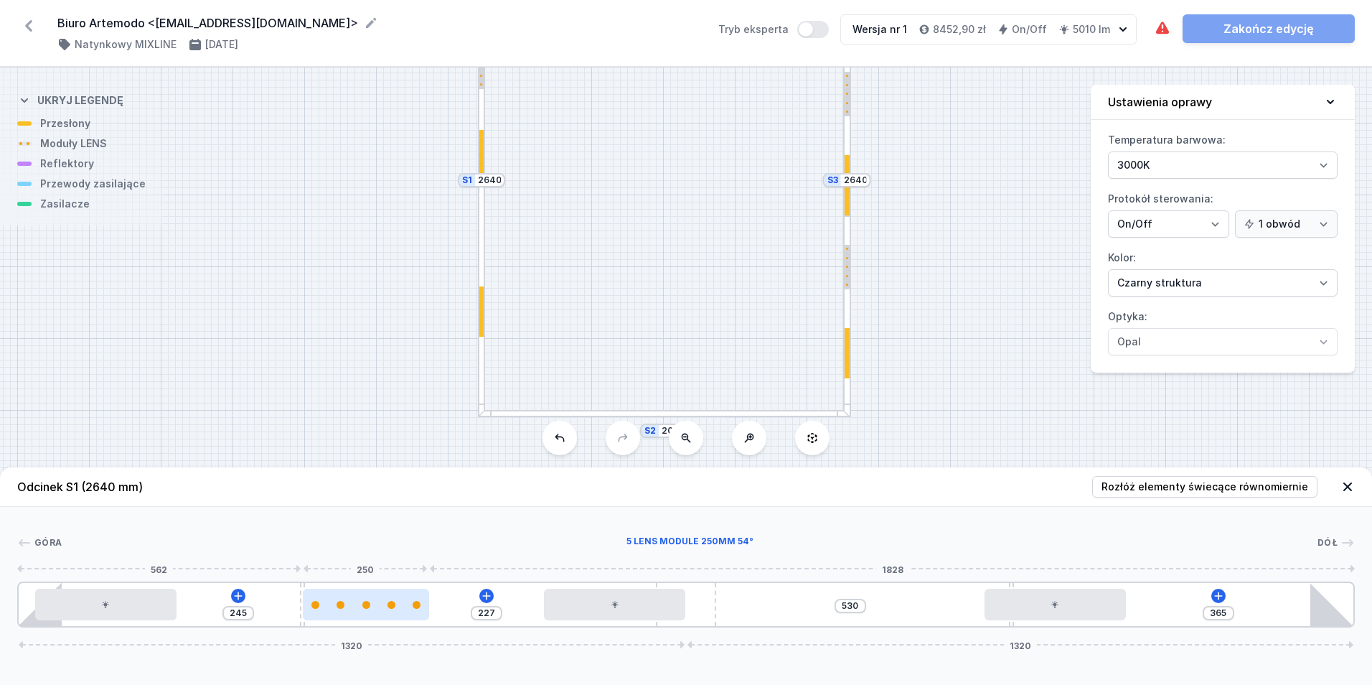
click at [372, 608] on div at bounding box center [366, 605] width 126 height 8
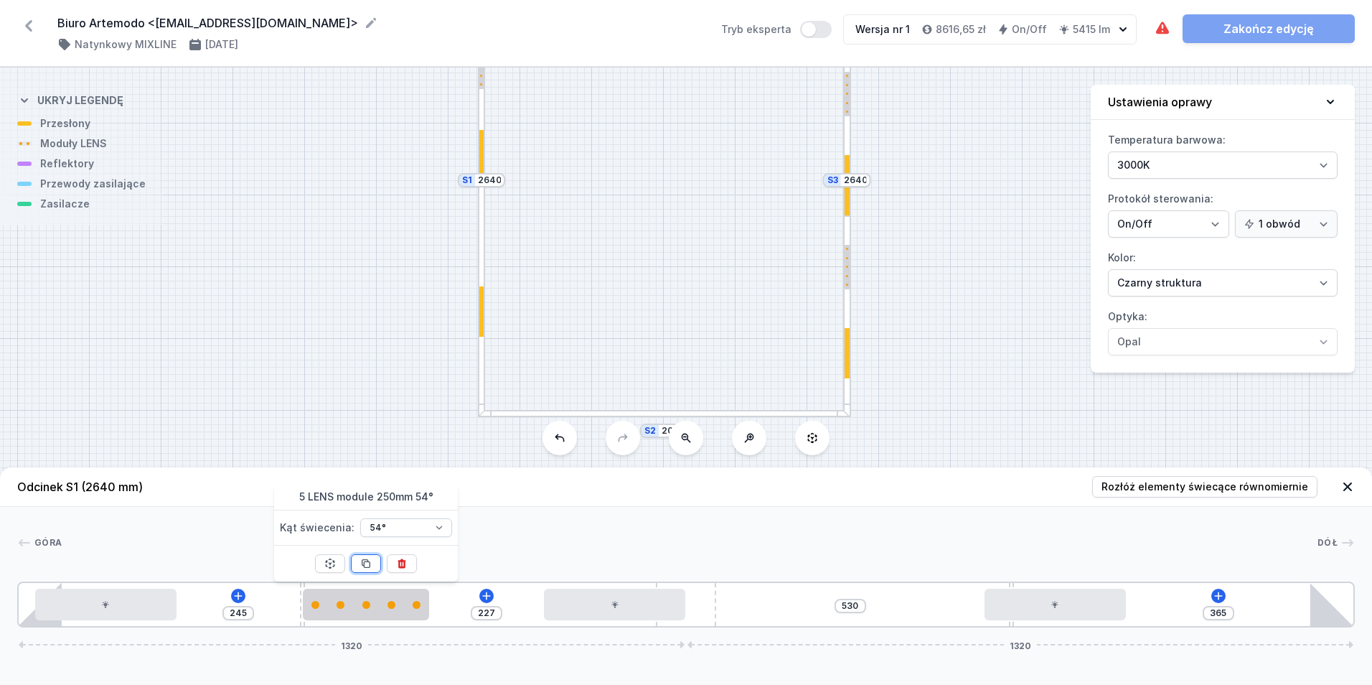
click at [364, 561] on icon at bounding box center [365, 563] width 11 height 11
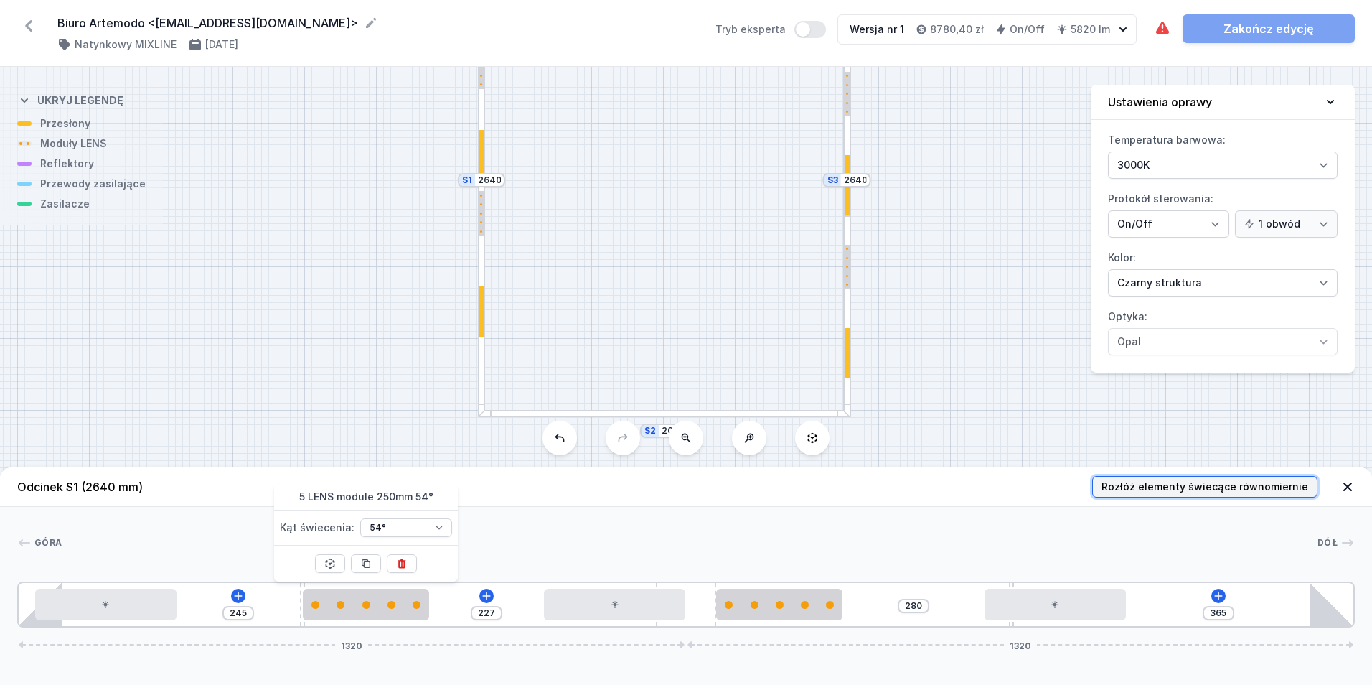
click at [1194, 483] on span "Rozłóż elementy świecące równomiernie" at bounding box center [1205, 486] width 207 height 14
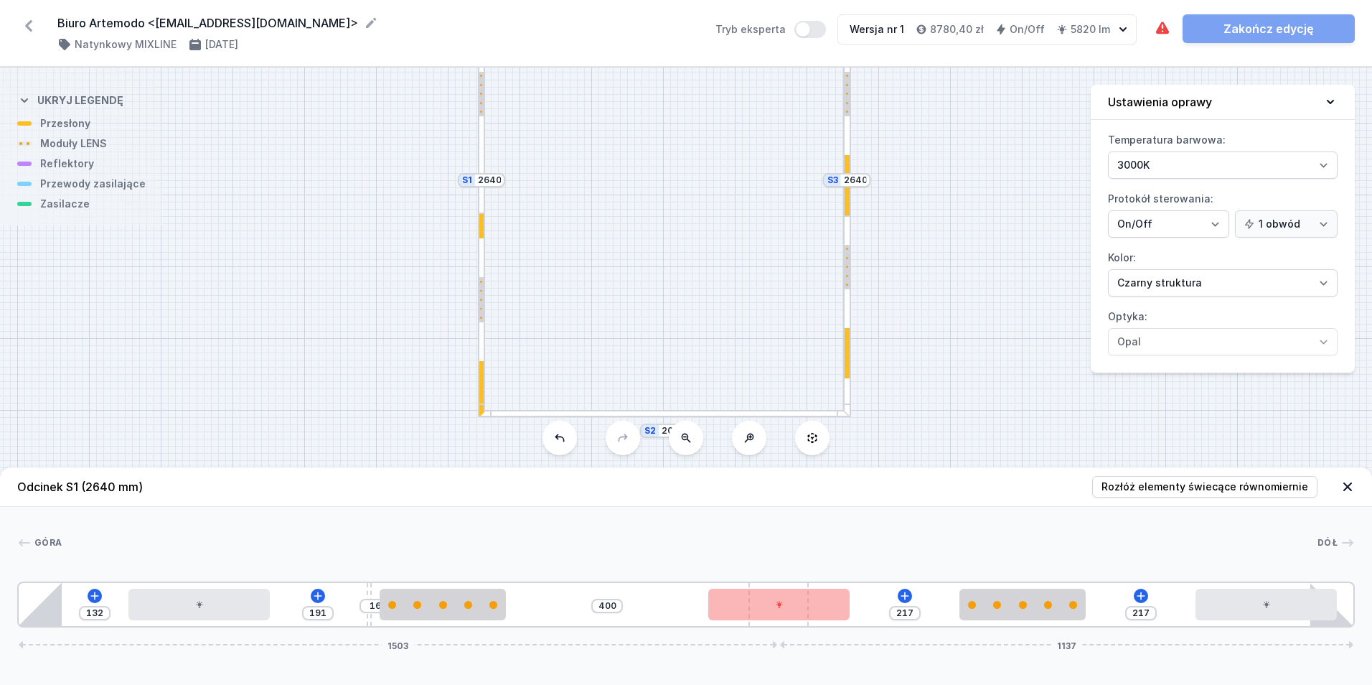
drag, startPoint x: 703, startPoint y: 624, endPoint x: 878, endPoint y: 613, distance: 175.4
click at [878, 613] on div "132 191 16 400 217 217 1503 1137" at bounding box center [686, 604] width 1338 height 46
click at [1226, 491] on span "Rozłóż elementy świecące równomiernie" at bounding box center [1205, 486] width 207 height 14
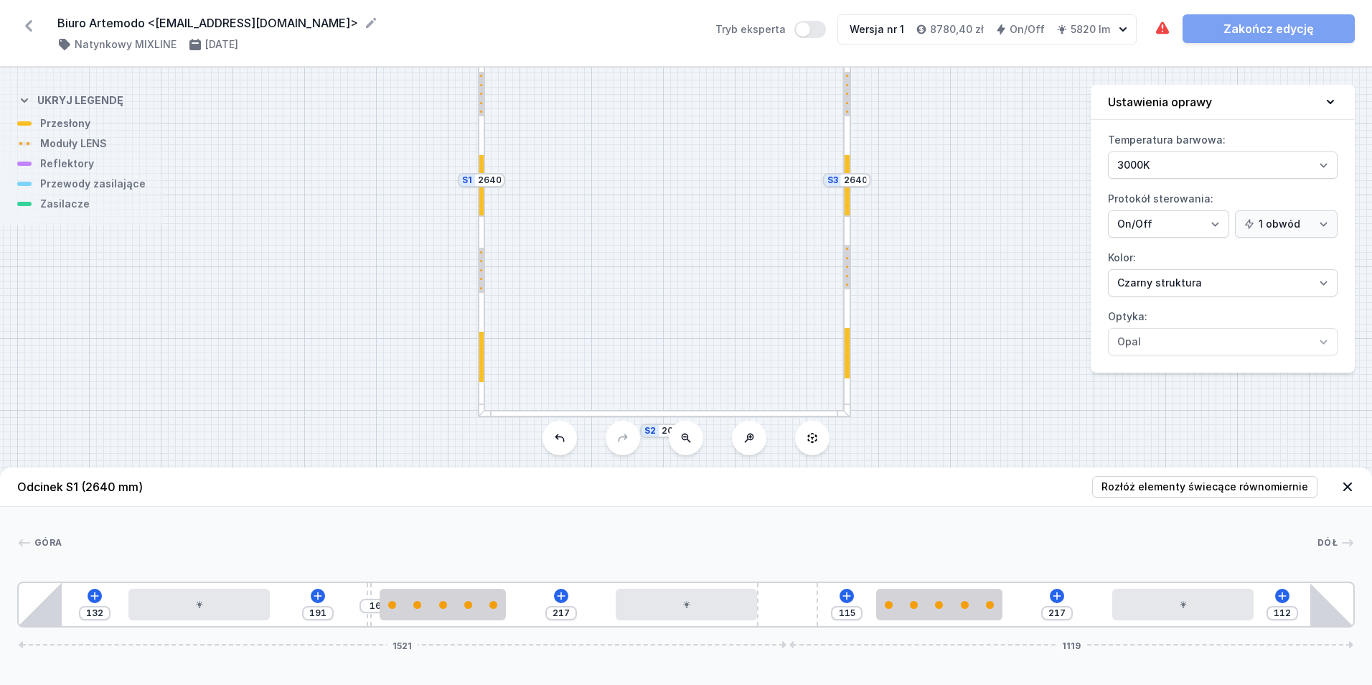
drag, startPoint x: 805, startPoint y: 621, endPoint x: 865, endPoint y: 615, distance: 60.6
click at [865, 615] on div "132 191 16 217 115 217 112 1521 1119" at bounding box center [686, 604] width 1338 height 46
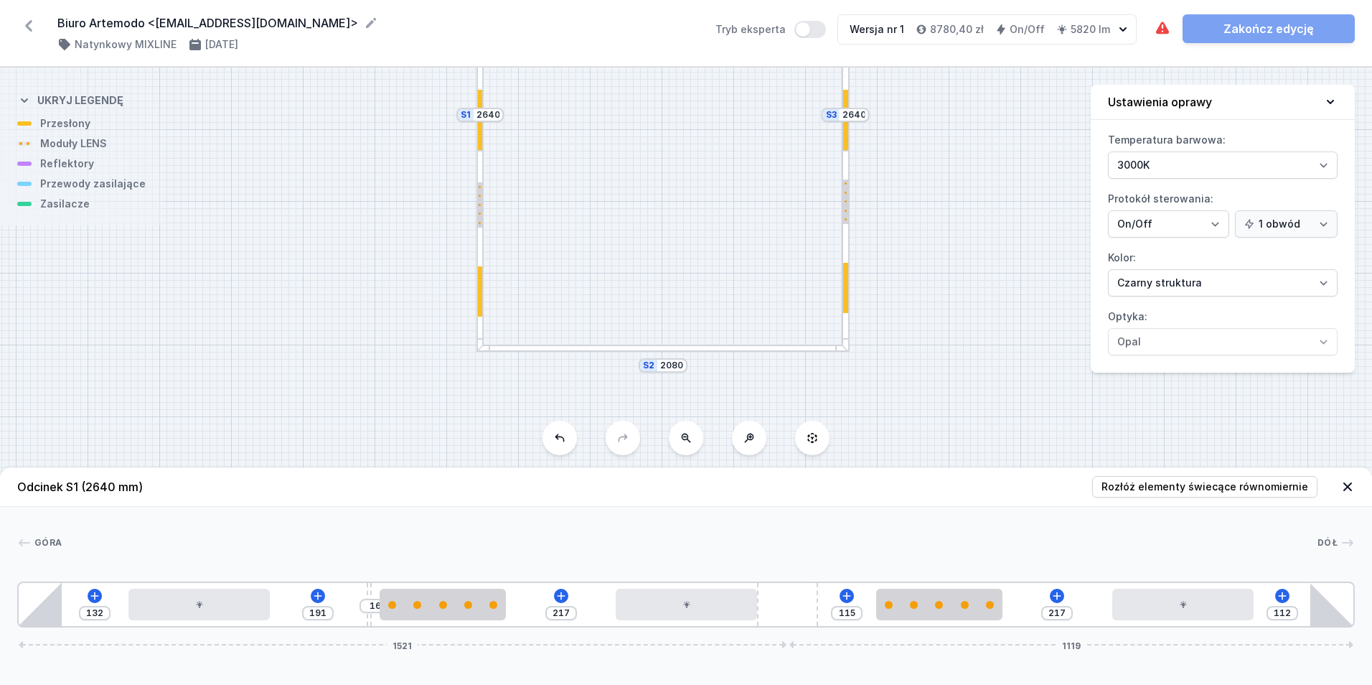
drag, startPoint x: 926, startPoint y: 412, endPoint x: 892, endPoint y: 310, distance: 107.3
click at [924, 307] on div "S4 2080 S3 2640 S2 2080 S1 2640" at bounding box center [686, 375] width 1372 height 617
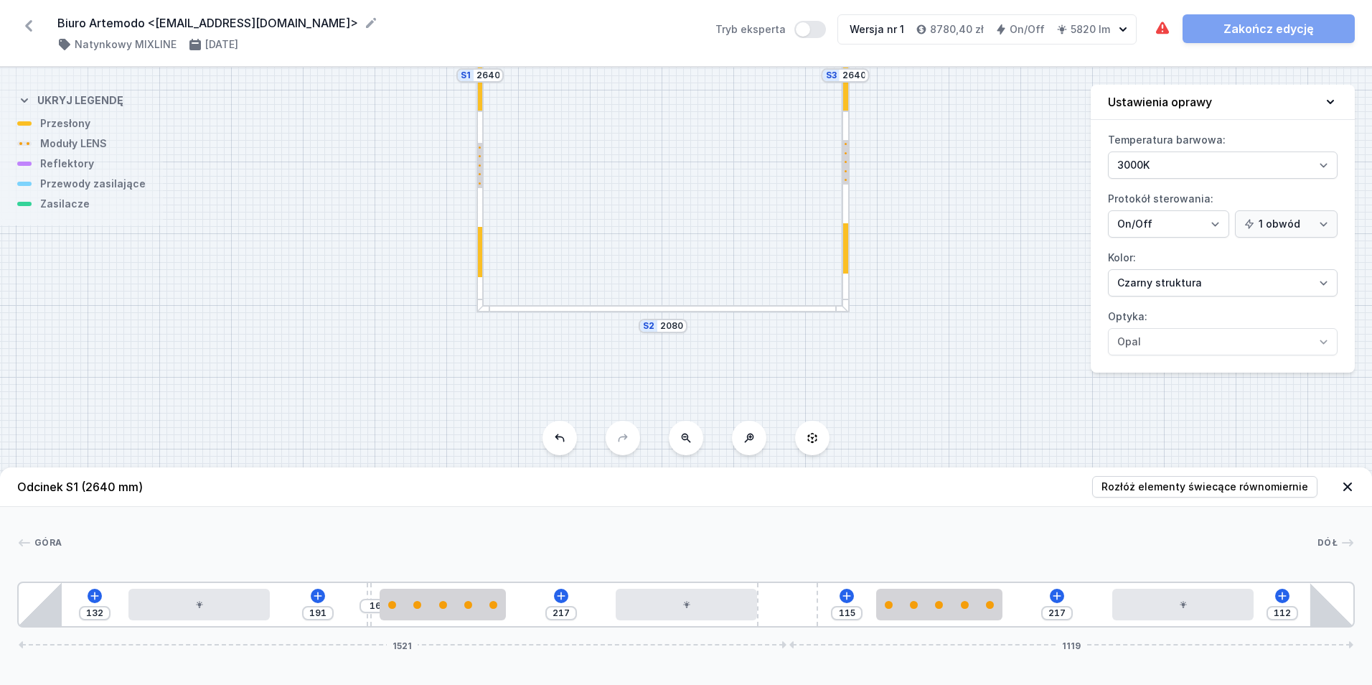
click at [724, 311] on div at bounding box center [663, 309] width 373 height 8
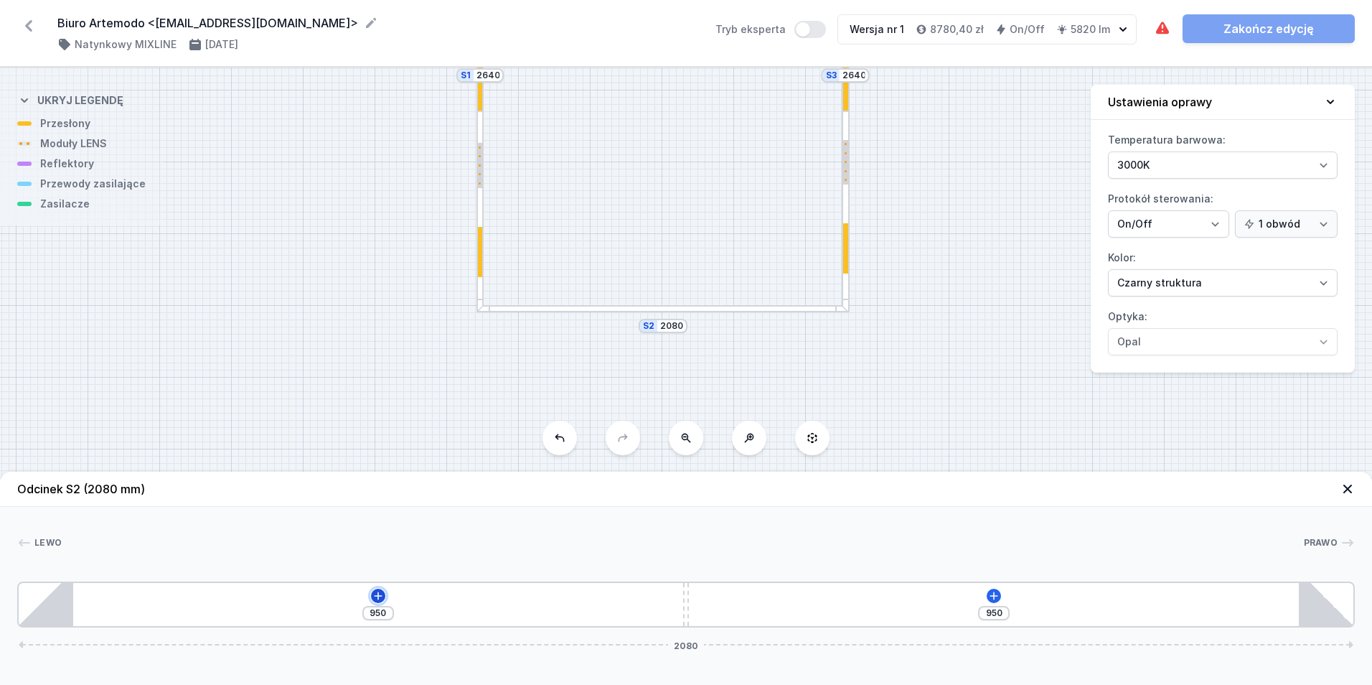
click at [378, 598] on icon at bounding box center [378, 595] width 8 height 8
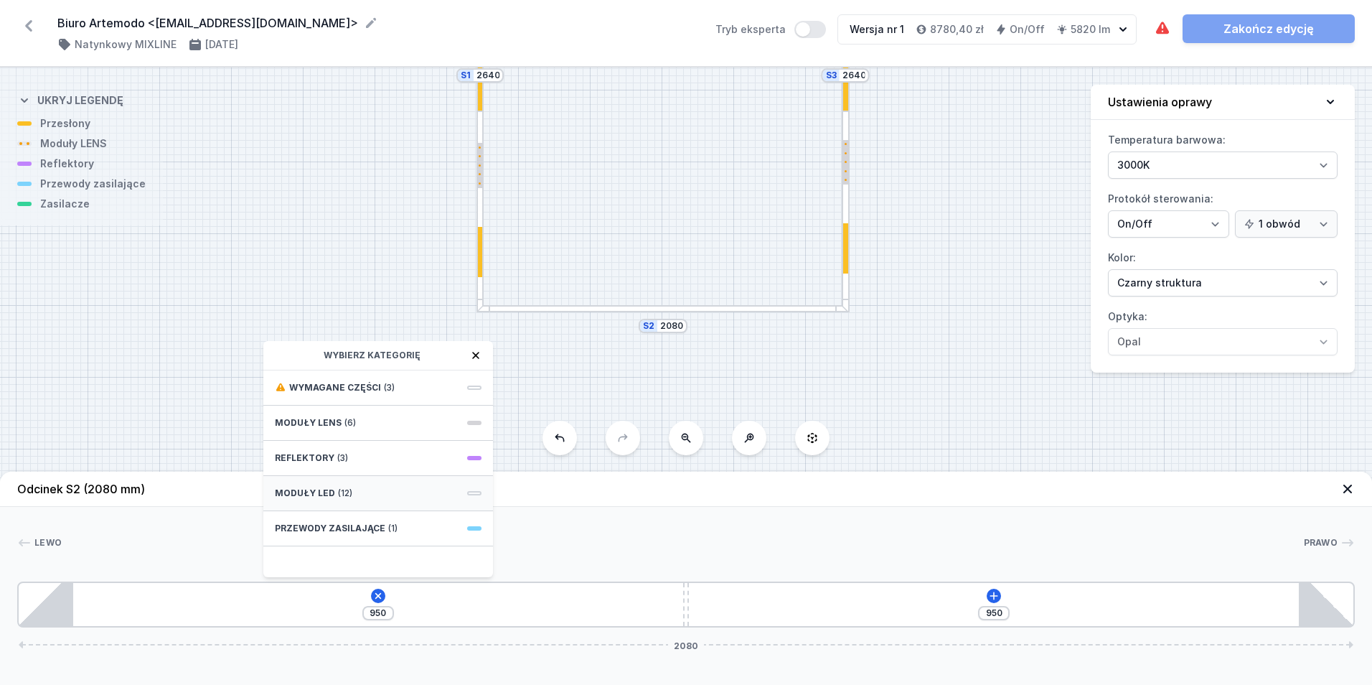
click at [357, 487] on div "Moduły LED (12)" at bounding box center [378, 493] width 230 height 35
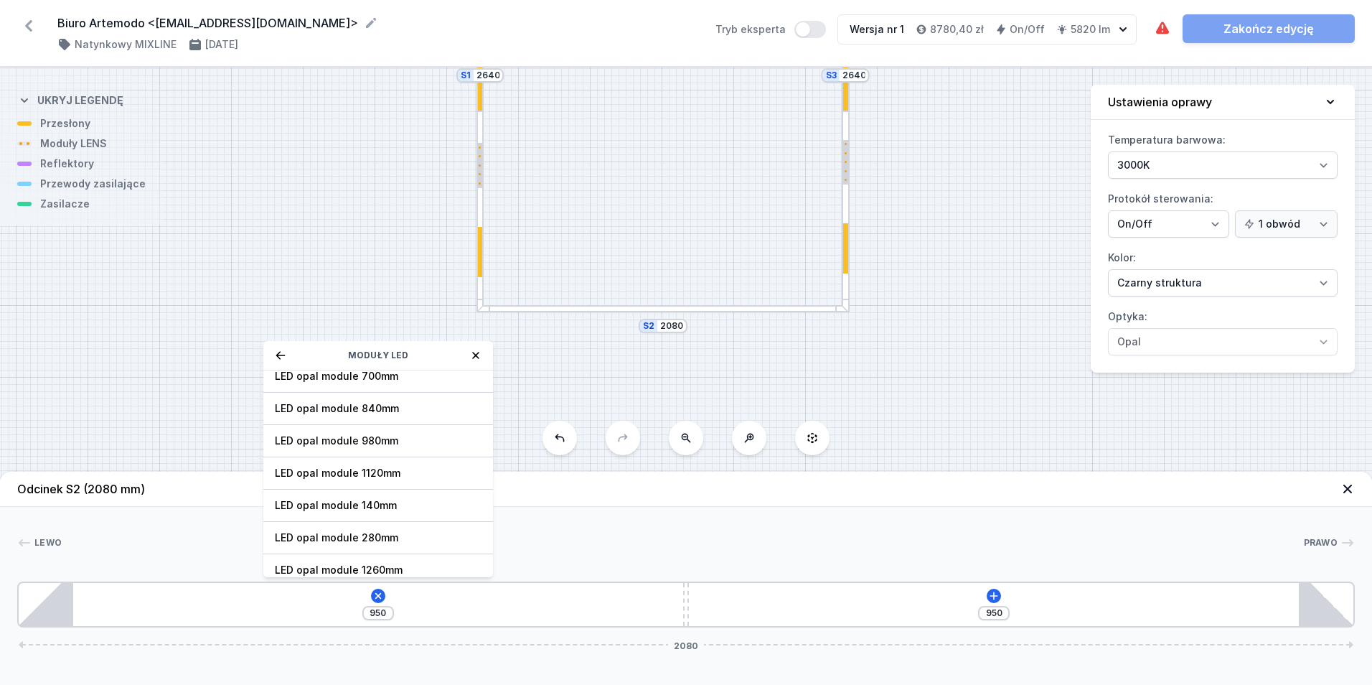
scroll to position [181, 0]
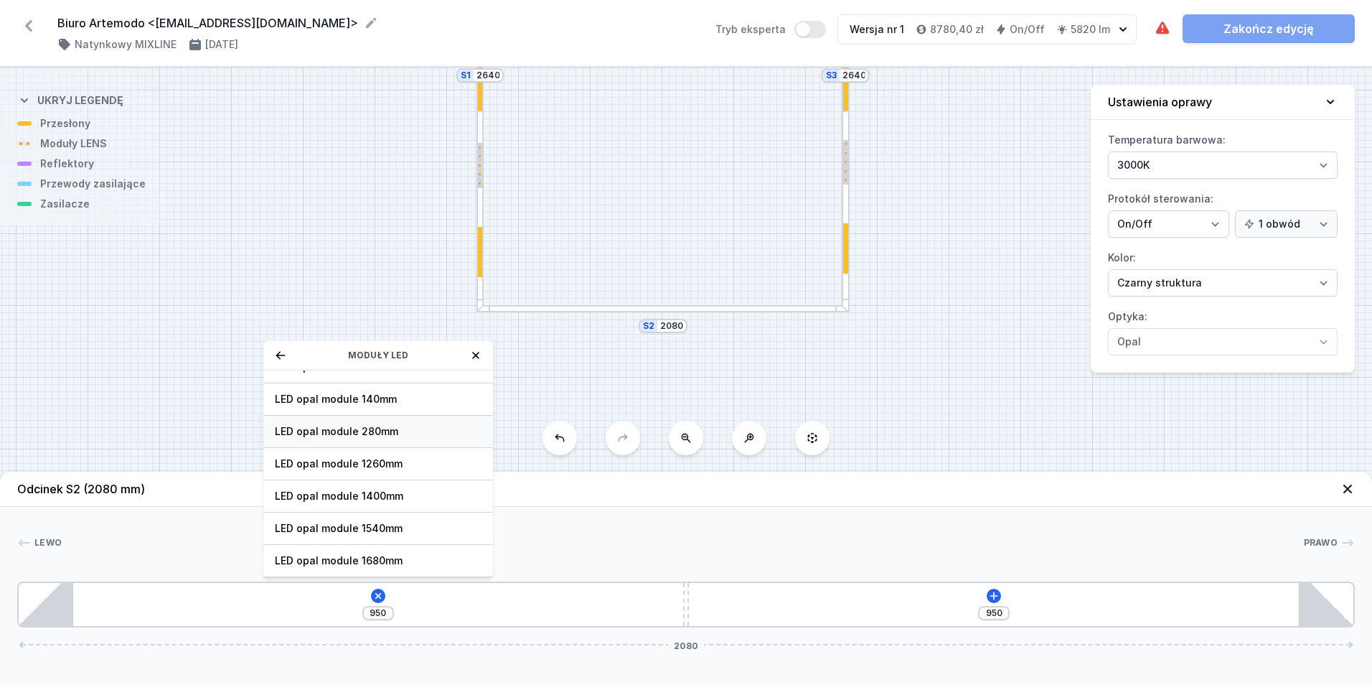
click at [396, 427] on span "LED opal module 280mm" at bounding box center [378, 431] width 207 height 14
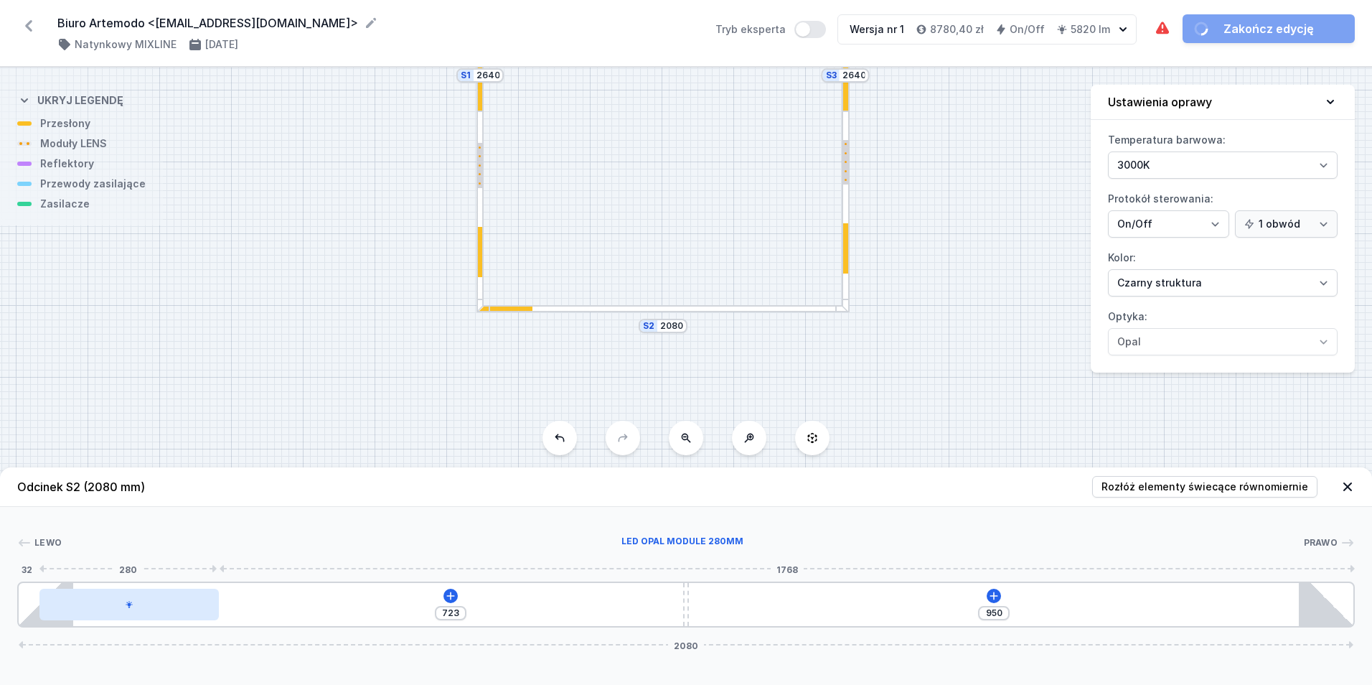
click at [182, 601] on div at bounding box center [128, 605] width 179 height 32
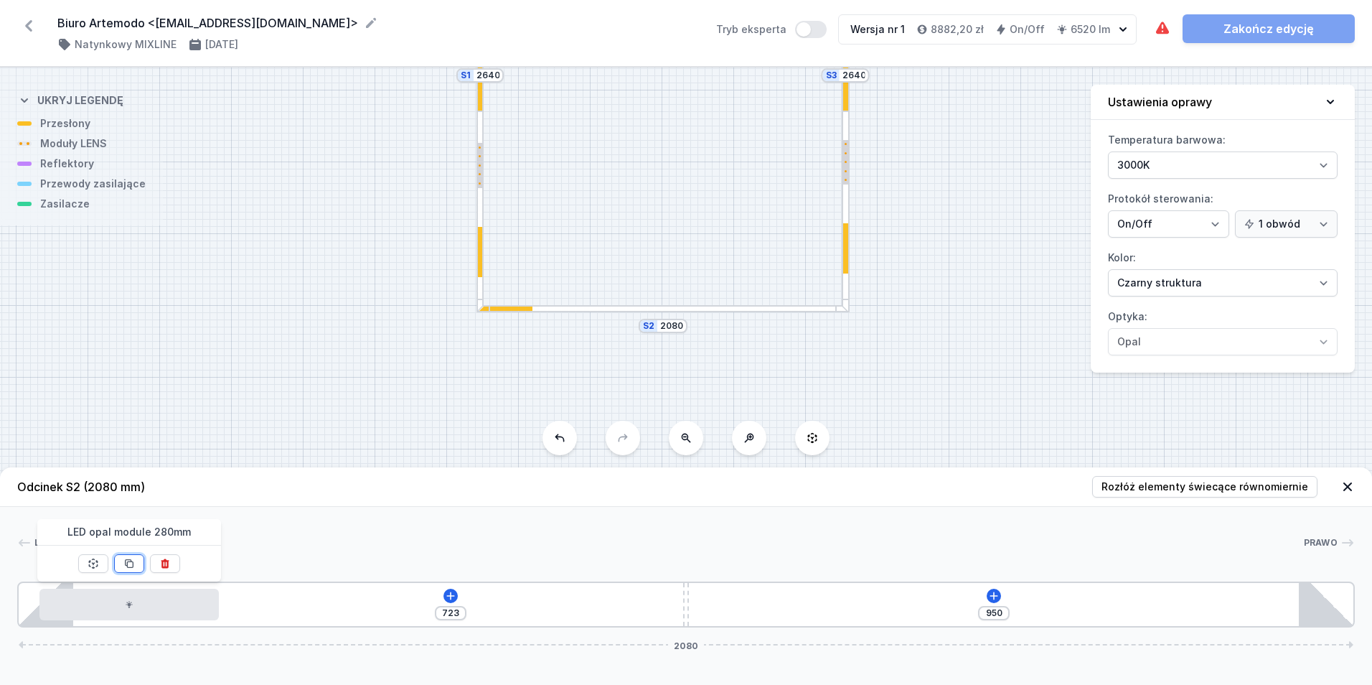
click at [137, 560] on button at bounding box center [129, 563] width 30 height 19
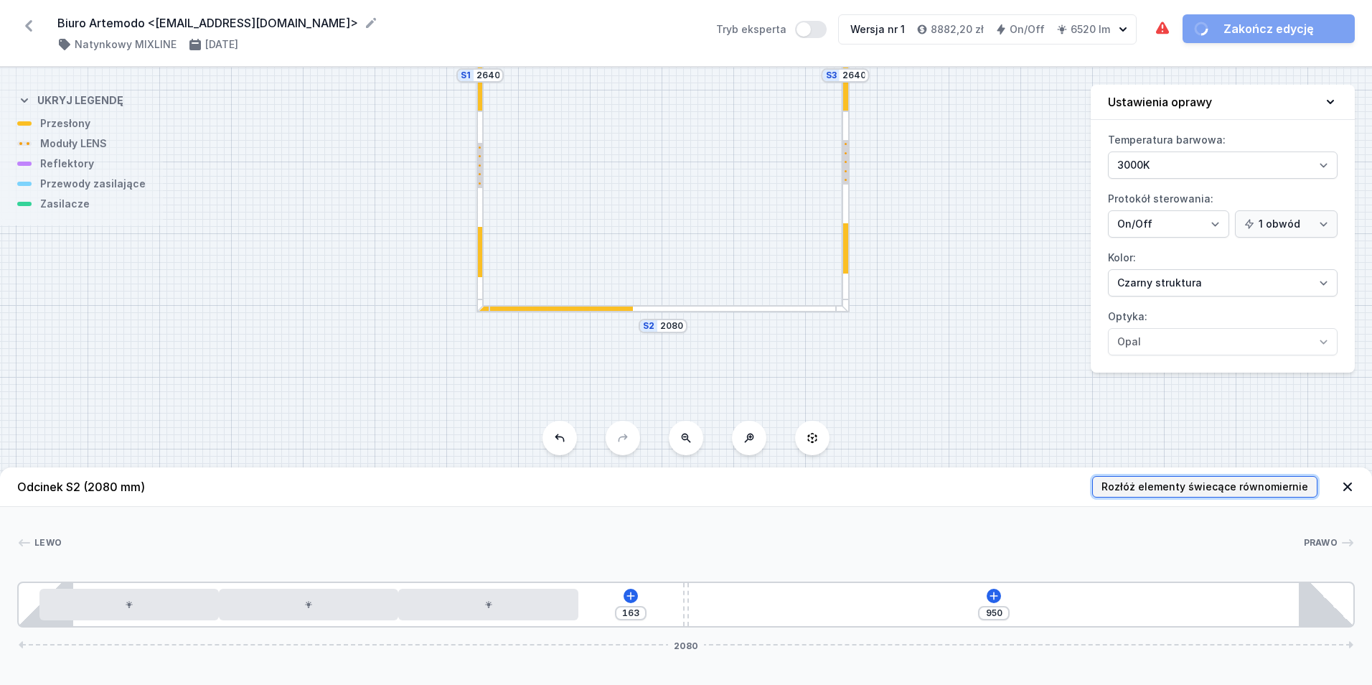
click at [1194, 484] on span "Rozłóż elementy świecące równomiernie" at bounding box center [1205, 486] width 207 height 14
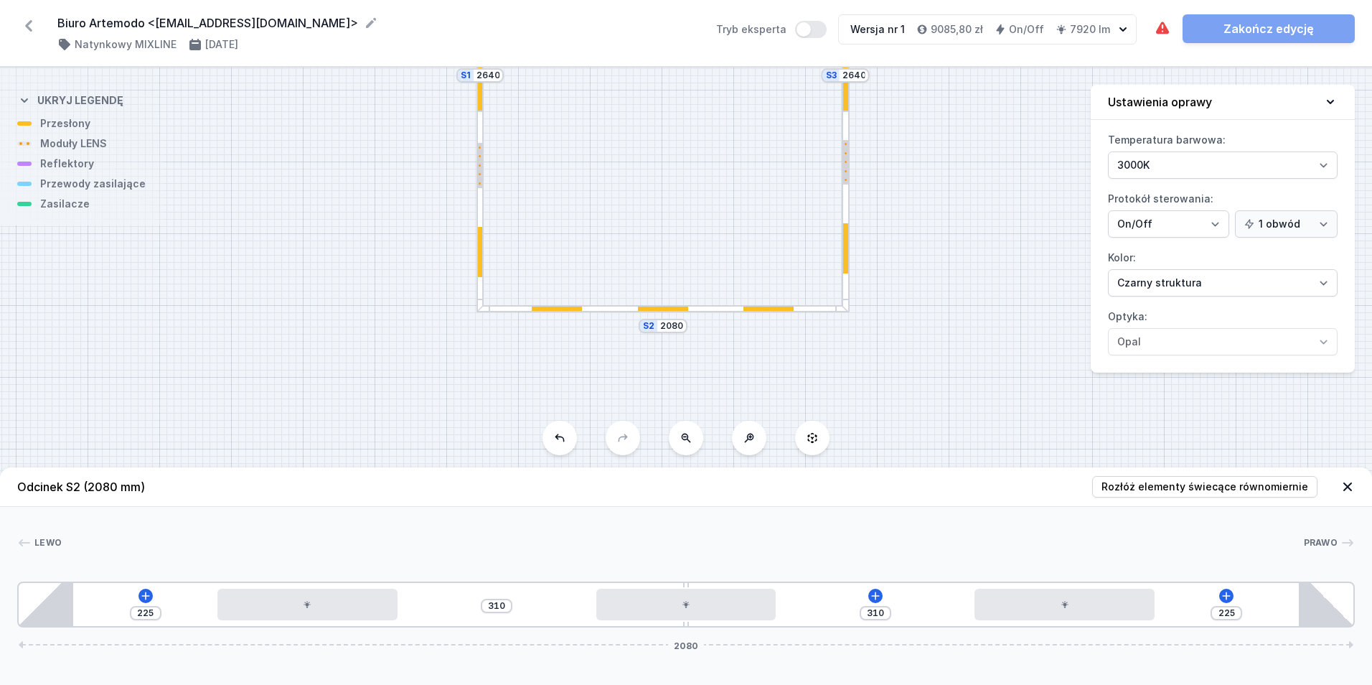
click at [402, 628] on div "Odcinek S2 (2080 mm) Rozłóż elementy świecące równomiernie Lewo Prawo 1 2 3 2 2…" at bounding box center [686, 575] width 1372 height 217
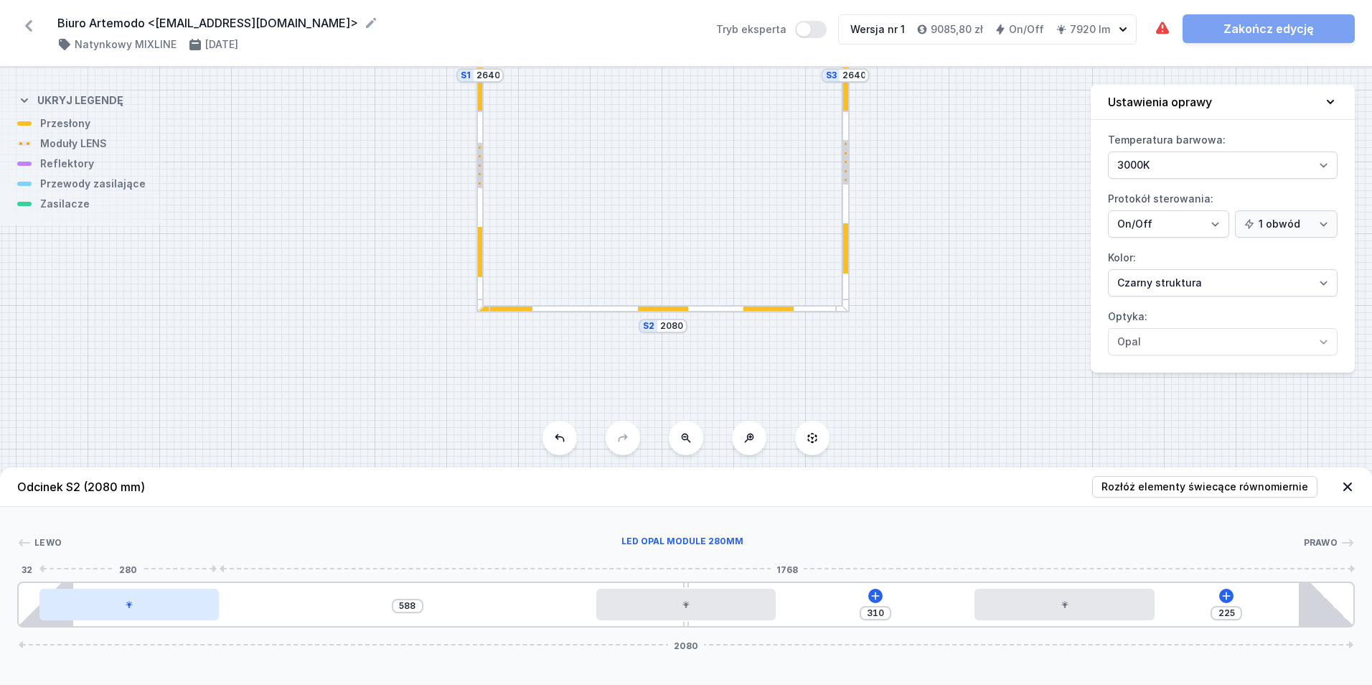
drag, startPoint x: 235, startPoint y: 608, endPoint x: 125, endPoint y: 615, distance: 110.0
click at [125, 615] on div at bounding box center [128, 605] width 179 height 32
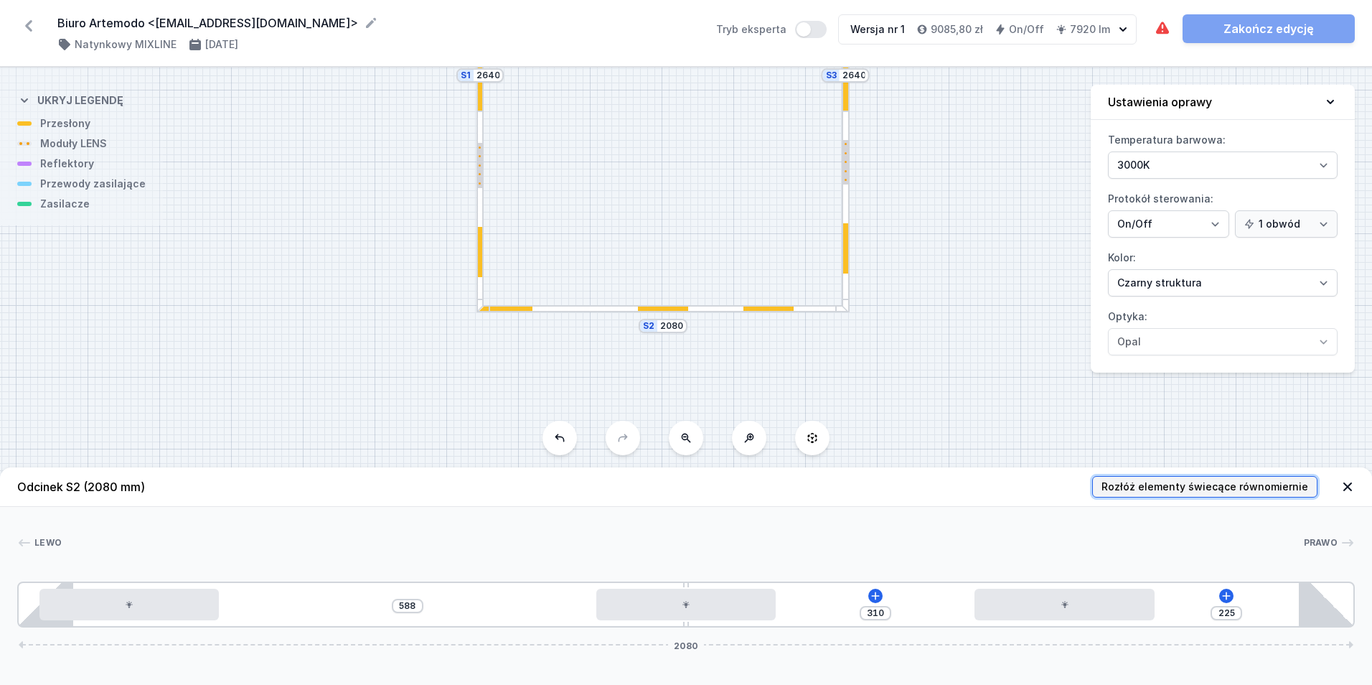
click at [1211, 482] on span "Rozłóż elementy świecące równomiernie" at bounding box center [1205, 486] width 207 height 14
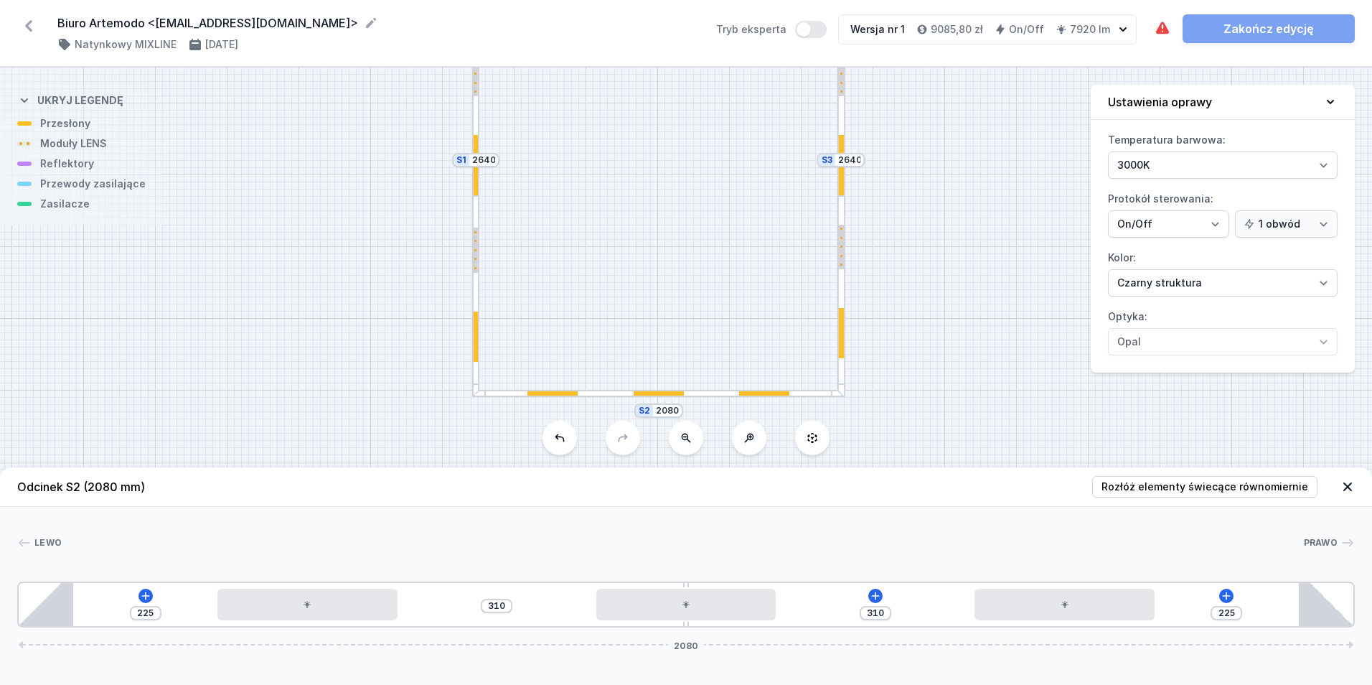
drag, startPoint x: 947, startPoint y: 358, endPoint x: 938, endPoint y: 456, distance: 98.0
click at [940, 462] on div "S4 2080 S3 2640 S2 2080 S1 2640" at bounding box center [686, 375] width 1372 height 617
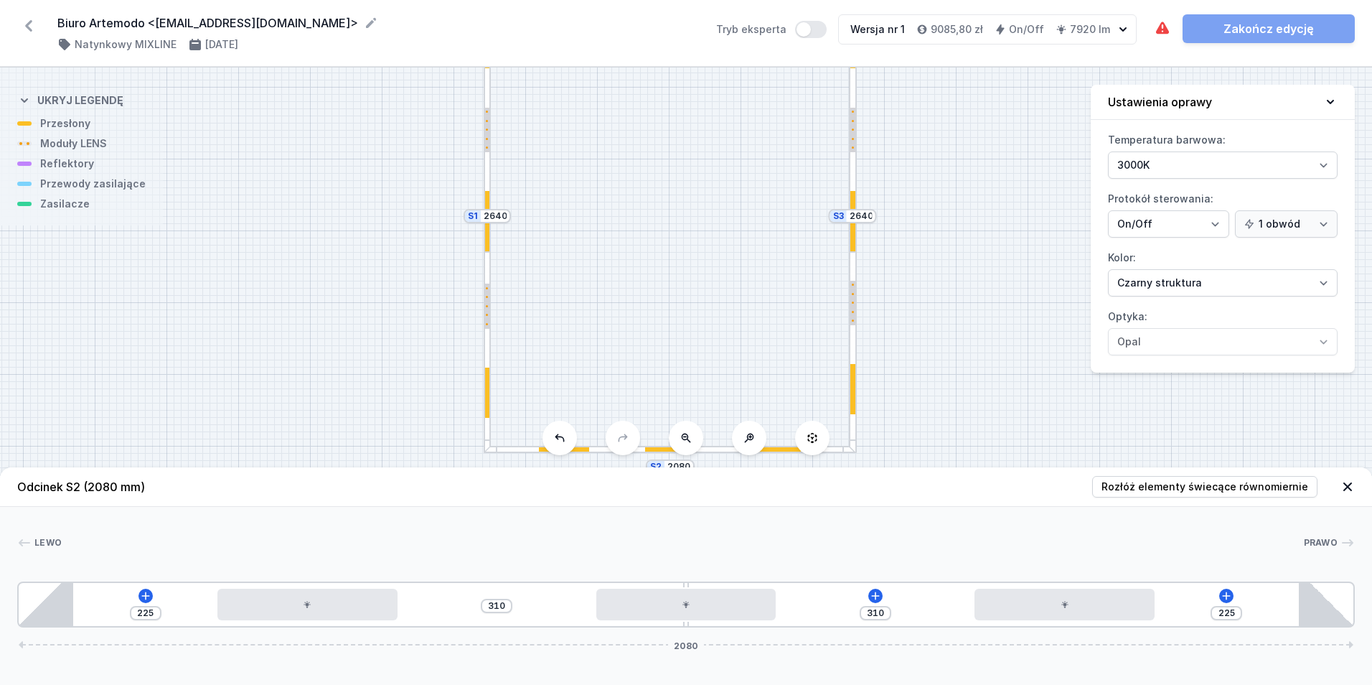
drag, startPoint x: 624, startPoint y: 241, endPoint x: 604, endPoint y: 399, distance: 159.3
click at [601, 421] on div "S4 2080 S3 2640 S2 2080 S1 2640" at bounding box center [686, 375] width 1372 height 617
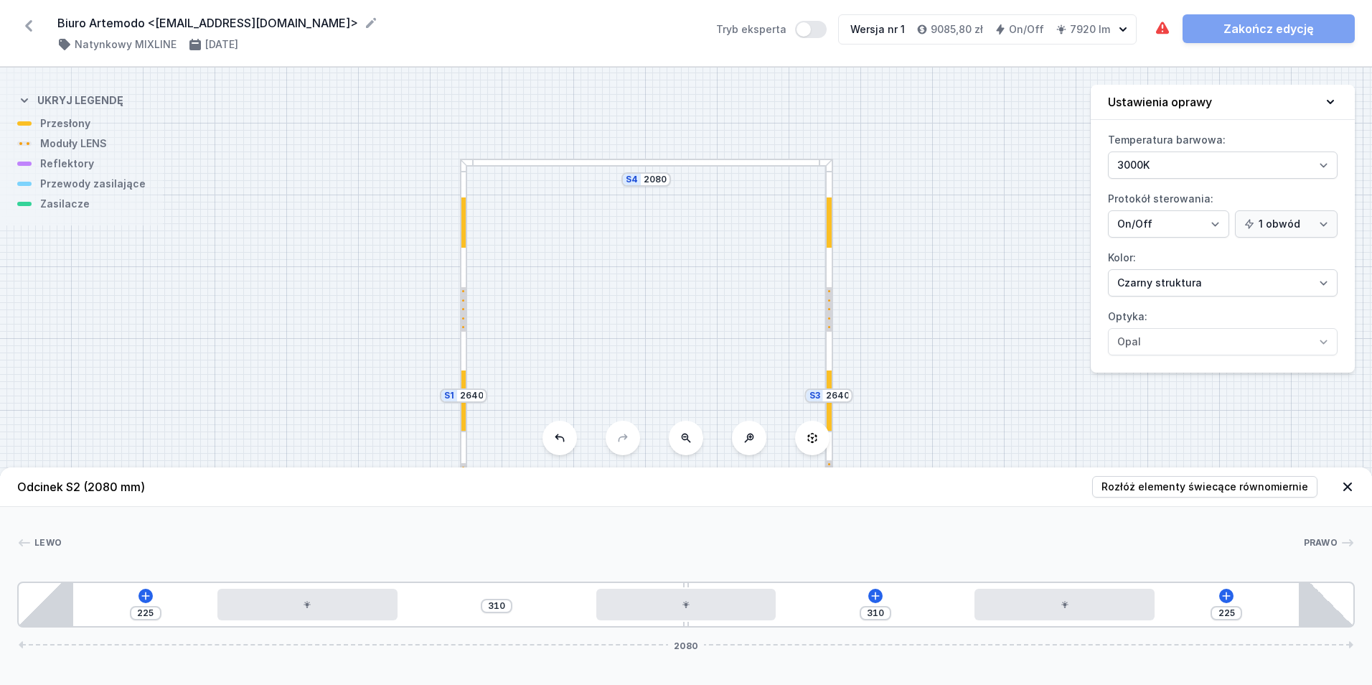
click at [555, 161] on div at bounding box center [646, 163] width 373 height 8
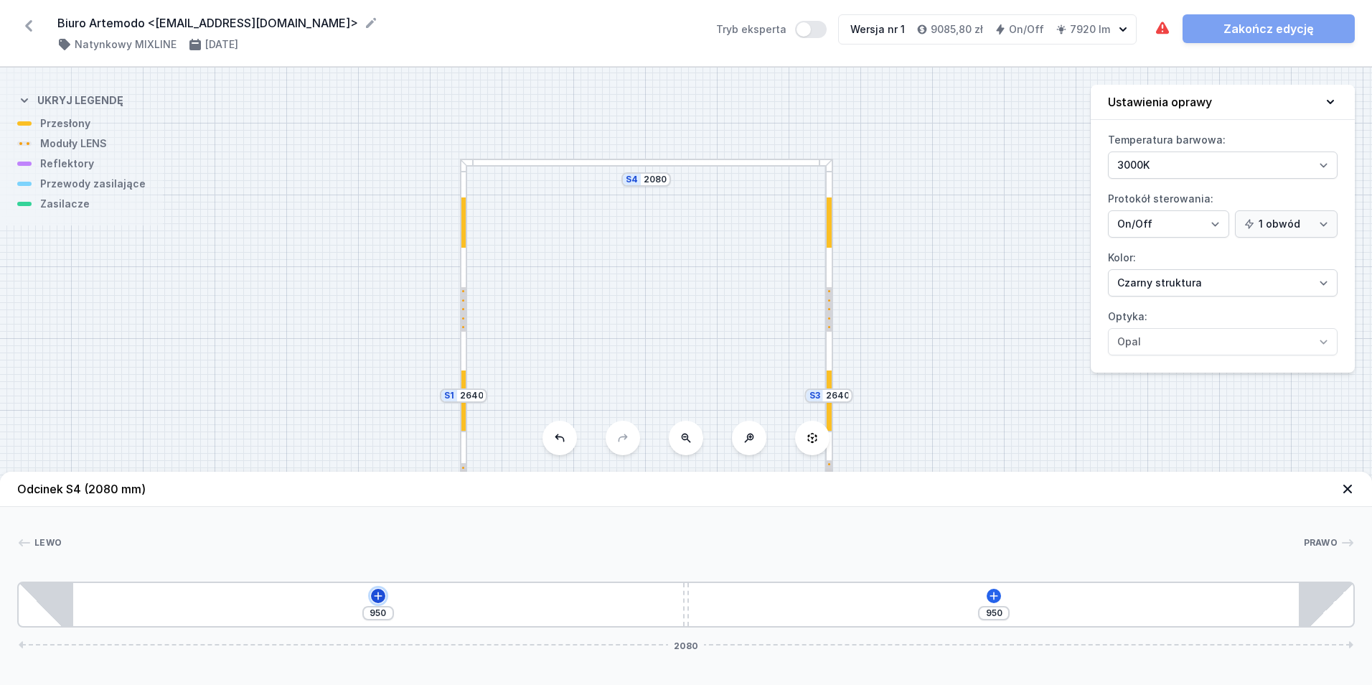
click at [378, 599] on icon at bounding box center [378, 595] width 8 height 8
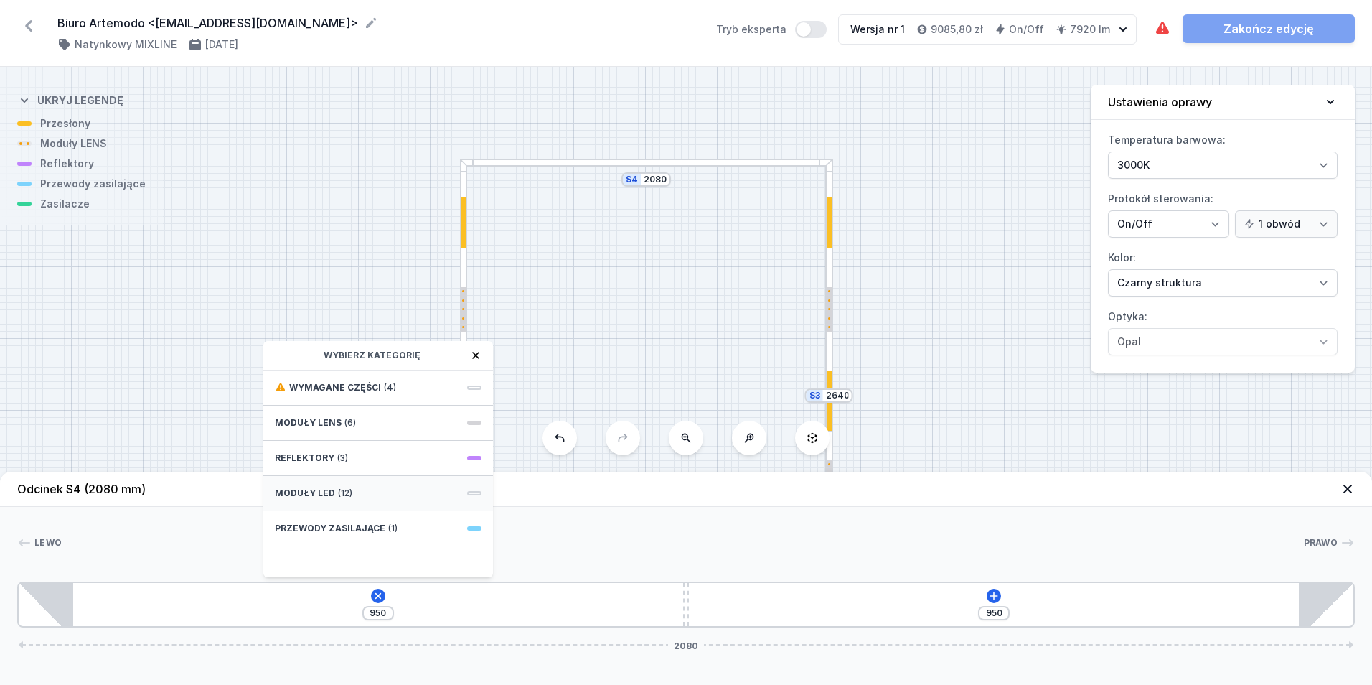
click at [347, 505] on div "Moduły LED (12)" at bounding box center [378, 493] width 230 height 35
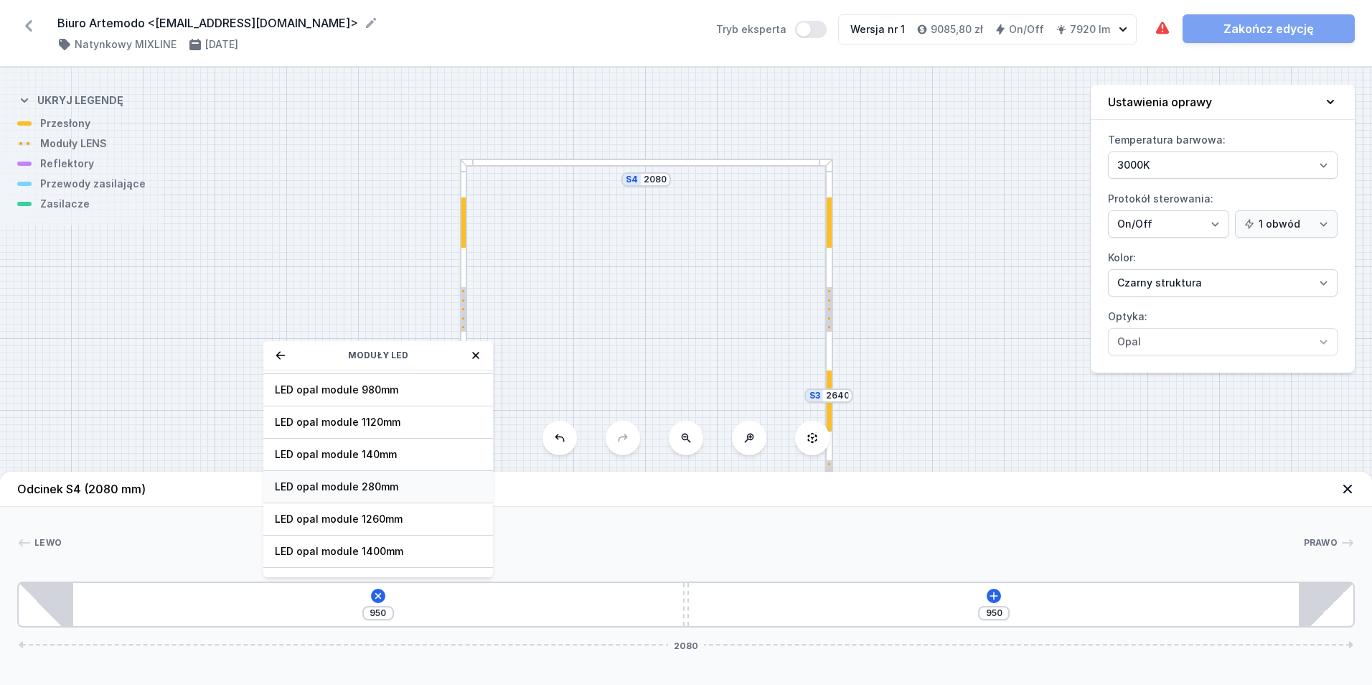
scroll to position [109, 0]
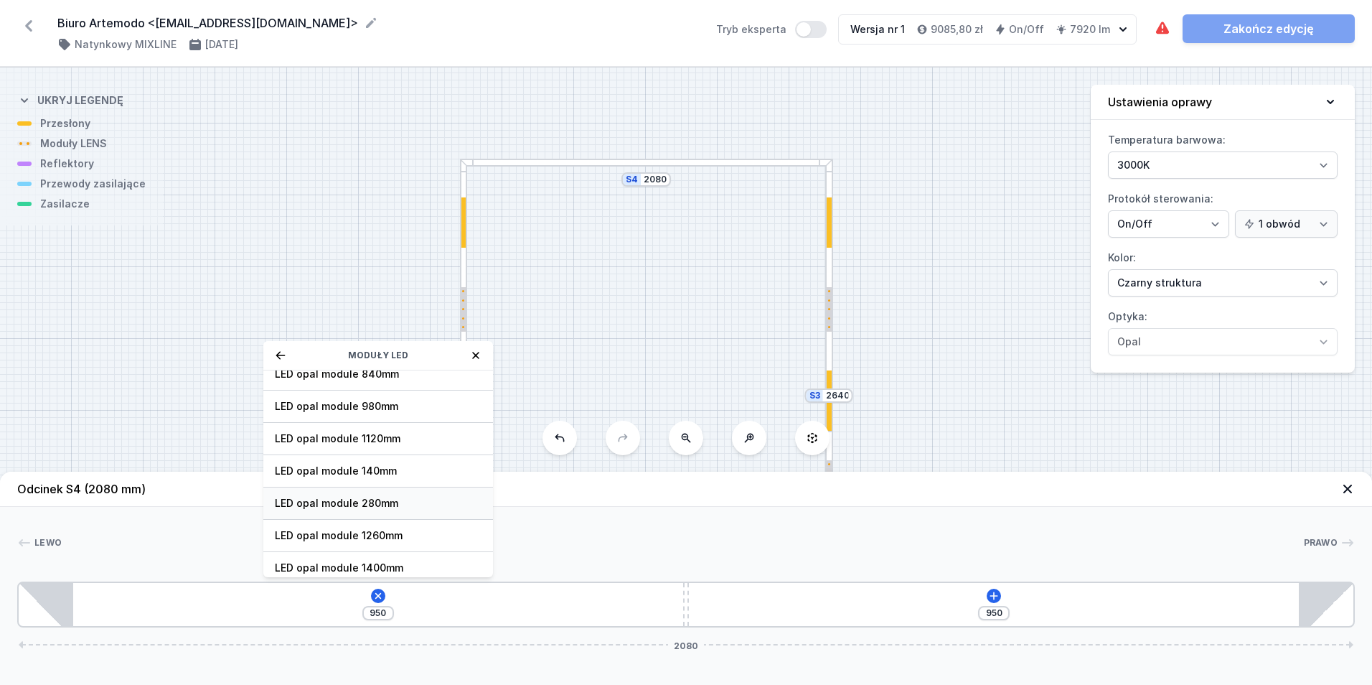
click at [392, 499] on span "LED opal module 280mm" at bounding box center [378, 503] width 207 height 14
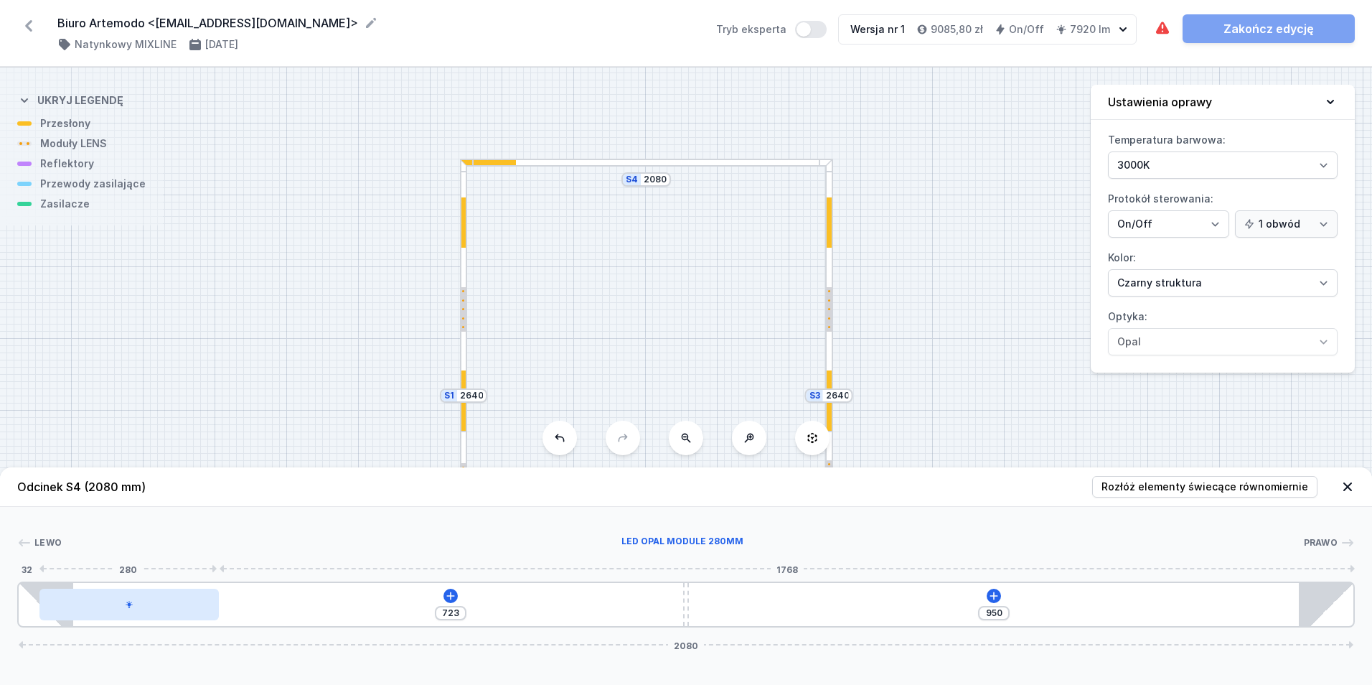
click at [156, 611] on div at bounding box center [128, 605] width 179 height 32
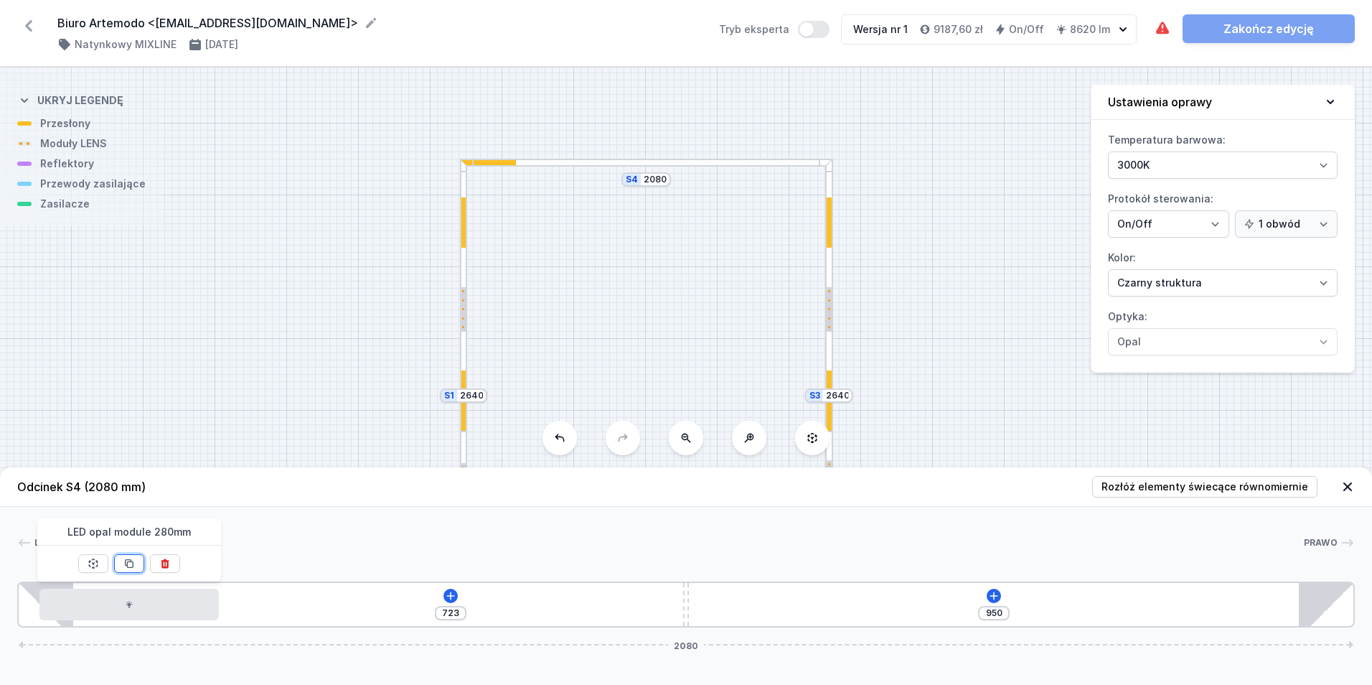
click at [138, 562] on button at bounding box center [129, 563] width 30 height 19
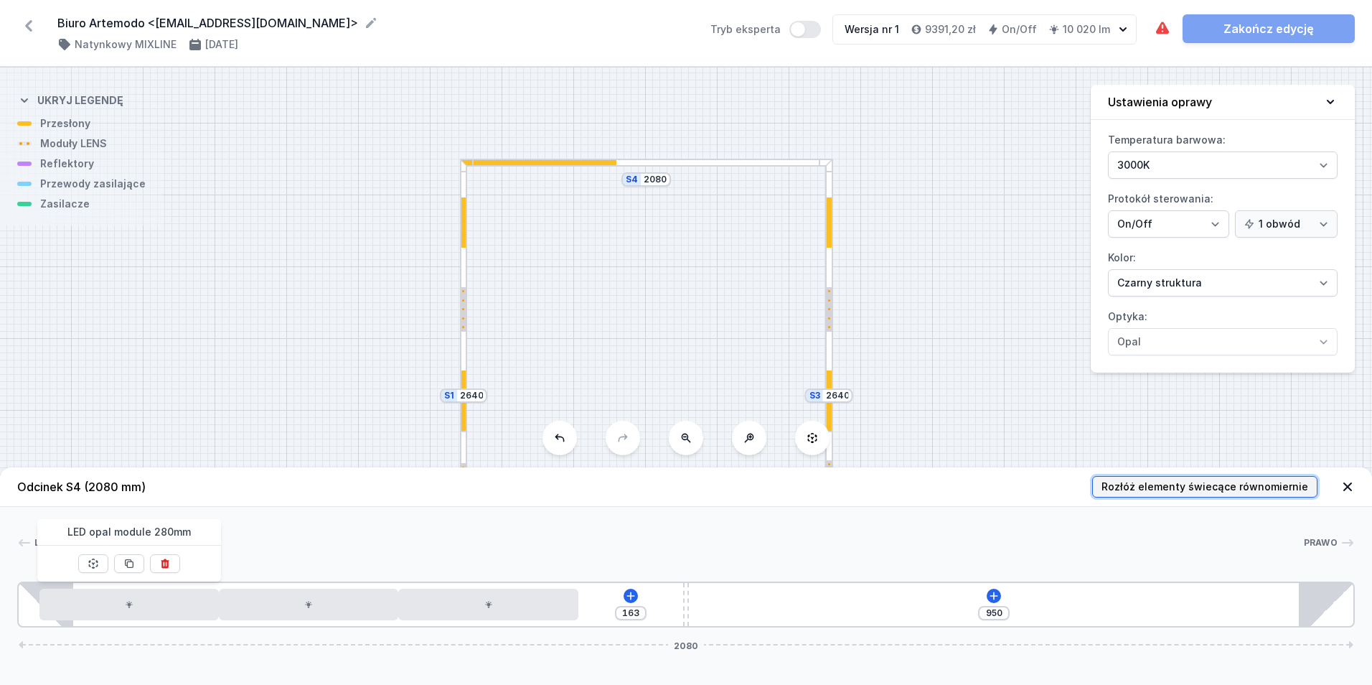
click at [1183, 492] on span "Rozłóż elementy świecące równomiernie" at bounding box center [1205, 486] width 207 height 14
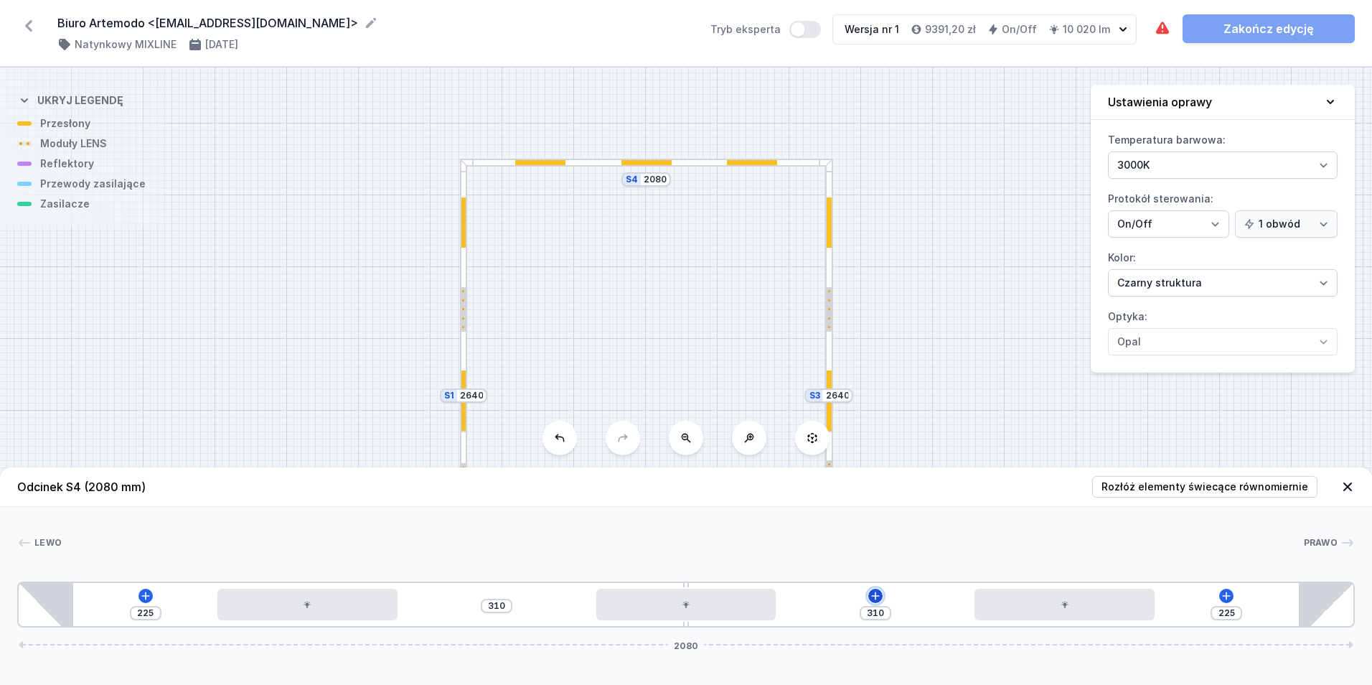
click at [881, 597] on icon at bounding box center [875, 595] width 11 height 11
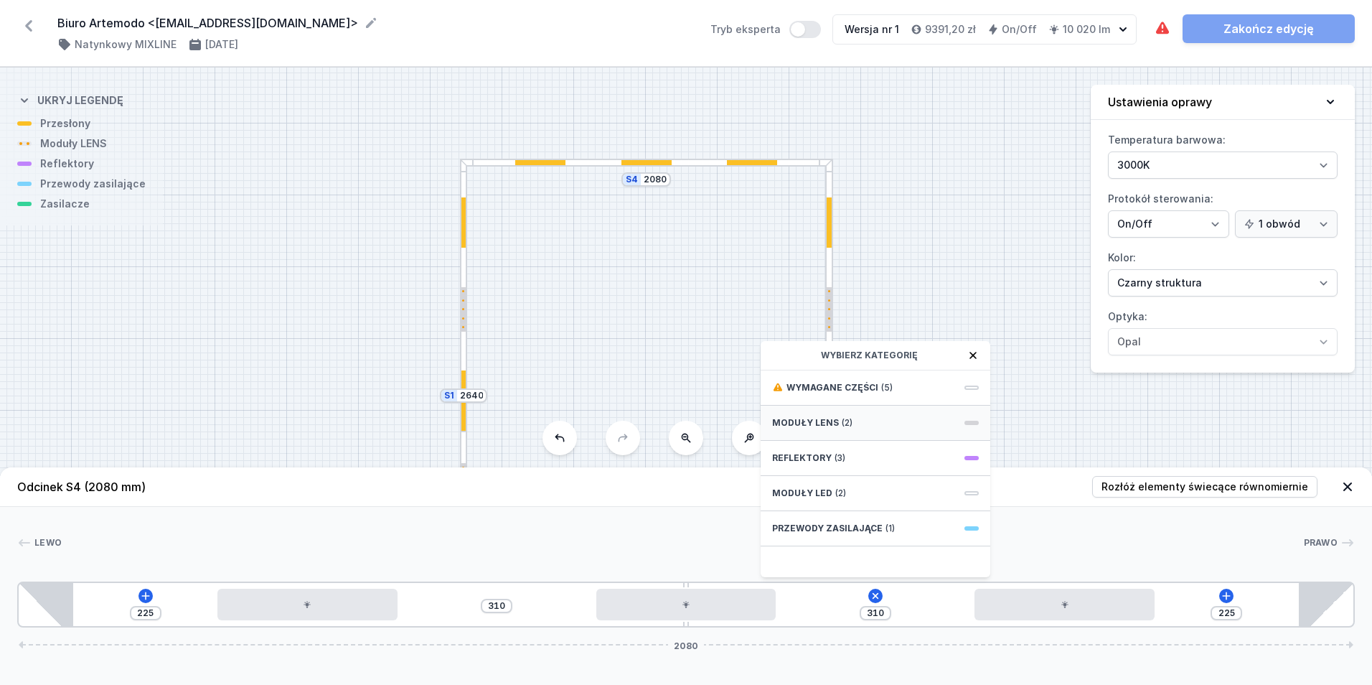
click at [867, 430] on div "Moduły LENS (2)" at bounding box center [876, 422] width 230 height 35
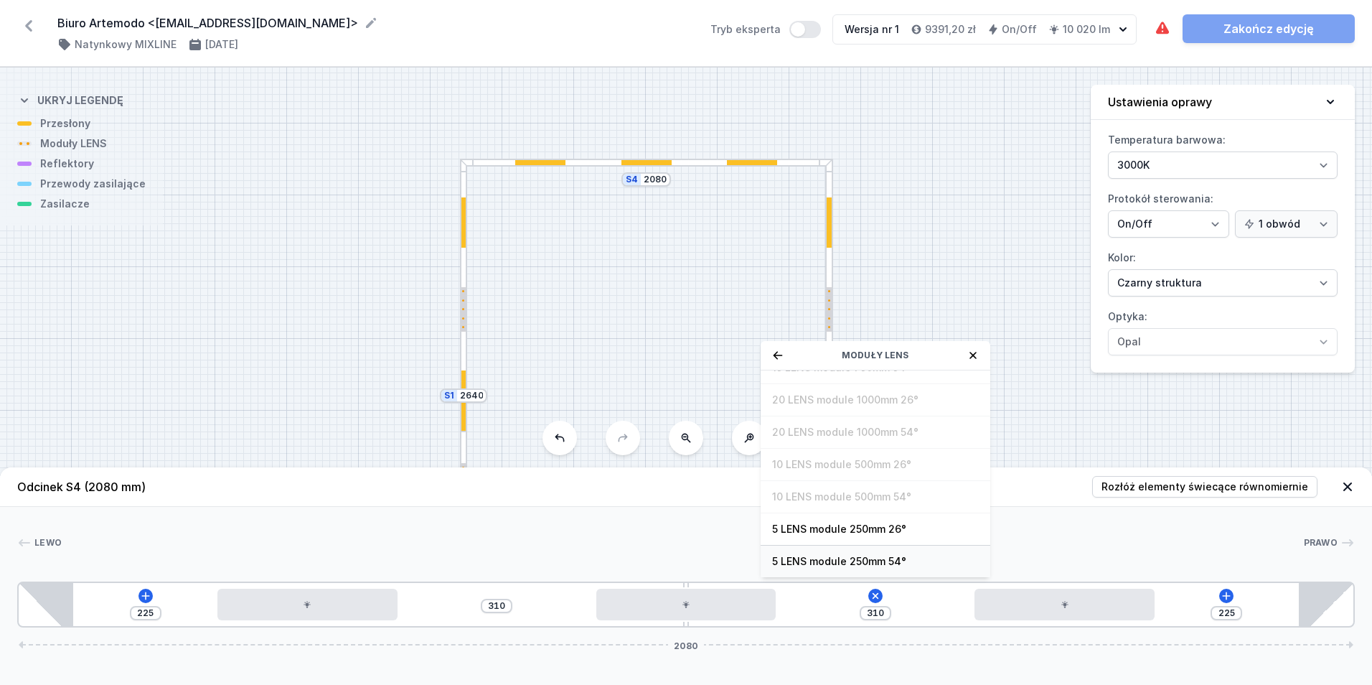
scroll to position [52, 0]
click at [919, 528] on span "5 LENS module 250mm 54°" at bounding box center [875, 528] width 207 height 14
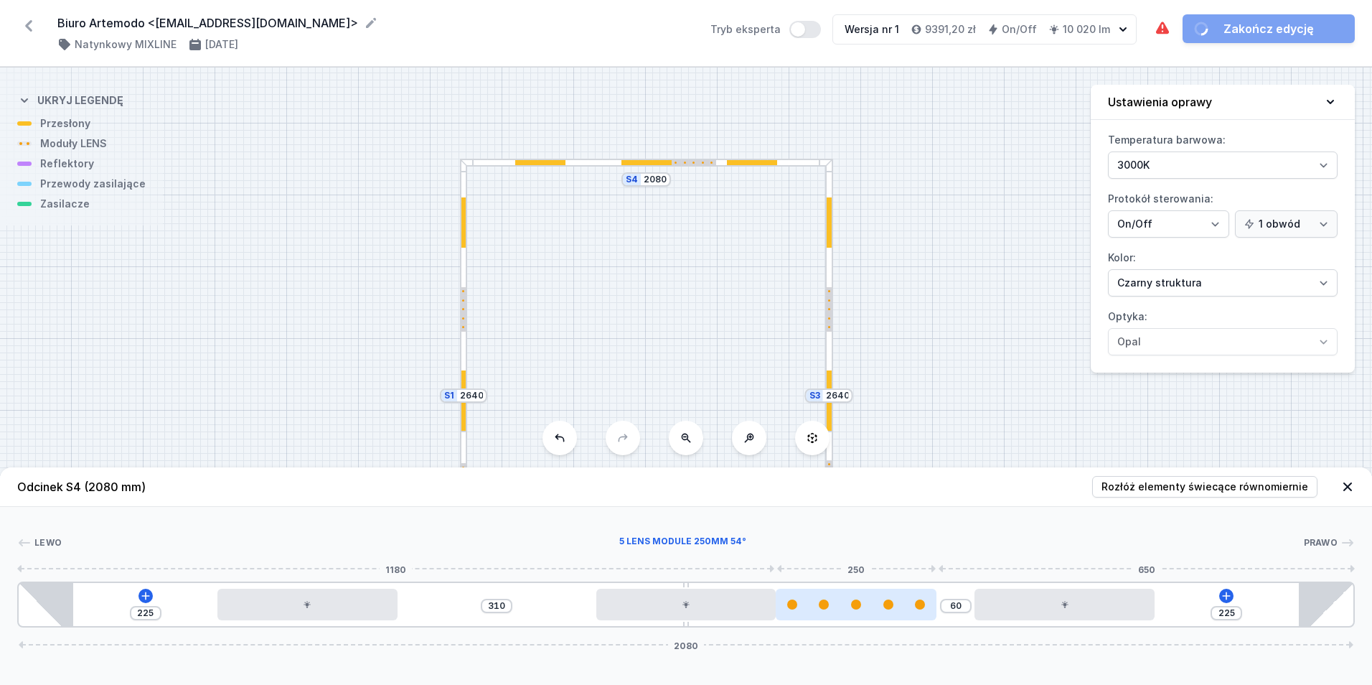
click at [877, 606] on div at bounding box center [856, 604] width 161 height 10
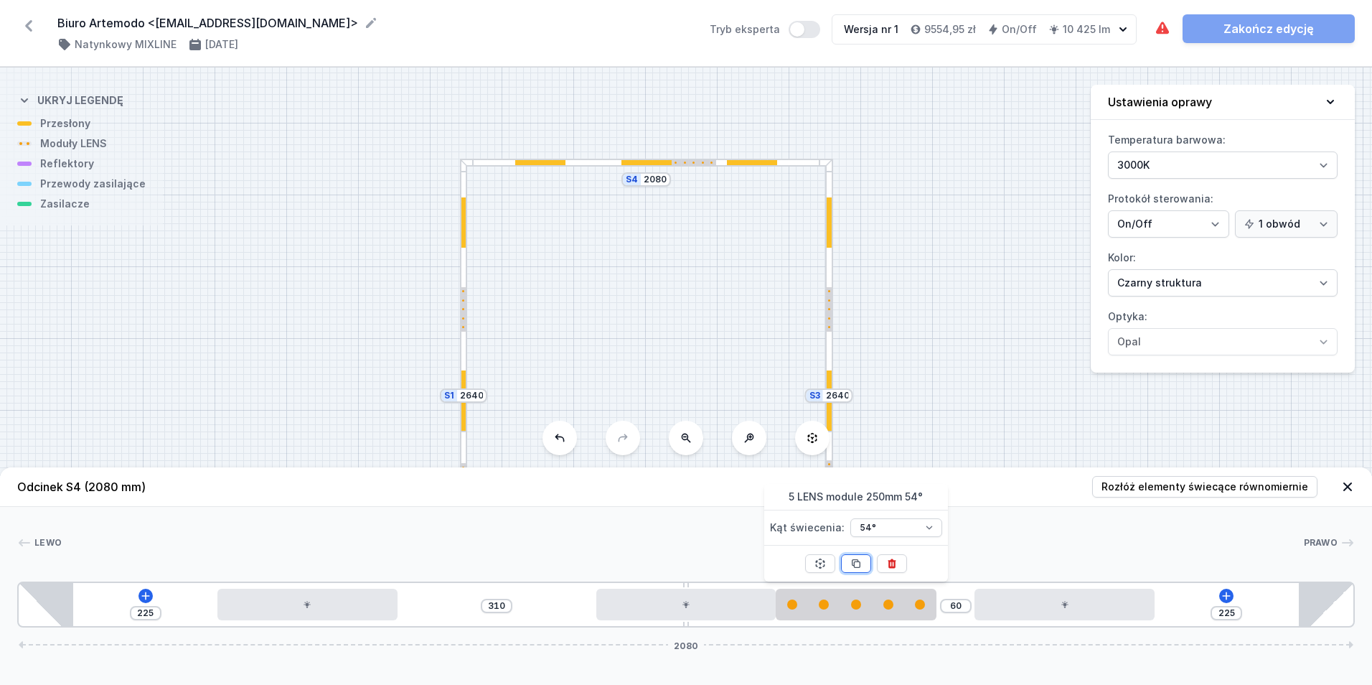
click at [858, 564] on icon at bounding box center [855, 563] width 11 height 11
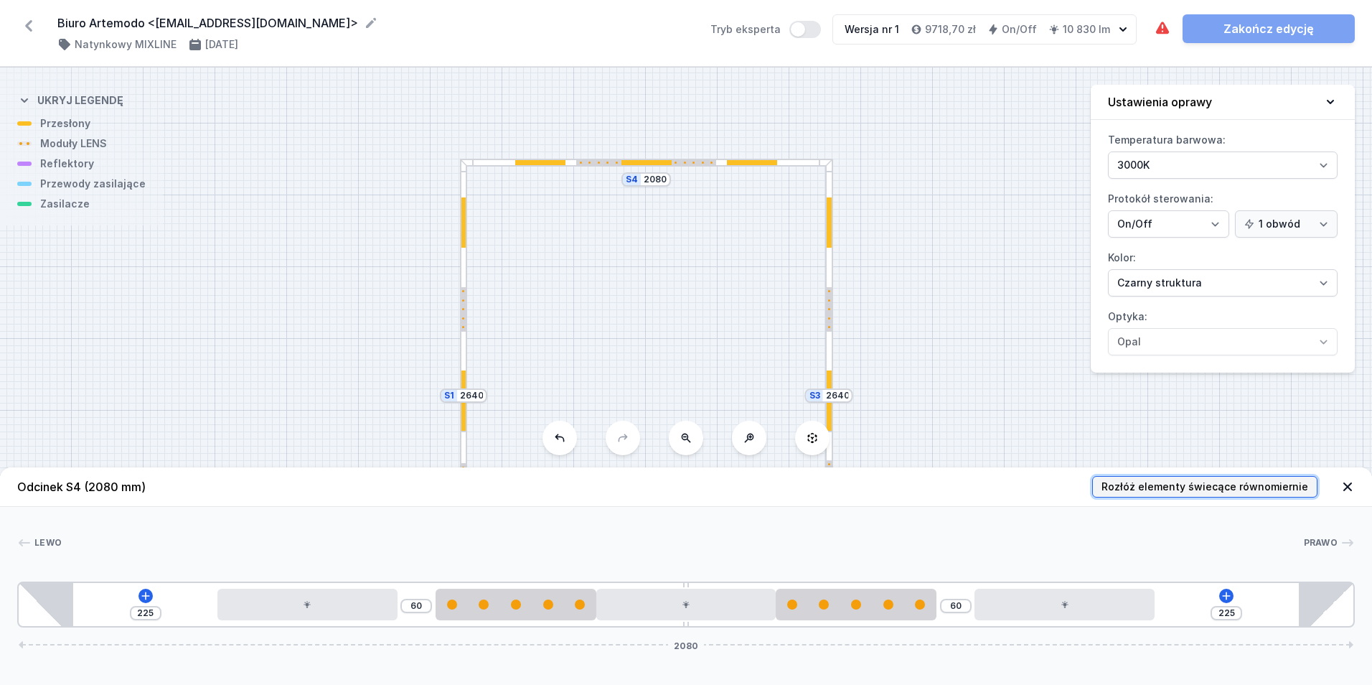
click at [1194, 492] on span "Rozłóż elementy świecące równomiernie" at bounding box center [1205, 486] width 207 height 14
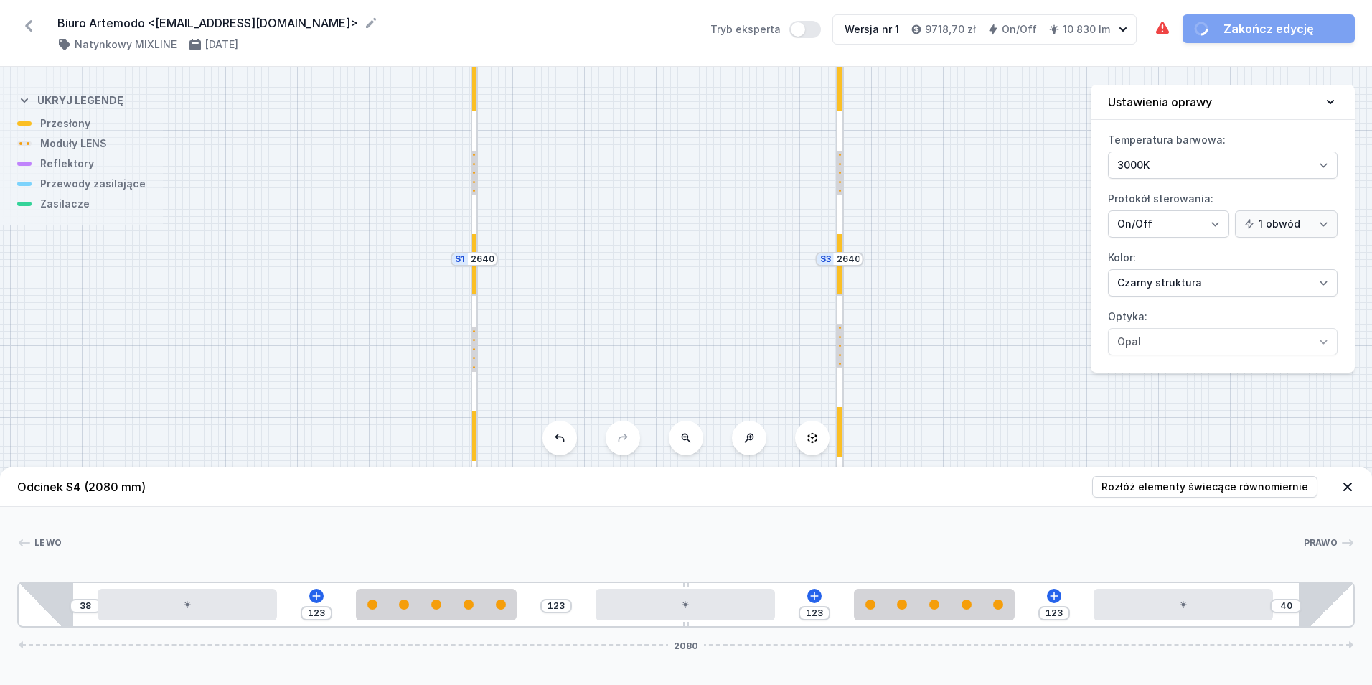
drag, startPoint x: 760, startPoint y: 339, endPoint x: 755, endPoint y: 134, distance: 205.3
click at [759, 151] on div "S4 2080 S3 2640 S2 2080 S1 2640" at bounding box center [686, 375] width 1372 height 617
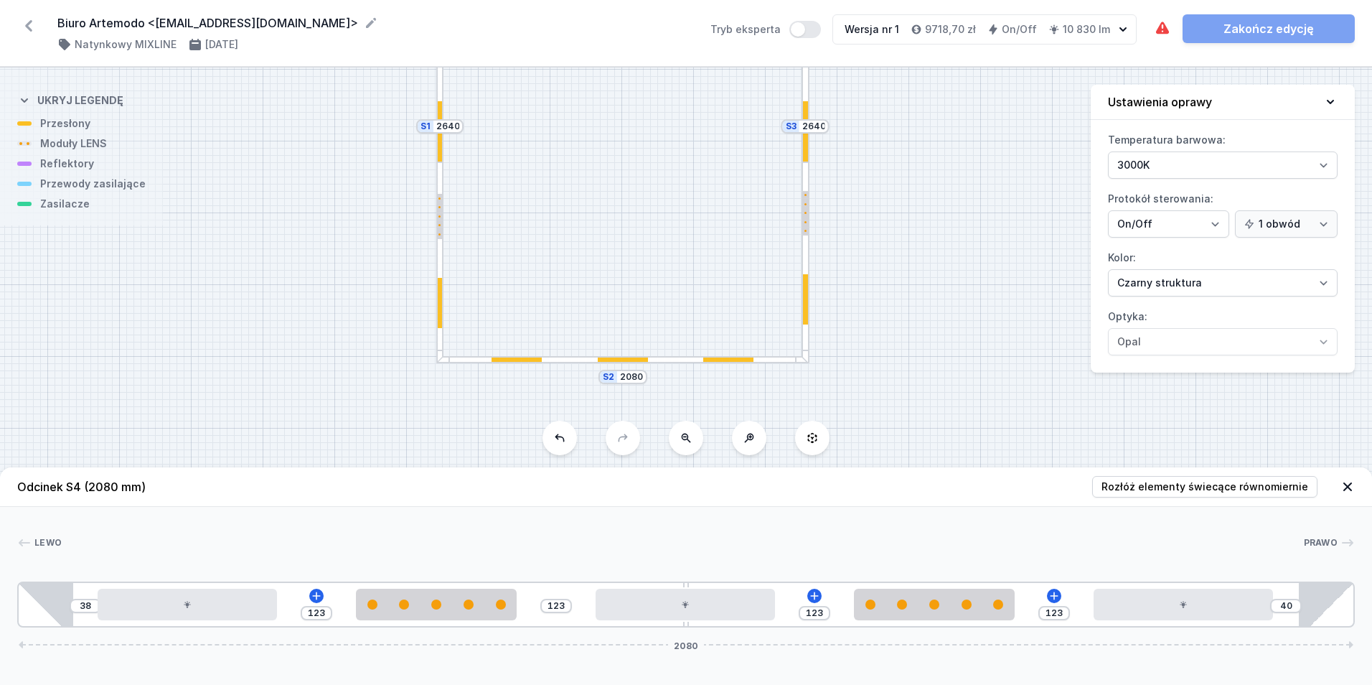
drag, startPoint x: 733, startPoint y: 327, endPoint x: 710, endPoint y: 234, distance: 96.3
click at [710, 234] on div "S4 2080 S3 2640 S2 2080 S1 2640" at bounding box center [686, 375] width 1372 height 617
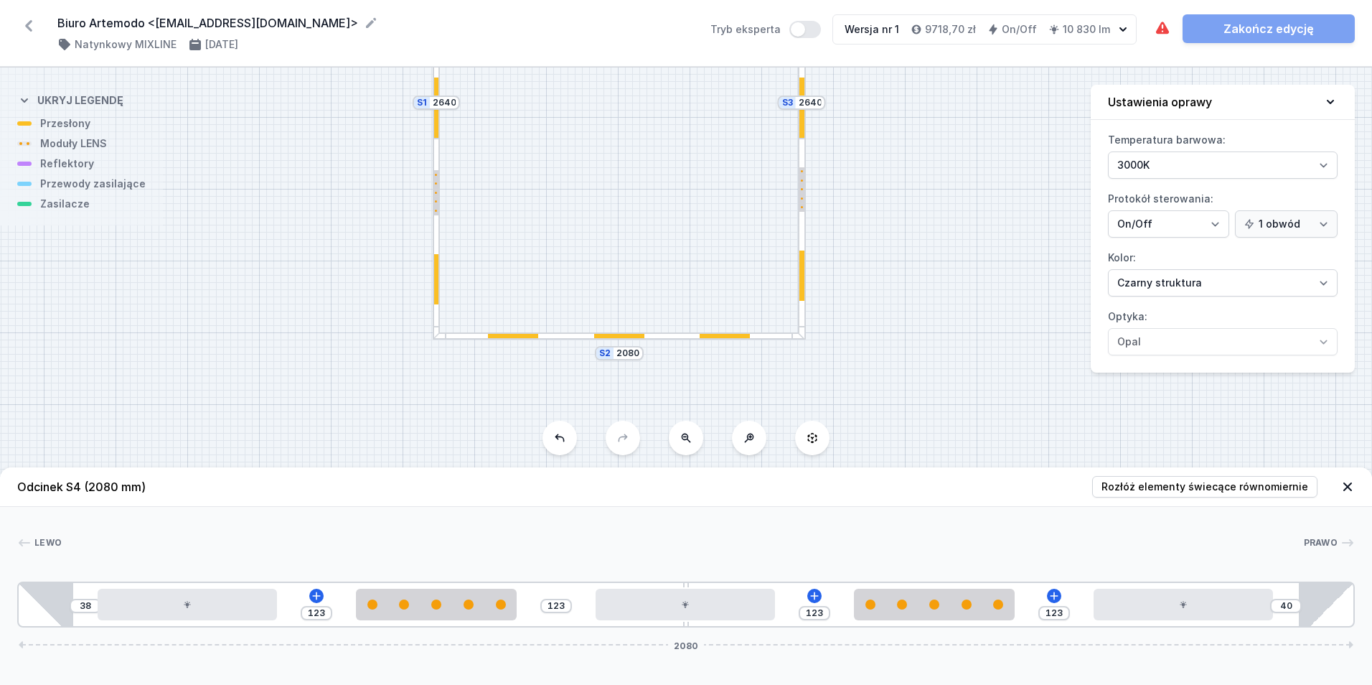
click at [665, 342] on div "S4 2080 S3 2640 S2 2080 S1 2640" at bounding box center [686, 375] width 1372 height 617
click at [663, 339] on div at bounding box center [619, 336] width 373 height 8
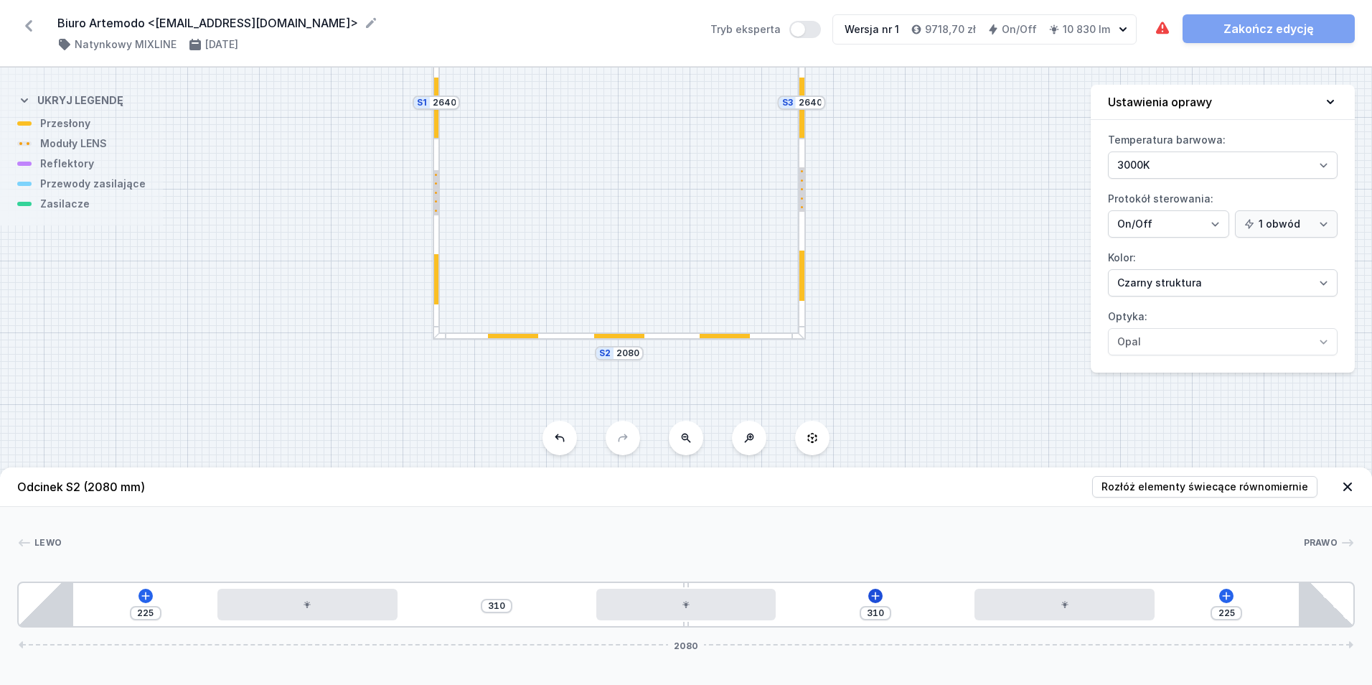
drag, startPoint x: 863, startPoint y: 592, endPoint x: 871, endPoint y: 599, distance: 10.2
click at [864, 593] on div "225 310 310 225 2080" at bounding box center [686, 604] width 1338 height 46
click at [875, 600] on icon at bounding box center [875, 595] width 11 height 11
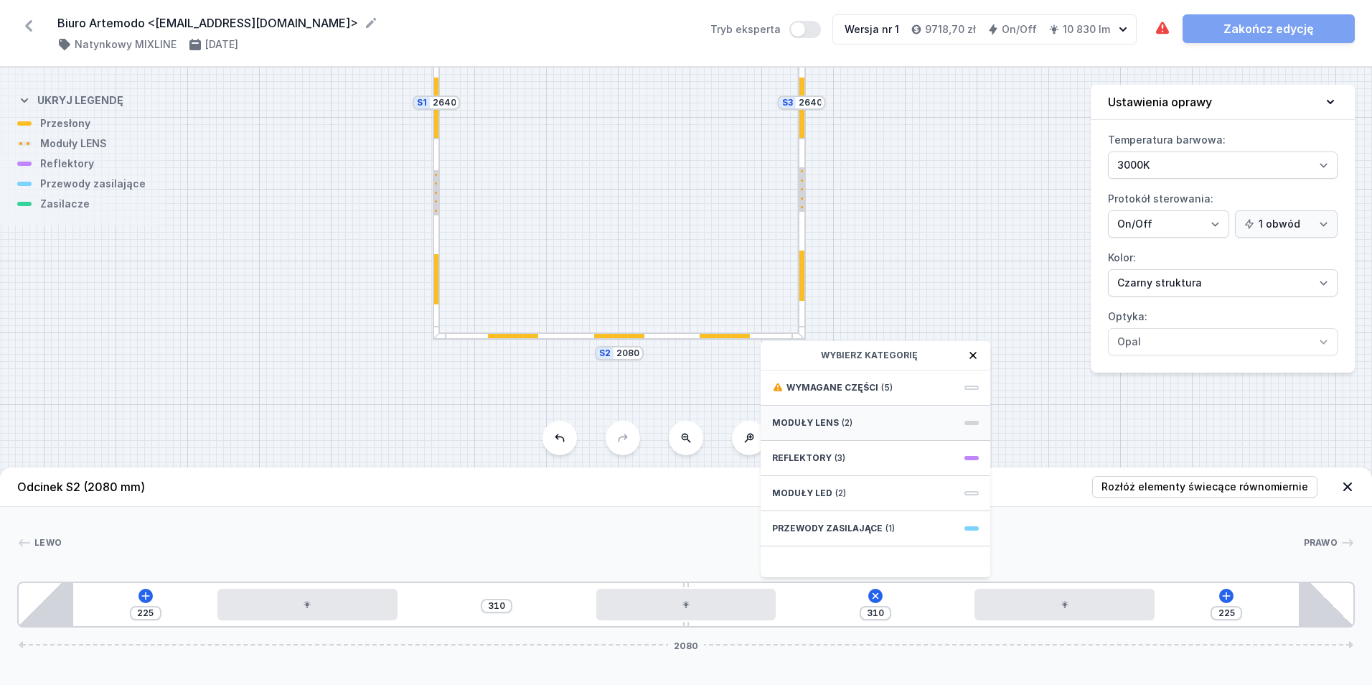
click at [853, 421] on div "Moduły LENS (2)" at bounding box center [876, 422] width 230 height 35
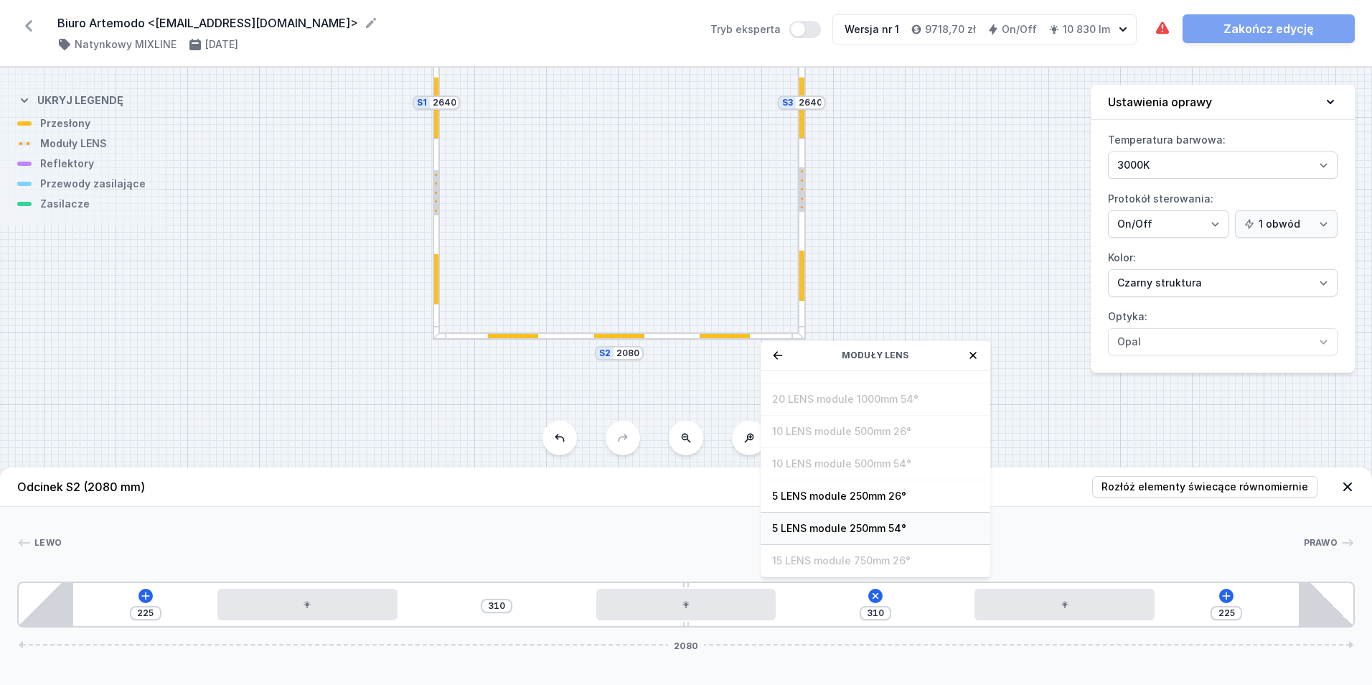
click at [876, 534] on span "5 LENS module 250mm 54°" at bounding box center [875, 528] width 207 height 14
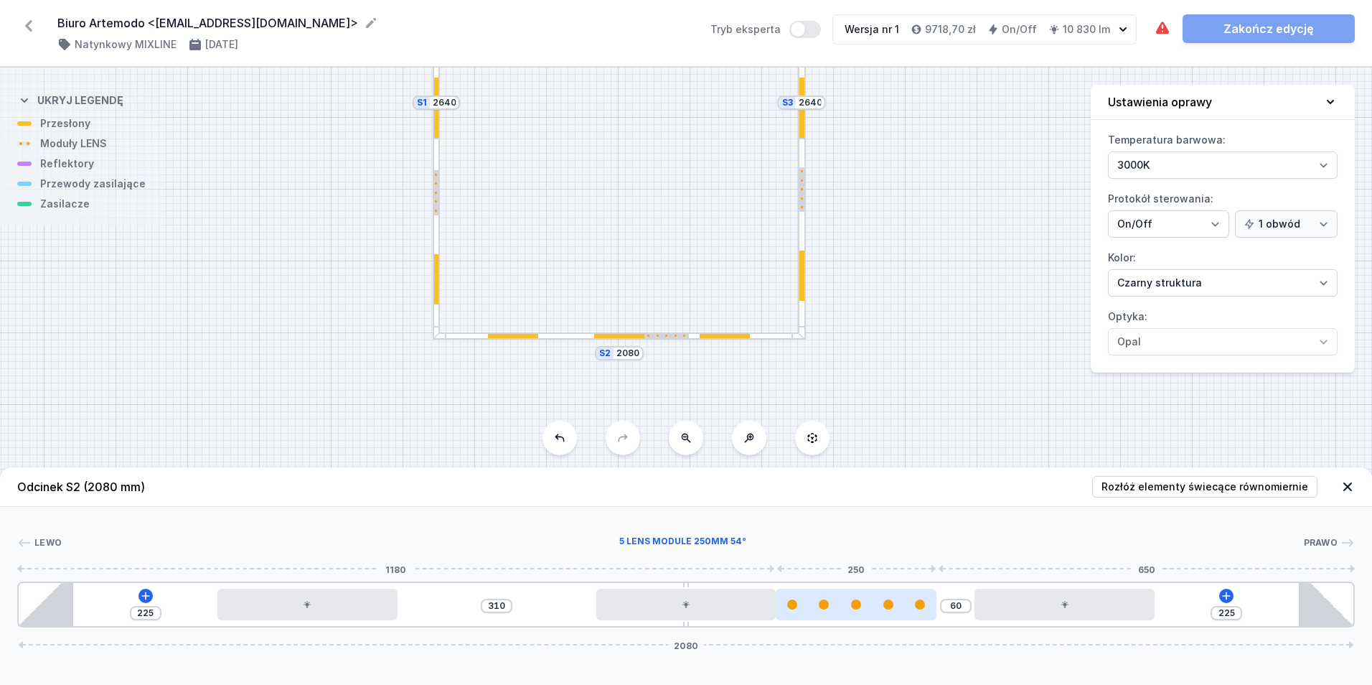
click at [838, 601] on div at bounding box center [856, 604] width 161 height 10
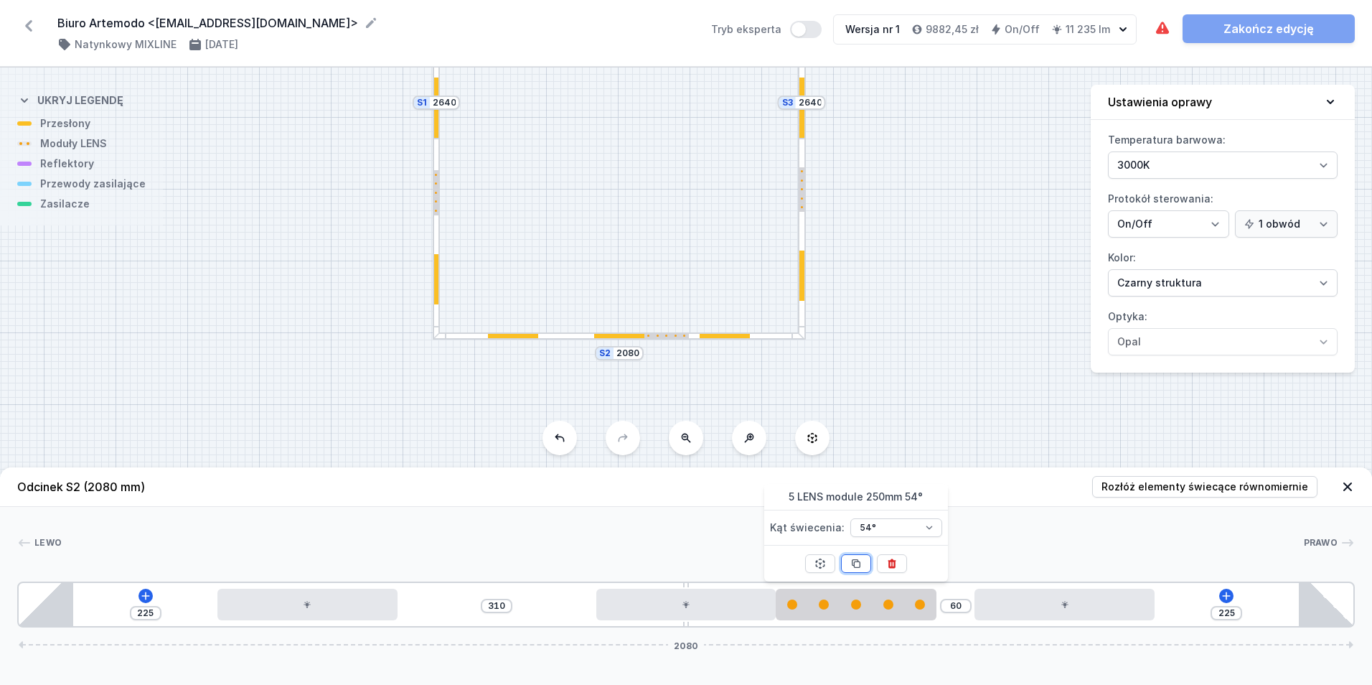
click at [853, 558] on icon at bounding box center [855, 563] width 11 height 11
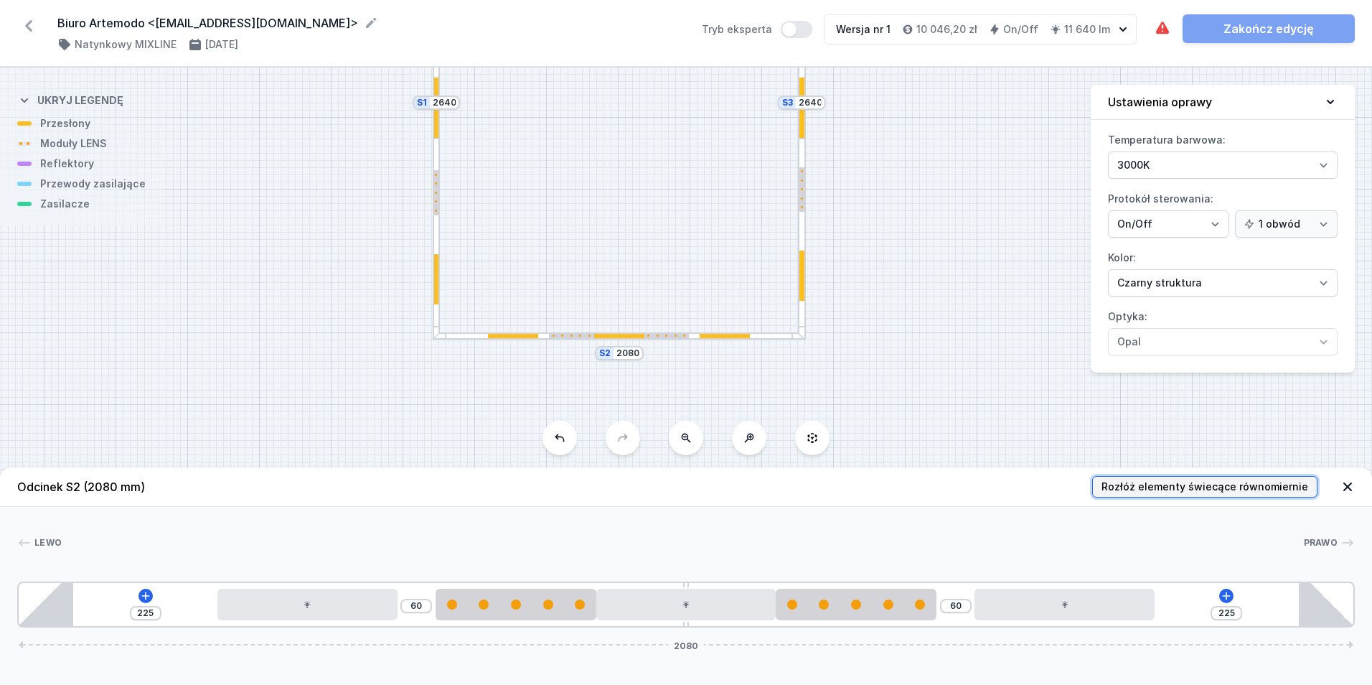
click at [1162, 480] on span "Rozłóż elementy świecące równomiernie" at bounding box center [1205, 486] width 207 height 14
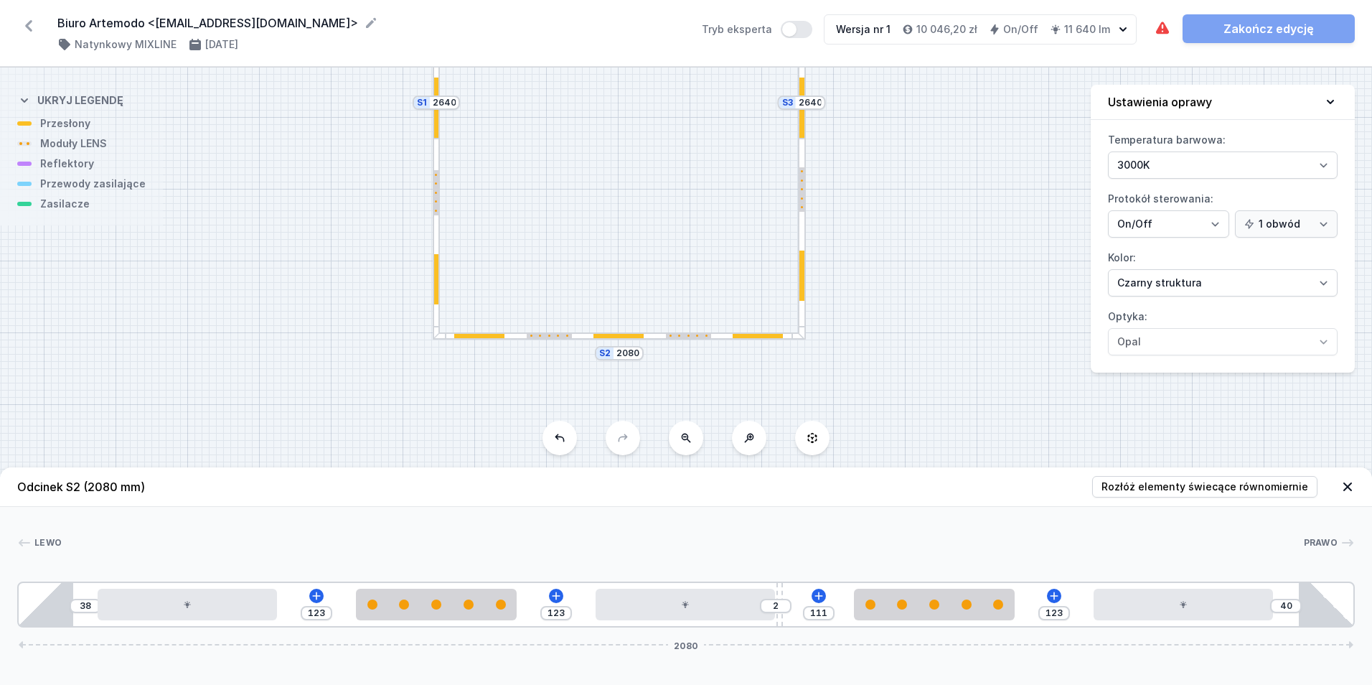
drag, startPoint x: 684, startPoint y: 622, endPoint x: 782, endPoint y: 629, distance: 98.6
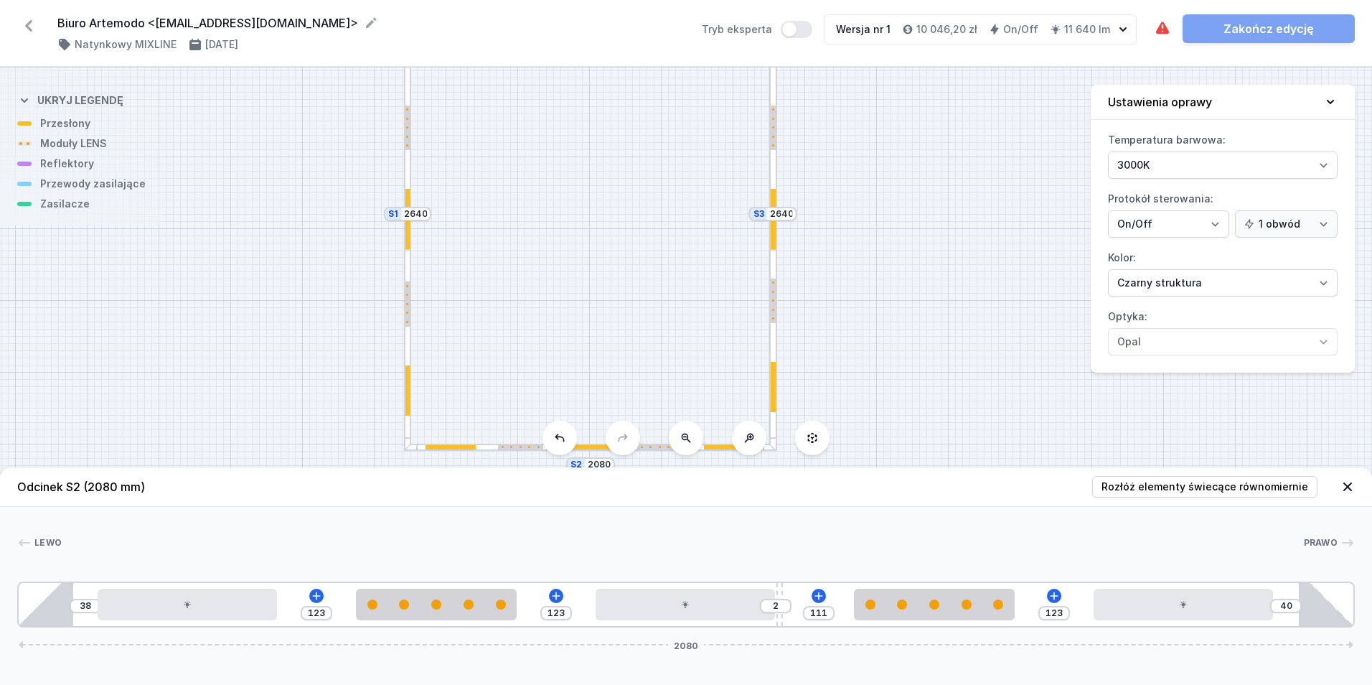
drag, startPoint x: 628, startPoint y: 237, endPoint x: 591, endPoint y: 391, distance: 158.6
click at [591, 391] on div "S4 2080 S3 2640 S2 2080 S1 2640" at bounding box center [686, 375] width 1372 height 617
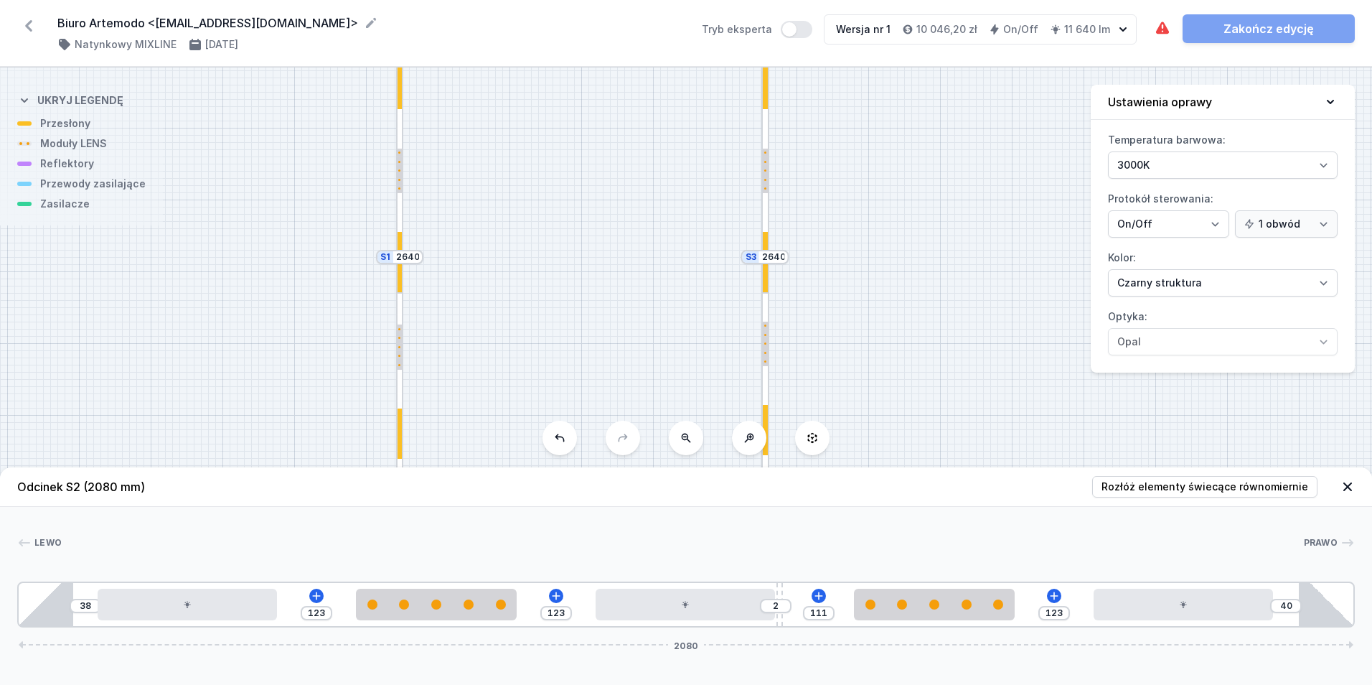
click at [764, 314] on div at bounding box center [765, 393] width 8 height 201
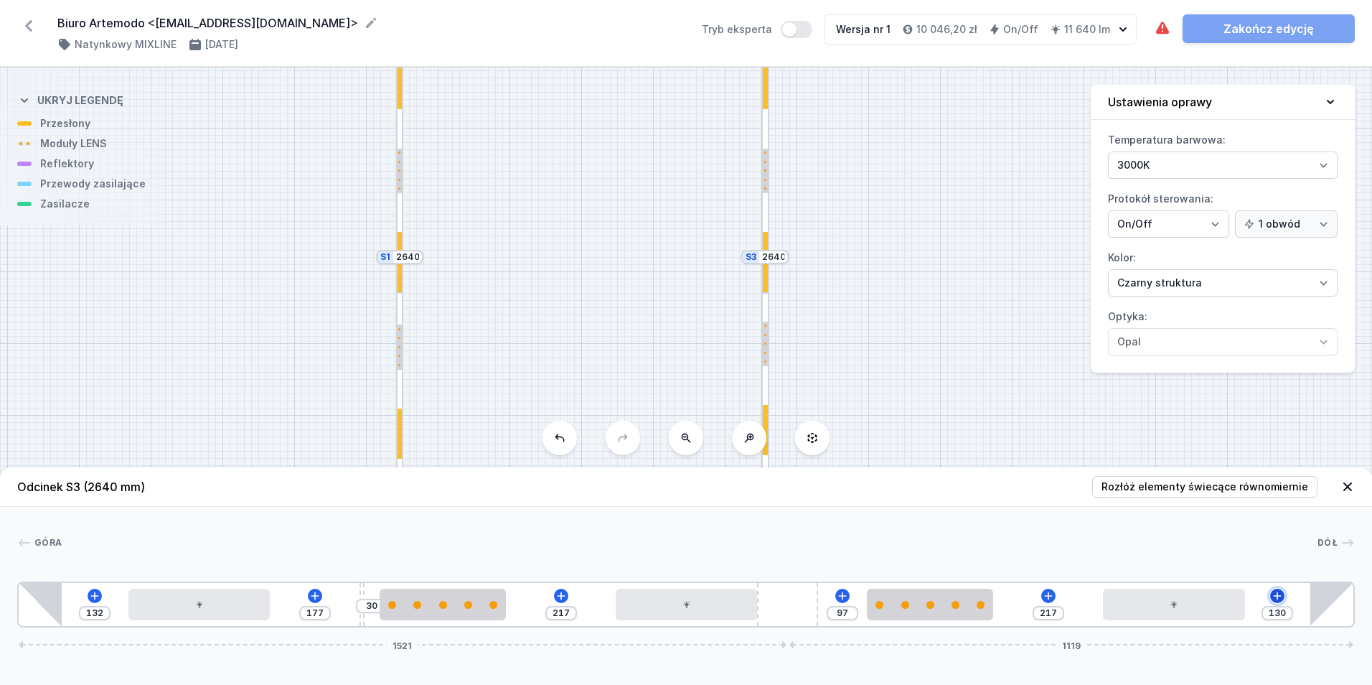
click at [1277, 597] on icon at bounding box center [1278, 595] width 8 height 8
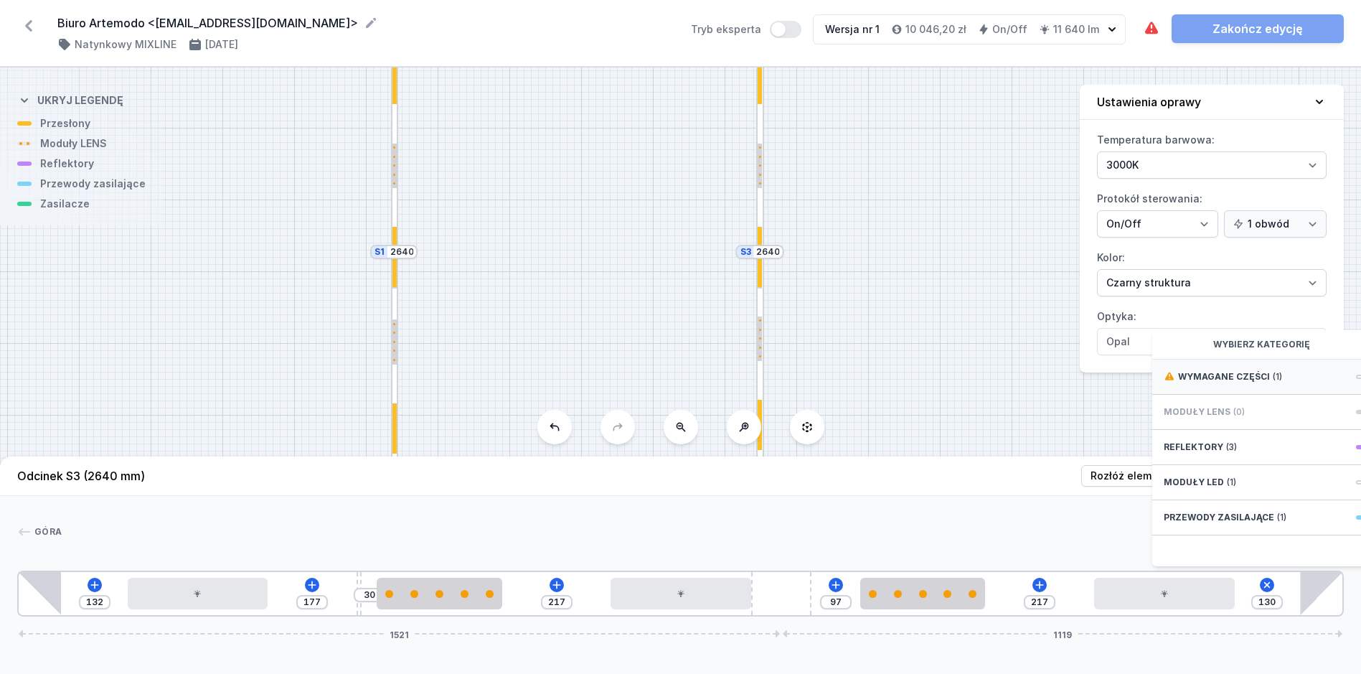
click at [1247, 382] on span "Wymagane części" at bounding box center [1224, 376] width 92 height 11
click at [1260, 383] on span "Hole for power supply cable" at bounding box center [1267, 375] width 207 height 14
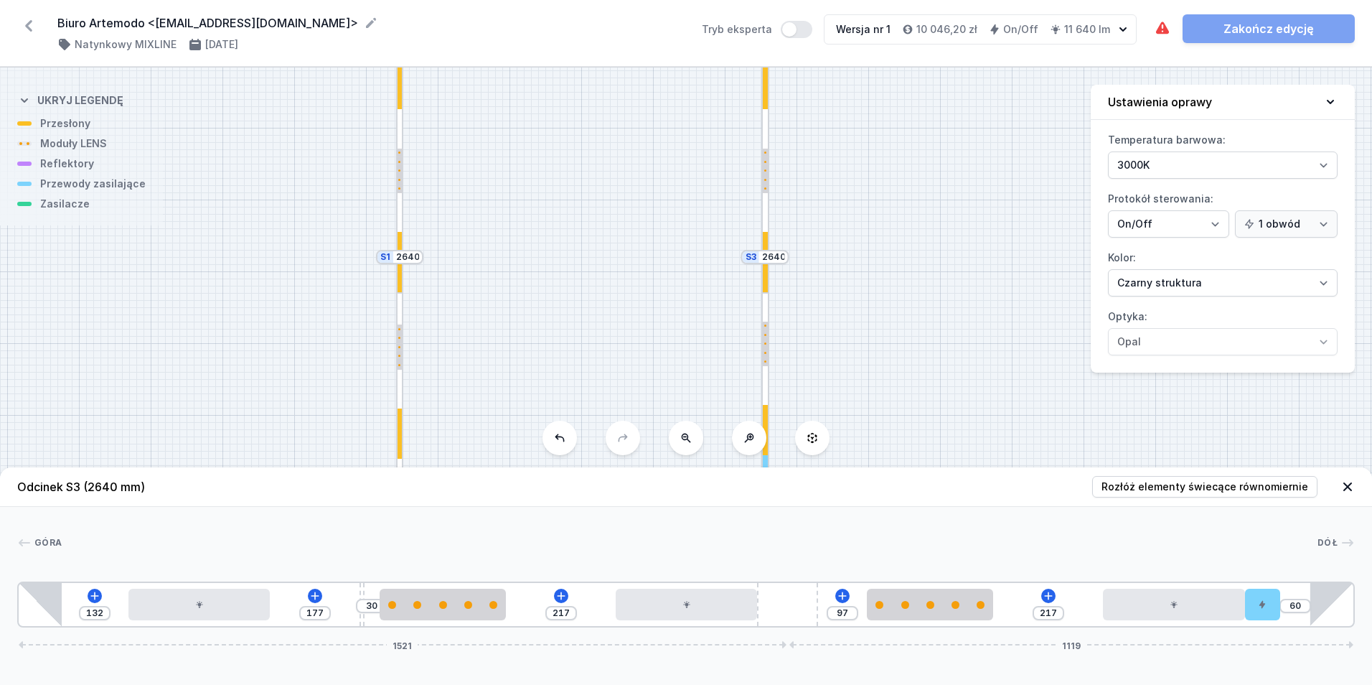
drag, startPoint x: 1265, startPoint y: 617, endPoint x: 1308, endPoint y: 615, distance: 43.1
click at [1308, 615] on div "132 177 30 217 97 217 60 1521 1119" at bounding box center [686, 604] width 1338 height 46
drag, startPoint x: 1274, startPoint y: 611, endPoint x: 1348, endPoint y: 611, distance: 73.9
click at [1348, 611] on div "132 177 30 217 97 217 50 10 1521 1119" at bounding box center [686, 604] width 1338 height 46
drag, startPoint x: 1237, startPoint y: 614, endPoint x: 1278, endPoint y: 617, distance: 41.1
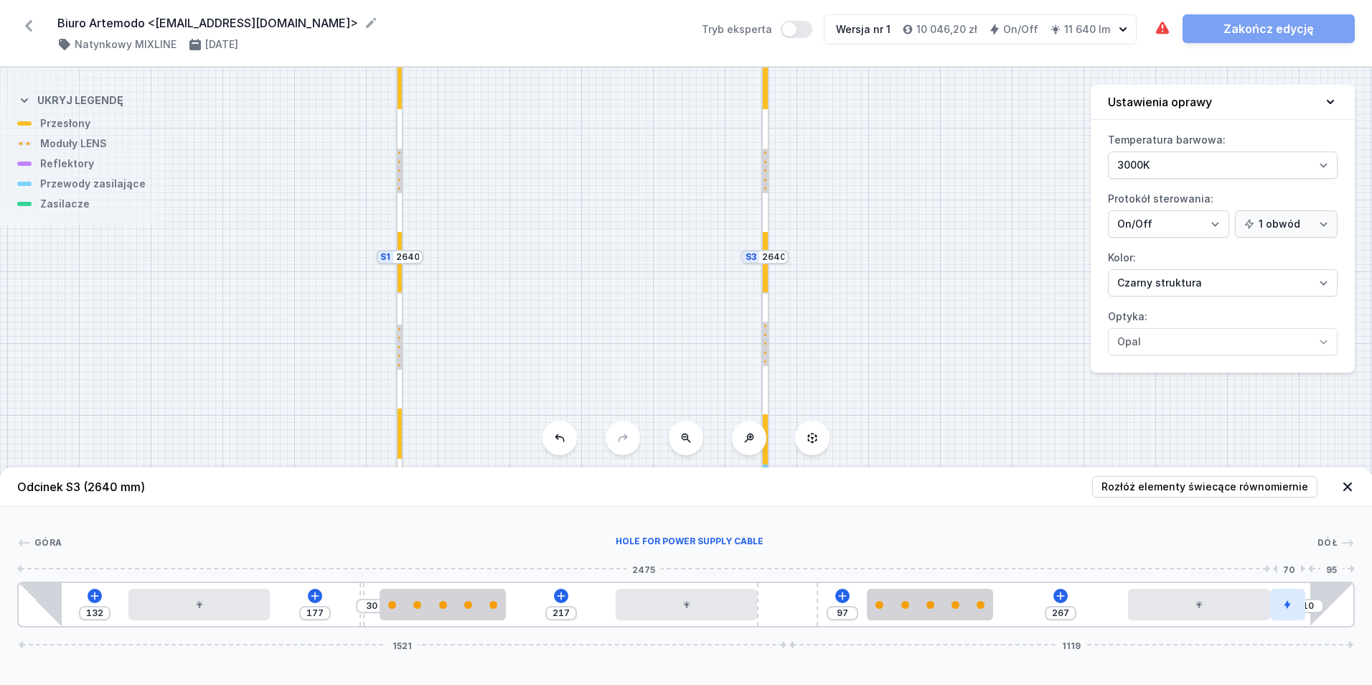
click at [1278, 617] on div "132 177 30 217 97 267 10 1521 1119" at bounding box center [686, 604] width 1338 height 46
click at [1284, 615] on div "132 177 30 217 97 267 10 1521 1119" at bounding box center [686, 604] width 1338 height 46
drag, startPoint x: 1260, startPoint y: 609, endPoint x: 1316, endPoint y: 601, distance: 57.2
click at [1282, 596] on div at bounding box center [1287, 605] width 35 height 32
click at [1281, 568] on icon at bounding box center [1280, 563] width 8 height 9
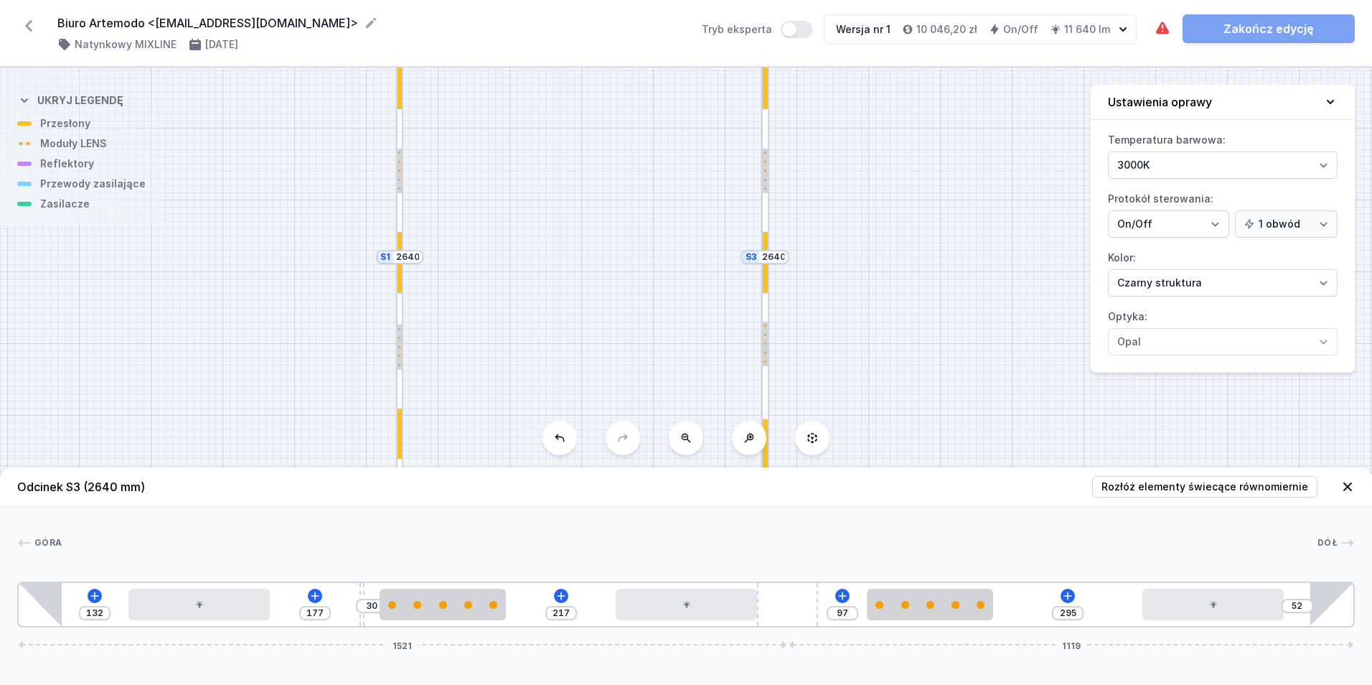
drag, startPoint x: 1244, startPoint y: 608, endPoint x: 1289, endPoint y: 617, distance: 45.5
click at [1289, 617] on div "132 177 30 217 97 295 52 1521 1119" at bounding box center [686, 604] width 1338 height 46
drag, startPoint x: 1292, startPoint y: 604, endPoint x: 1313, endPoint y: 609, distance: 21.6
click at [1313, 609] on div "52" at bounding box center [1298, 606] width 32 height 14
click at [98, 612] on input "132" at bounding box center [94, 612] width 23 height 11
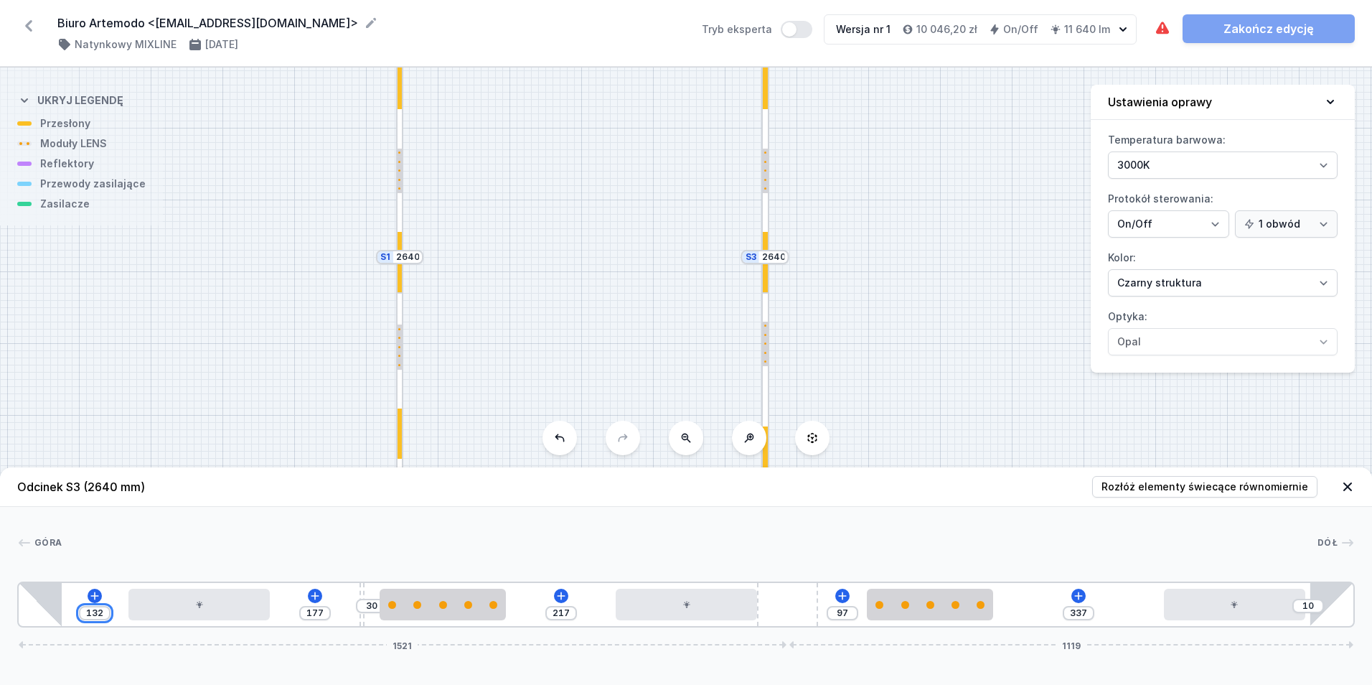
drag, startPoint x: 103, startPoint y: 618, endPoint x: 50, endPoint y: 634, distance: 55.6
click at [50, 634] on div "Odcinek S3 (2640 mm) Rozłóż elementy świecące równomiernie Góra Dół 1 2 3 4 2 5…" at bounding box center [686, 575] width 1372 height 217
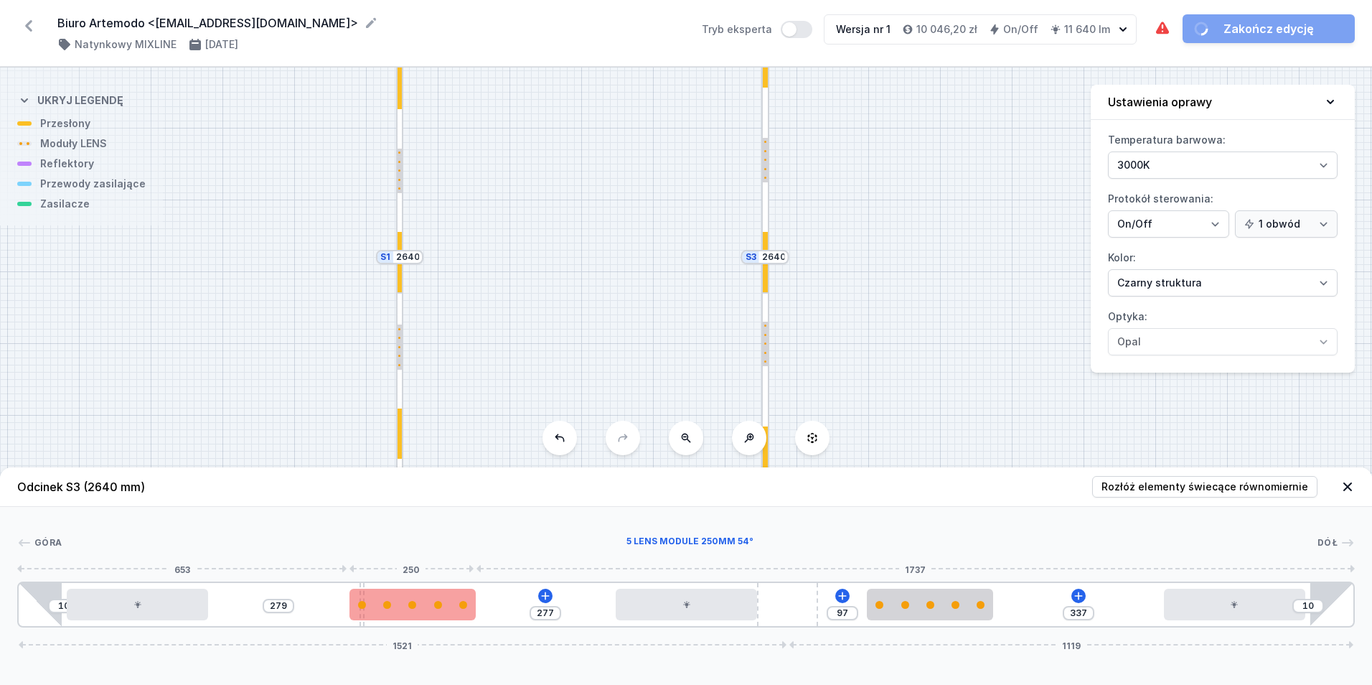
drag, startPoint x: 459, startPoint y: 607, endPoint x: 421, endPoint y: 613, distance: 38.5
click at [421, 613] on div at bounding box center [413, 605] width 126 height 32
click at [416, 613] on div at bounding box center [415, 605] width 126 height 32
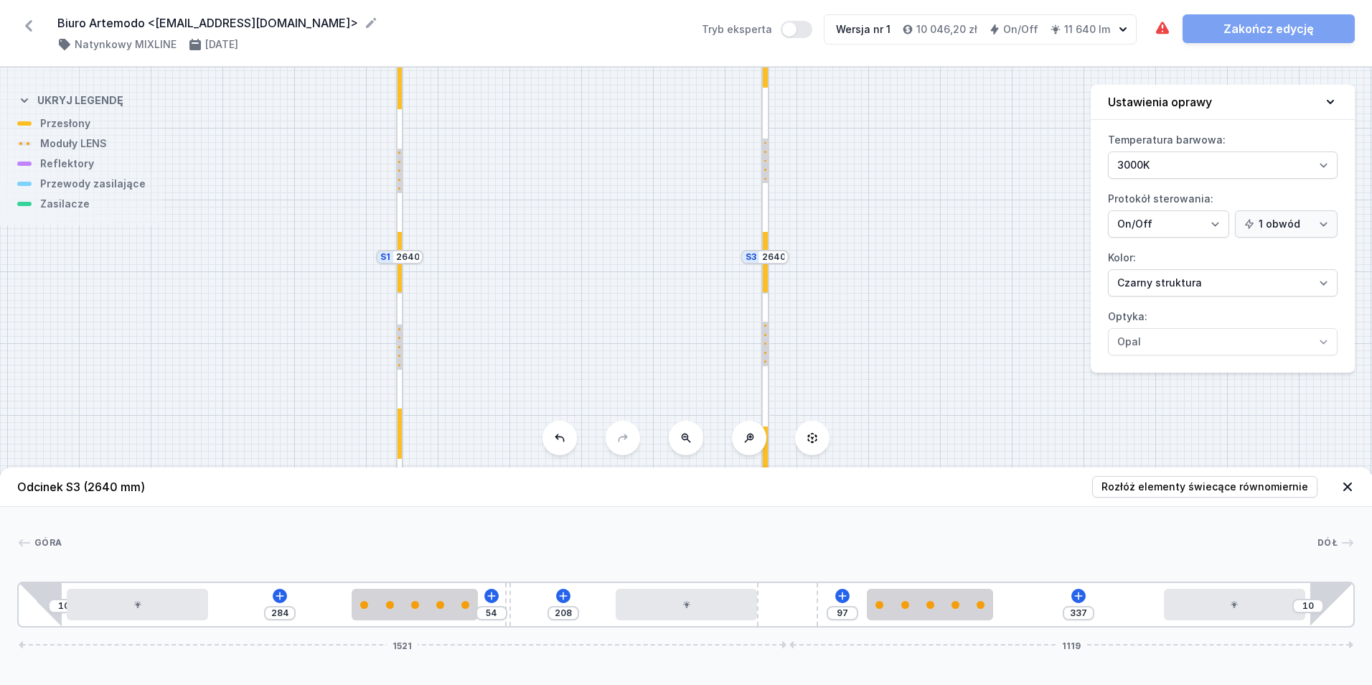
drag, startPoint x: 360, startPoint y: 623, endPoint x: 502, endPoint y: 617, distance: 142.9
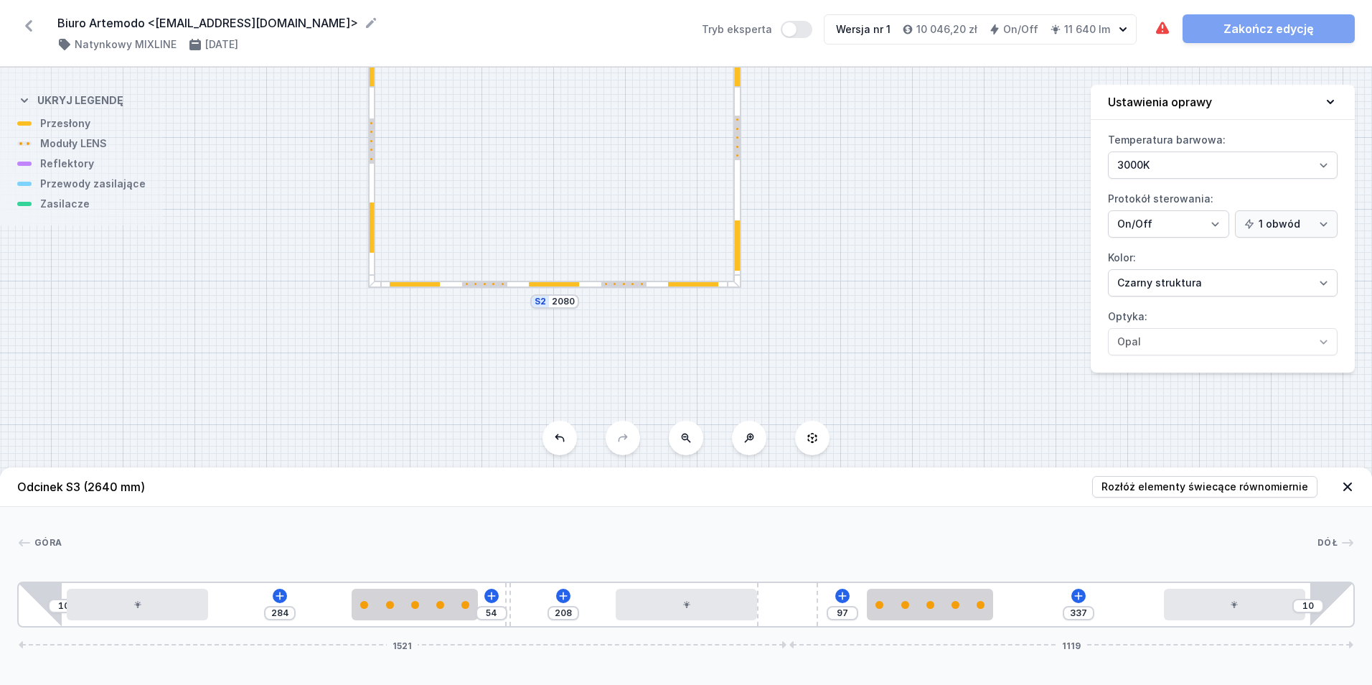
drag, startPoint x: 587, startPoint y: 319, endPoint x: 559, endPoint y: 113, distance: 207.9
click at [559, 113] on div "S4 2080 S3 2640 S2 2080 S1 2640" at bounding box center [686, 375] width 1372 height 617
click at [436, 606] on div at bounding box center [440, 605] width 8 height 8
click at [459, 560] on button at bounding box center [451, 563] width 30 height 19
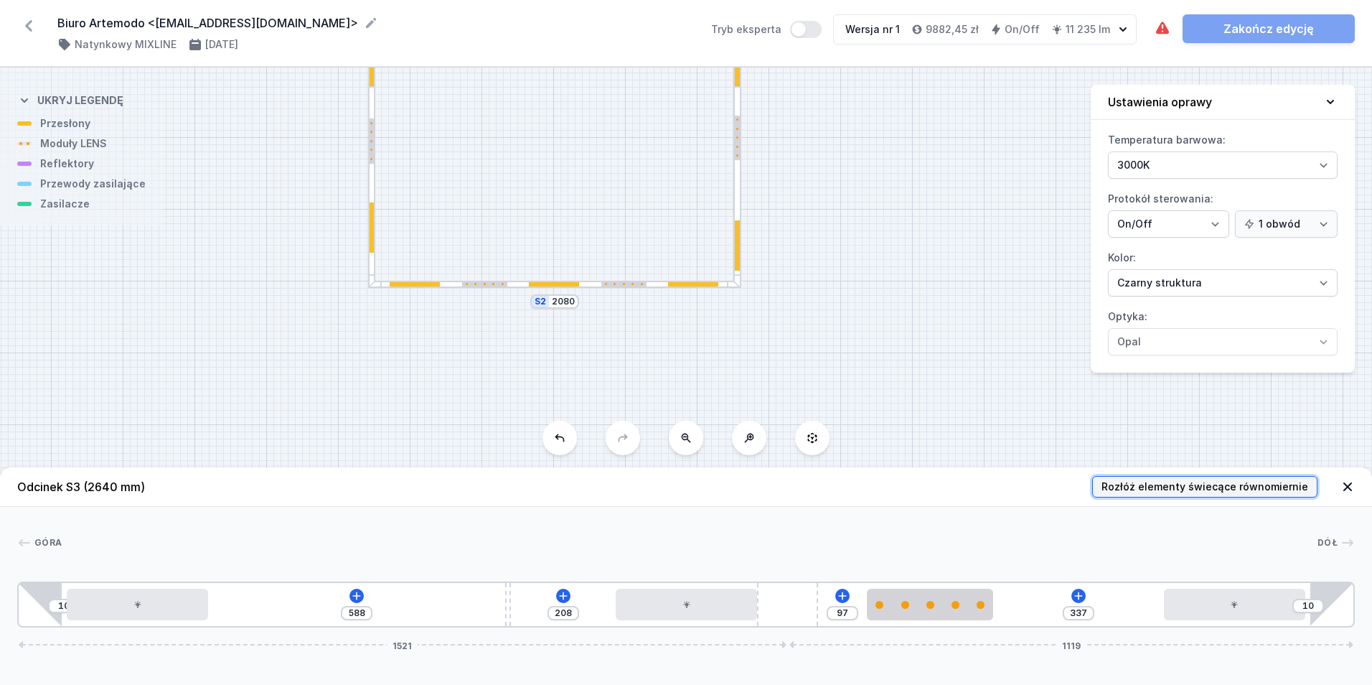
click at [1150, 490] on span "Rozłóż elementy świecące równomiernie" at bounding box center [1205, 486] width 207 height 14
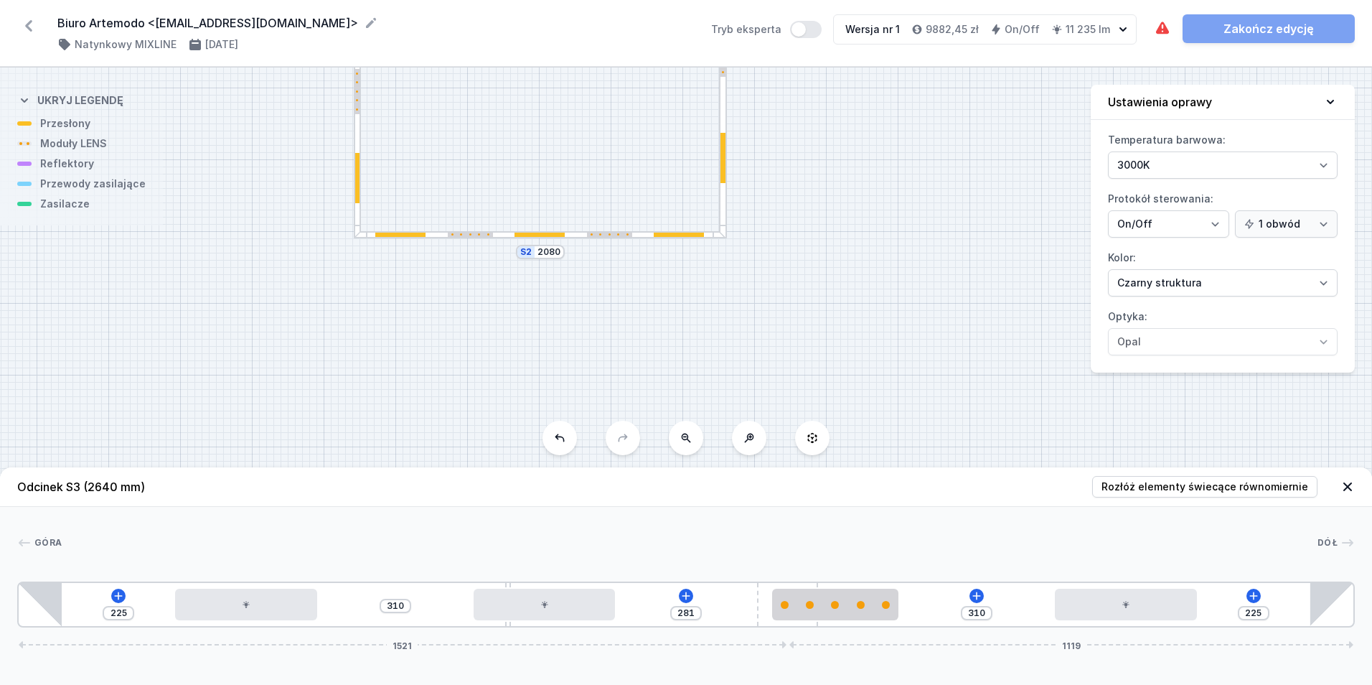
drag, startPoint x: 295, startPoint y: 257, endPoint x: 281, endPoint y: 203, distance: 55.7
click at [281, 203] on div "S4 2080 S3 2640 S2 2080 S1 2640" at bounding box center [686, 375] width 1372 height 617
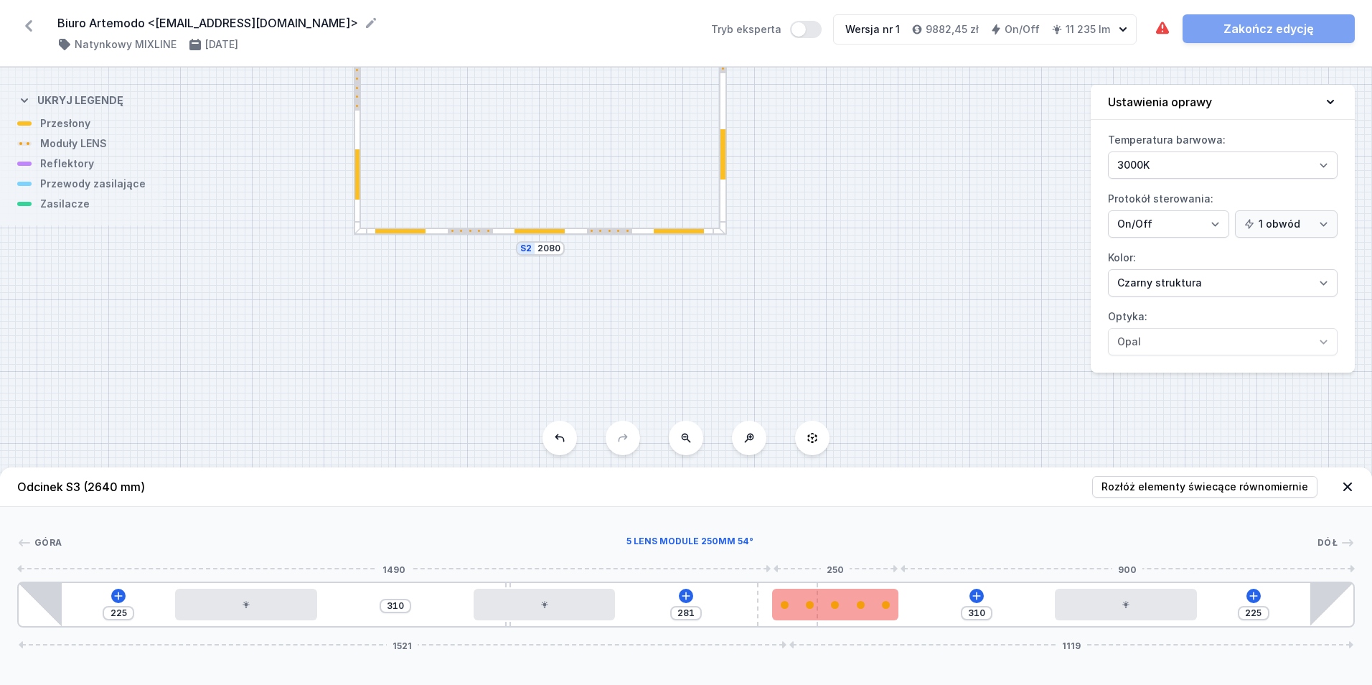
click at [884, 608] on div at bounding box center [886, 605] width 8 height 8
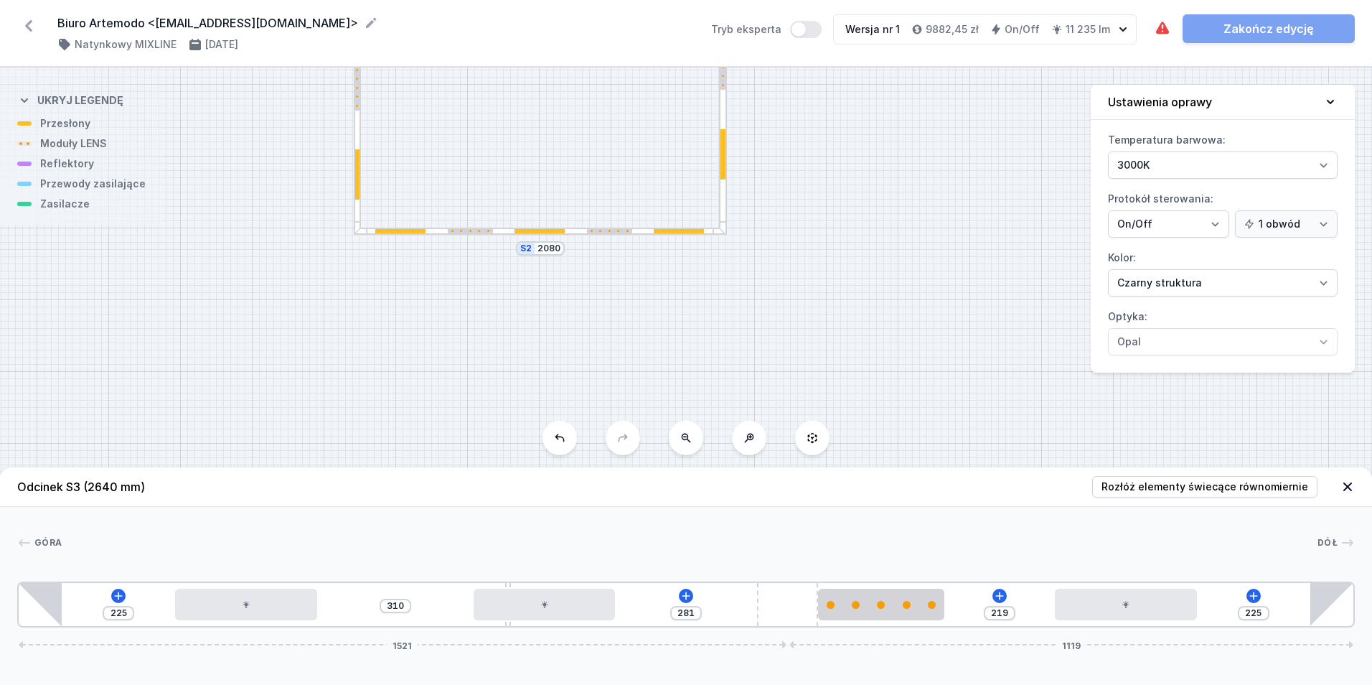
drag, startPoint x: 874, startPoint y: 615, endPoint x: 964, endPoint y: 610, distance: 89.9
click at [964, 610] on div "225 310 281 219 225 1521 1119" at bounding box center [686, 604] width 1338 height 46
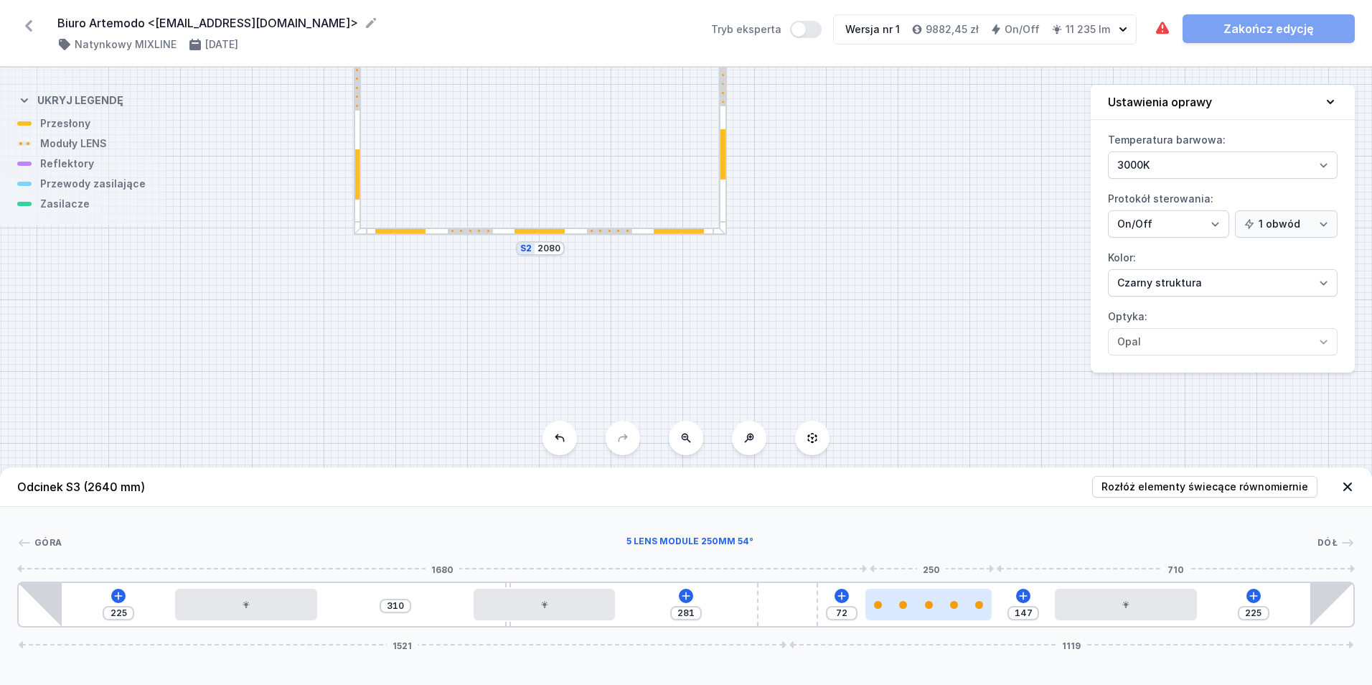
drag, startPoint x: 899, startPoint y: 614, endPoint x: 958, endPoint y: 605, distance: 59.5
click at [958, 605] on div at bounding box center [929, 605] width 126 height 32
click at [936, 603] on div at bounding box center [918, 605] width 126 height 8
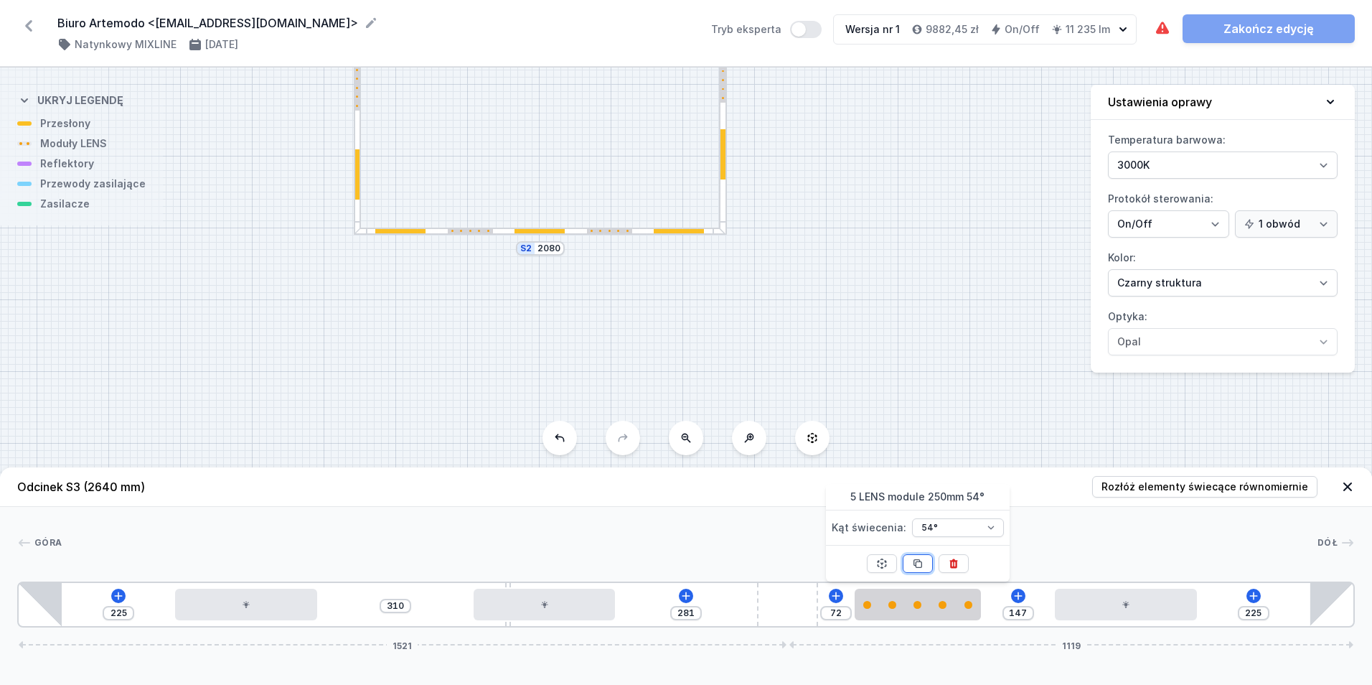
click at [918, 560] on icon at bounding box center [917, 563] width 11 height 11
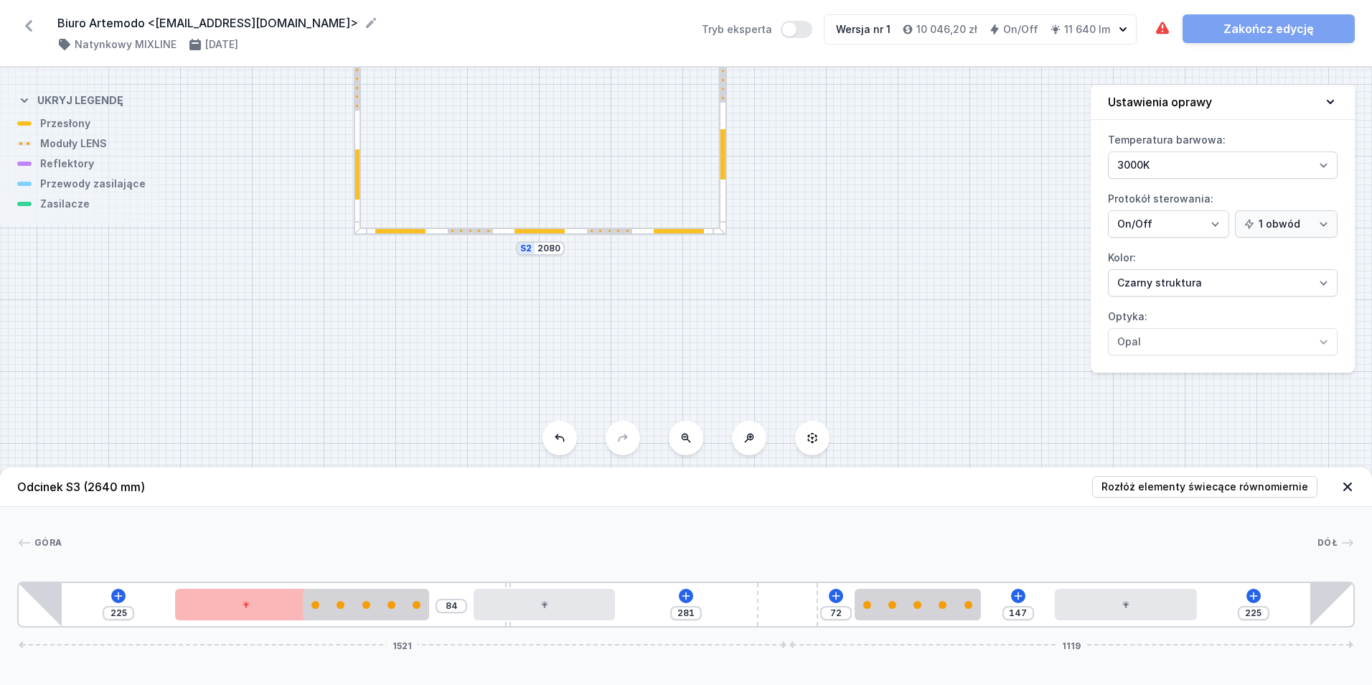
drag, startPoint x: 660, startPoint y: 609, endPoint x: 365, endPoint y: 637, distance: 297.0
click at [325, 639] on div "Odcinek S3 (2640 mm) Rozłóż elementy świecące równomiernie Góra Dół 1 2 3 4 2 5…" at bounding box center [686, 575] width 1372 height 217
click at [1145, 490] on span "Rozłóż elementy świecące równomiernie" at bounding box center [1205, 486] width 207 height 14
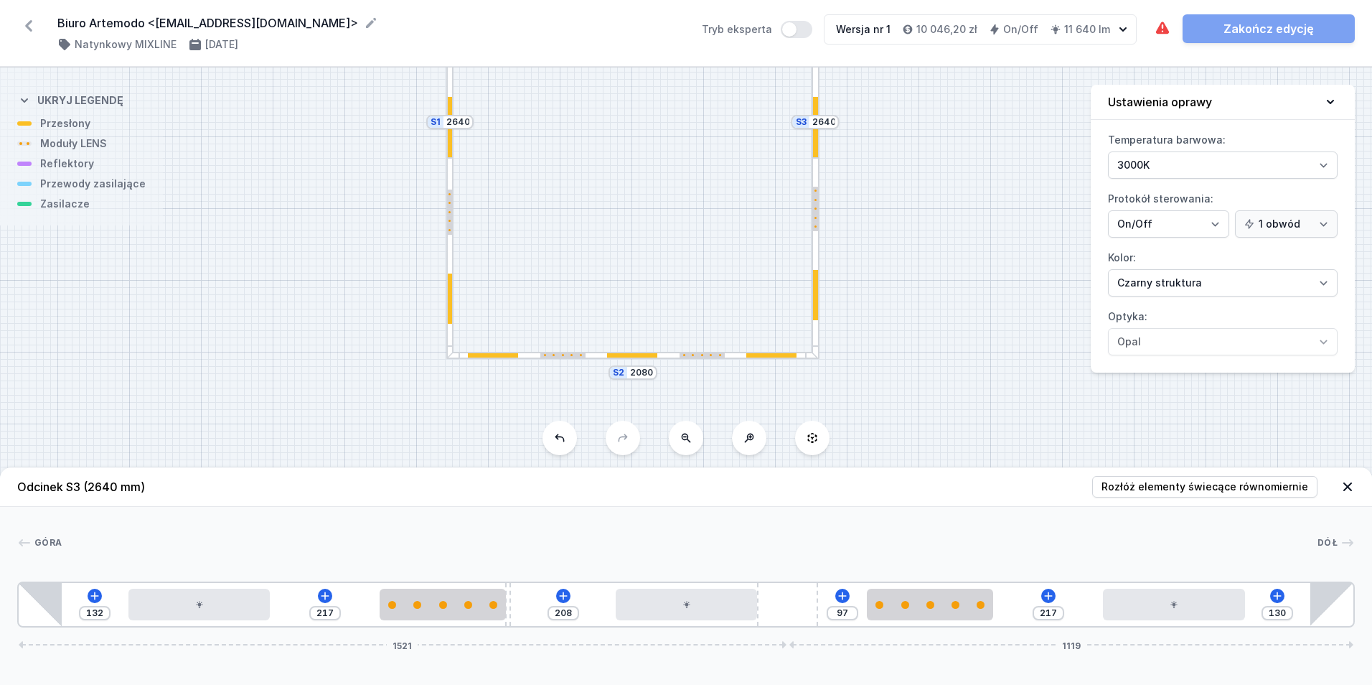
drag, startPoint x: 337, startPoint y: 309, endPoint x: 426, endPoint y: 420, distance: 142.9
click at [431, 432] on div "S4 2080 S3 2640 S2 2080 S1 2640" at bounding box center [686, 375] width 1372 height 617
click at [454, 302] on div at bounding box center [453, 257] width 8 height 201
click at [1285, 597] on icon at bounding box center [1282, 595] width 11 height 11
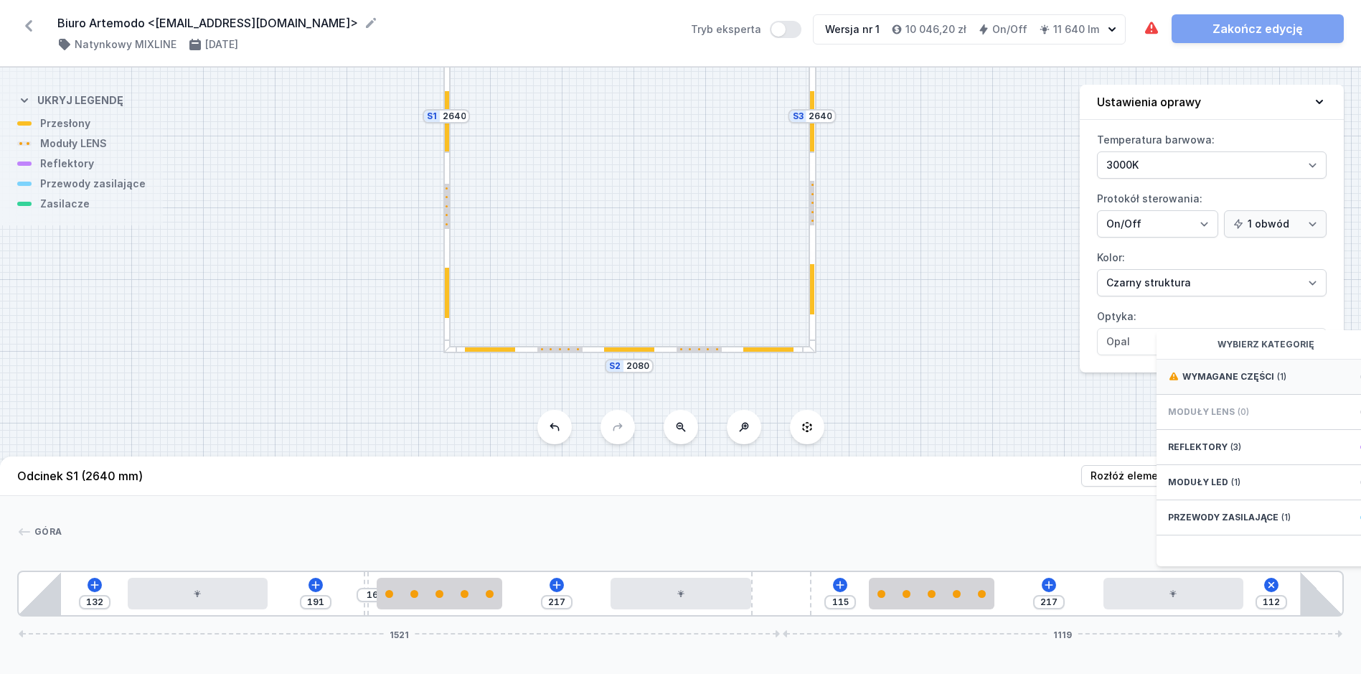
click at [1269, 378] on div "Wymagane części (1)" at bounding box center [1272, 377] width 230 height 35
drag, startPoint x: 1271, startPoint y: 388, endPoint x: 1244, endPoint y: 459, distance: 76.1
click at [1271, 383] on span "Hole for power supply cable" at bounding box center [1271, 375] width 207 height 14
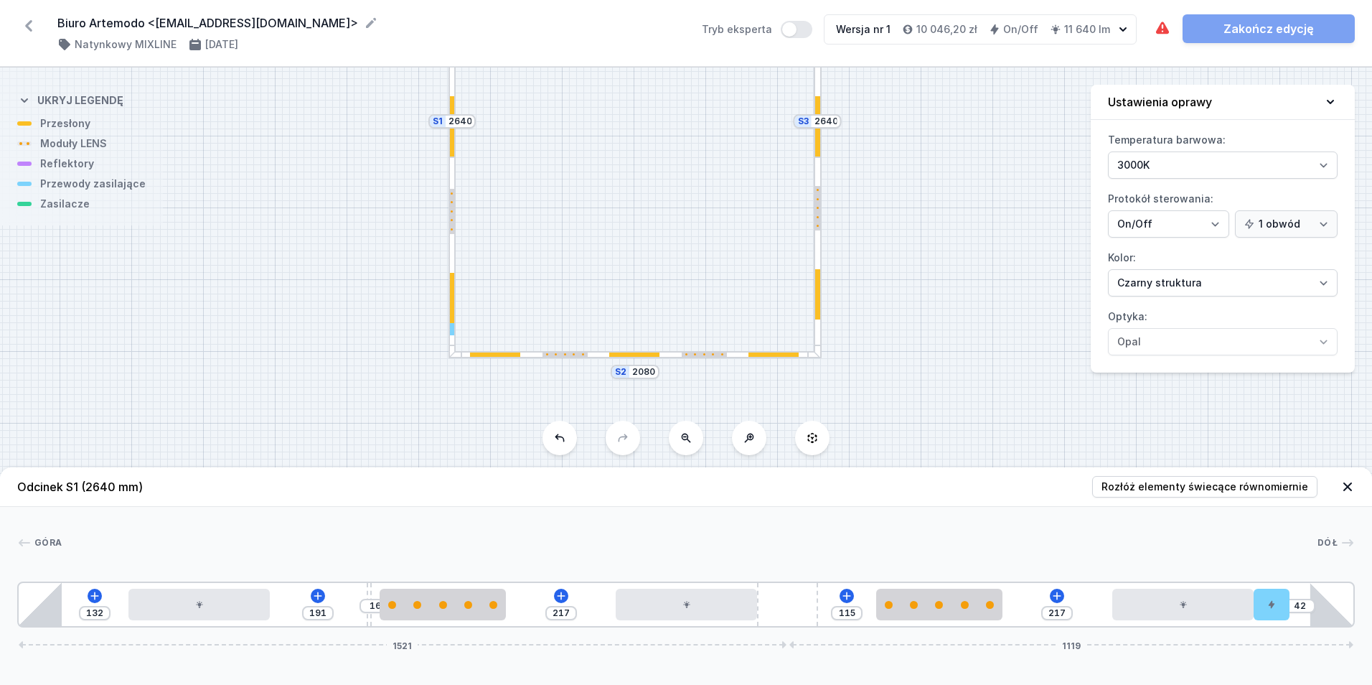
drag, startPoint x: 1272, startPoint y: 611, endPoint x: 1306, endPoint y: 611, distance: 33.7
click at [1306, 611] on div "132 191 16 217 115 217 42 1521 1119" at bounding box center [686, 604] width 1338 height 46
click at [1309, 611] on div "42" at bounding box center [1300, 606] width 32 height 14
drag, startPoint x: 1293, startPoint y: 612, endPoint x: 1341, endPoint y: 619, distance: 48.6
click at [1341, 619] on div "132 191 16 217 115 217 32 10 1521 1119" at bounding box center [686, 604] width 1338 height 46
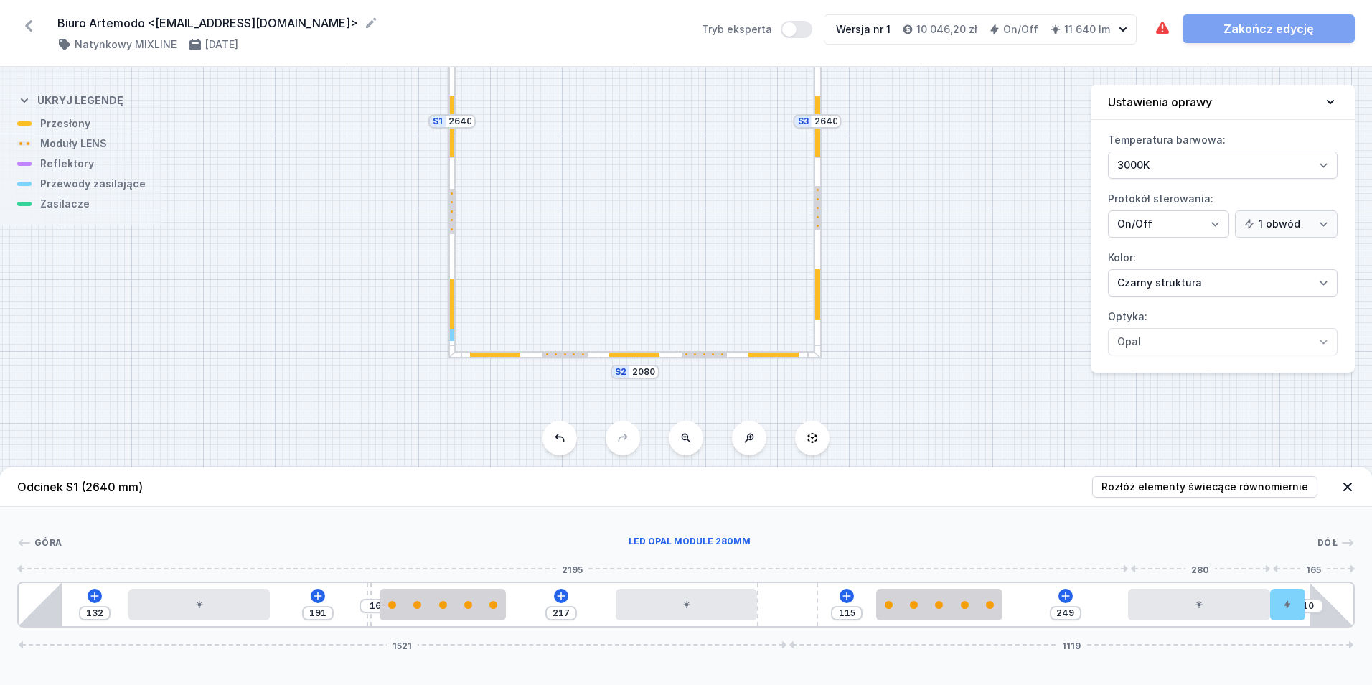
drag, startPoint x: 1220, startPoint y: 617, endPoint x: 945, endPoint y: 493, distance: 301.6
click at [1267, 617] on div at bounding box center [1198, 605] width 141 height 32
click at [659, 601] on div at bounding box center [686, 605] width 141 height 32
click at [728, 565] on button at bounding box center [723, 563] width 30 height 19
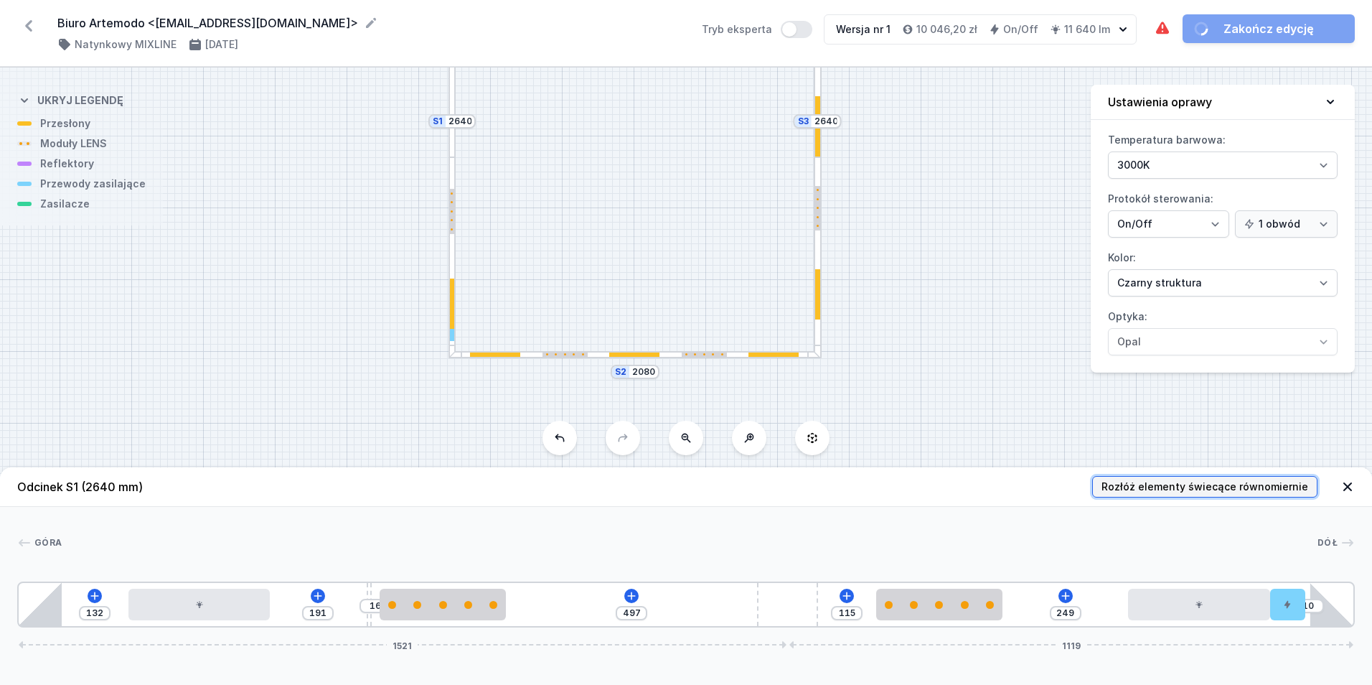
click at [1201, 488] on span "Rozłóż elementy świecące równomiernie" at bounding box center [1205, 486] width 207 height 14
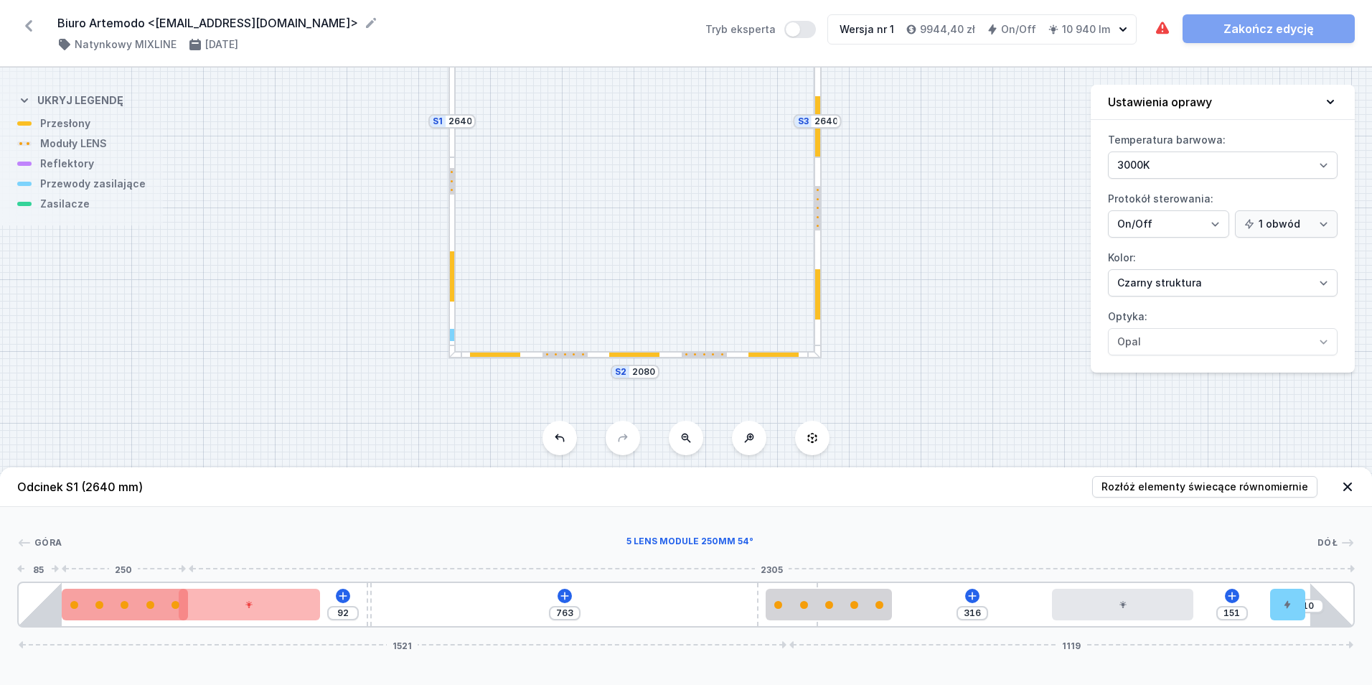
drag, startPoint x: 491, startPoint y: 610, endPoint x: 82, endPoint y: 618, distance: 409.2
click at [82, 618] on div at bounding box center [125, 605] width 126 height 32
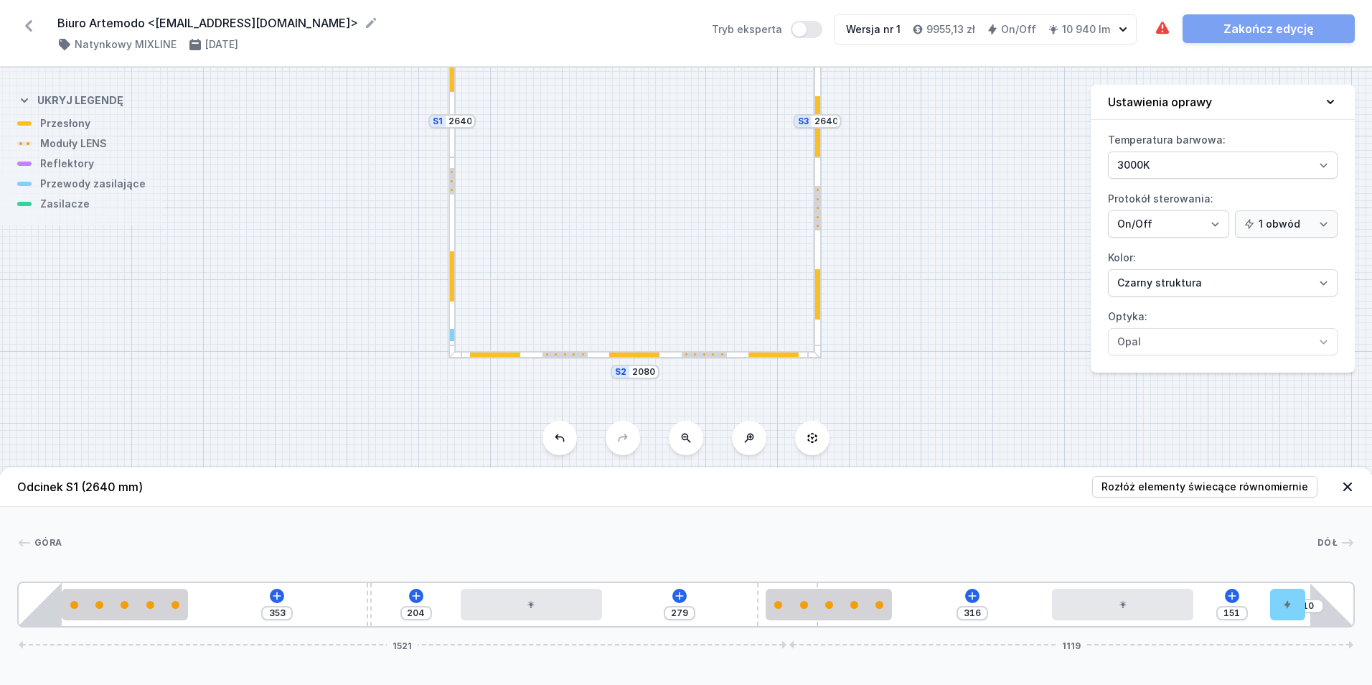
drag, startPoint x: 248, startPoint y: 609, endPoint x: 540, endPoint y: 625, distance: 292.5
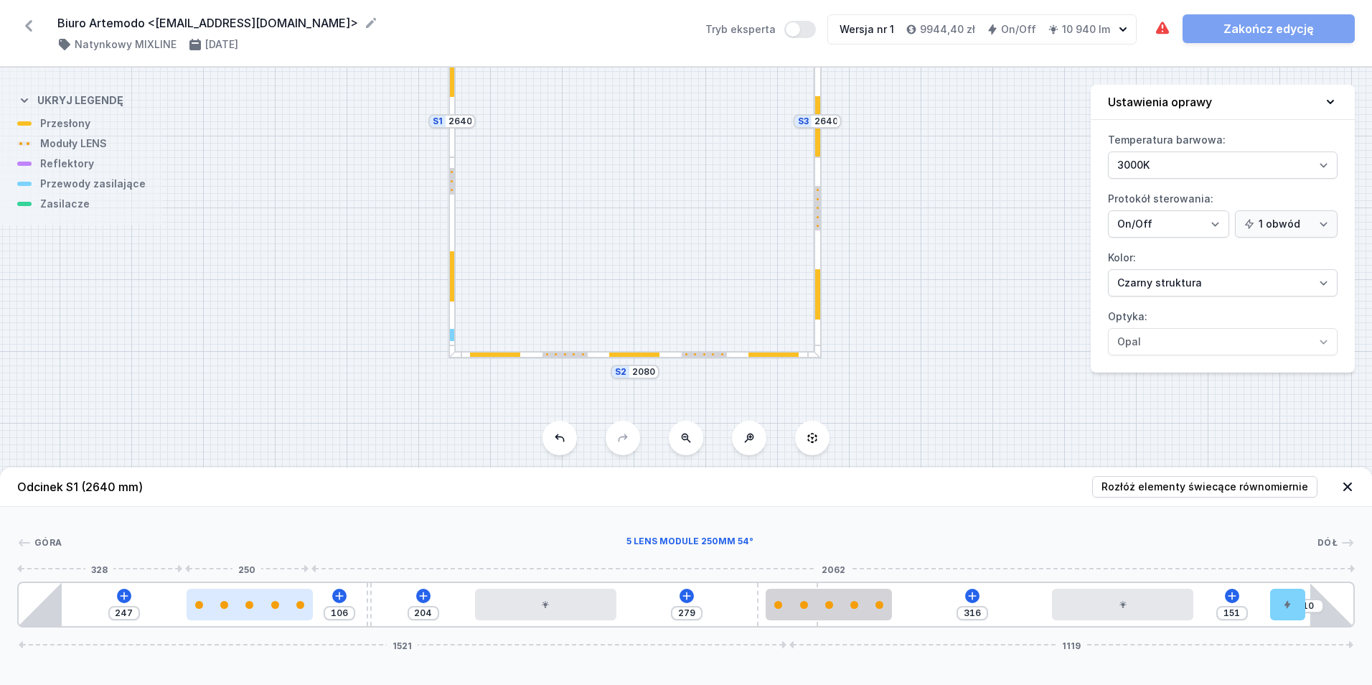
drag, startPoint x: 149, startPoint y: 614, endPoint x: 261, endPoint y: 616, distance: 112.7
click at [261, 616] on div at bounding box center [250, 605] width 126 height 32
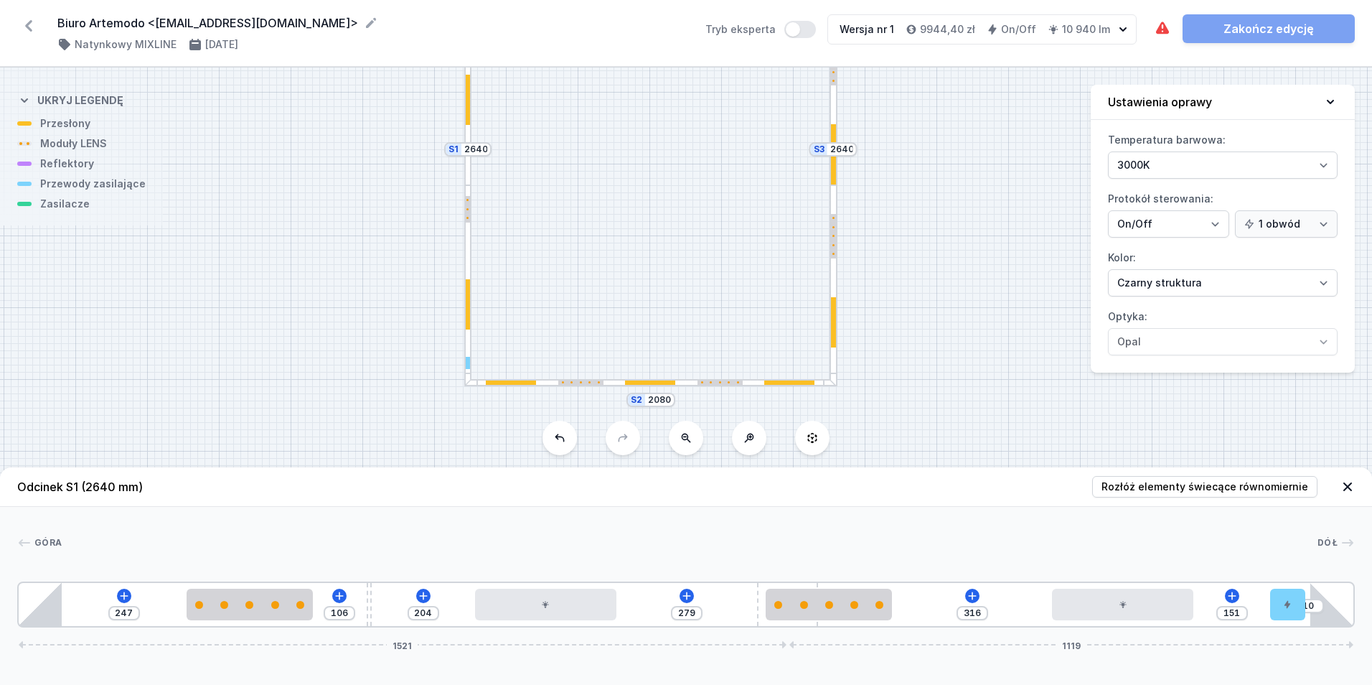
drag, startPoint x: 296, startPoint y: 496, endPoint x: 302, endPoint y: 405, distance: 90.6
click at [302, 405] on div "S4 2080 S3 2640 S2 2080 S1 2640" at bounding box center [686, 375] width 1372 height 617
click at [1191, 489] on span "Rozłóż elementy świecące równomiernie" at bounding box center [1205, 486] width 207 height 14
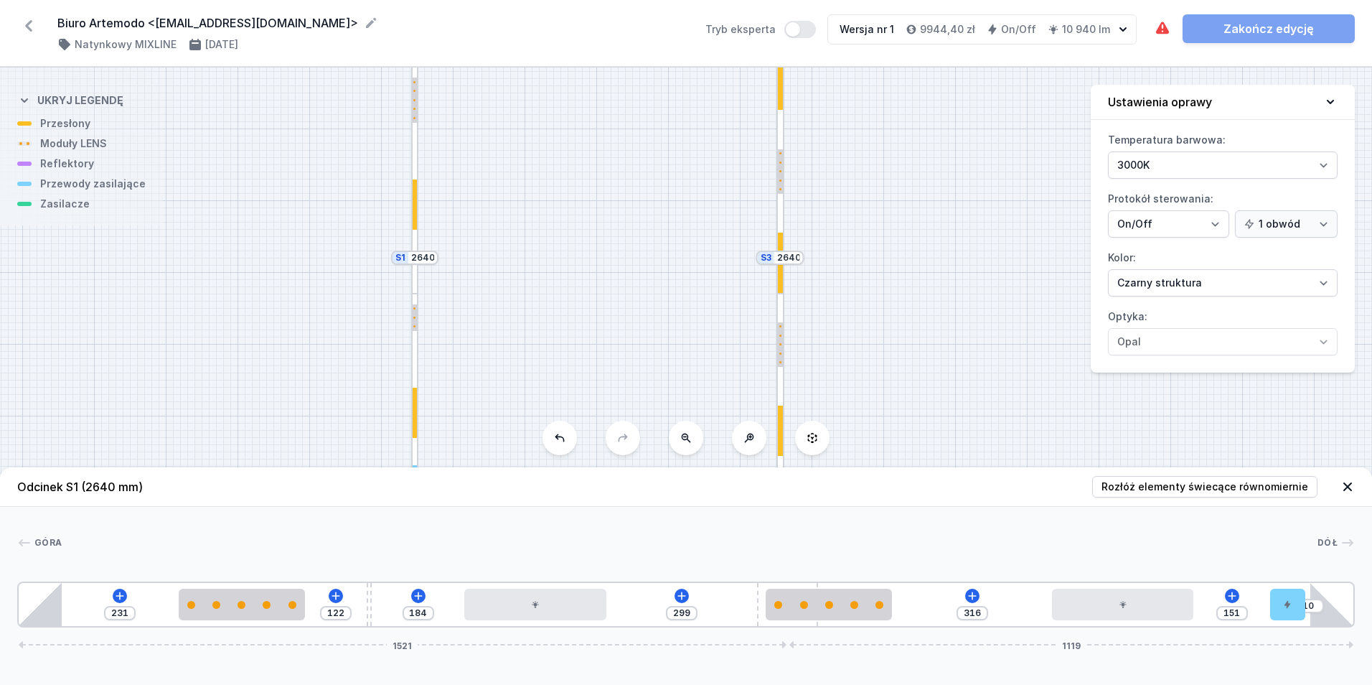
drag, startPoint x: 983, startPoint y: 371, endPoint x: 937, endPoint y: 446, distance: 87.6
click at [937, 446] on div "S4 2080 S3 2640 S2 2080 S1 2640" at bounding box center [686, 375] width 1372 height 617
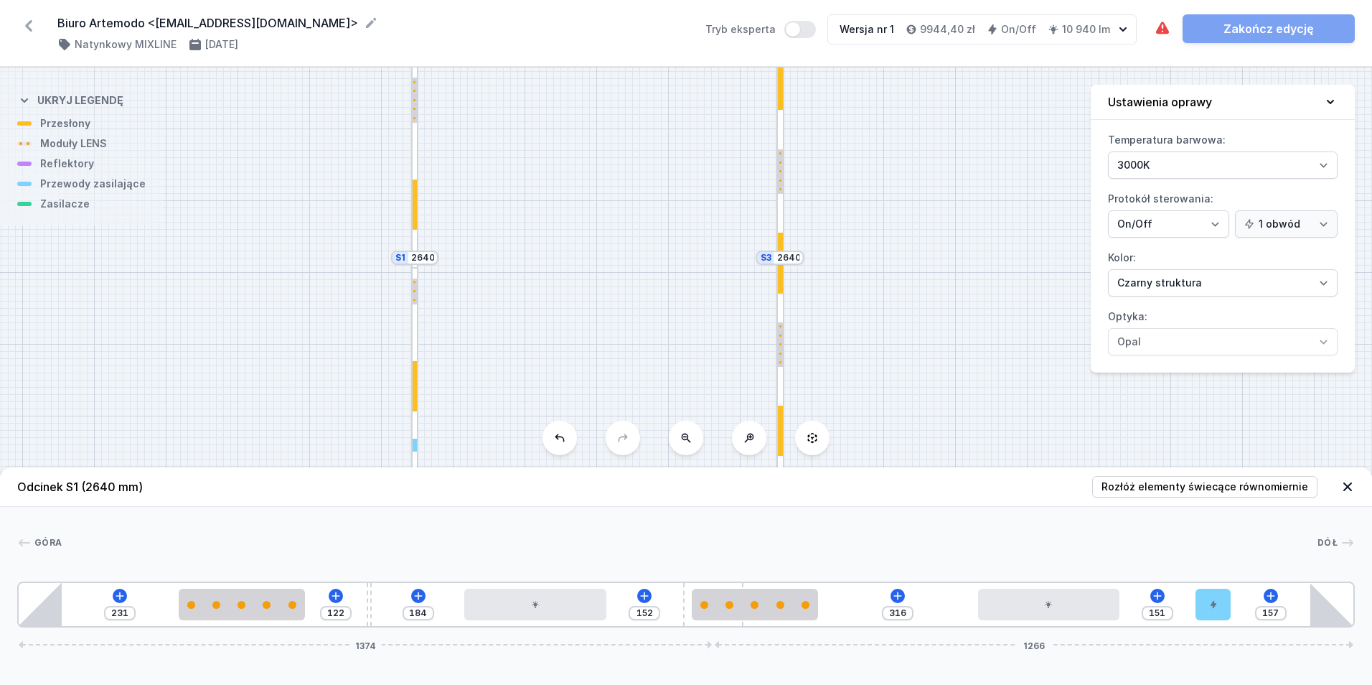
drag, startPoint x: 759, startPoint y: 624, endPoint x: 734, endPoint y: 627, distance: 25.3
click at [734, 627] on div "Odcinek S1 (2640 mm) Rozłóż elementy świecące równomiernie Góra Dół 1 2 3 4 5 2…" at bounding box center [686, 575] width 1372 height 217
click at [1135, 494] on button "Rozłóż elementy świecące równomiernie" at bounding box center [1204, 487] width 225 height 22
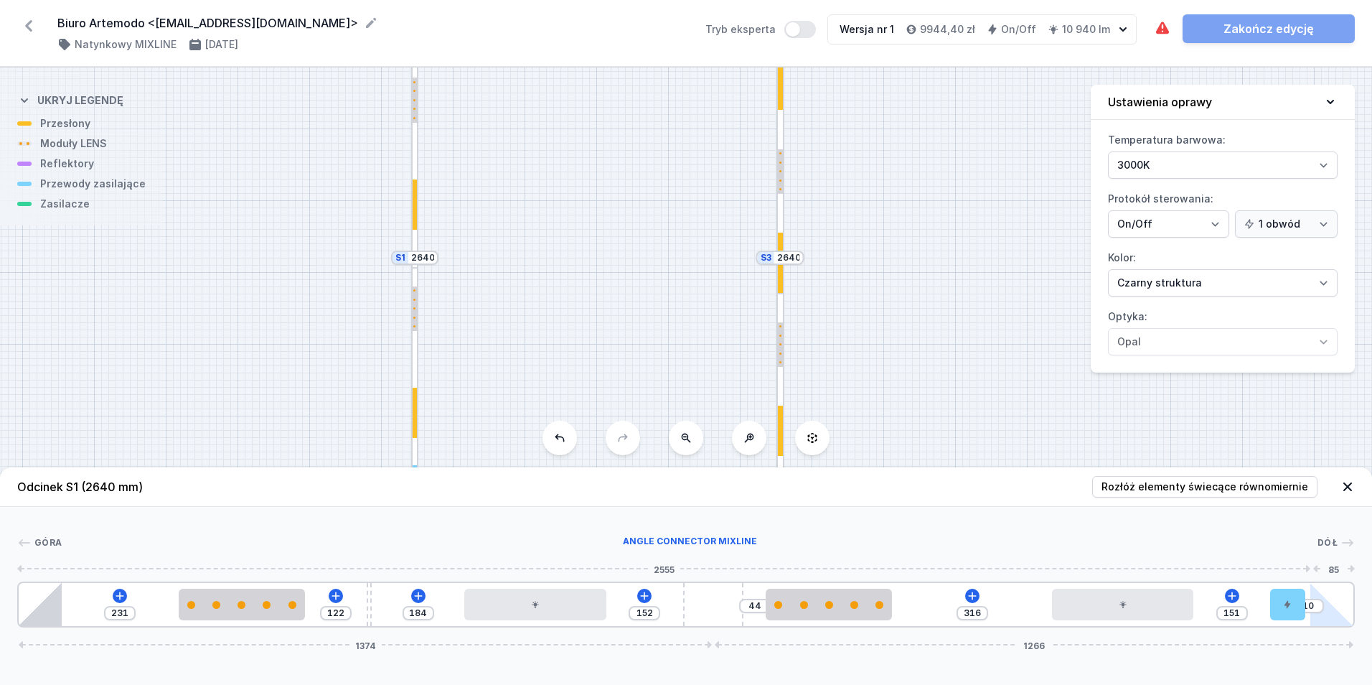
click at [1333, 609] on div "231 122 184 152 44 316 151 10 1374 1266" at bounding box center [686, 604] width 1338 height 46
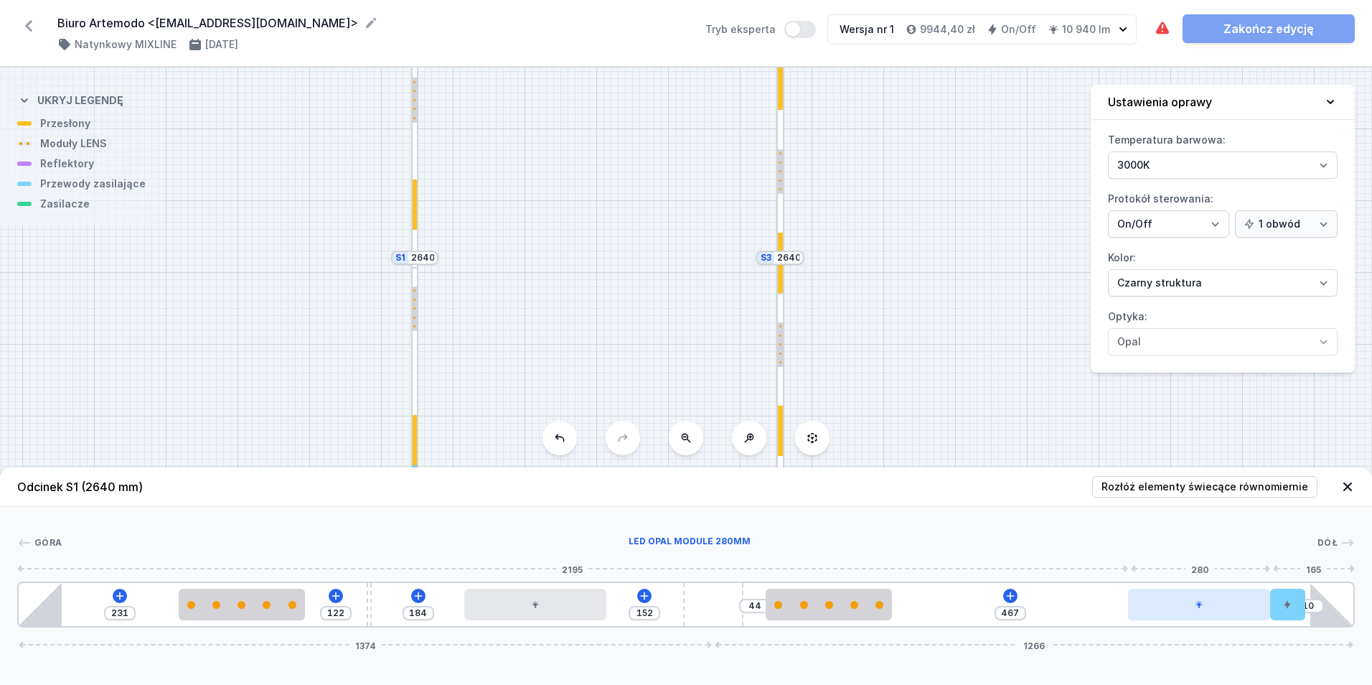
drag, startPoint x: 1150, startPoint y: 606, endPoint x: 1262, endPoint y: 615, distance: 112.3
click at [1268, 617] on div at bounding box center [1198, 605] width 141 height 32
drag, startPoint x: 129, startPoint y: 614, endPoint x: 41, endPoint y: 619, distance: 88.4
click at [41, 619] on div "231 122 184 152 44 467 10 1374 1266" at bounding box center [686, 604] width 1338 height 46
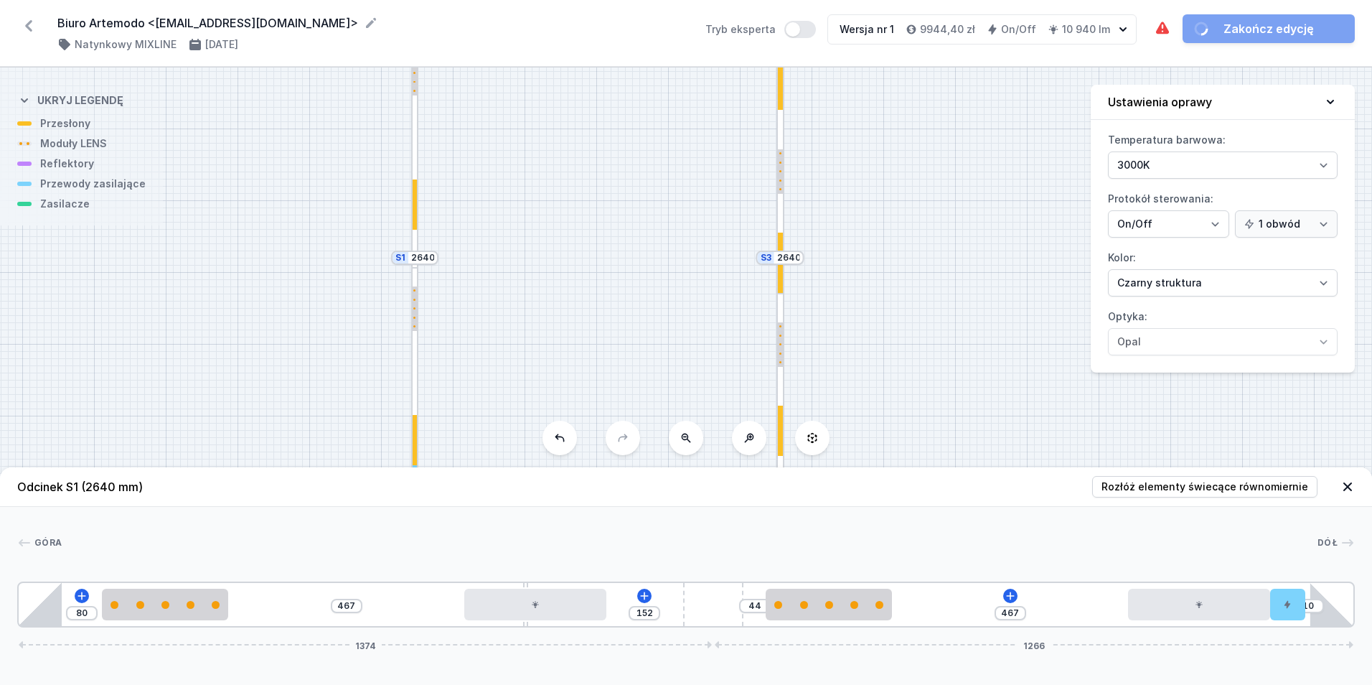
drag, startPoint x: 368, startPoint y: 620, endPoint x: 522, endPoint y: 632, distance: 154.1
click at [522, 632] on div "Odcinek S1 (2640 mm) Rozłóż elementy świecące równomiernie Góra Dół 1 2 3 4 5 2…" at bounding box center [686, 575] width 1372 height 217
drag, startPoint x: 354, startPoint y: 605, endPoint x: 313, endPoint y: 608, distance: 41.0
click at [313, 608] on div "80 467 152 44 467 10 1374 1266" at bounding box center [686, 604] width 1338 height 46
click at [367, 533] on div "[GEOGRAPHIC_DATA] 1 2 3 4 5 2 4 6 1 80 416 203 44 467 10 1374 1266 165 250 583 …" at bounding box center [686, 567] width 1372 height 121
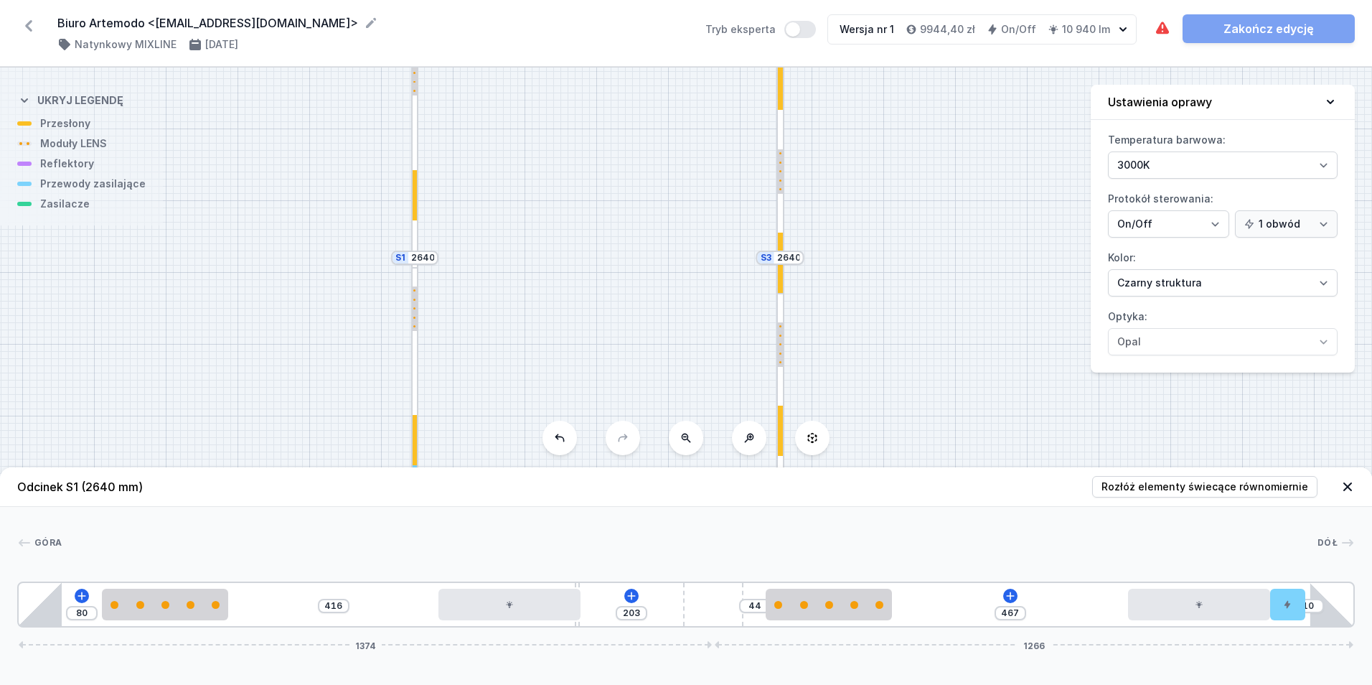
drag, startPoint x: 527, startPoint y: 625, endPoint x: 577, endPoint y: 635, distance: 51.2
drag, startPoint x: 866, startPoint y: 615, endPoint x: 907, endPoint y: 632, distance: 44.4
click at [907, 632] on div "Odcinek S1 (2640 mm) Rozłóż elementy świecące równomiernie Góra Dół 1 2 3 4 5 2…" at bounding box center [686, 575] width 1372 height 217
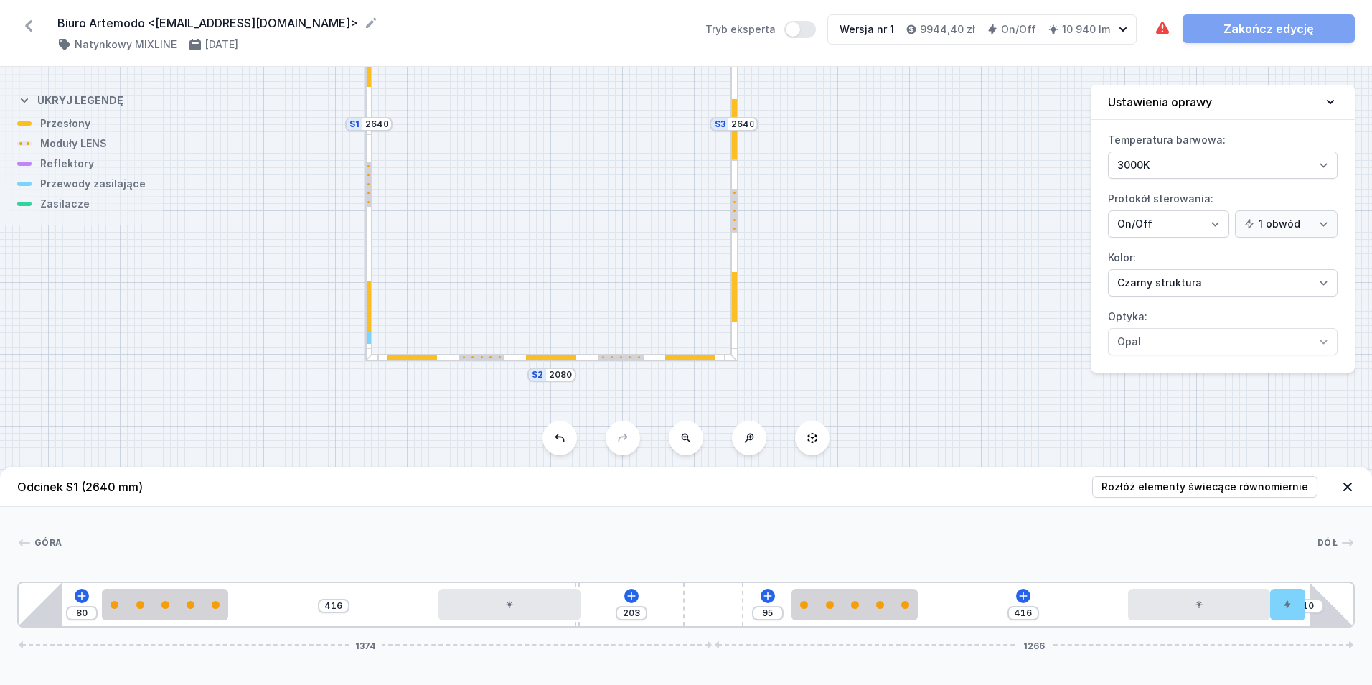
drag, startPoint x: 929, startPoint y: 311, endPoint x: 883, endPoint y: 177, distance: 141.2
click at [883, 177] on div "S4 2080 S3 2640 S2 2080 S1 2640" at bounding box center [686, 375] width 1372 height 617
click at [738, 311] on div at bounding box center [735, 260] width 8 height 201
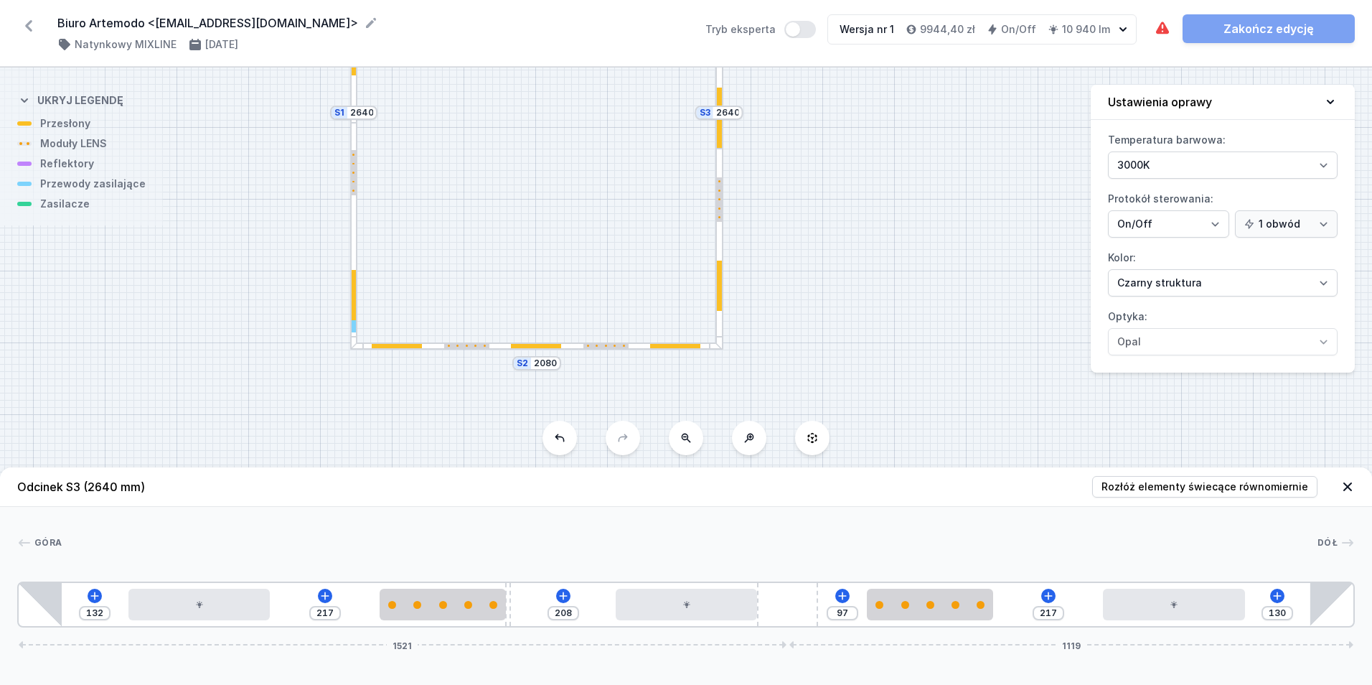
drag, startPoint x: 573, startPoint y: 233, endPoint x: 555, endPoint y: 174, distance: 62.2
click at [555, 174] on div "S4 2080 S3 2640 S2 2080 S1 2640" at bounding box center [686, 375] width 1372 height 617
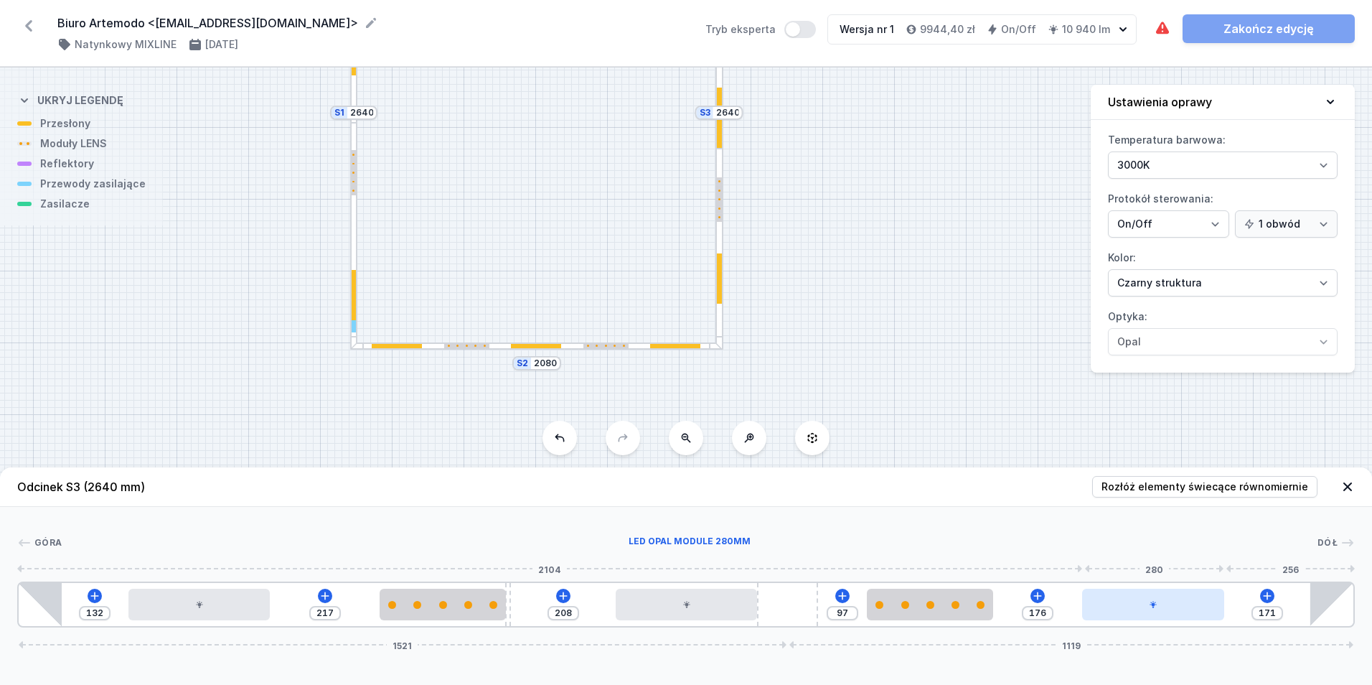
drag, startPoint x: 1216, startPoint y: 612, endPoint x: 1224, endPoint y: 614, distance: 8.2
click at [1224, 614] on div at bounding box center [1152, 605] width 141 height 32
drag, startPoint x: 1278, startPoint y: 613, endPoint x: 1236, endPoint y: 614, distance: 42.3
click at [1236, 614] on div "132 217 208 97 176 171 1521 1119" at bounding box center [686, 604] width 1338 height 46
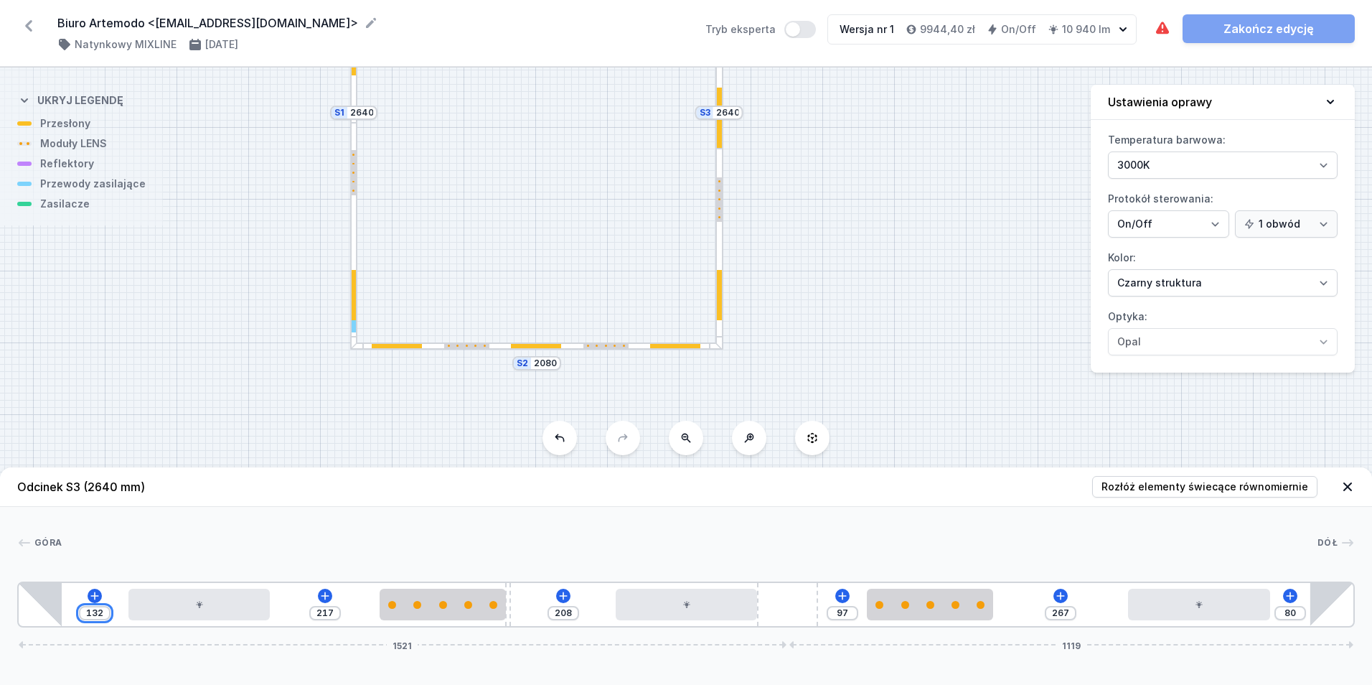
drag, startPoint x: 103, startPoint y: 611, endPoint x: 62, endPoint y: 615, distance: 41.1
click at [62, 615] on div "132 217 208 97 267 80 1521 1119" at bounding box center [686, 604] width 1338 height 46
drag, startPoint x: 303, startPoint y: 611, endPoint x: 352, endPoint y: 628, distance: 51.5
click at [349, 624] on div "80 269 208 97 267 80 1521 1119" at bounding box center [686, 604] width 1338 height 46
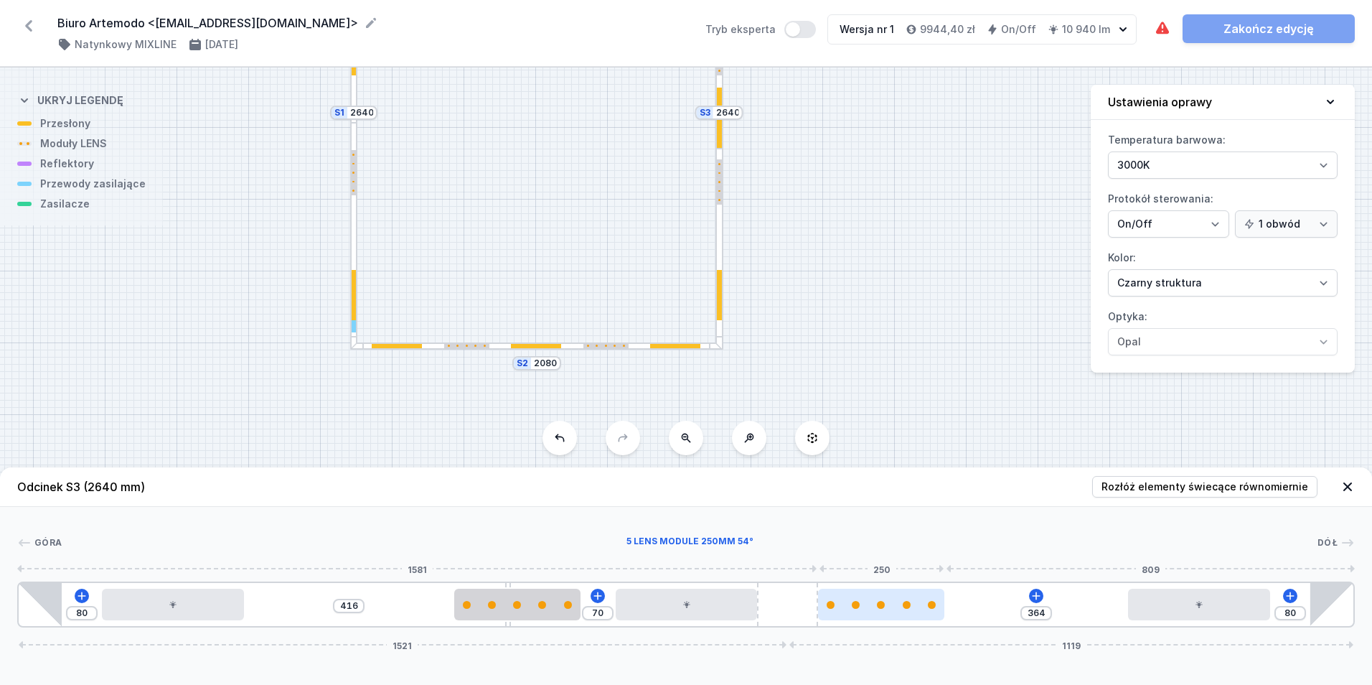
click at [912, 614] on div at bounding box center [881, 605] width 126 height 32
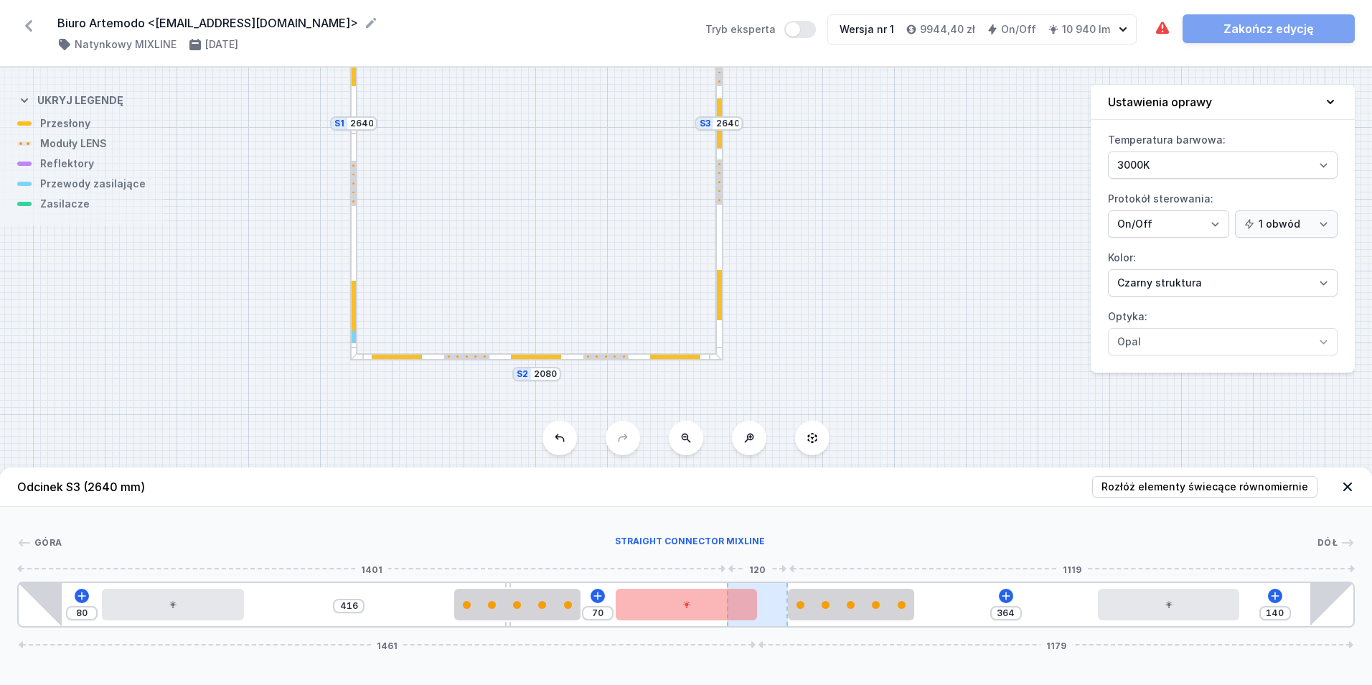
drag, startPoint x: 764, startPoint y: 616, endPoint x: 742, endPoint y: 620, distance: 21.8
click at [742, 620] on div at bounding box center [757, 604] width 61 height 43
click at [665, 616] on div at bounding box center [686, 605] width 141 height 32
click at [665, 616] on div at bounding box center [651, 605] width 141 height 32
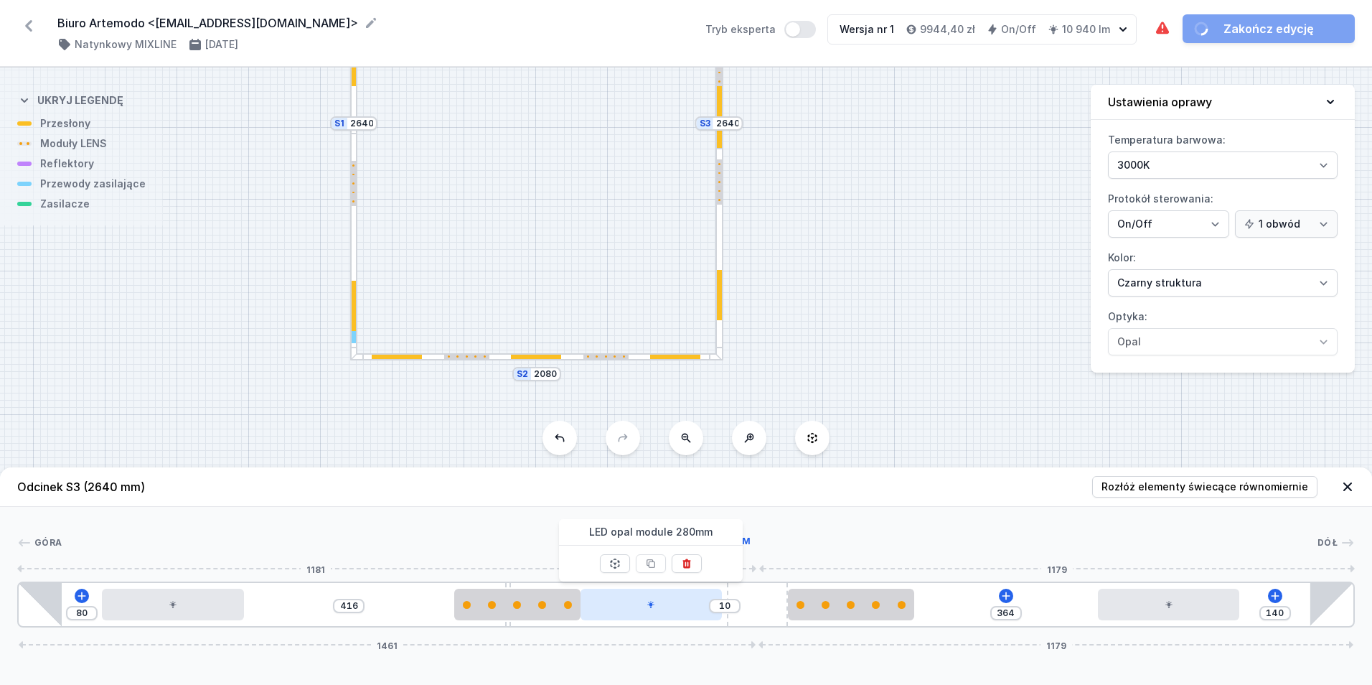
click at [665, 616] on div at bounding box center [651, 605] width 141 height 32
click at [682, 561] on icon at bounding box center [686, 563] width 11 height 11
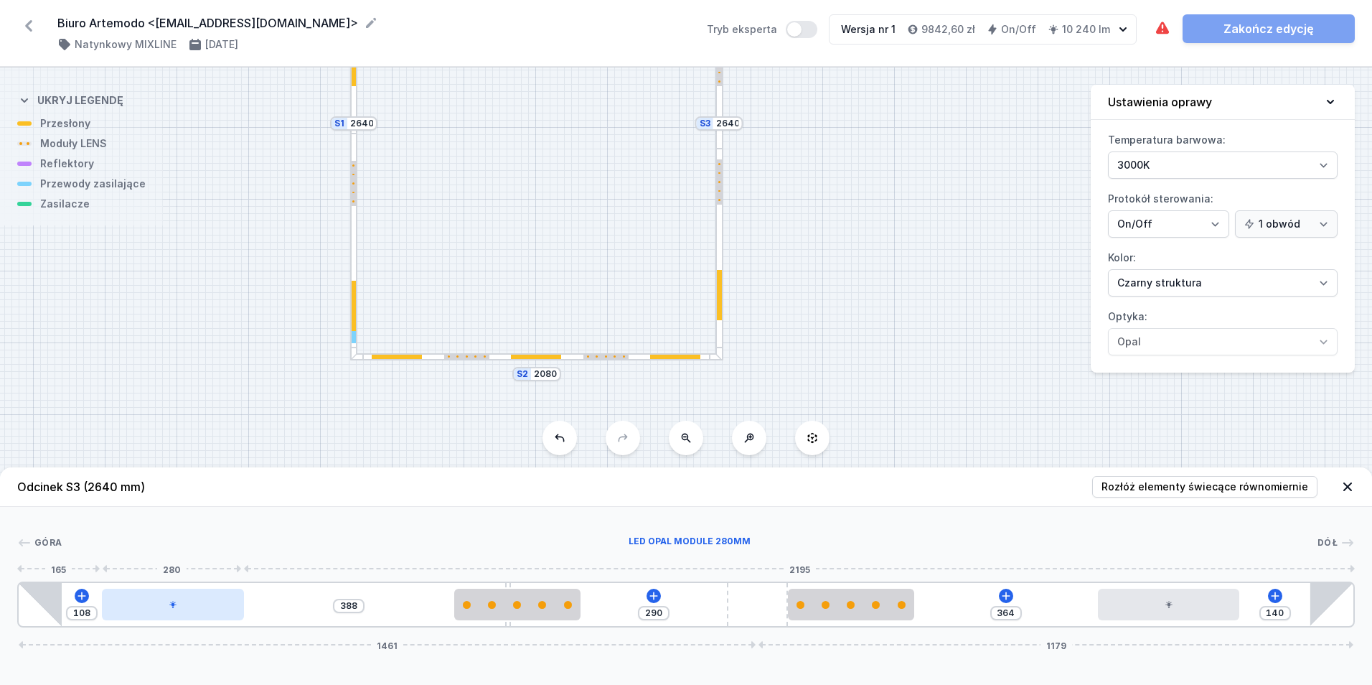
click at [150, 605] on div at bounding box center [172, 605] width 141 height 32
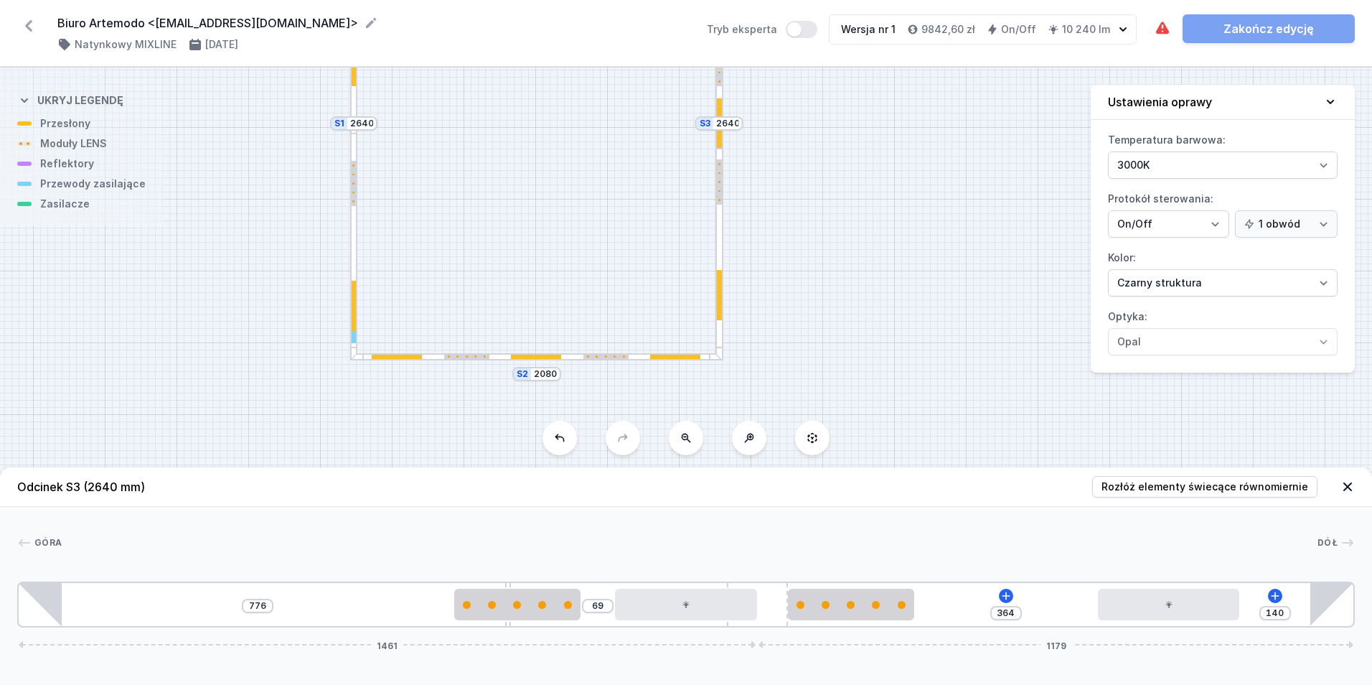
drag, startPoint x: 159, startPoint y: 614, endPoint x: 685, endPoint y: 627, distance: 526.9
click at [1176, 484] on span "Rozłóż elementy świecące równomiernie" at bounding box center [1205, 486] width 207 height 14
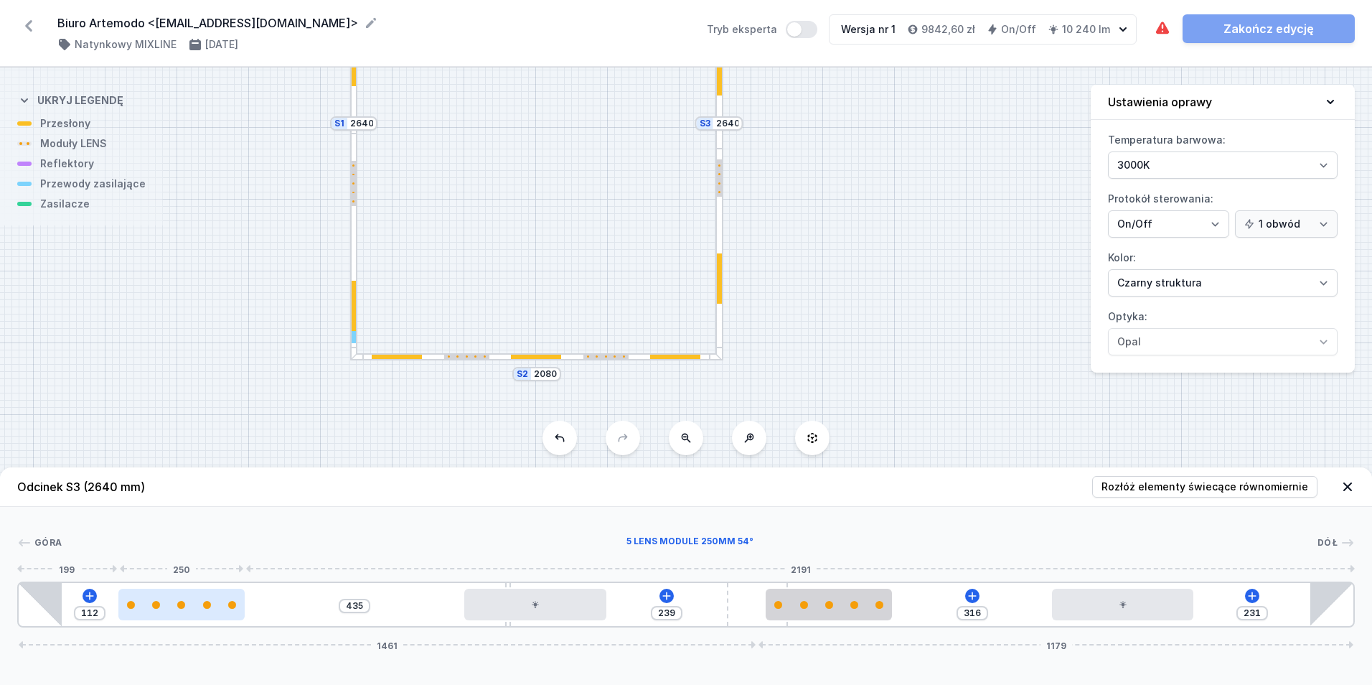
drag, startPoint x: 233, startPoint y: 607, endPoint x: 159, endPoint y: 612, distance: 74.1
click at [159, 612] on div at bounding box center [181, 605] width 126 height 32
drag, startPoint x: 100, startPoint y: 612, endPoint x: 53, endPoint y: 619, distance: 47.9
click at [53, 619] on div "112 435 239 316 231 1461 1179" at bounding box center [686, 604] width 1338 height 46
drag, startPoint x: 1247, startPoint y: 614, endPoint x: 1276, endPoint y: 619, distance: 30.0
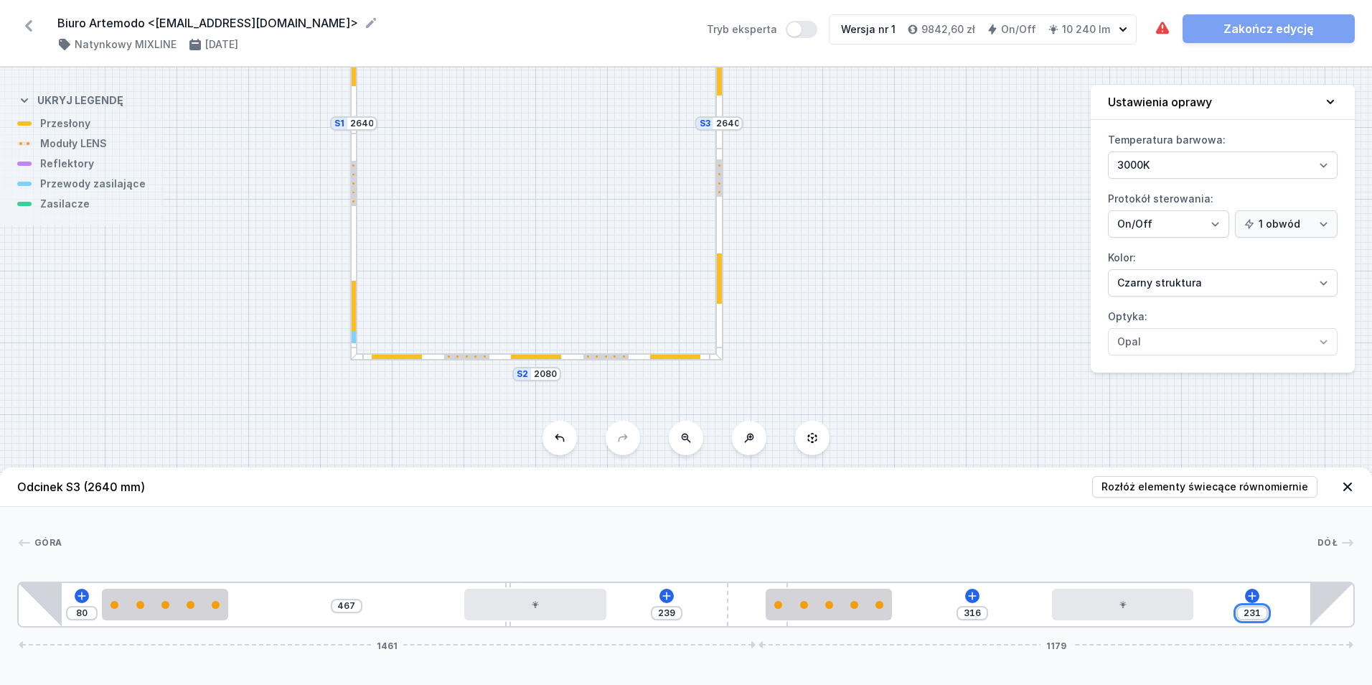
click at [1276, 619] on div "80 467 239 316 231 1461 1179" at bounding box center [686, 604] width 1338 height 46
click at [1262, 611] on input "231" at bounding box center [1252, 612] width 23 height 11
click at [1261, 614] on input "231" at bounding box center [1252, 612] width 23 height 11
drag, startPoint x: 1258, startPoint y: 611, endPoint x: 1212, endPoint y: 620, distance: 46.9
click at [1212, 620] on div "80 467 239 316 231 1461 1179" at bounding box center [686, 604] width 1338 height 46
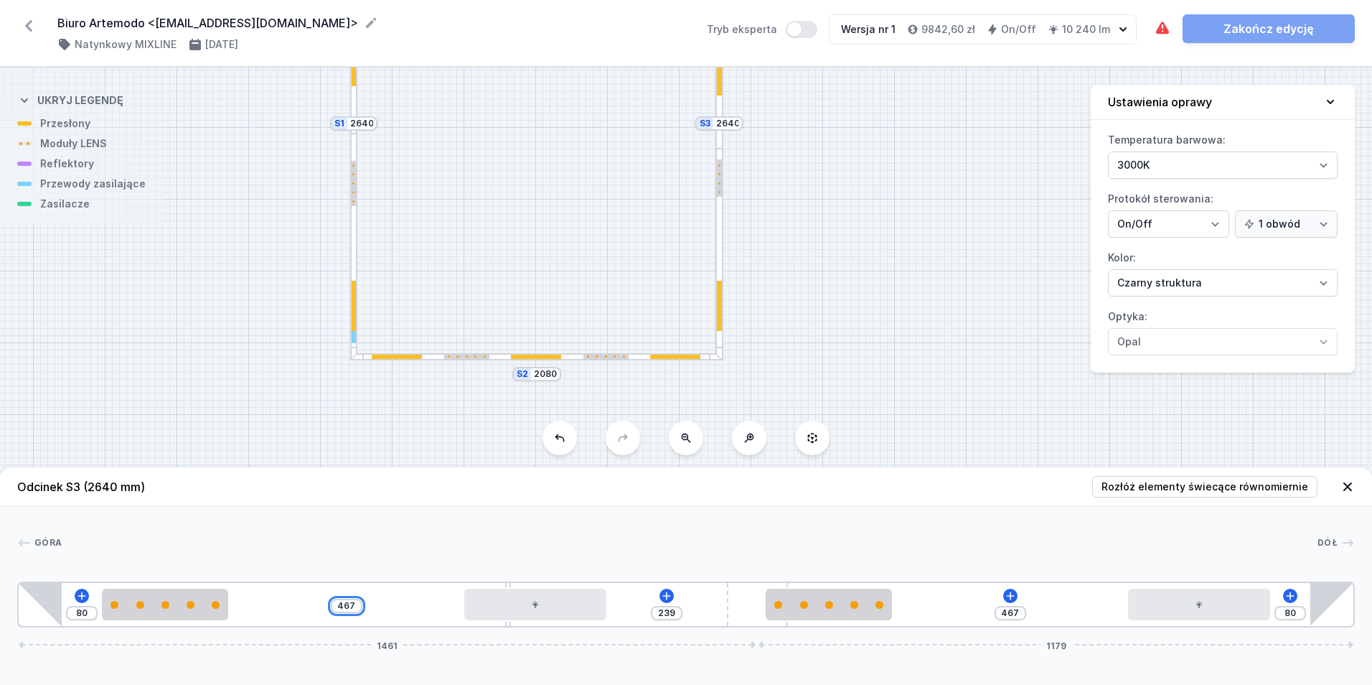
drag, startPoint x: 356, startPoint y: 607, endPoint x: 344, endPoint y: 612, distance: 13.2
click at [344, 612] on div "467" at bounding box center [347, 606] width 32 height 14
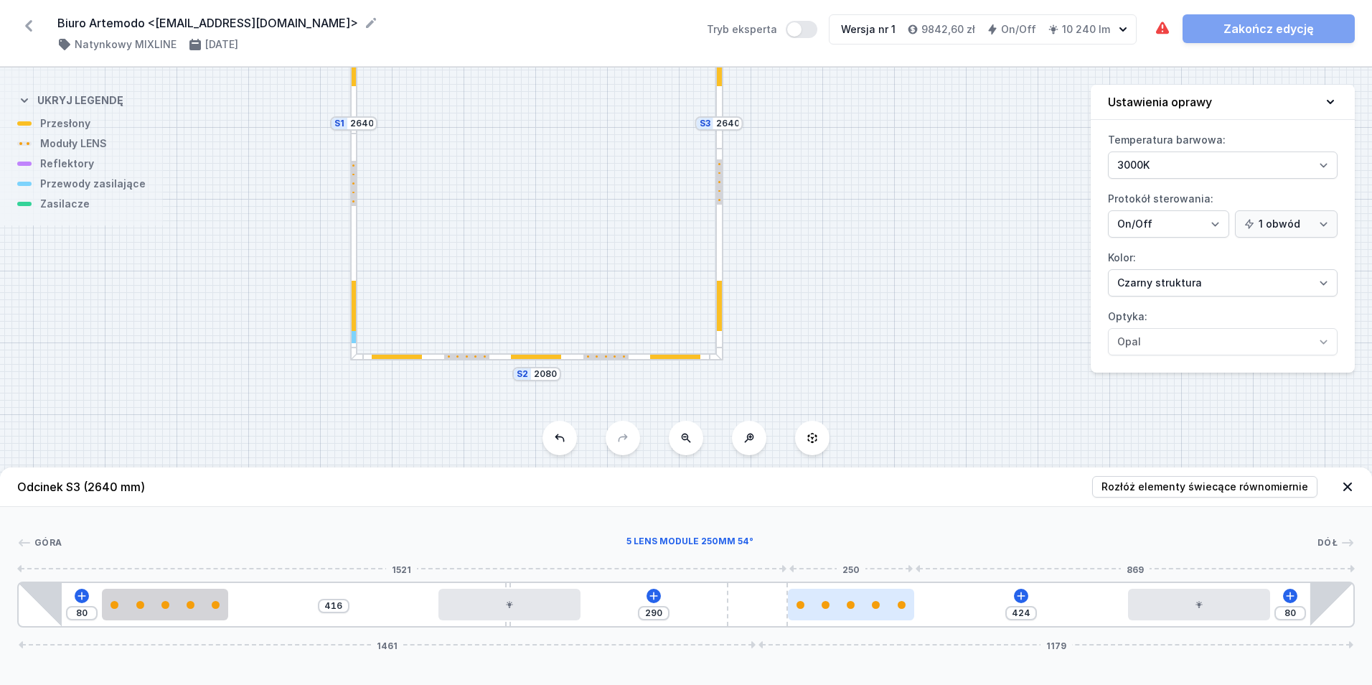
drag, startPoint x: 872, startPoint y: 611, endPoint x: 898, endPoint y: 615, distance: 26.1
click at [898, 615] on div at bounding box center [851, 605] width 126 height 32
drag, startPoint x: 883, startPoint y: 610, endPoint x: 926, endPoint y: 608, distance: 43.1
click at [926, 608] on div "80 416 290 51 424 80 1461 1179" at bounding box center [686, 604] width 1338 height 46
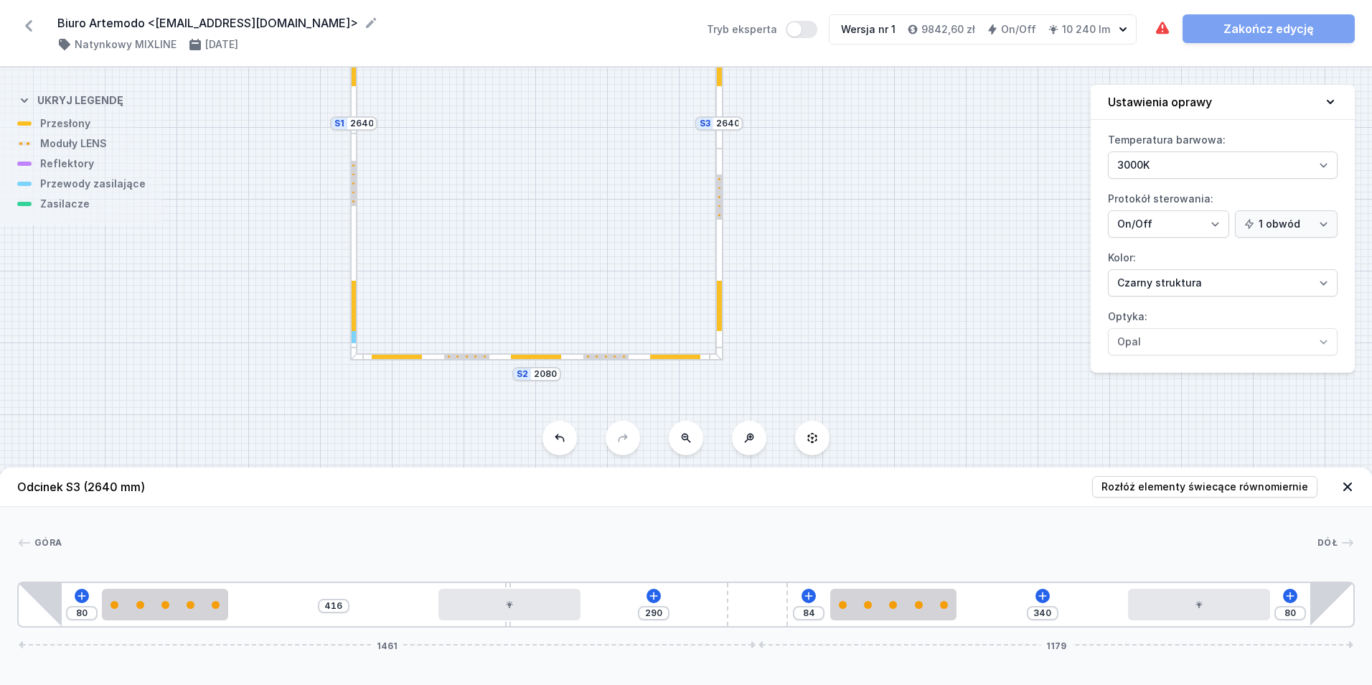
drag, startPoint x: 895, startPoint y: 607, endPoint x: 960, endPoint y: 605, distance: 64.6
click at [960, 605] on div "80 416 290 84 340 80 1461 1179" at bounding box center [686, 604] width 1338 height 46
drag, startPoint x: 817, startPoint y: 612, endPoint x: 797, endPoint y: 614, distance: 20.9
click at [797, 614] on div "84" at bounding box center [809, 613] width 32 height 14
drag, startPoint x: 786, startPoint y: 607, endPoint x: 799, endPoint y: 613, distance: 14.1
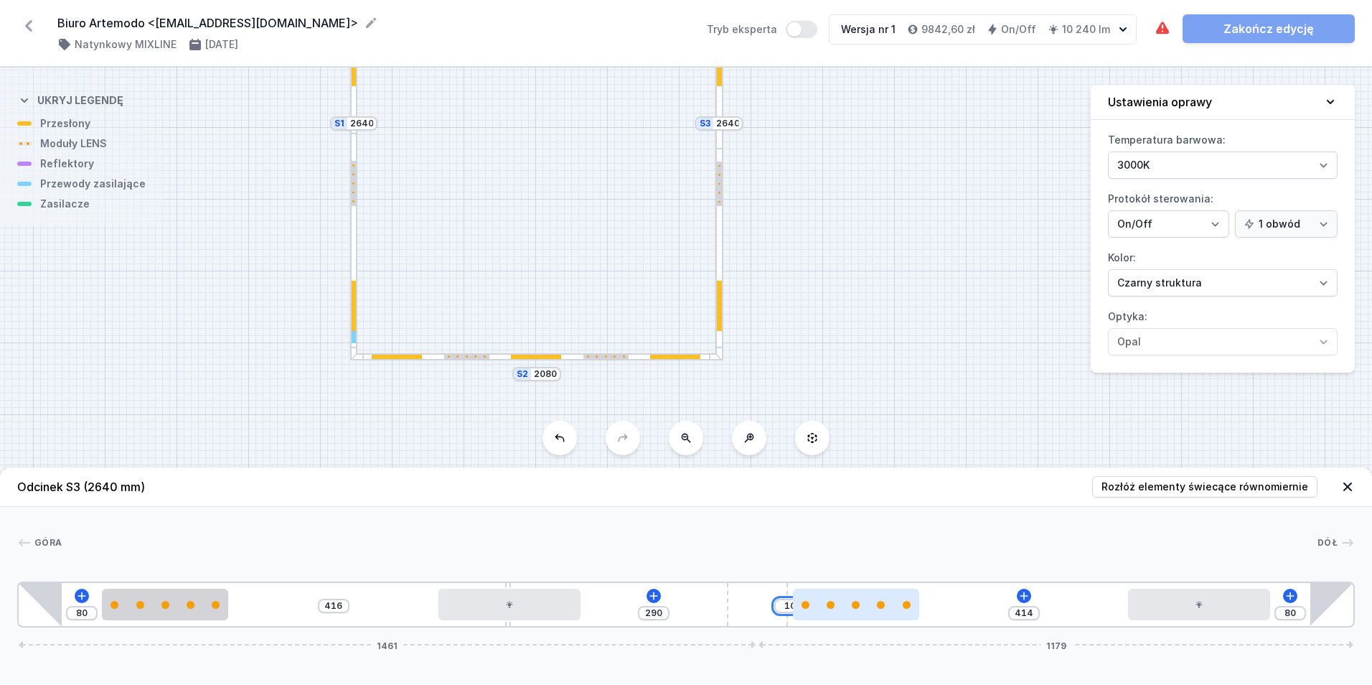
click at [19, 604] on div "10" at bounding box center [19, 604] width 0 height 0
drag, startPoint x: 856, startPoint y: 616, endPoint x: 935, endPoint y: 602, distance: 80.2
click at [935, 602] on div at bounding box center [908, 605] width 126 height 32
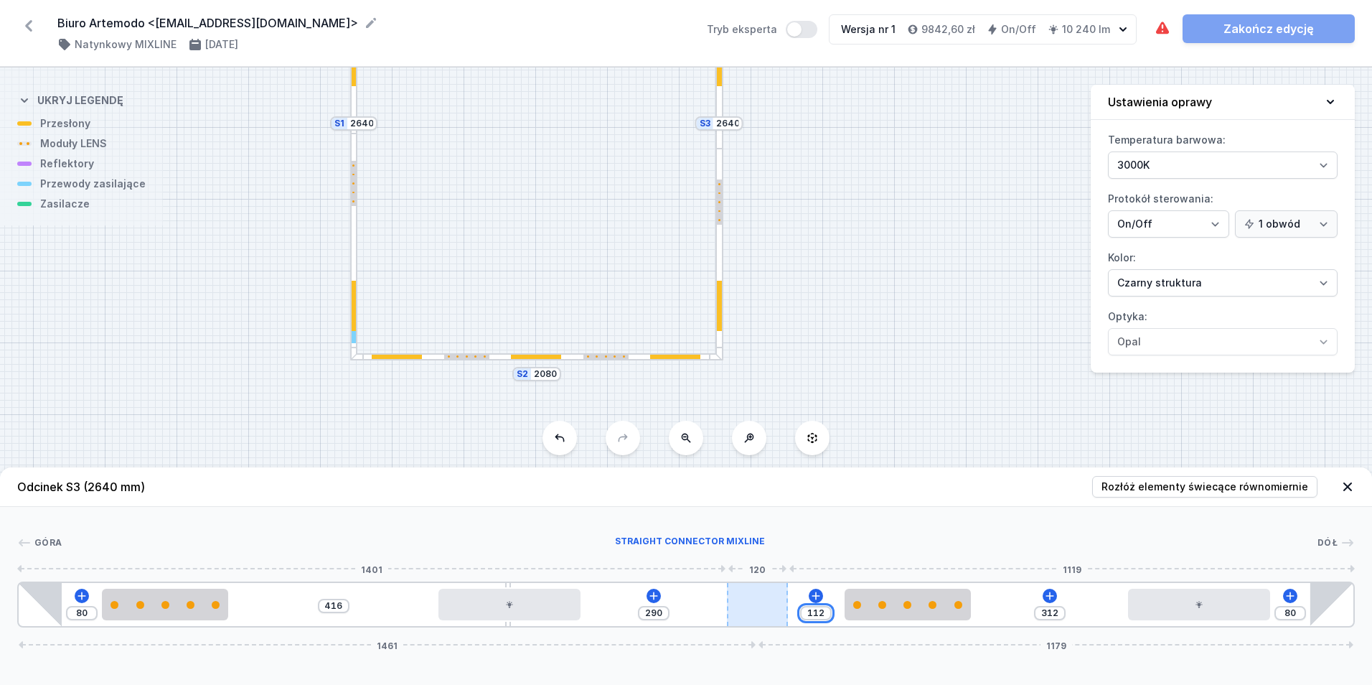
drag, startPoint x: 823, startPoint y: 611, endPoint x: 768, endPoint y: 604, distance: 55.7
click at [766, 606] on div "80 416 290 112 312 80 1461 1179" at bounding box center [686, 604] width 1338 height 46
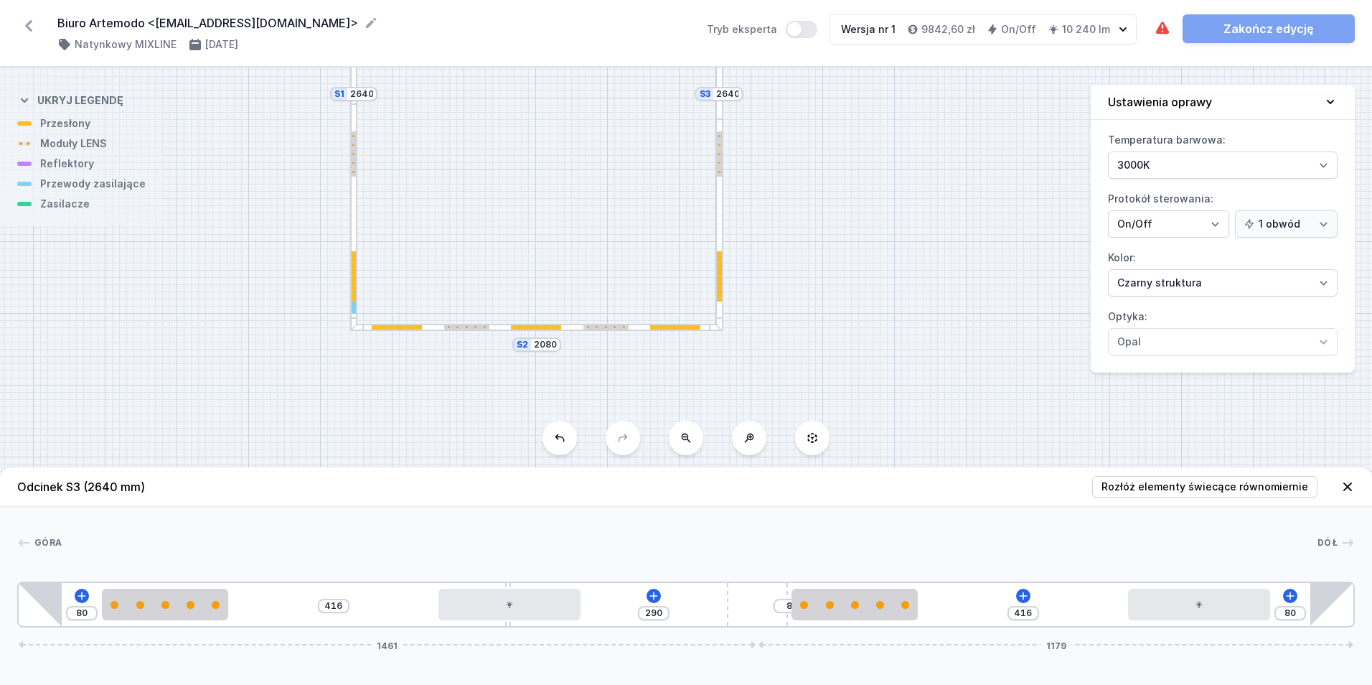
drag, startPoint x: 858, startPoint y: 324, endPoint x: 859, endPoint y: 295, distance: 28.7
click at [859, 295] on div "S4 2080 S3 2640 S2 2080 S1 2640" at bounding box center [686, 375] width 1372 height 617
click at [1295, 594] on icon at bounding box center [1290, 595] width 11 height 11
click at [350, 269] on div "S4 2080 S3 2640 S2 2080 S1 2640" at bounding box center [680, 370] width 1361 height 606
click at [1031, 587] on div "80 416 290 8 416 80 1461 1179" at bounding box center [686, 604] width 1338 height 46
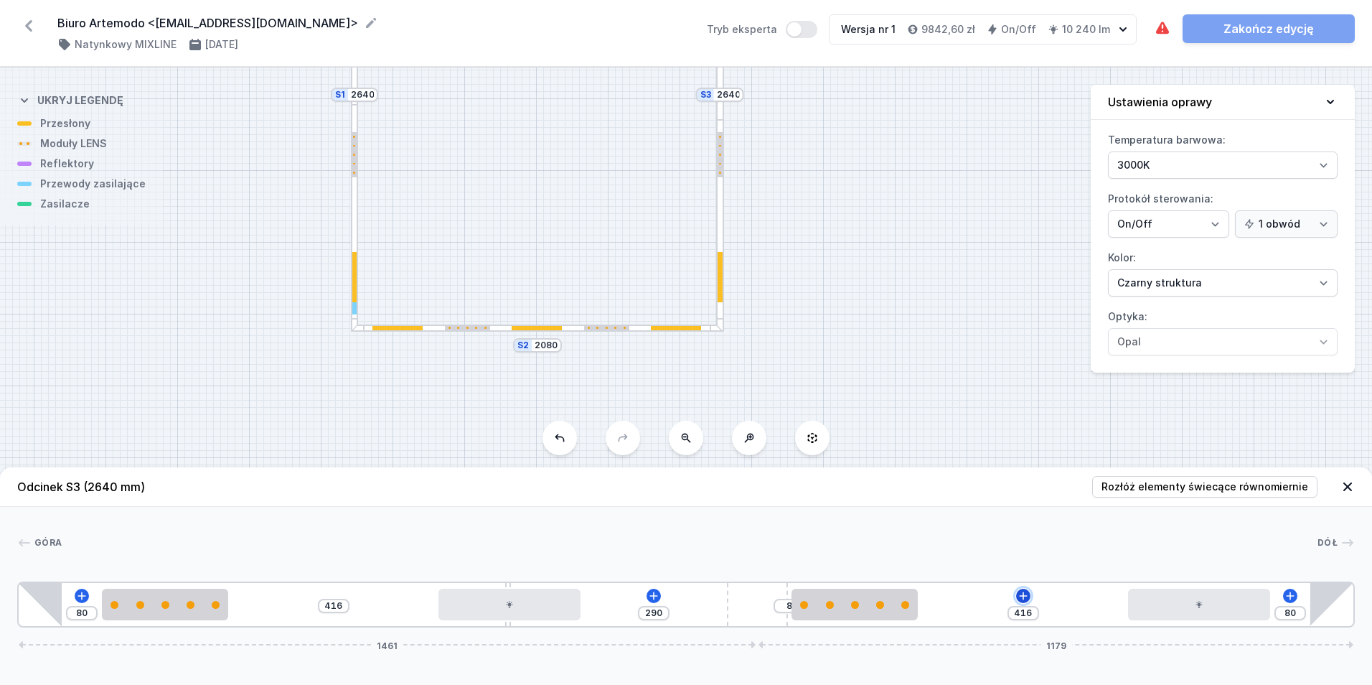
click at [1026, 591] on icon at bounding box center [1023, 595] width 11 height 11
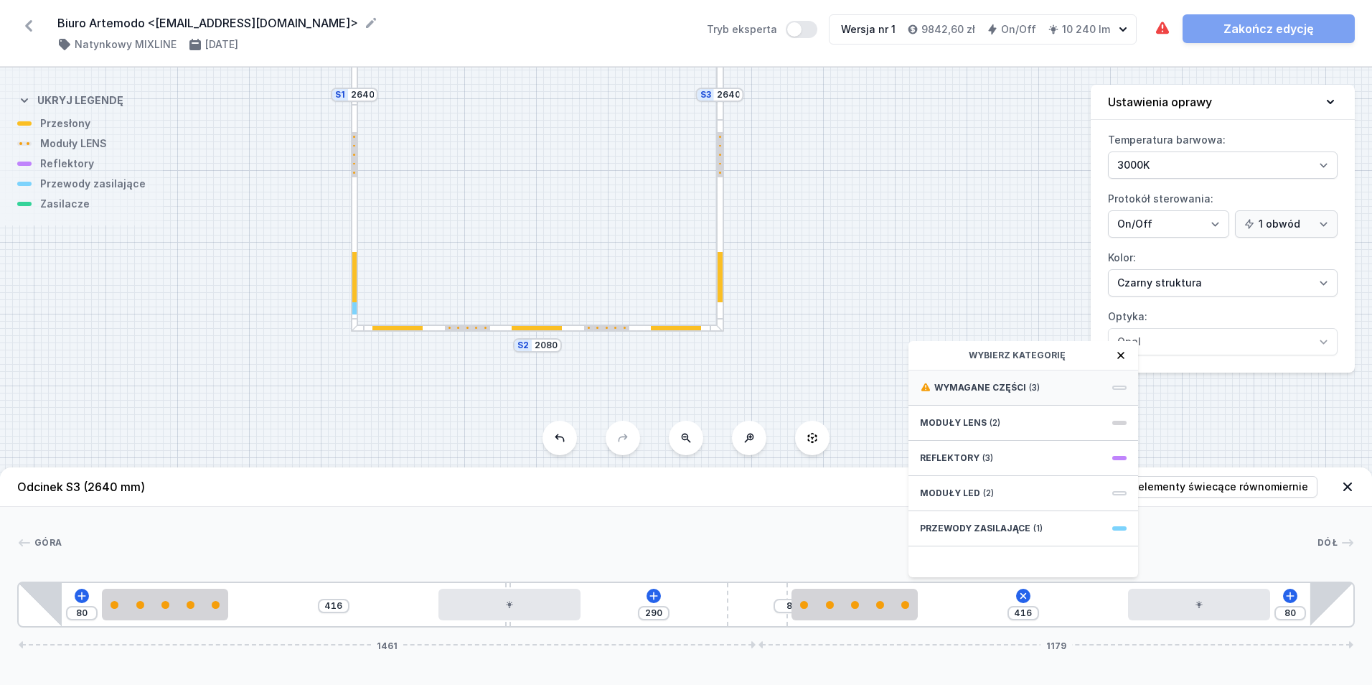
click at [1064, 374] on div "Wymagane części (3)" at bounding box center [1024, 387] width 230 height 35
click at [1062, 382] on span "ON/OFF Driver - up to 40W" at bounding box center [1023, 386] width 207 height 14
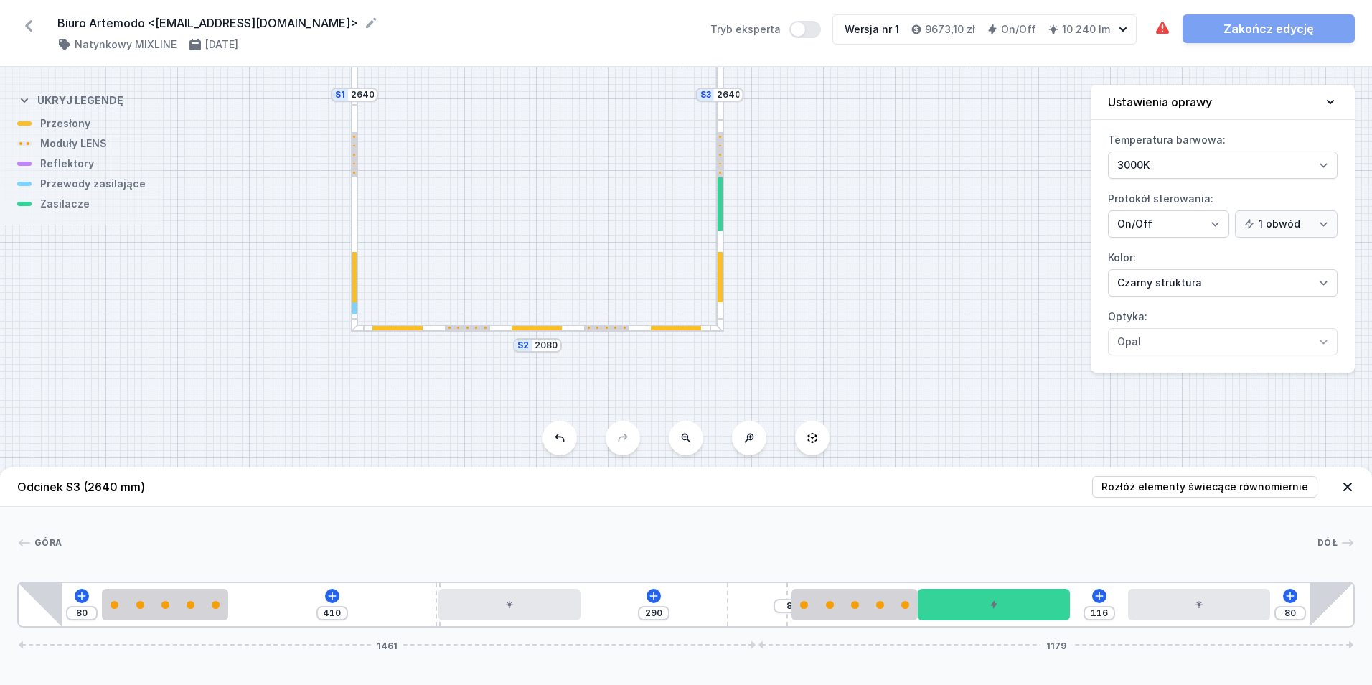
drag, startPoint x: 509, startPoint y: 624, endPoint x: 433, endPoint y: 637, distance: 76.5
click at [433, 637] on div "Odcinek S3 (2640 mm) Rozłóż elementy świecące równomiernie Góra Dół 1 2 3 4 5 2…" at bounding box center [686, 575] width 1372 height 217
click at [332, 596] on icon at bounding box center [332, 595] width 8 height 8
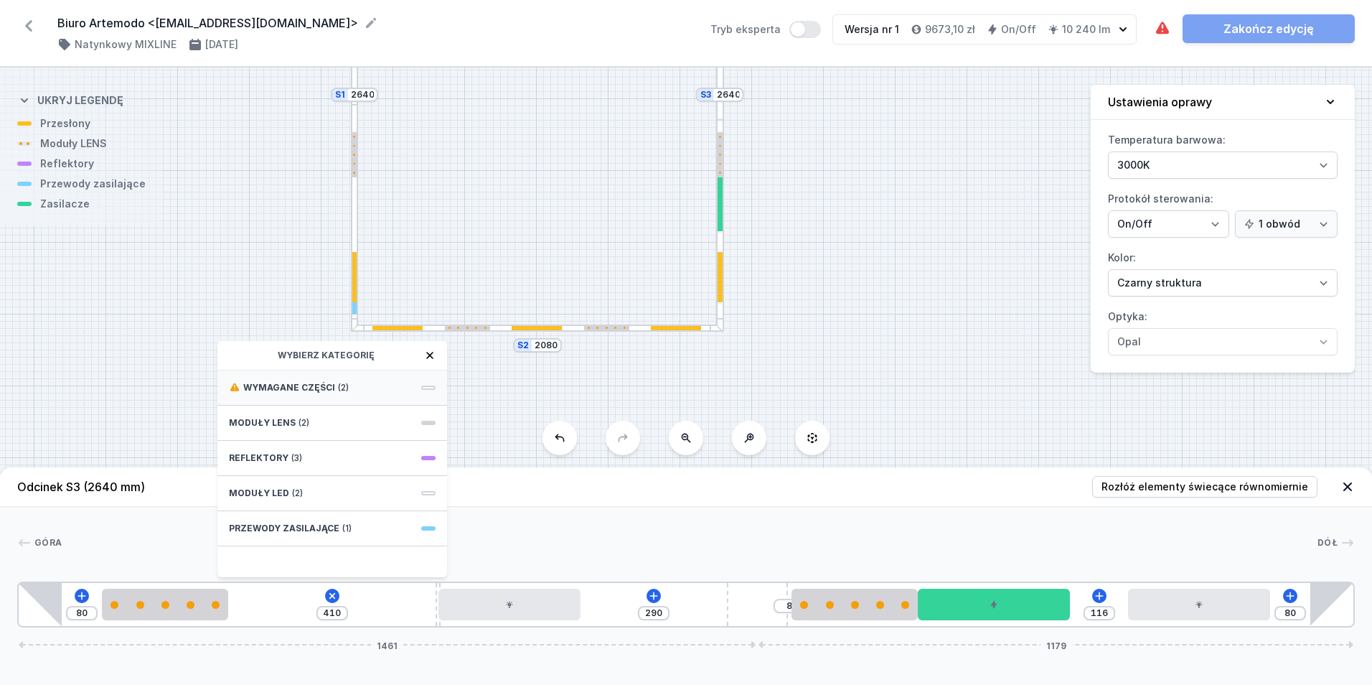
click at [332, 391] on div "Wymagane części (2)" at bounding box center [332, 387] width 230 height 35
click at [332, 390] on span "ON/OFF Driver - up to 40W" at bounding box center [332, 386] width 207 height 14
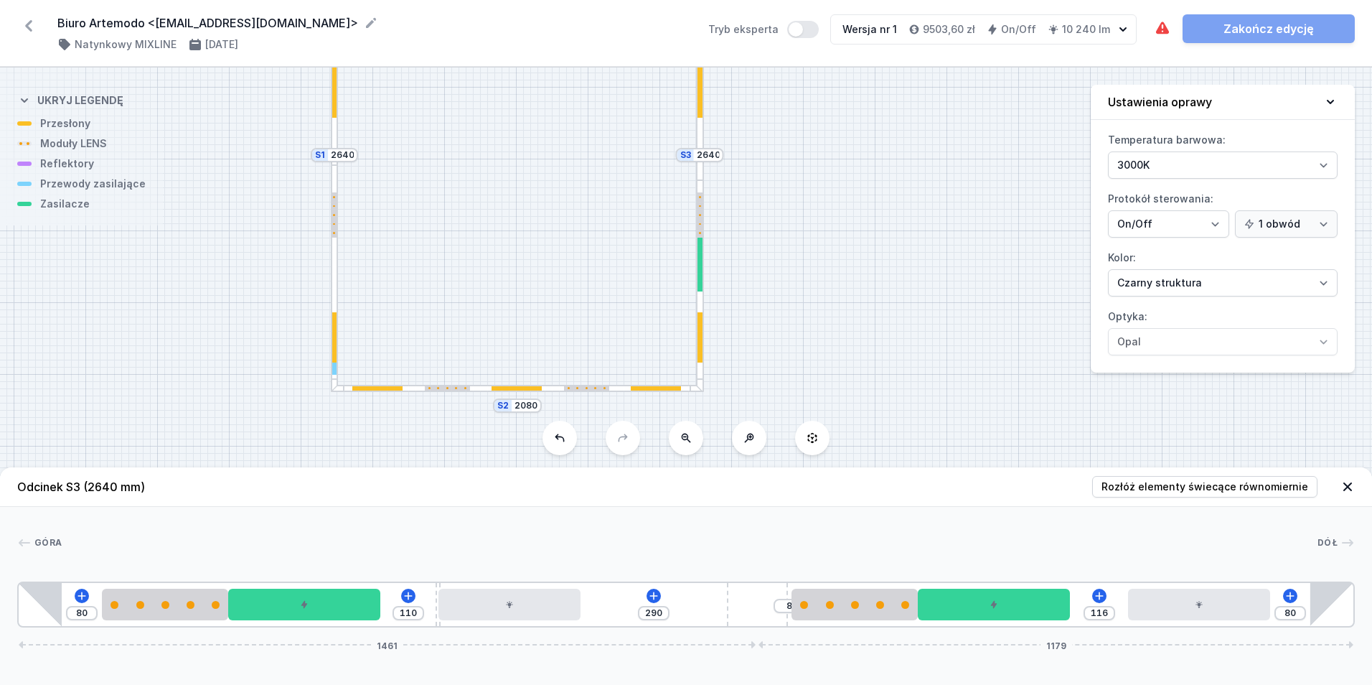
drag, startPoint x: 917, startPoint y: 317, endPoint x: 895, endPoint y: 381, distance: 68.3
click at [895, 381] on div "S4 2080 S3 2640 S2 2080 S1 2640" at bounding box center [686, 375] width 1372 height 617
click at [333, 292] on div at bounding box center [333, 283] width 8 height 228
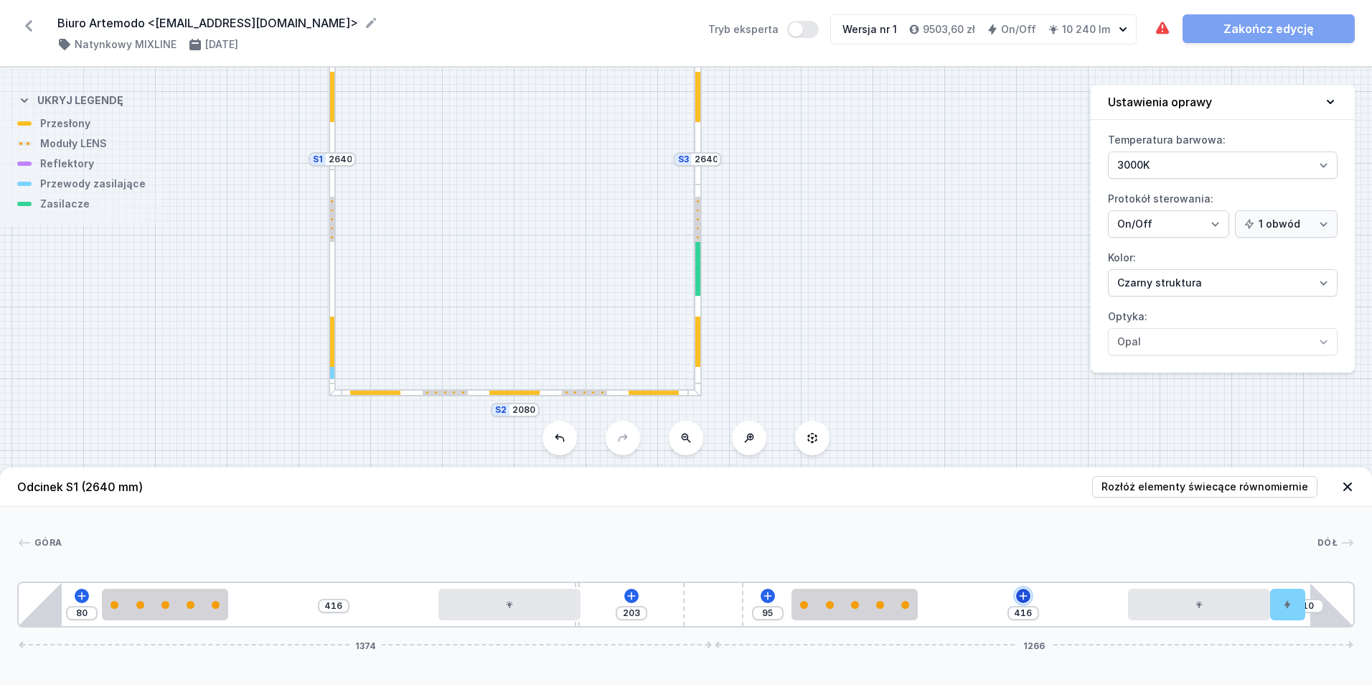
click at [1020, 594] on icon at bounding box center [1023, 595] width 11 height 11
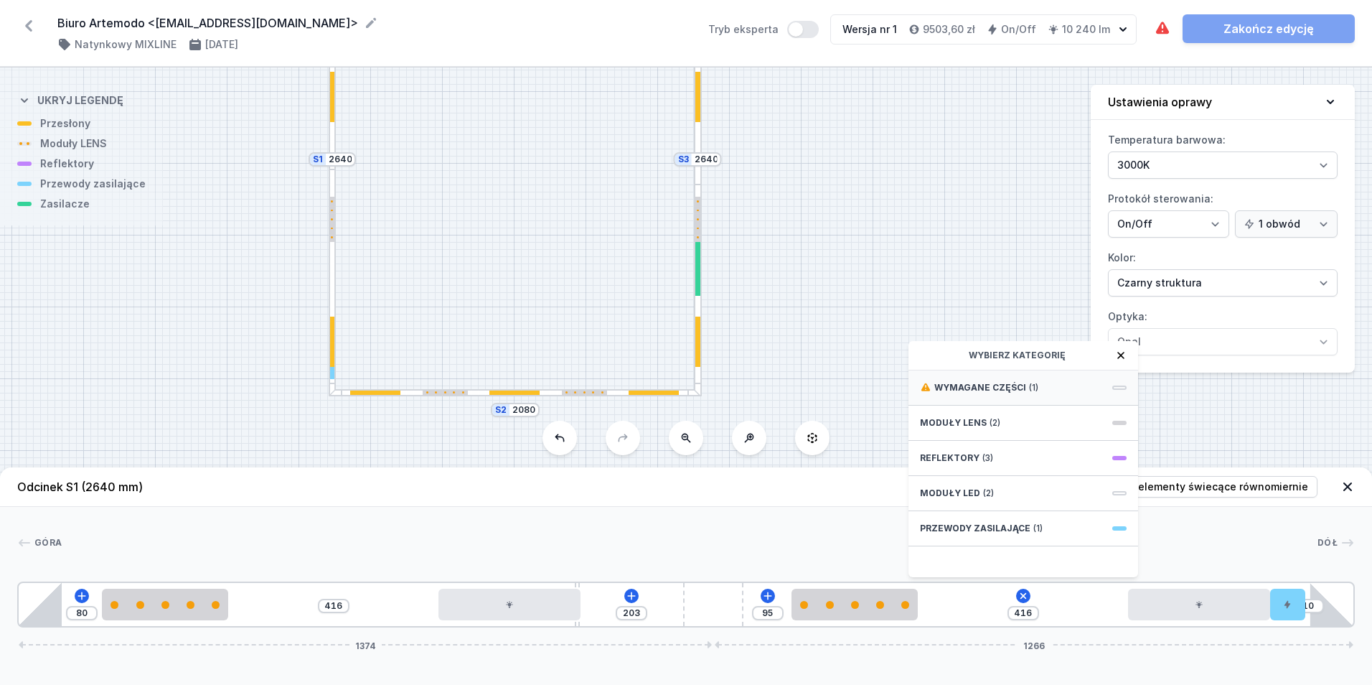
click at [994, 387] on span "Wymagane części" at bounding box center [980, 387] width 92 height 11
click at [1005, 385] on span "ON/OFF Driver - up to 40W" at bounding box center [1023, 386] width 207 height 14
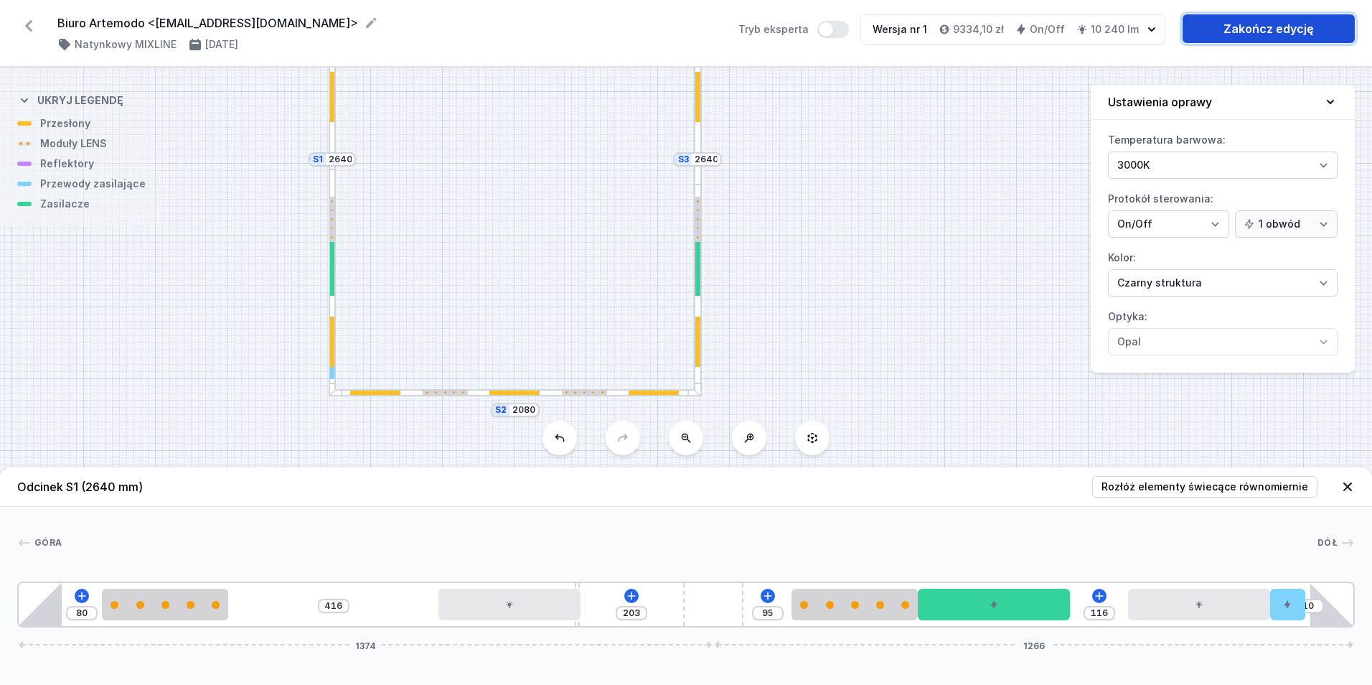
click at [1237, 32] on link "Zakończ edycję" at bounding box center [1269, 28] width 172 height 29
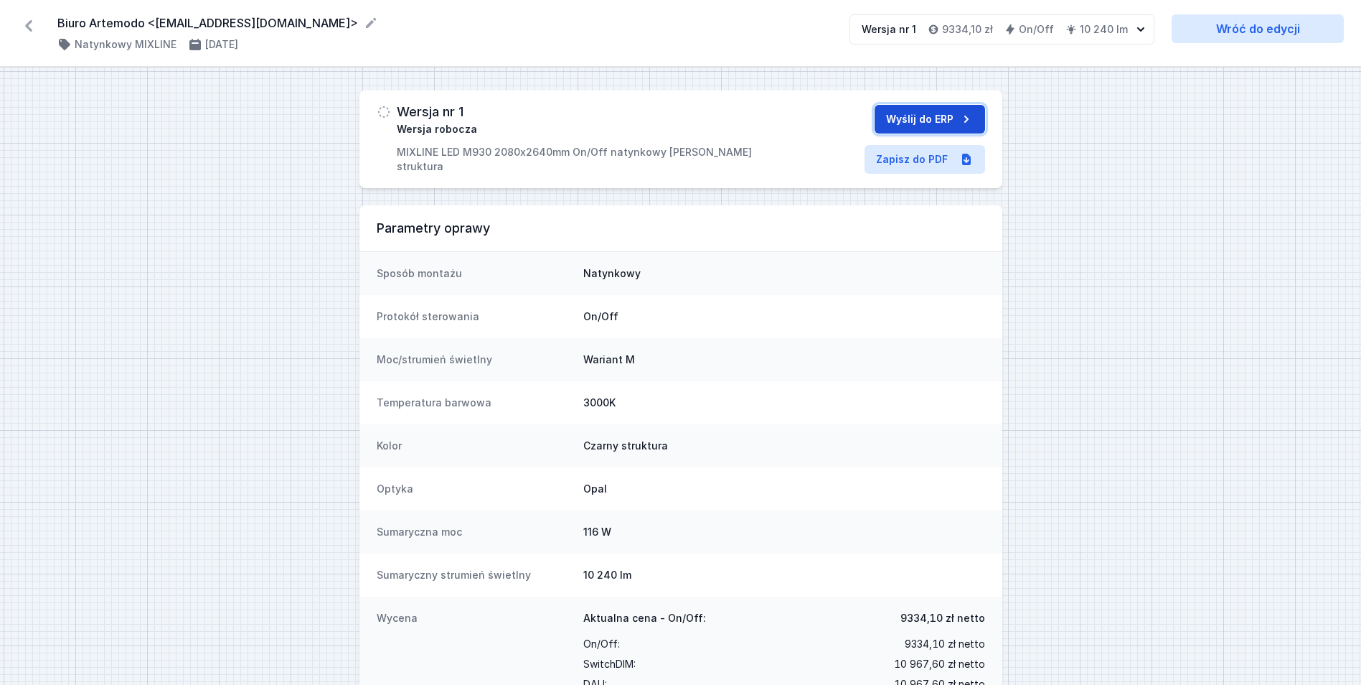
click at [942, 115] on button "Wyślij do ERP" at bounding box center [930, 119] width 111 height 29
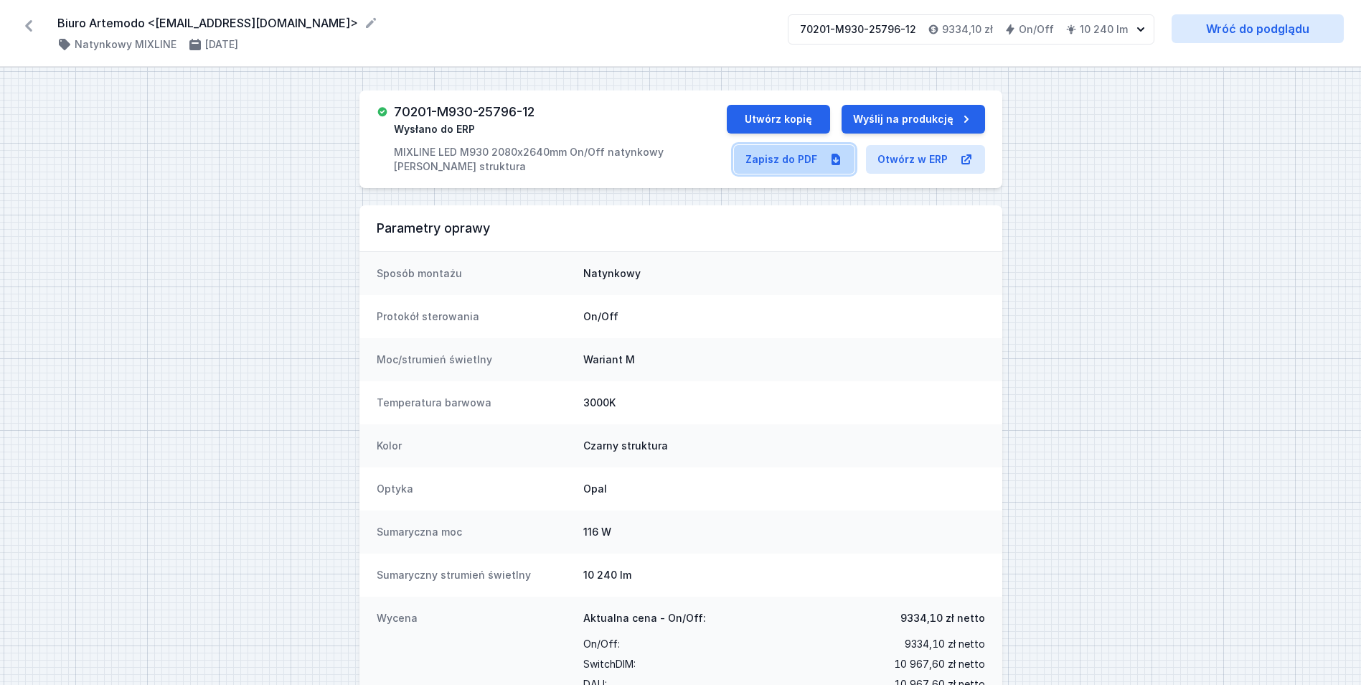
click at [786, 159] on link "Zapisz do PDF" at bounding box center [794, 159] width 121 height 29
